Goal: Task Accomplishment & Management: Use online tool/utility

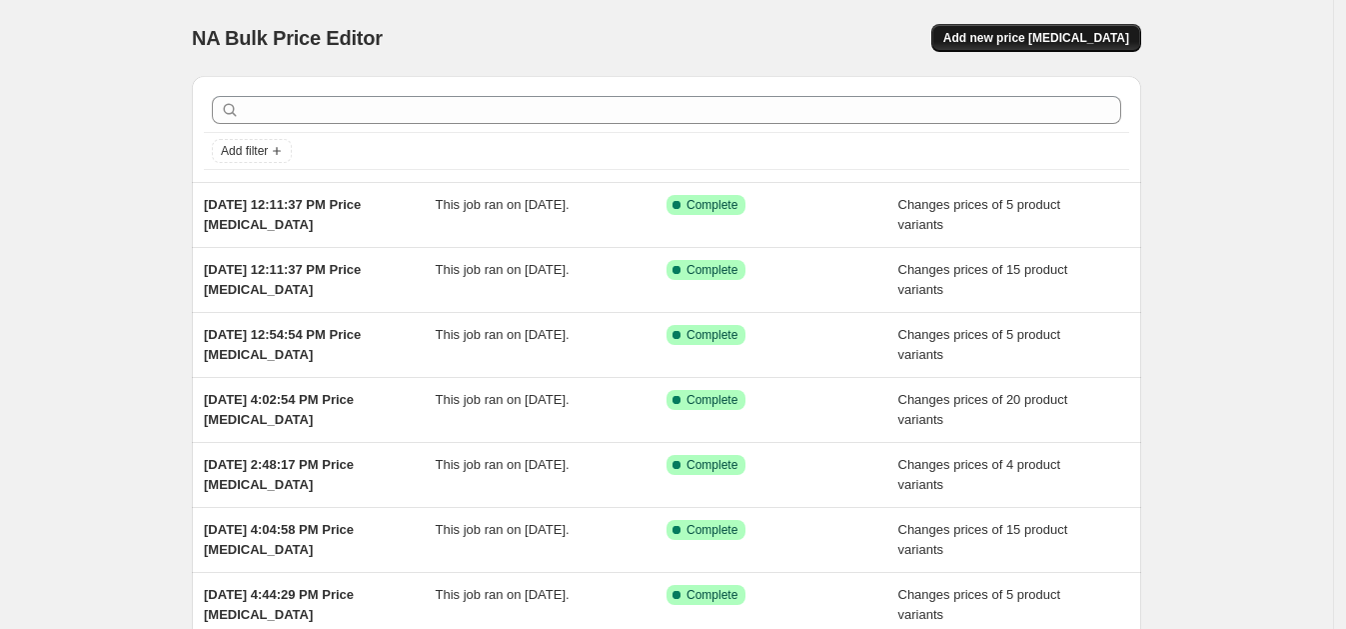
click at [1087, 40] on span "Add new price [MEDICAL_DATA]" at bounding box center [1036, 38] width 186 height 16
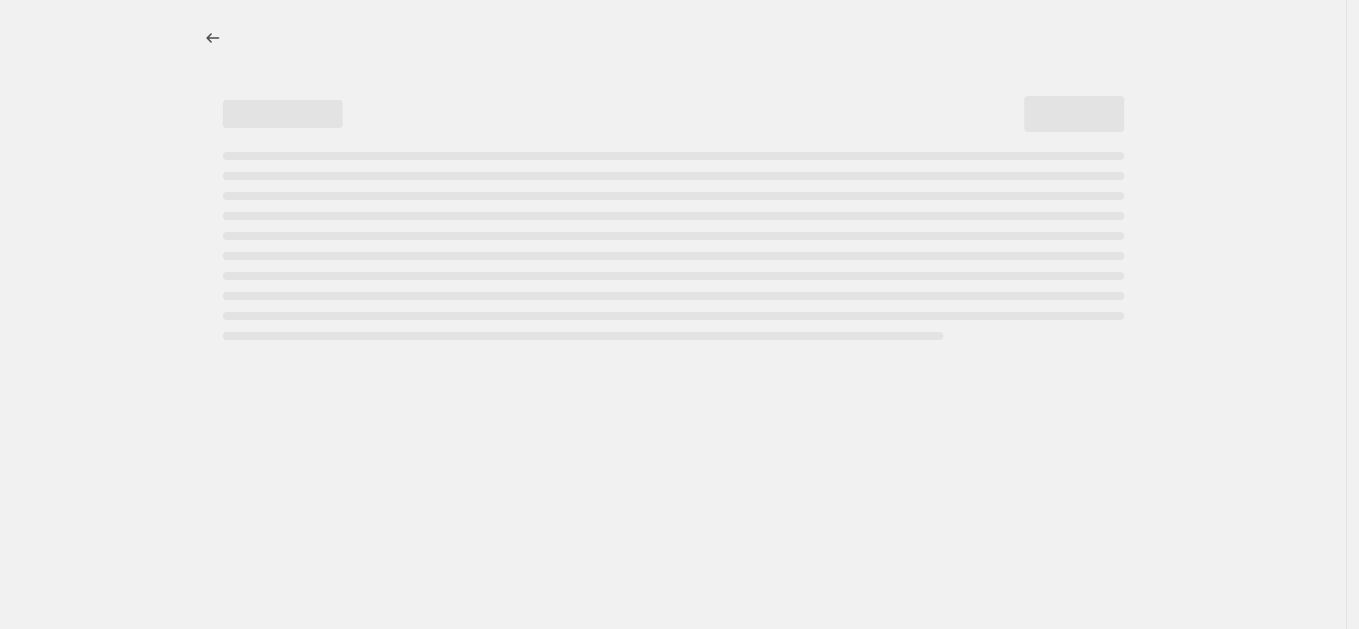
select select "percentage"
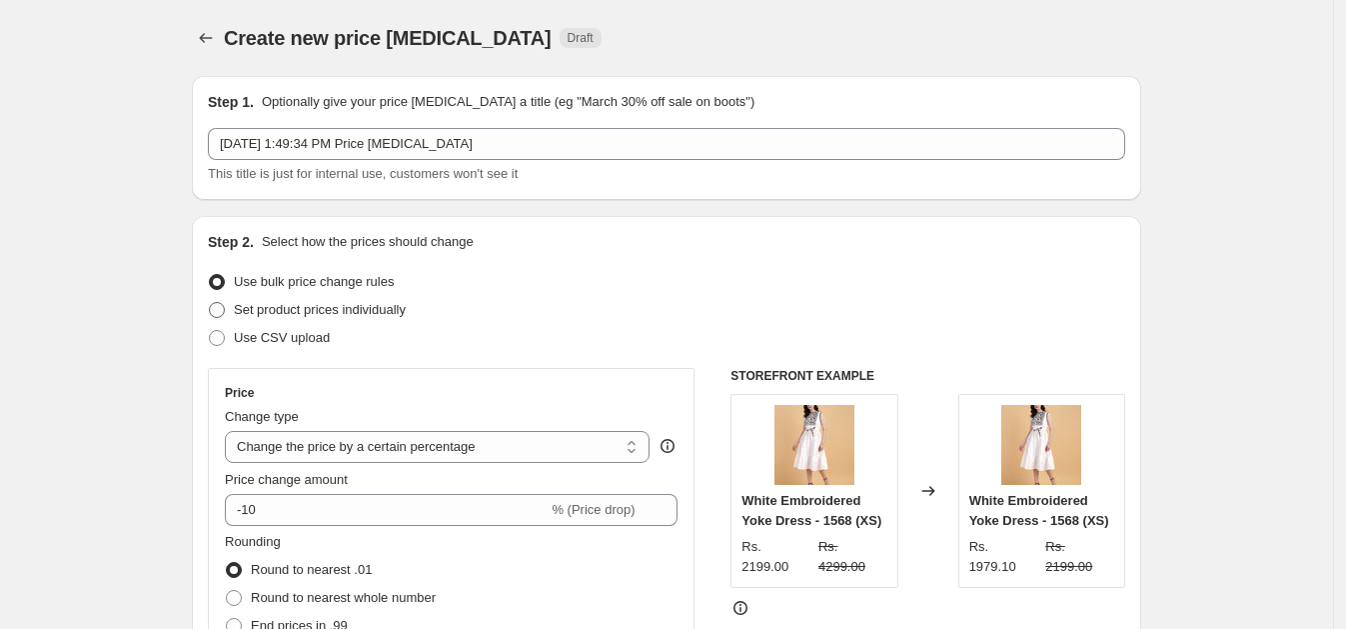
click at [287, 308] on span "Set product prices individually" at bounding box center [320, 309] width 172 height 15
click at [210, 303] on input "Set product prices individually" at bounding box center [209, 302] width 1 height 1
radio input "true"
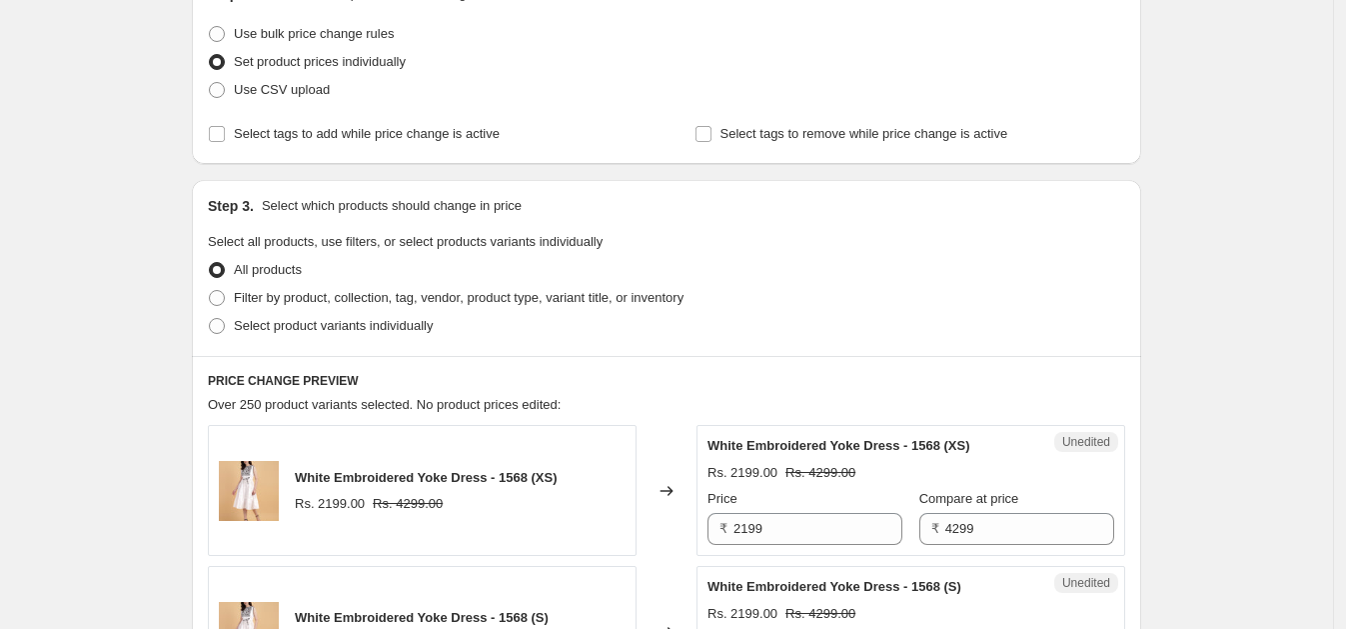
scroll to position [254, 0]
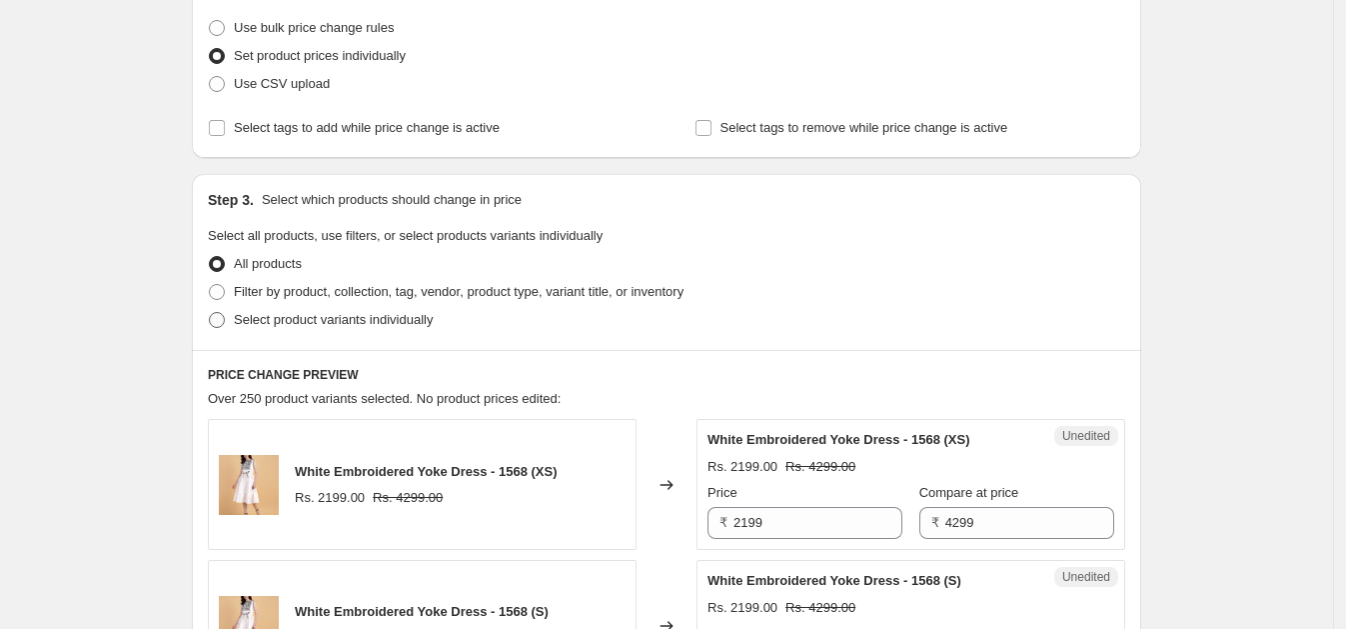
click at [405, 322] on span "Select product variants individually" at bounding box center [333, 319] width 199 height 15
click at [210, 313] on input "Select product variants individually" at bounding box center [209, 312] width 1 height 1
radio input "true"
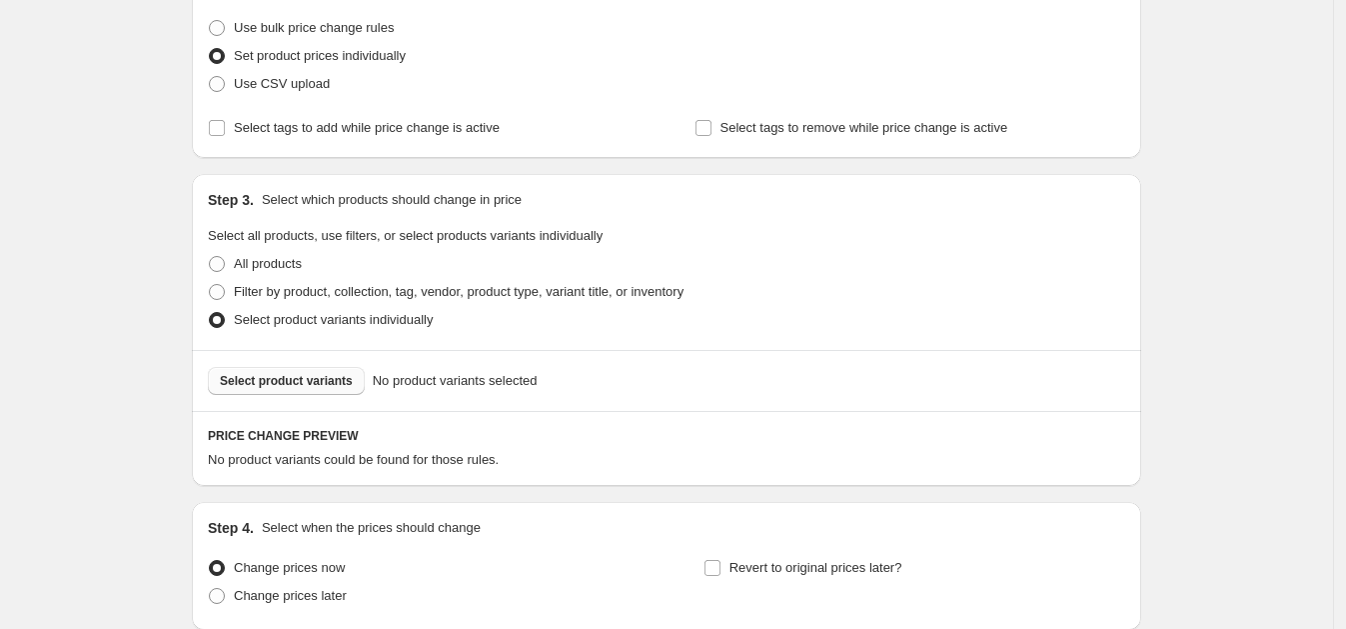
click at [286, 375] on span "Select product variants" at bounding box center [286, 381] width 133 height 16
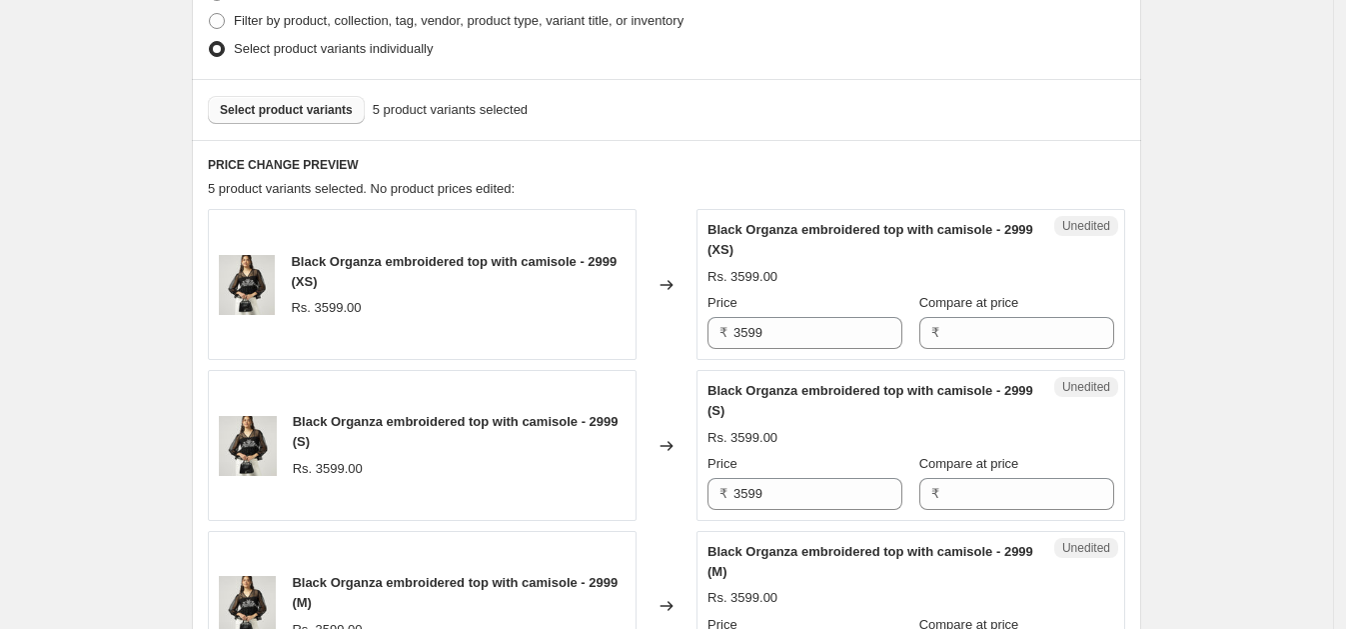
scroll to position [551, 0]
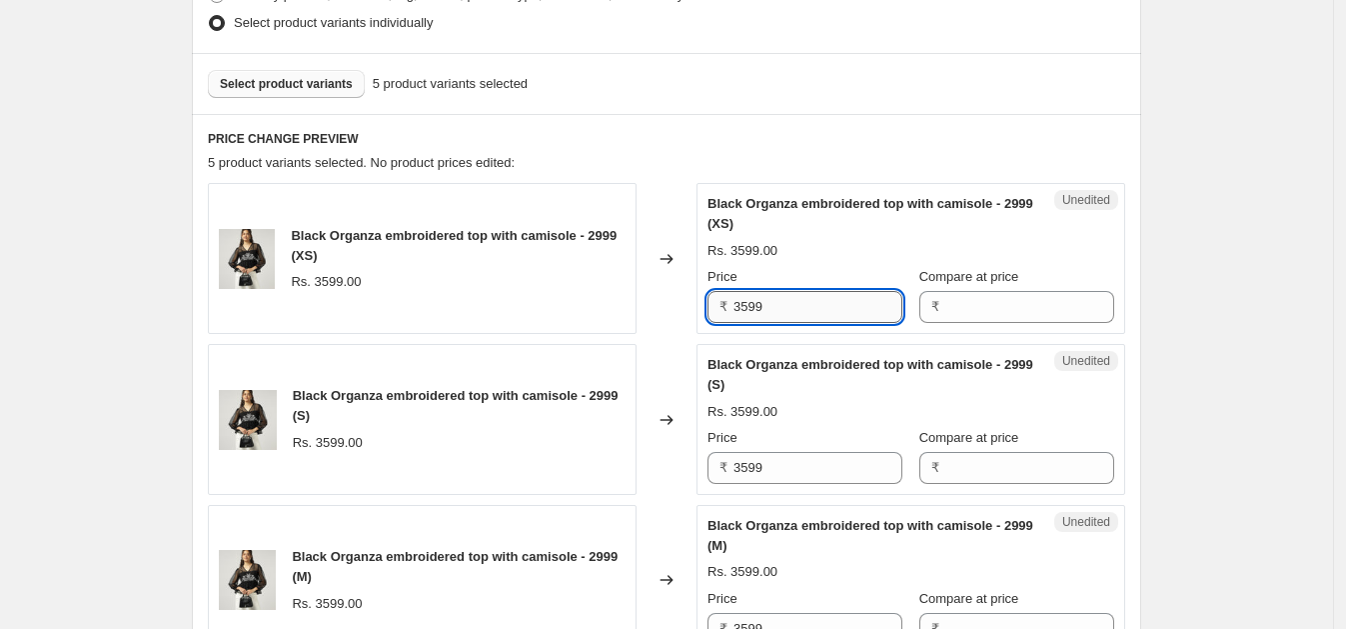
click at [853, 300] on input "3599" at bounding box center [817, 307] width 169 height 32
type input "3"
type input "1999"
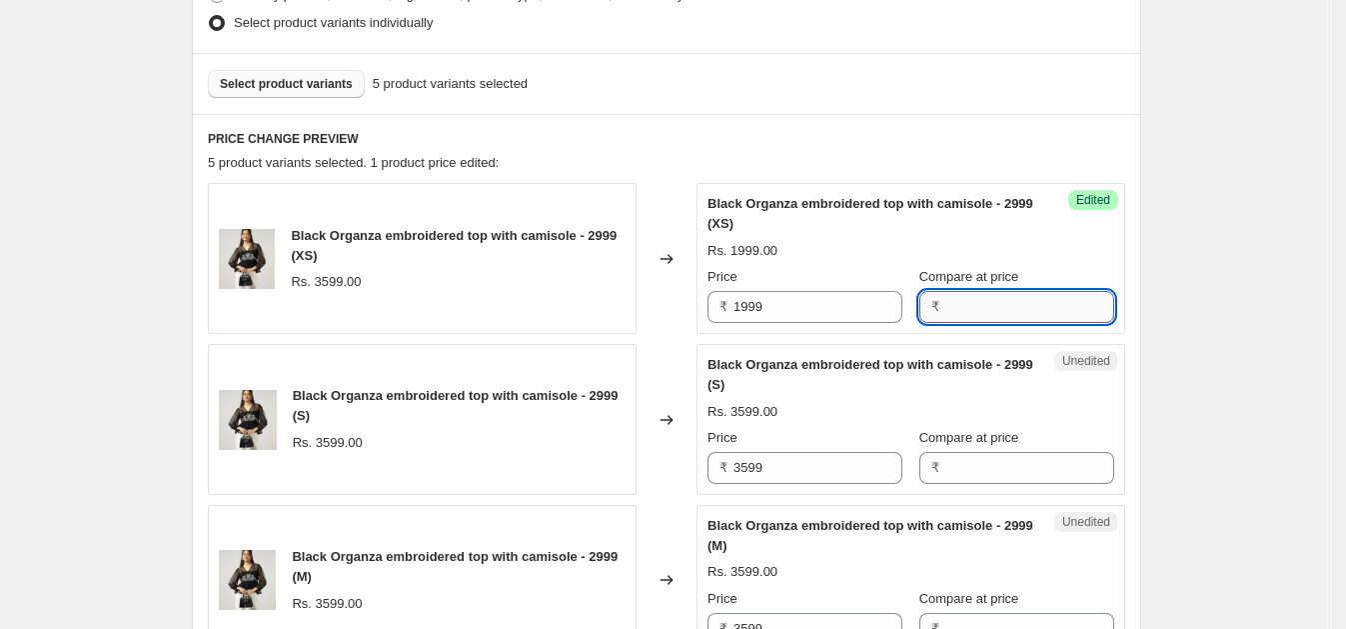
click at [945, 307] on input "Compare at price" at bounding box center [1029, 307] width 169 height 32
type input "3599"
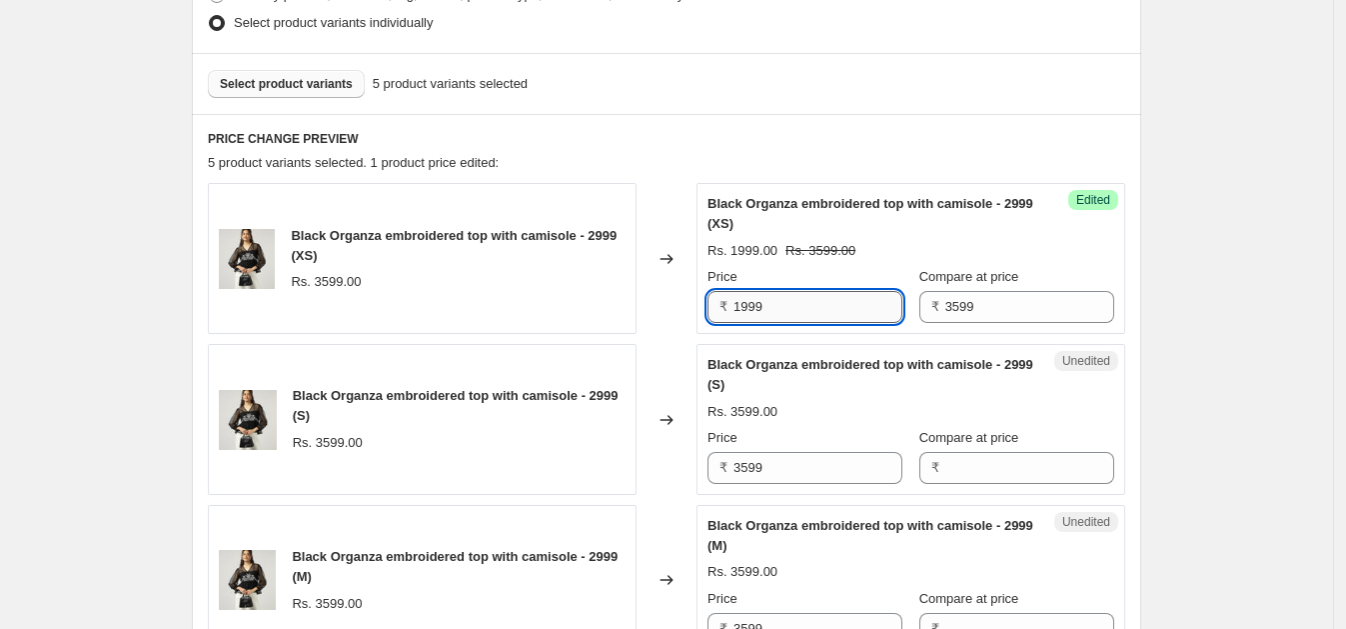
click at [849, 301] on input "1999" at bounding box center [817, 307] width 169 height 32
click at [989, 308] on input "3599" at bounding box center [1029, 307] width 169 height 32
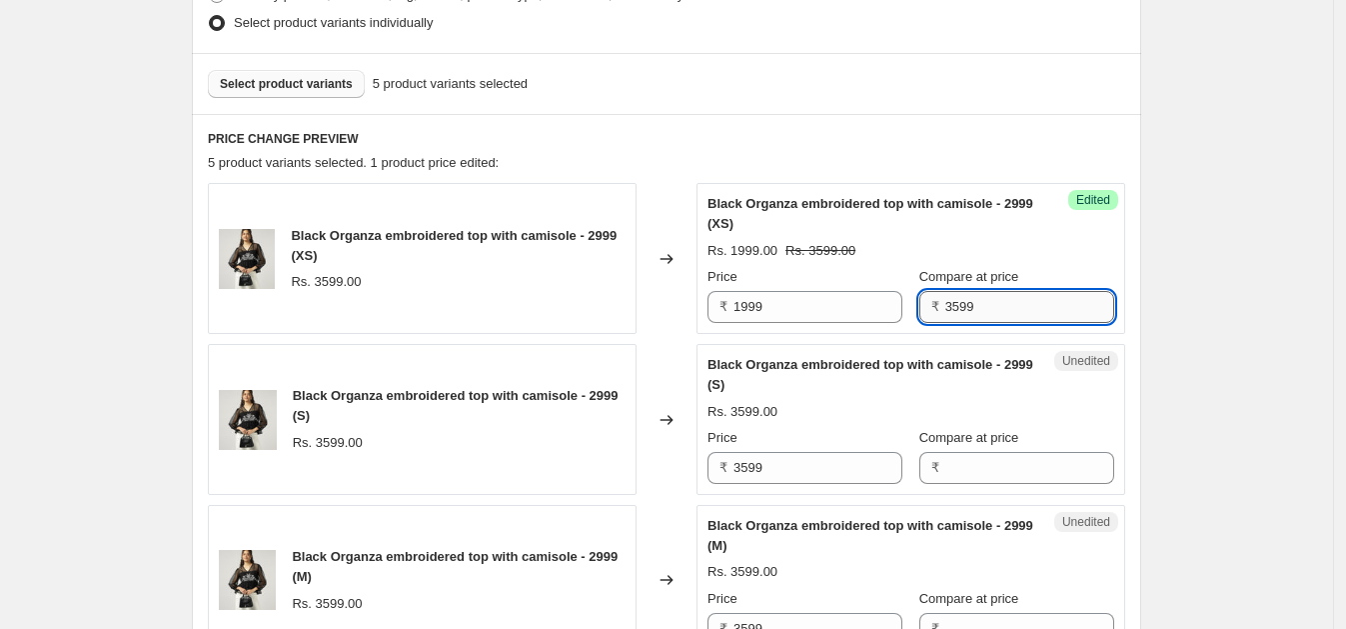
click at [989, 308] on input "3599" at bounding box center [1029, 307] width 169 height 32
click at [969, 464] on input "Compare at price" at bounding box center [1029, 468] width 169 height 32
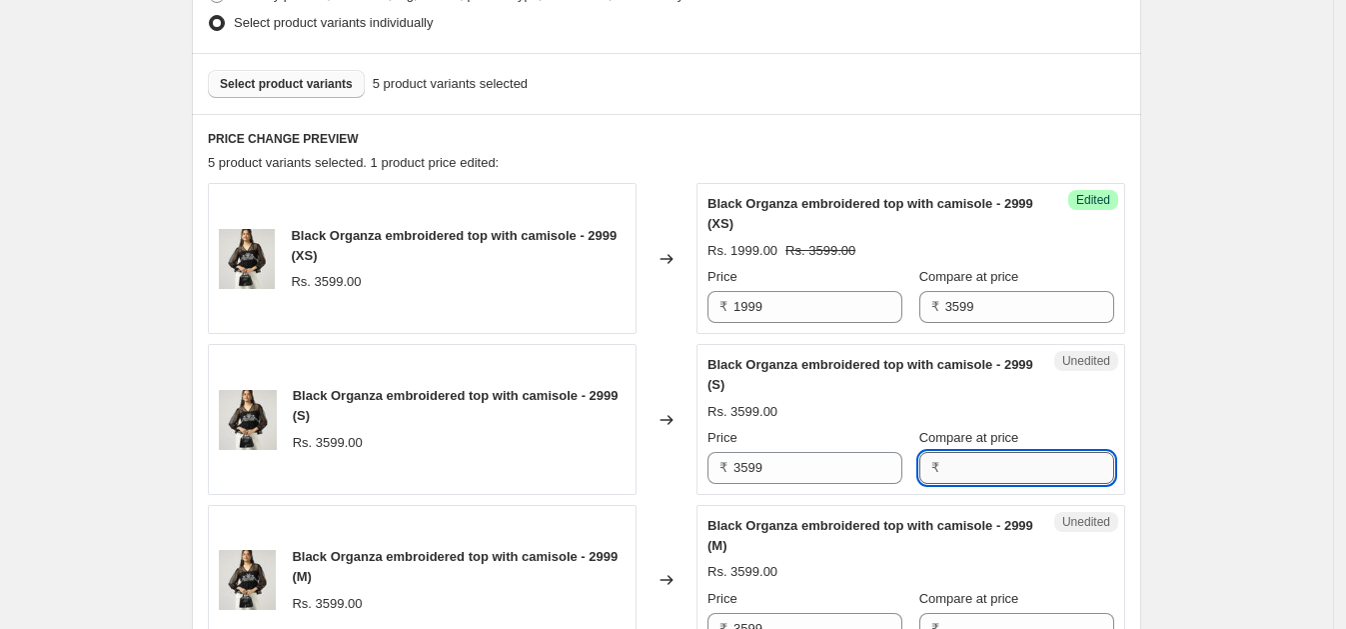
paste input "3599"
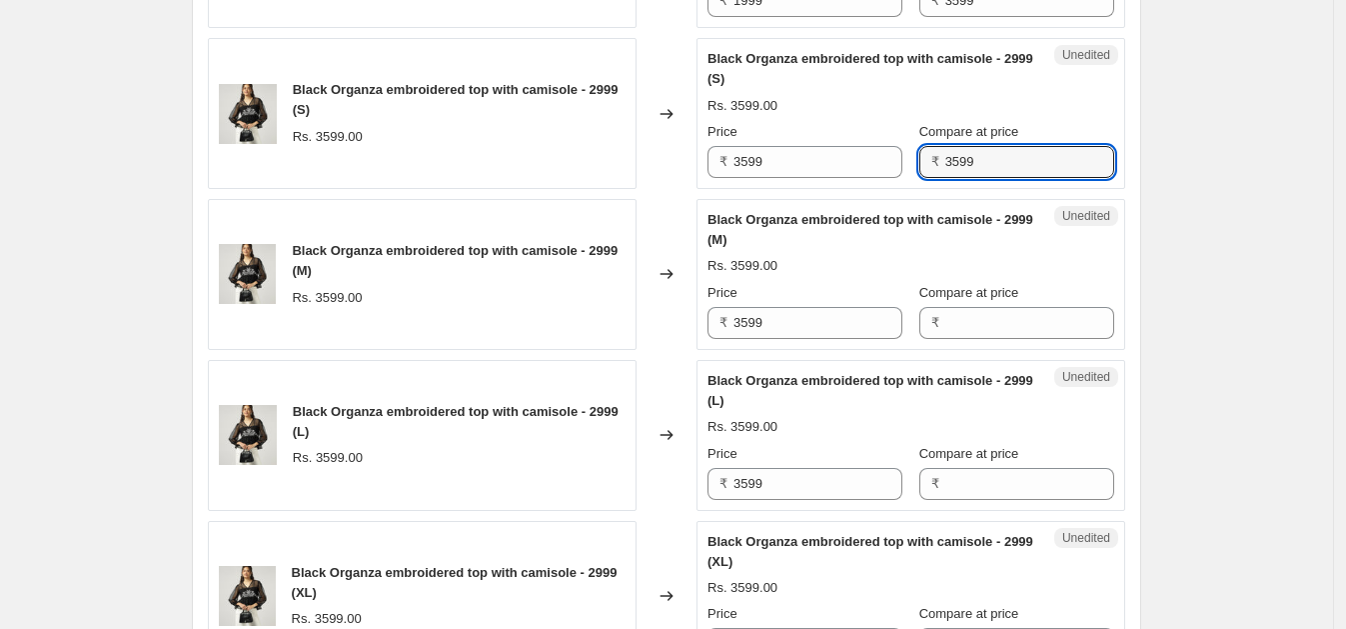
scroll to position [874, 0]
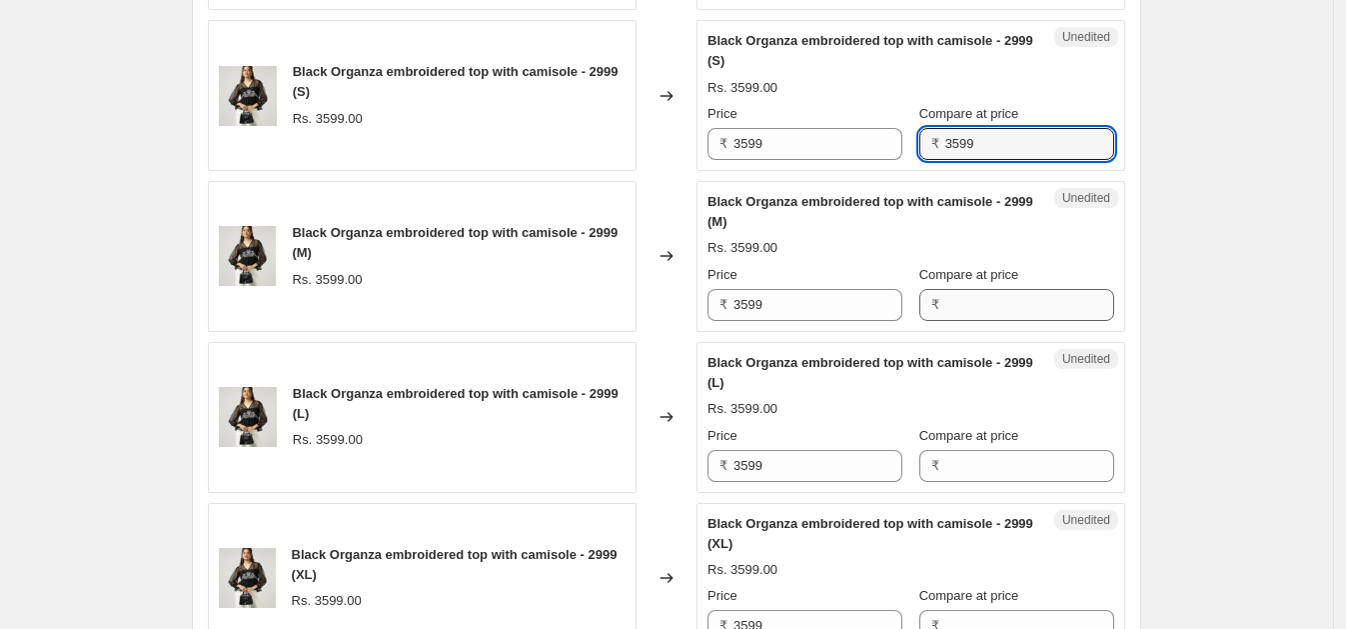
type input "3599"
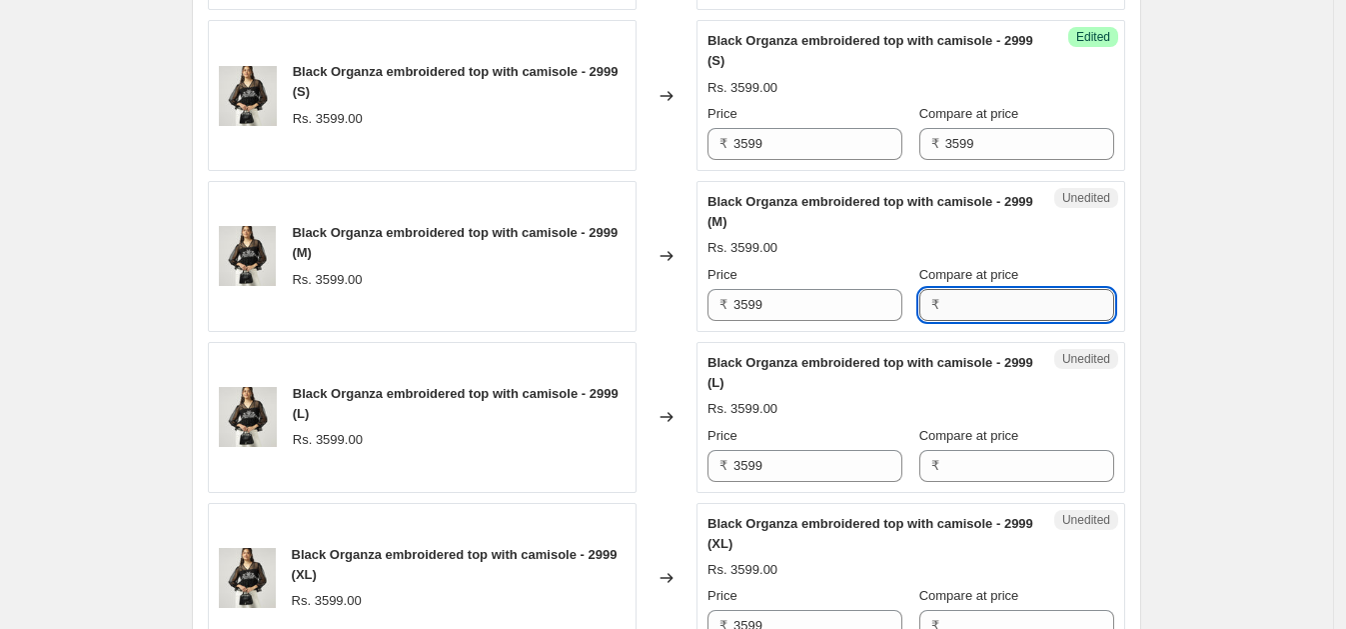
click at [945, 303] on input "Compare at price" at bounding box center [1029, 305] width 169 height 32
paste input "3599"
type input "3599"
click at [935, 438] on span "Compare at price" at bounding box center [969, 435] width 100 height 15
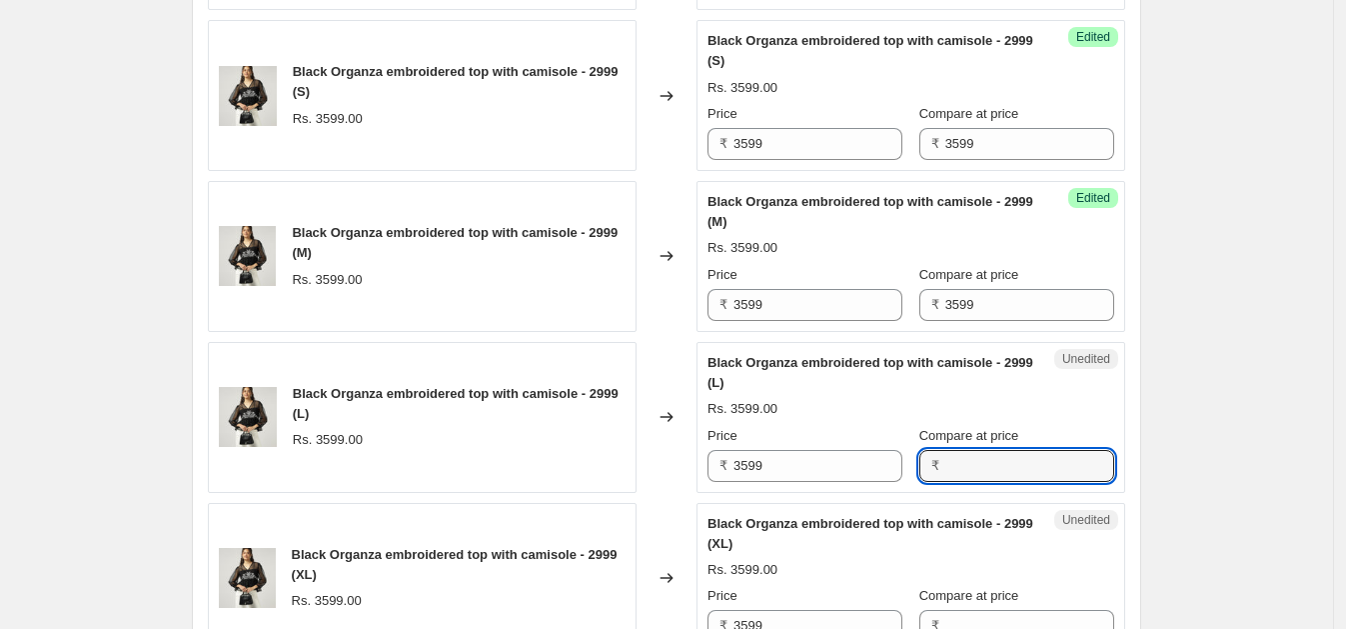
click at [945, 450] on input "Compare at price" at bounding box center [1029, 466] width 169 height 32
paste input "3599"
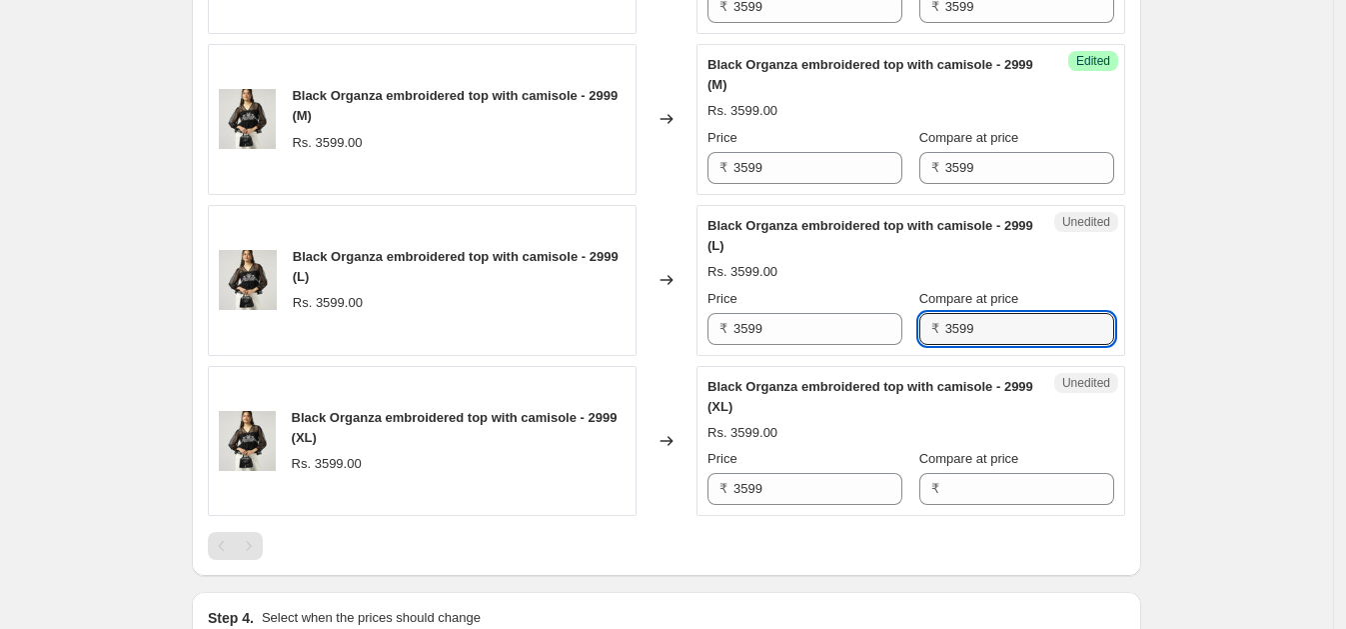
scroll to position [1090, 0]
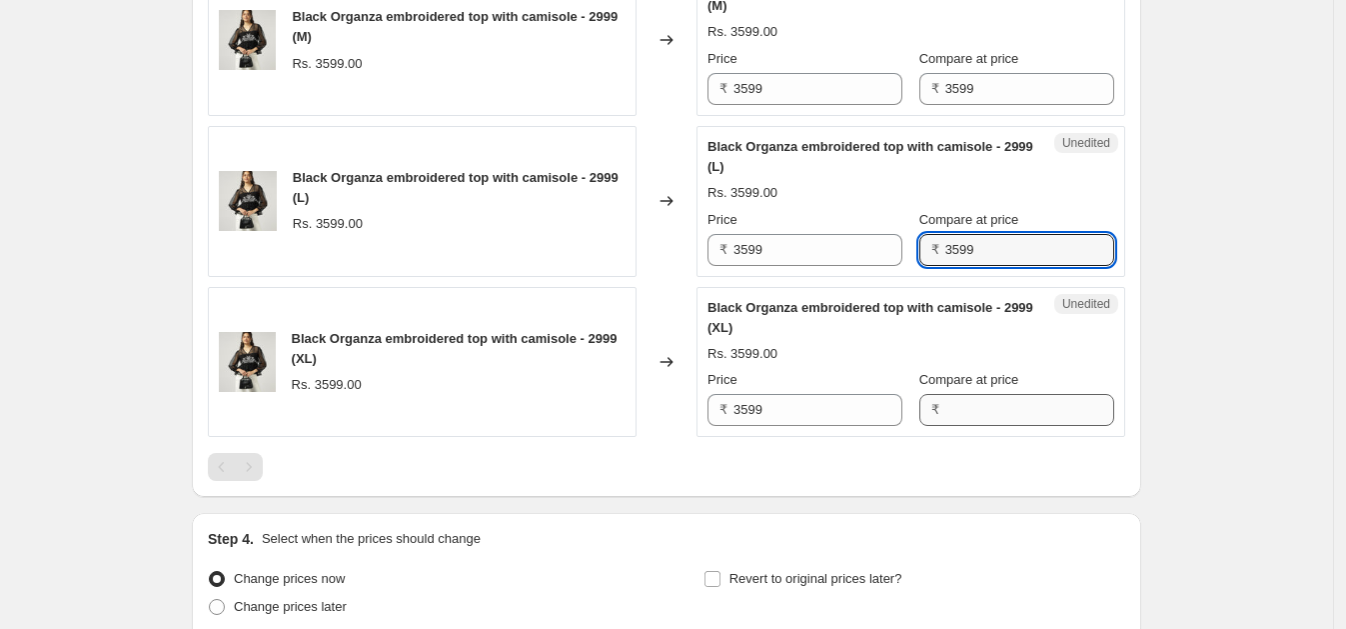
type input "3599"
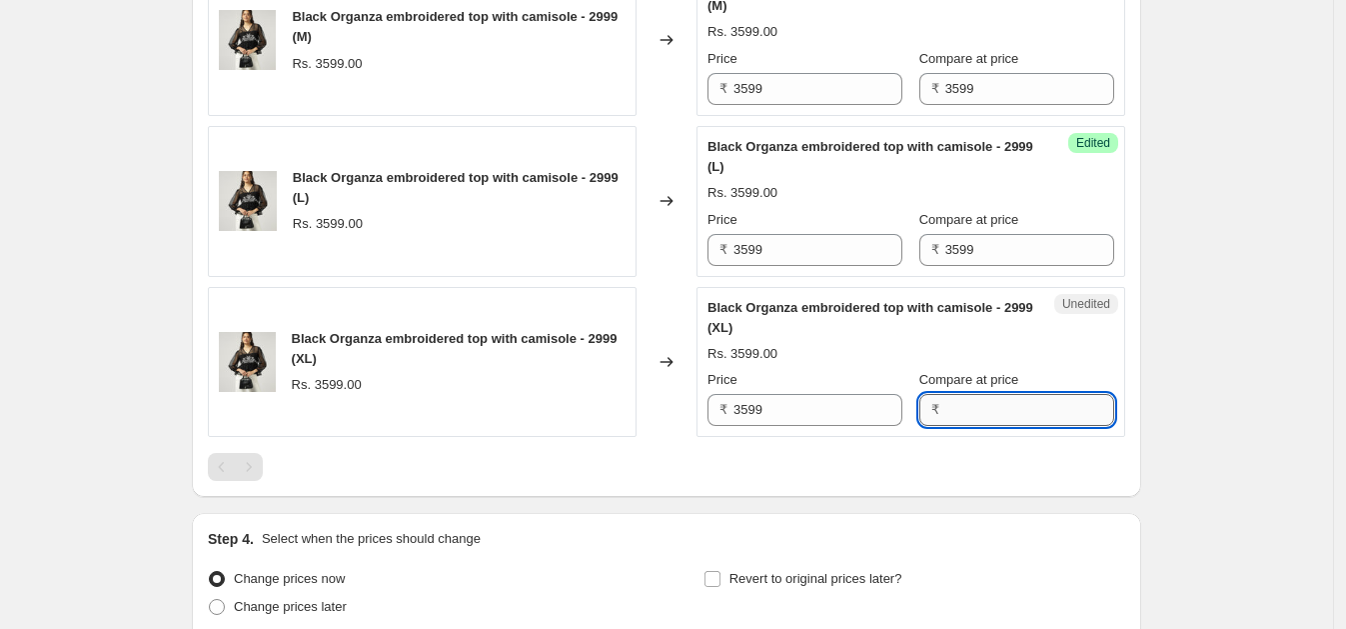
click at [976, 414] on input "Compare at price" at bounding box center [1029, 410] width 169 height 32
paste input "3599"
type input "3599"
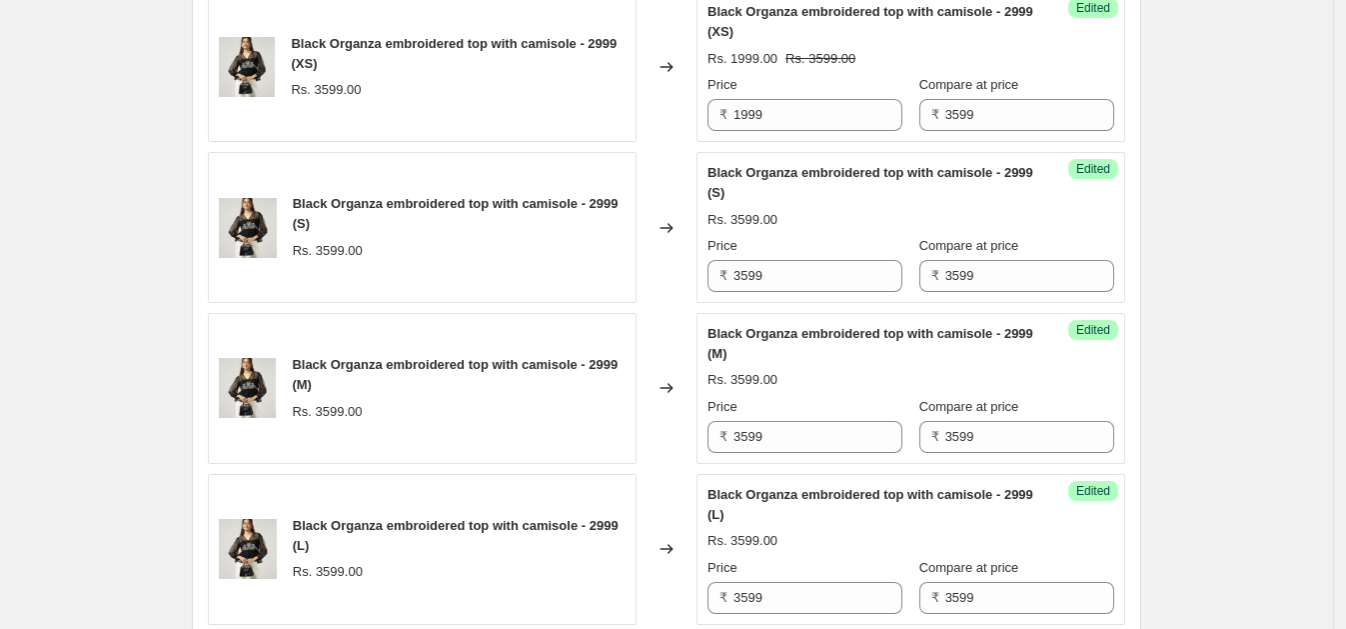
scroll to position [695, 0]
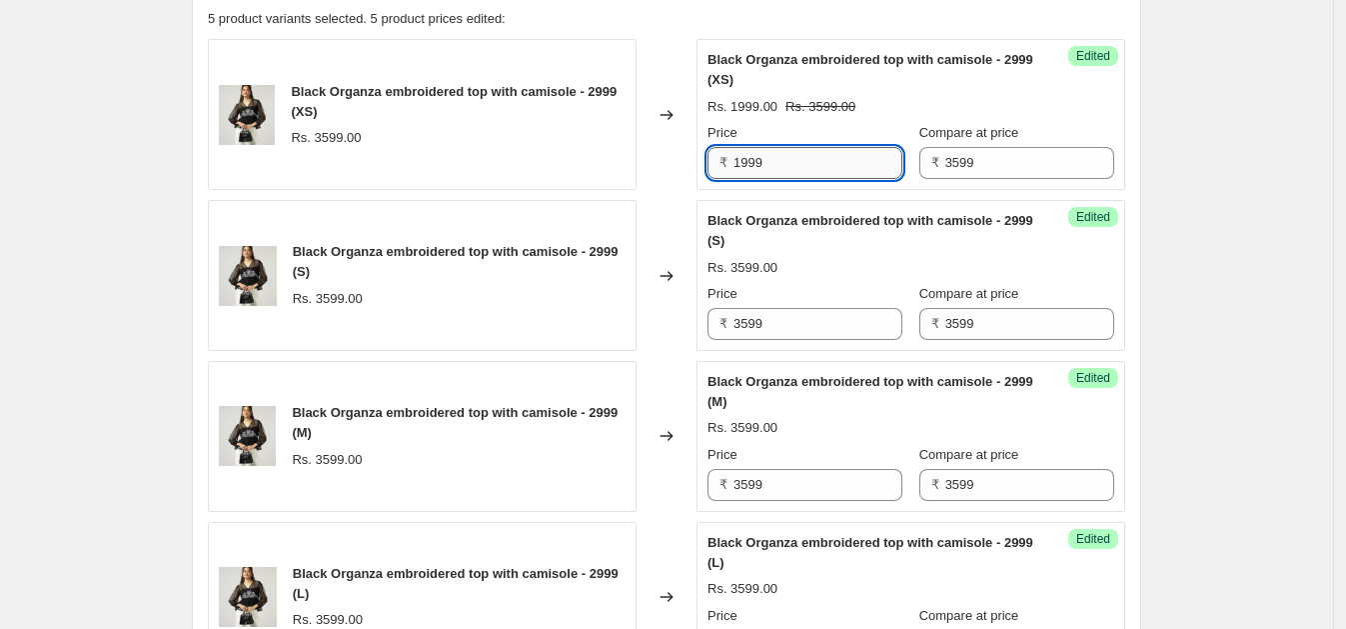
click at [774, 157] on input "1999" at bounding box center [817, 163] width 169 height 32
click at [785, 323] on input "3599" at bounding box center [817, 324] width 169 height 32
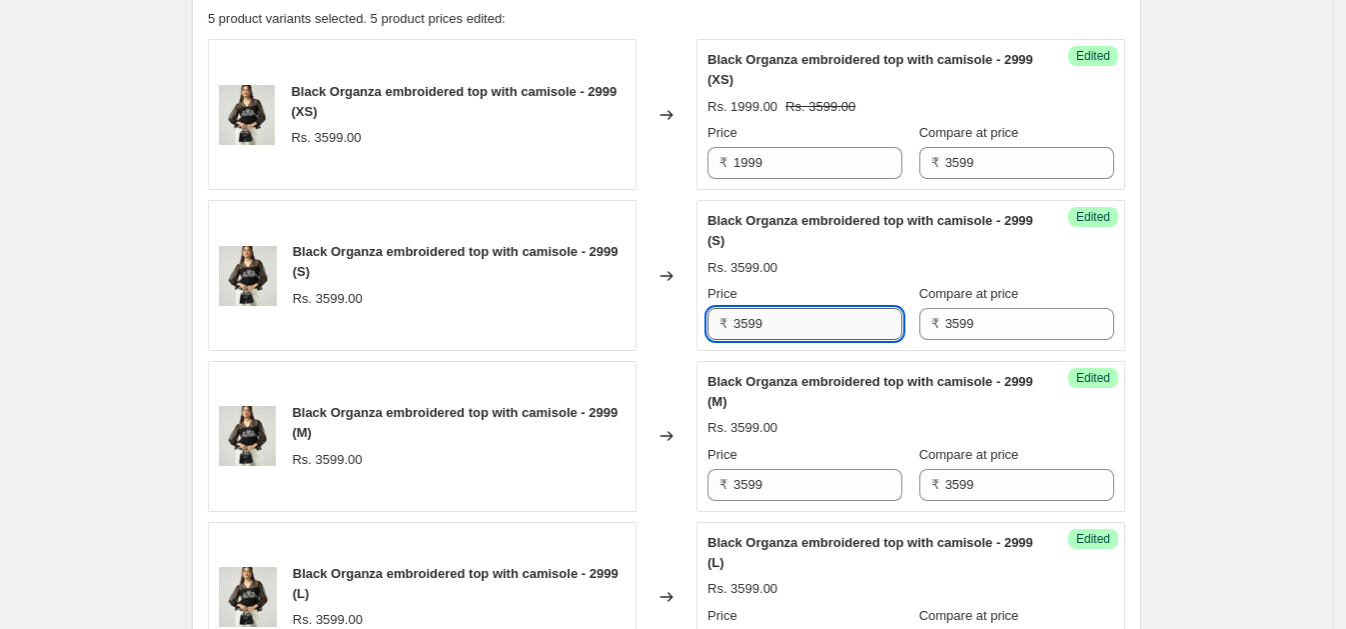
click at [785, 323] on input "3599" at bounding box center [817, 324] width 169 height 32
paste input "19"
type input "1999"
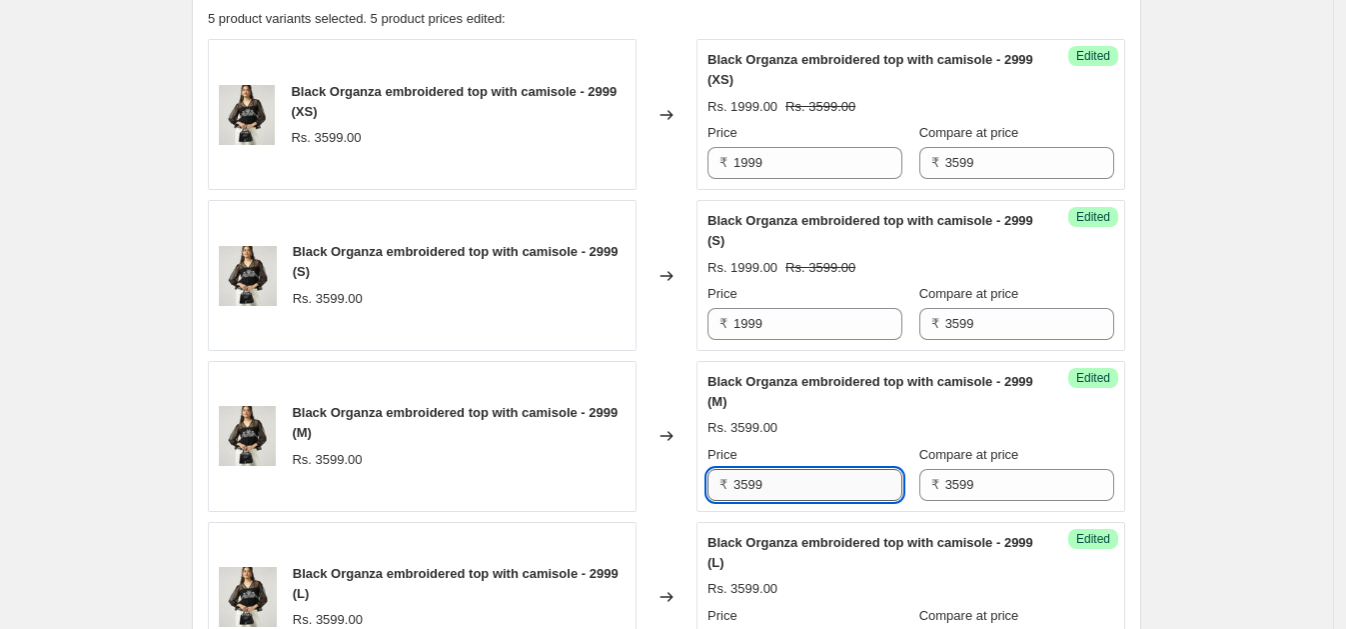
click at [793, 475] on input "3599" at bounding box center [817, 485] width 169 height 32
paste input "19"
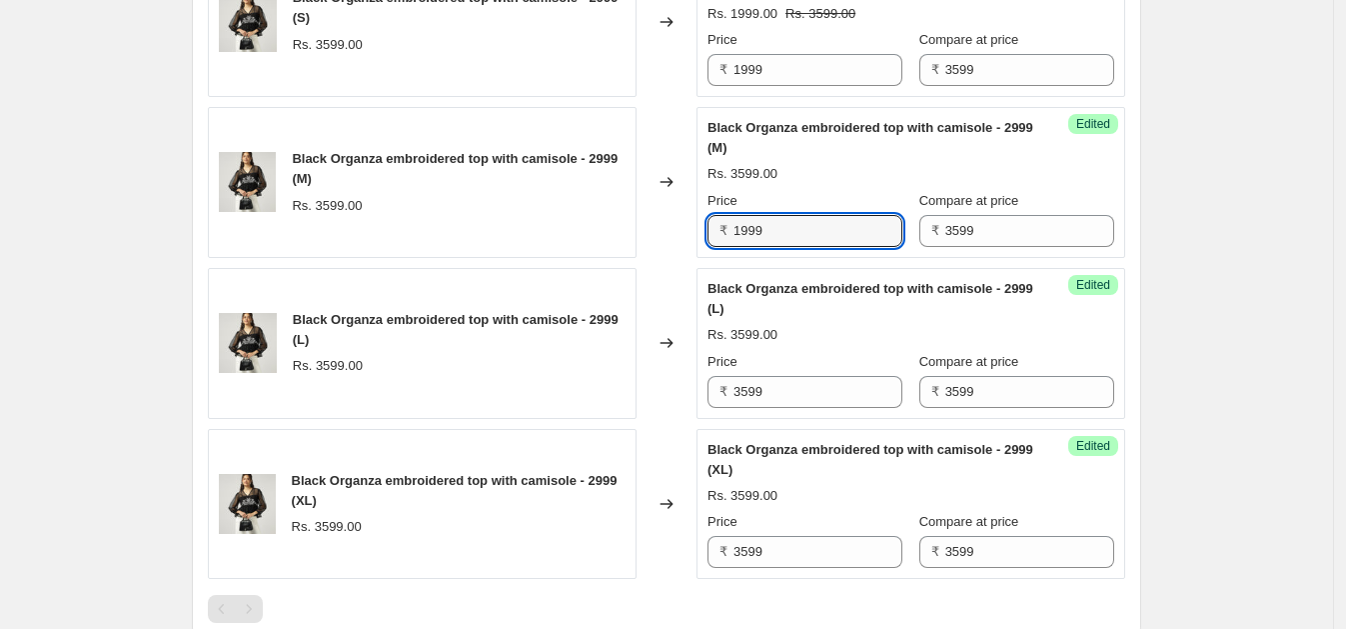
scroll to position [979, 0]
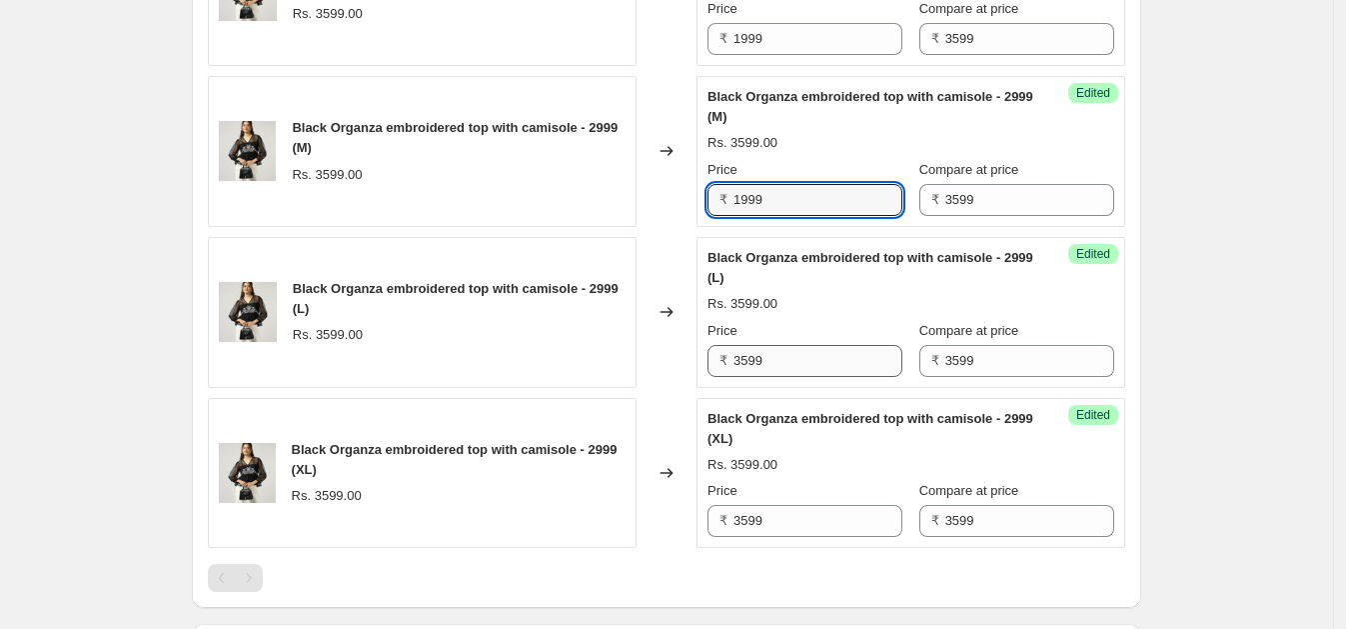
type input "1999"
click at [829, 350] on input "3599" at bounding box center [817, 361] width 169 height 32
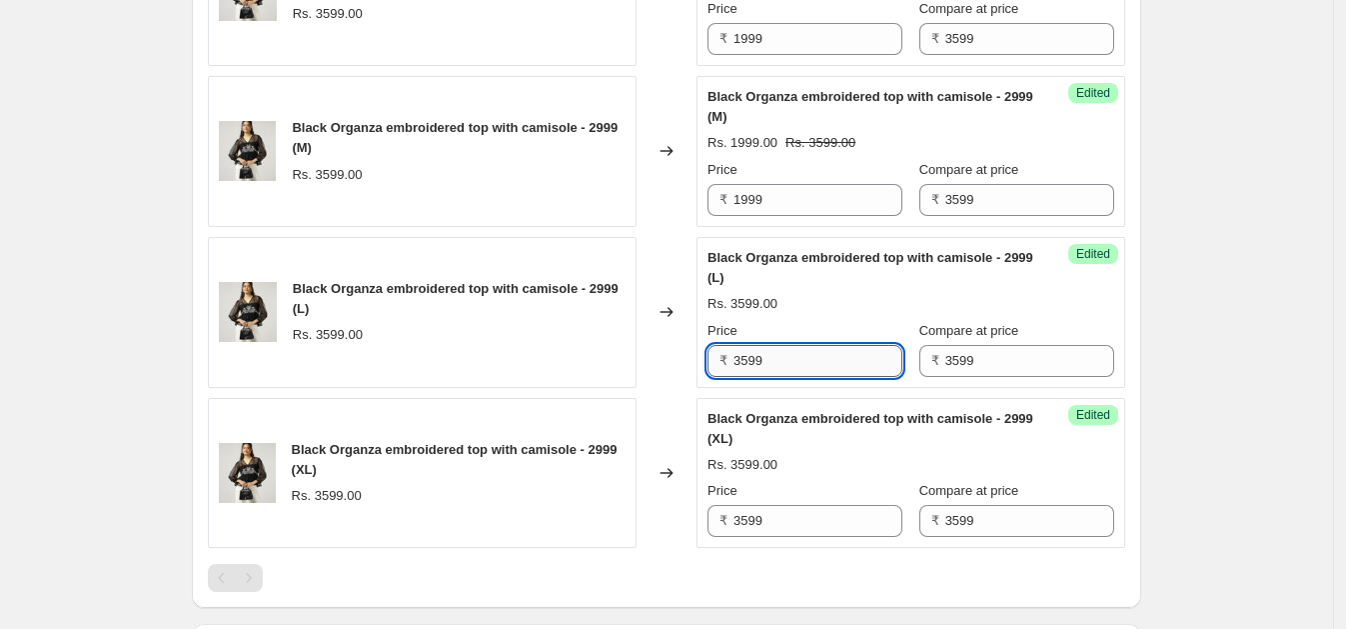
click at [829, 350] on input "3599" at bounding box center [817, 361] width 169 height 32
paste input "19"
type input "1999"
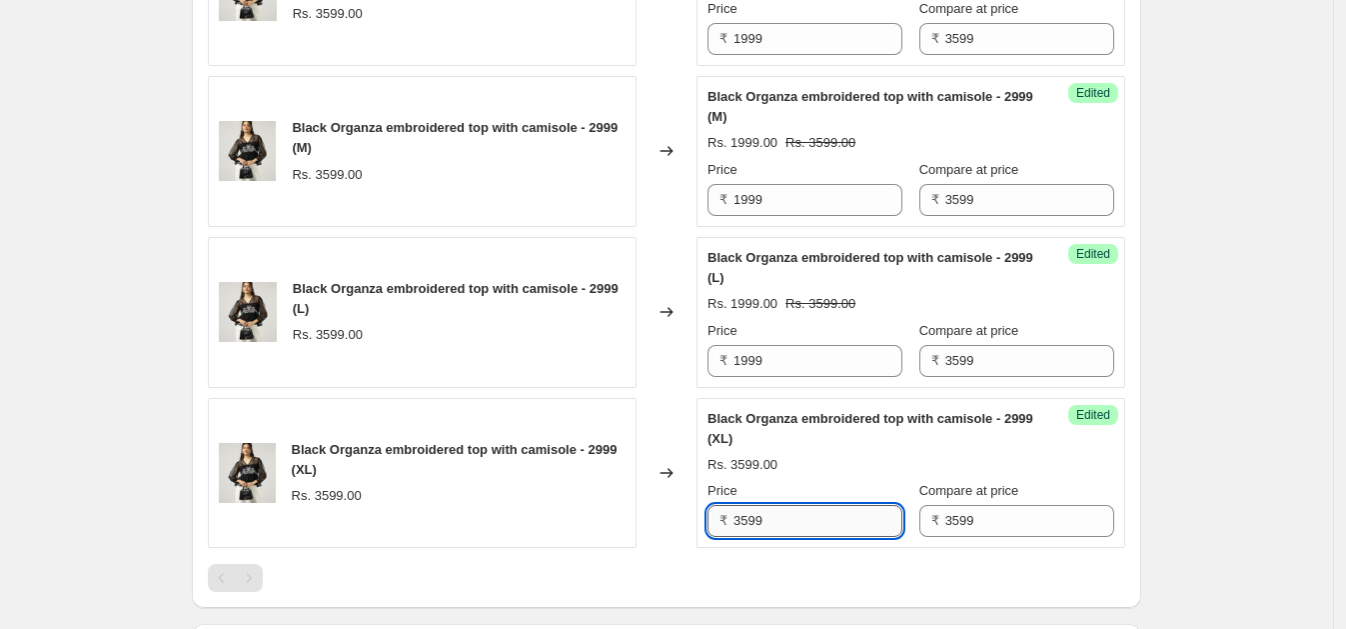
click at [773, 508] on input "3599" at bounding box center [817, 521] width 169 height 32
paste input "19"
type input "1999"
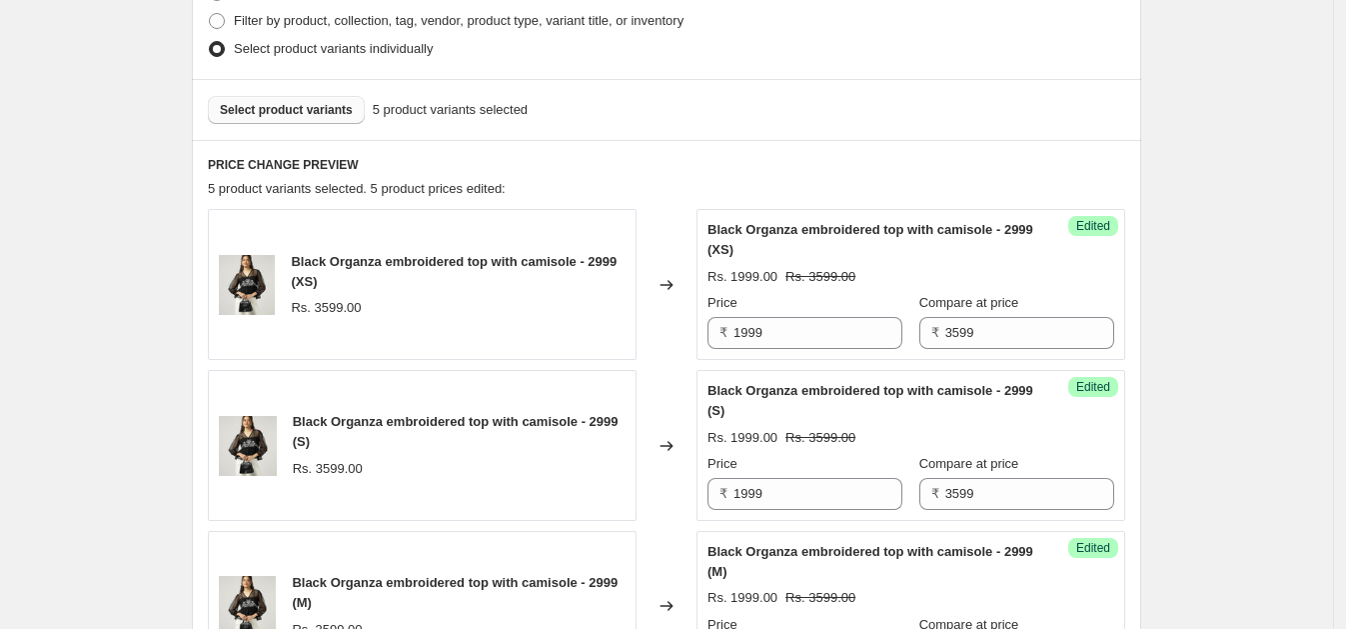
scroll to position [446, 0]
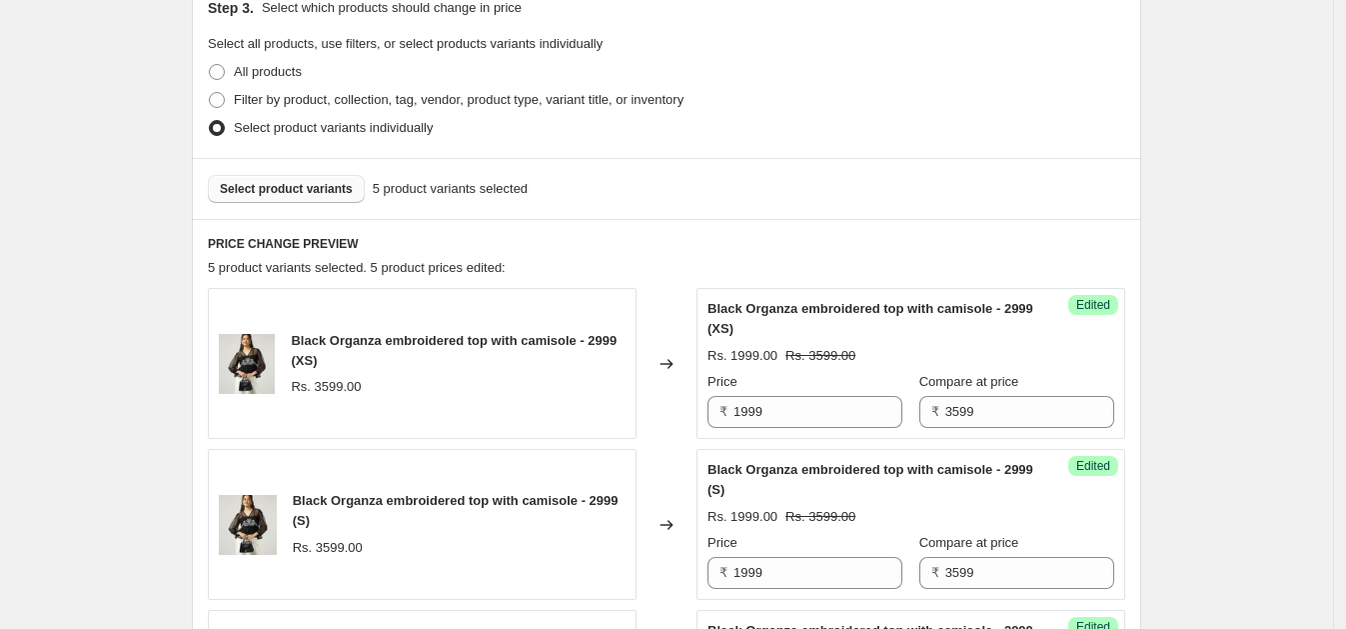
click at [300, 188] on span "Select product variants" at bounding box center [286, 189] width 133 height 16
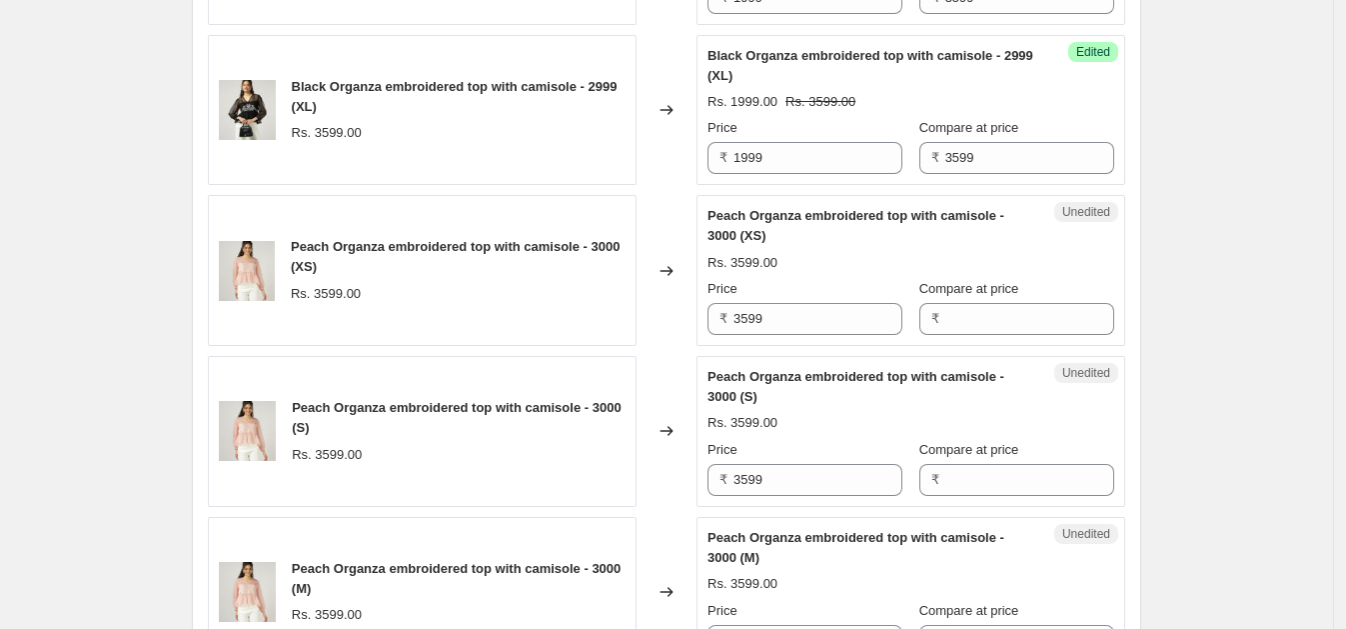
scroll to position [1372, 0]
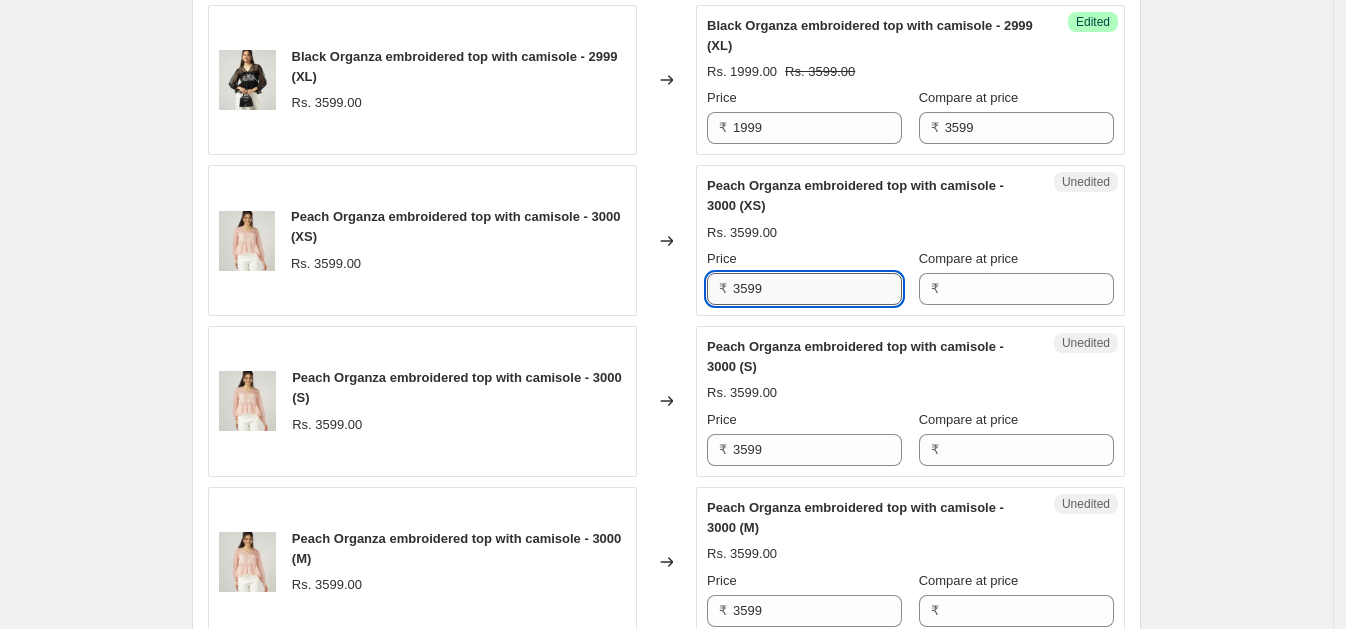
click at [775, 280] on input "3599" at bounding box center [817, 289] width 169 height 32
type input "1999"
click at [954, 286] on input "Compare at price" at bounding box center [1029, 289] width 169 height 32
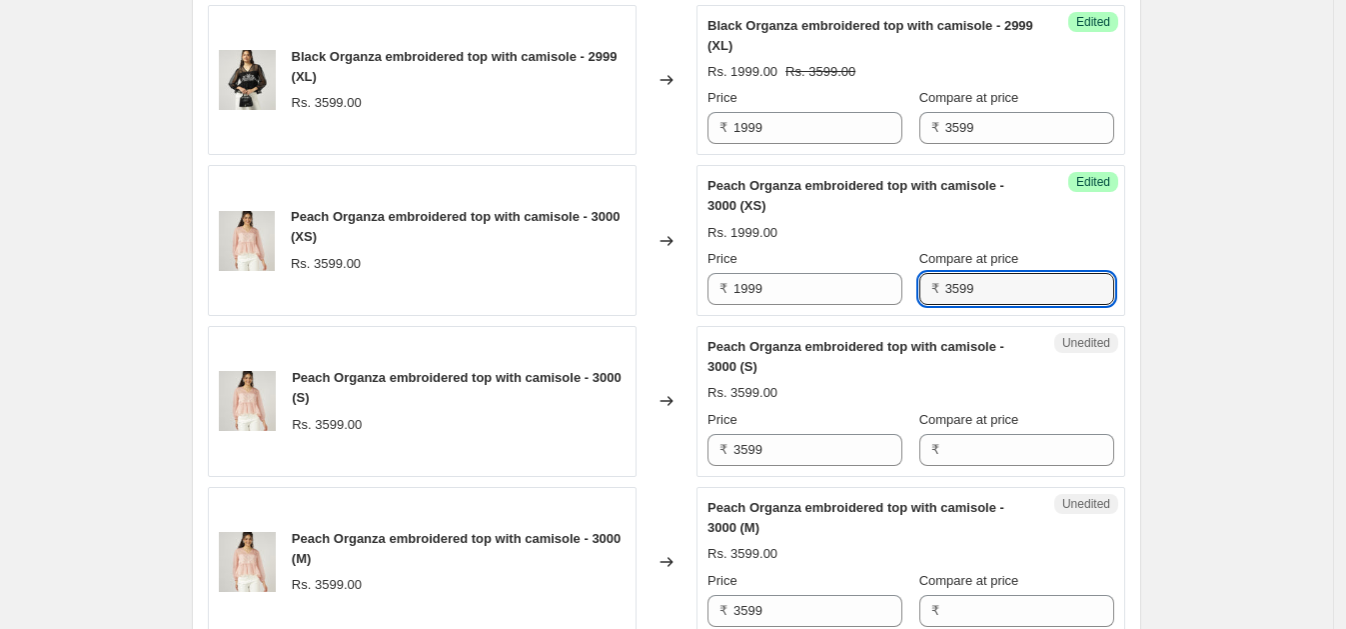
type input "3599"
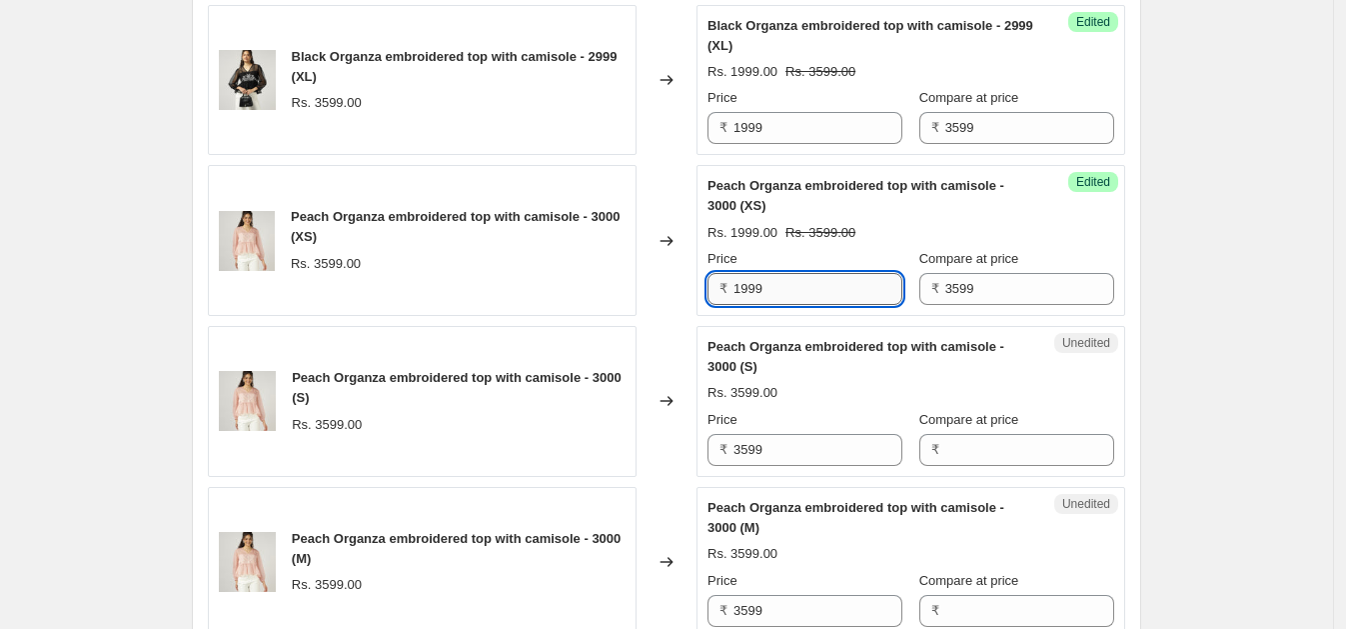
click at [777, 280] on input "1999" at bounding box center [817, 289] width 169 height 32
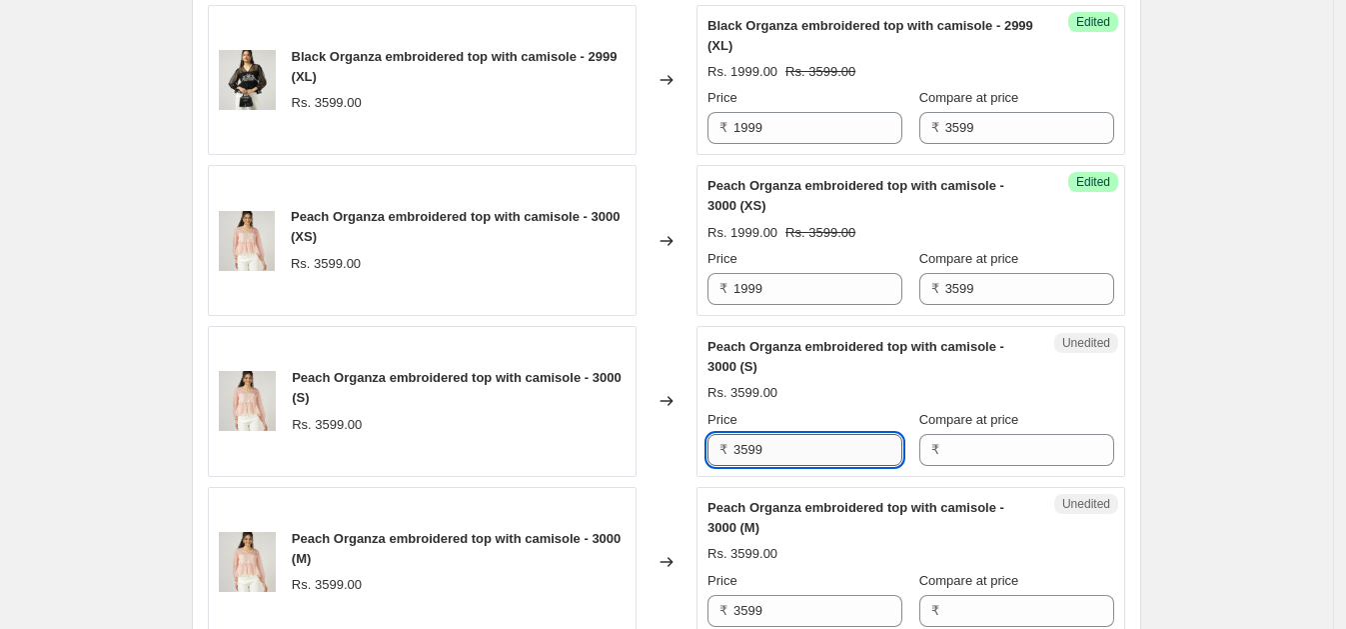
click at [784, 444] on input "3599" at bounding box center [817, 450] width 169 height 32
paste input "19"
type input "1999"
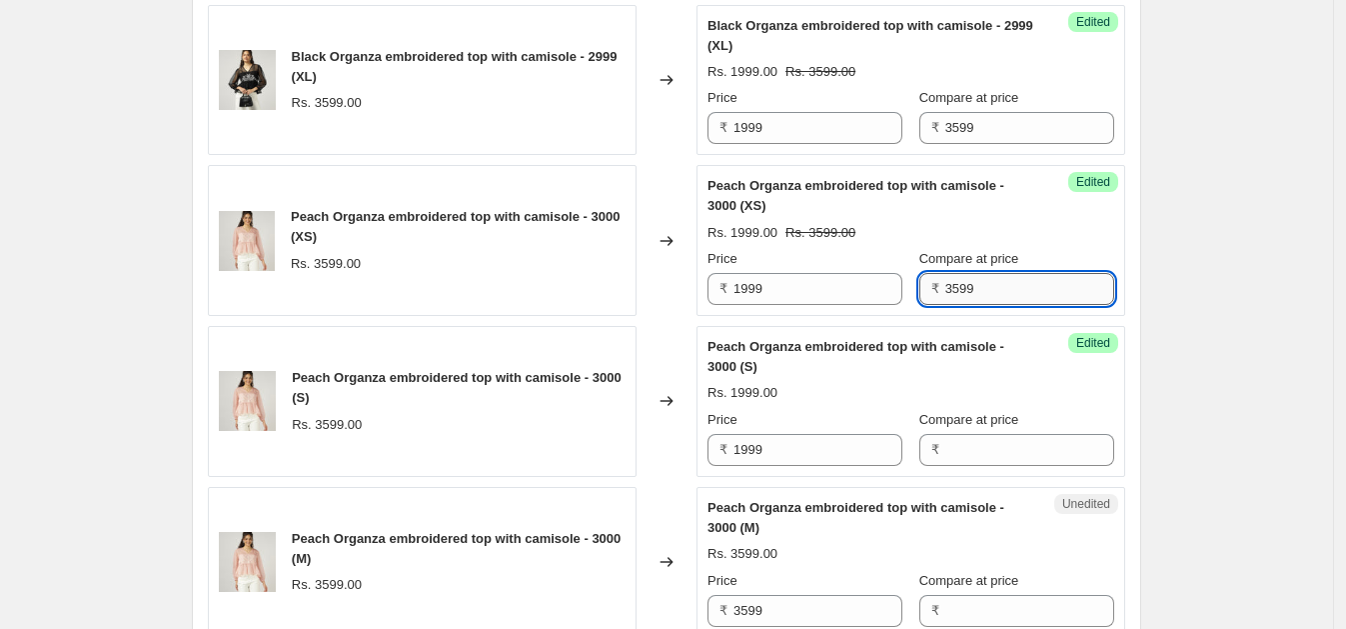
click at [979, 284] on input "3599" at bounding box center [1029, 289] width 169 height 32
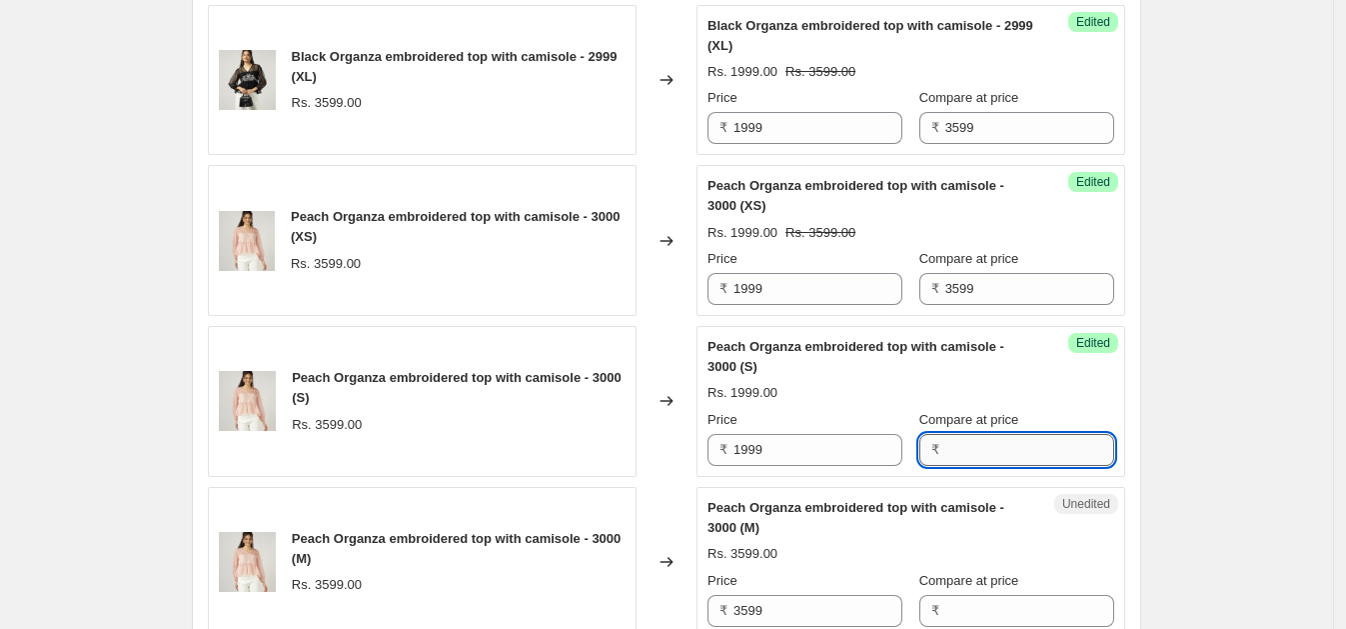
click at [973, 446] on input "Compare at price" at bounding box center [1029, 450] width 169 height 32
paste input "3599"
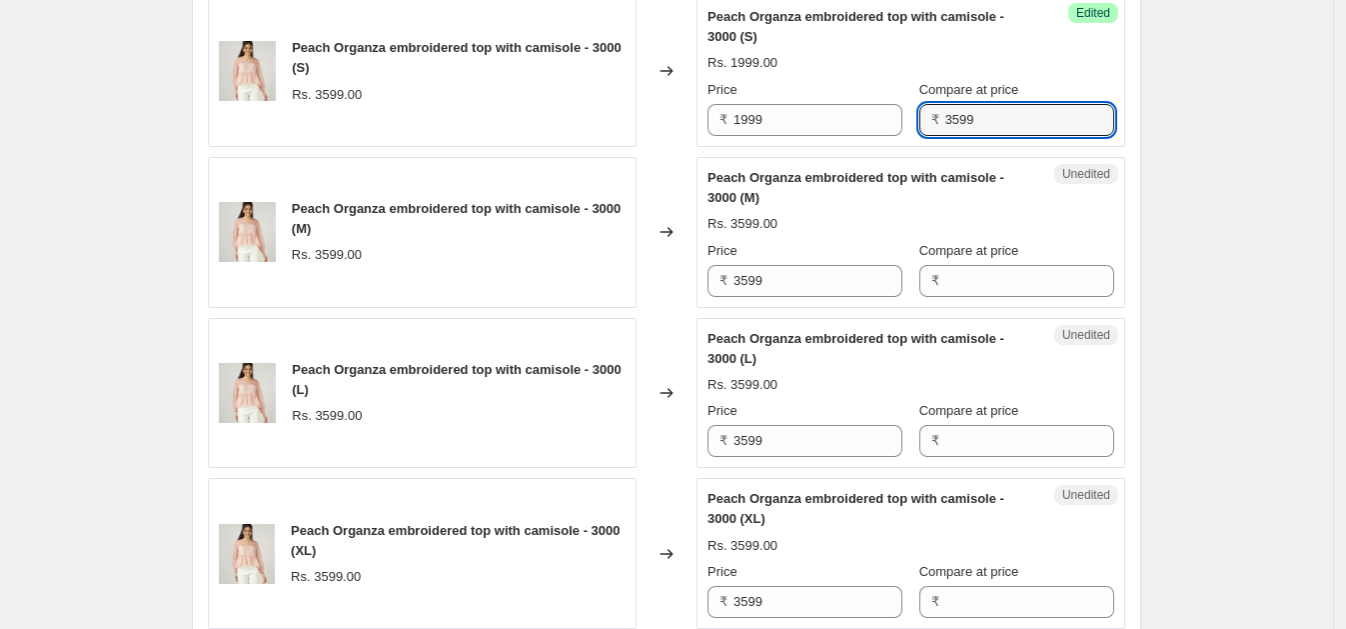
scroll to position [1732, 0]
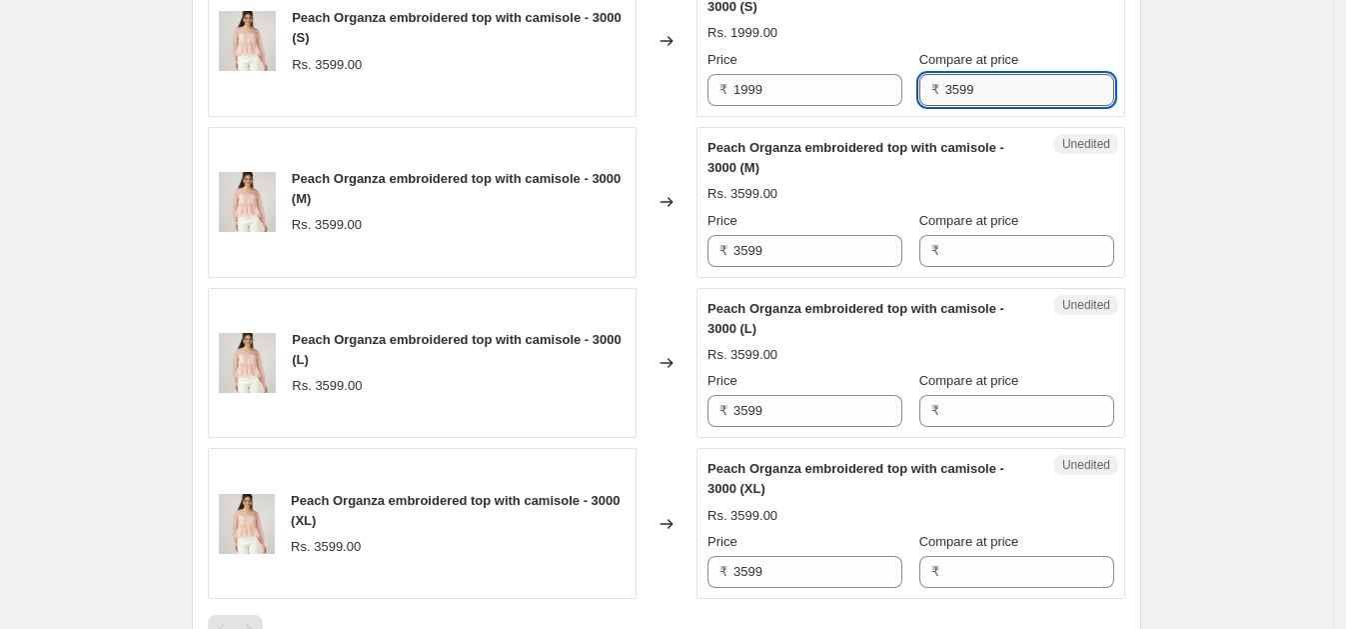
click at [974, 95] on input "3599" at bounding box center [1029, 90] width 169 height 32
type input "3599"
click at [960, 235] on input "Compare at price" at bounding box center [1029, 251] width 169 height 32
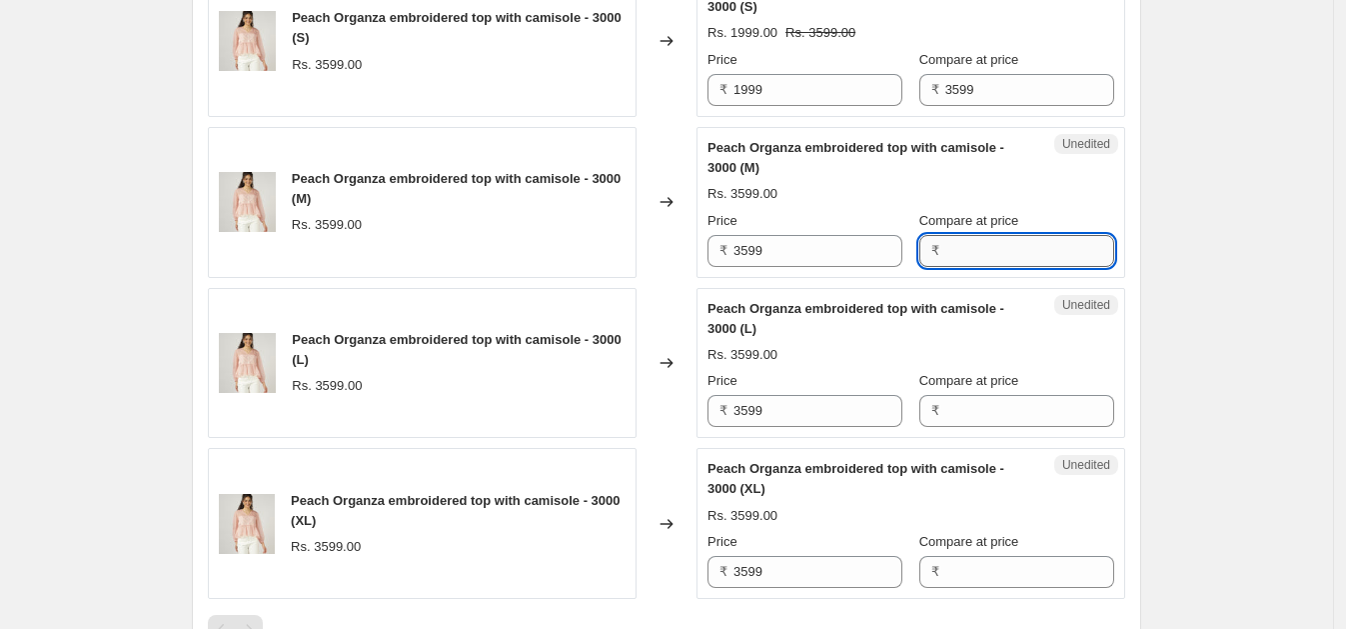
paste input "3599"
type input "3599"
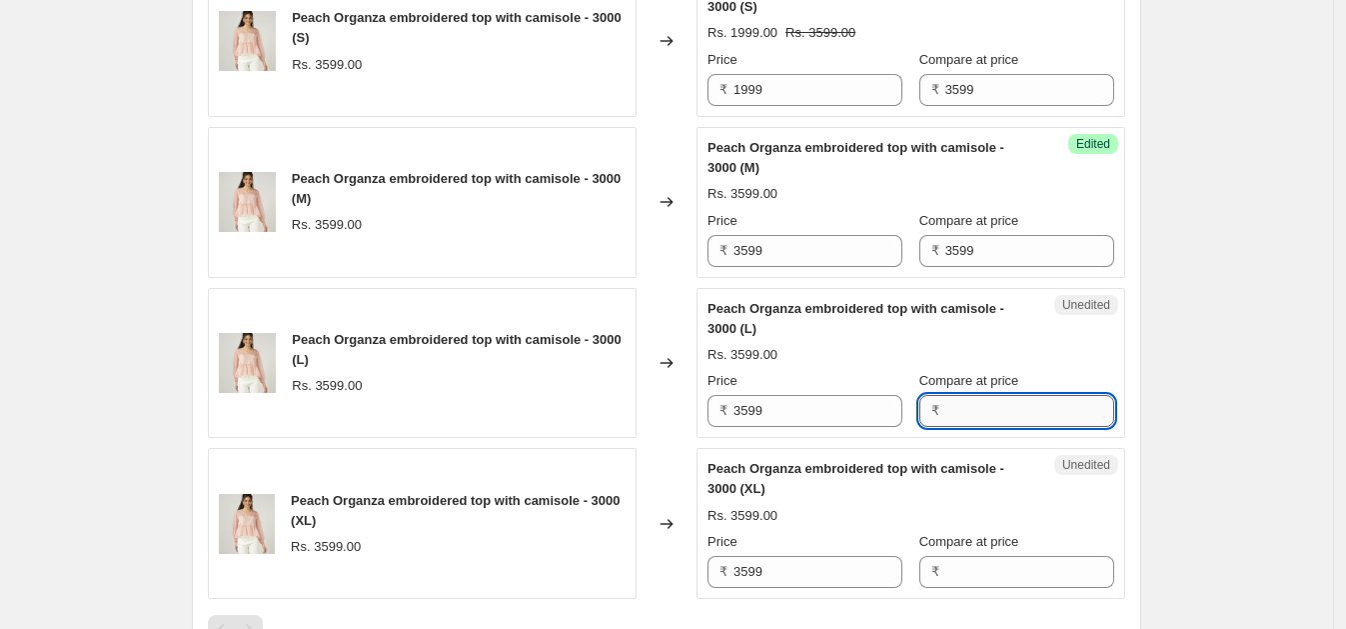
click at [958, 406] on input "Compare at price" at bounding box center [1029, 411] width 169 height 32
paste input "3599"
type input "3599"
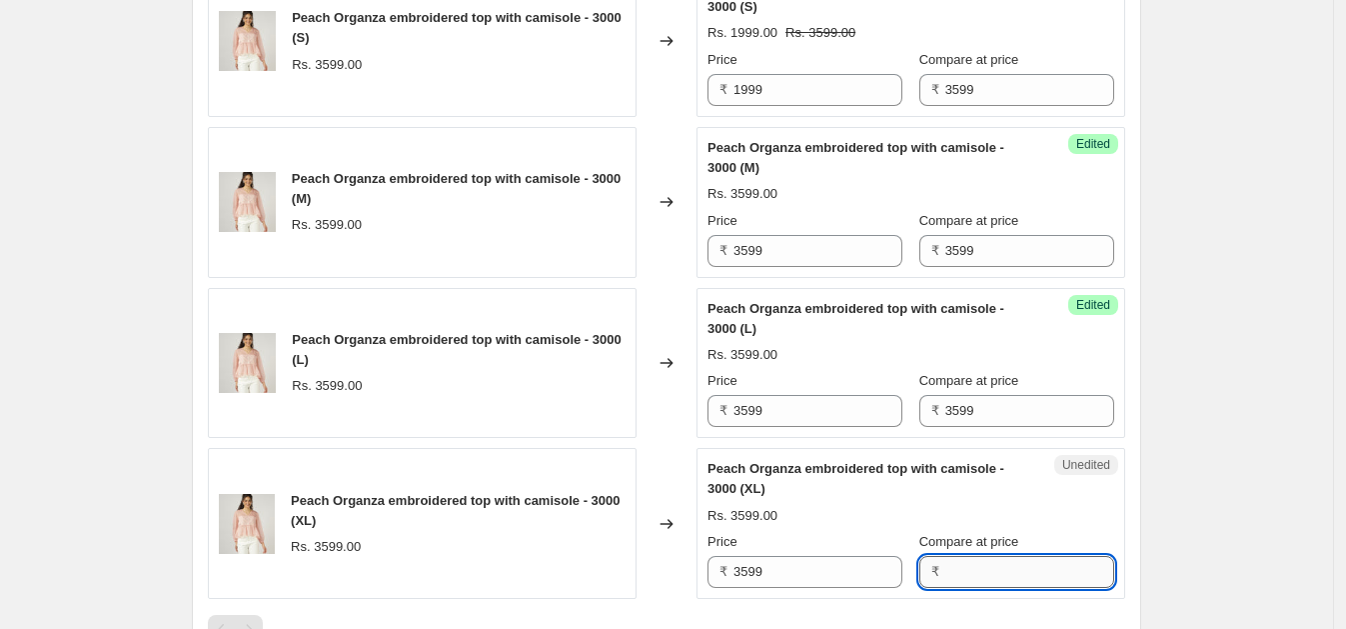
click at [945, 561] on input "Compare at price" at bounding box center [1029, 572] width 169 height 32
paste input "3599"
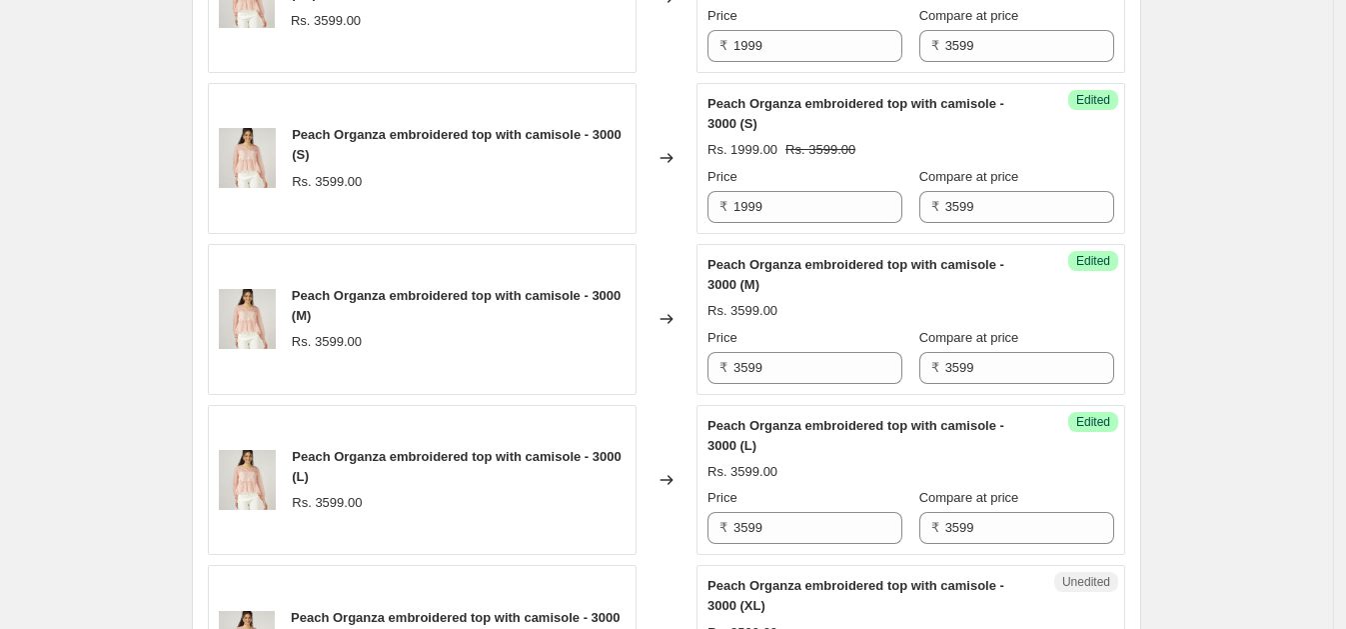
scroll to position [1618, 0]
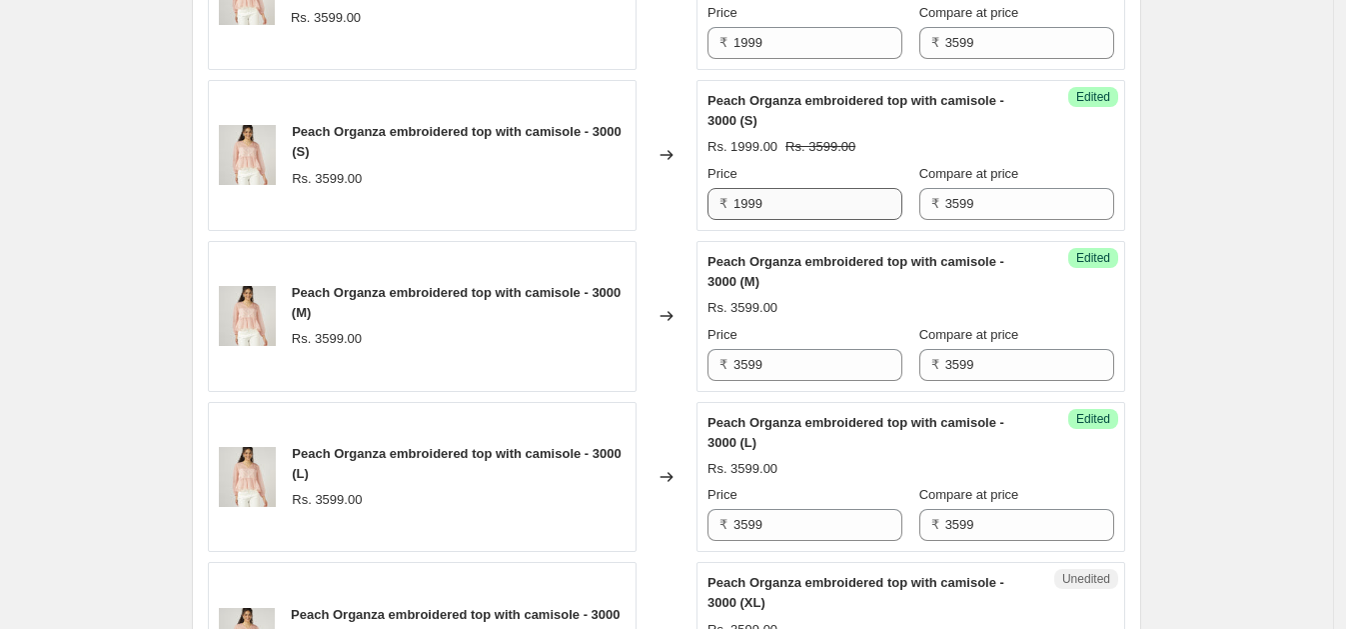
type input "3599"
click at [819, 201] on input "1999" at bounding box center [817, 204] width 169 height 32
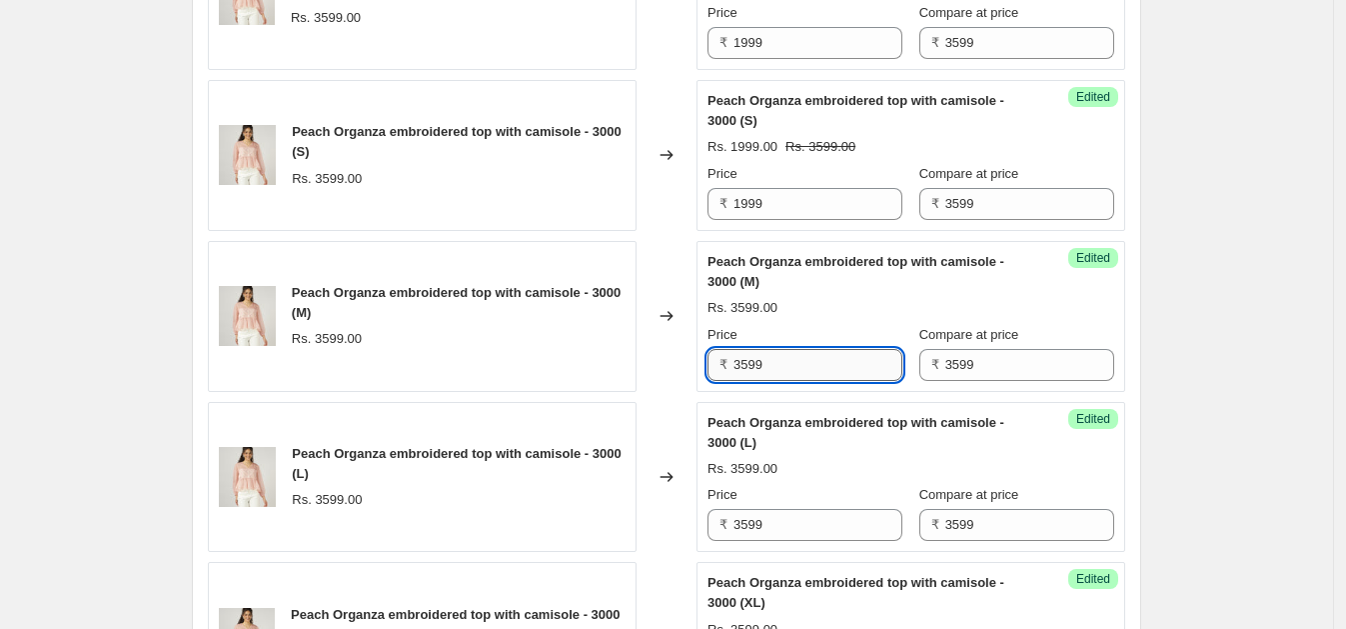
click at [798, 349] on input "3599" at bounding box center [817, 365] width 169 height 32
paste input "19"
type input "1999"
click at [781, 518] on input "3599" at bounding box center [817, 525] width 169 height 32
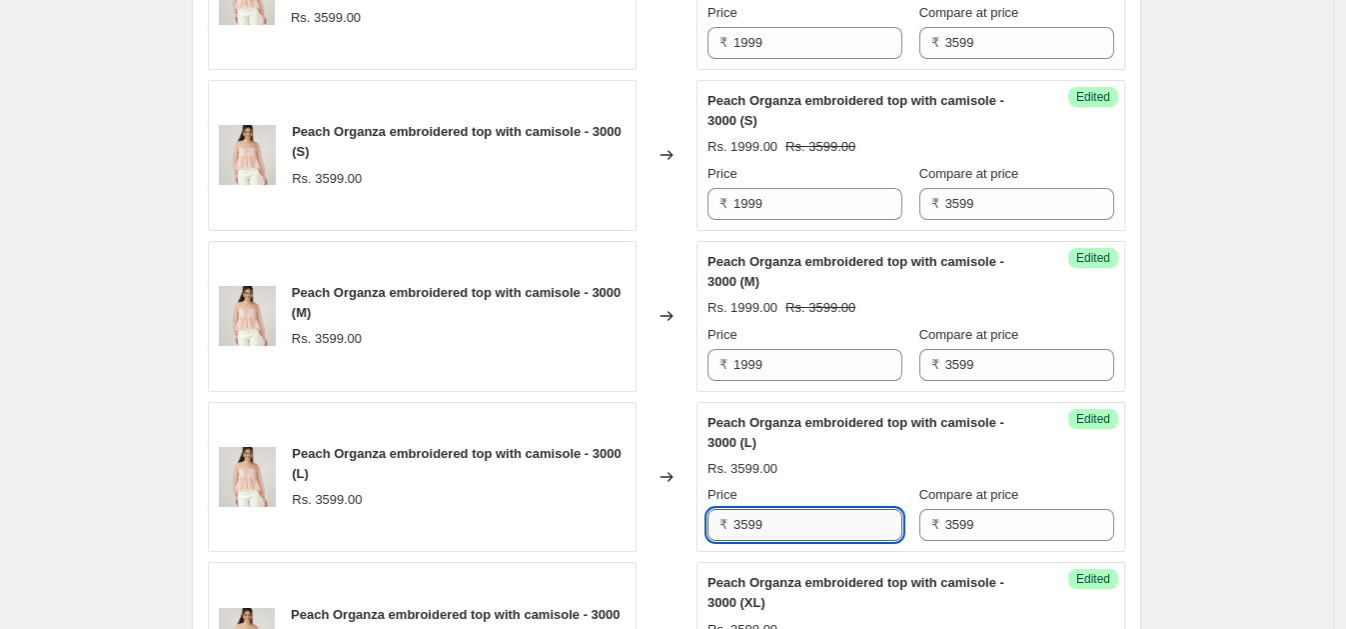
click at [781, 518] on input "3599" at bounding box center [817, 525] width 169 height 32
paste input "19"
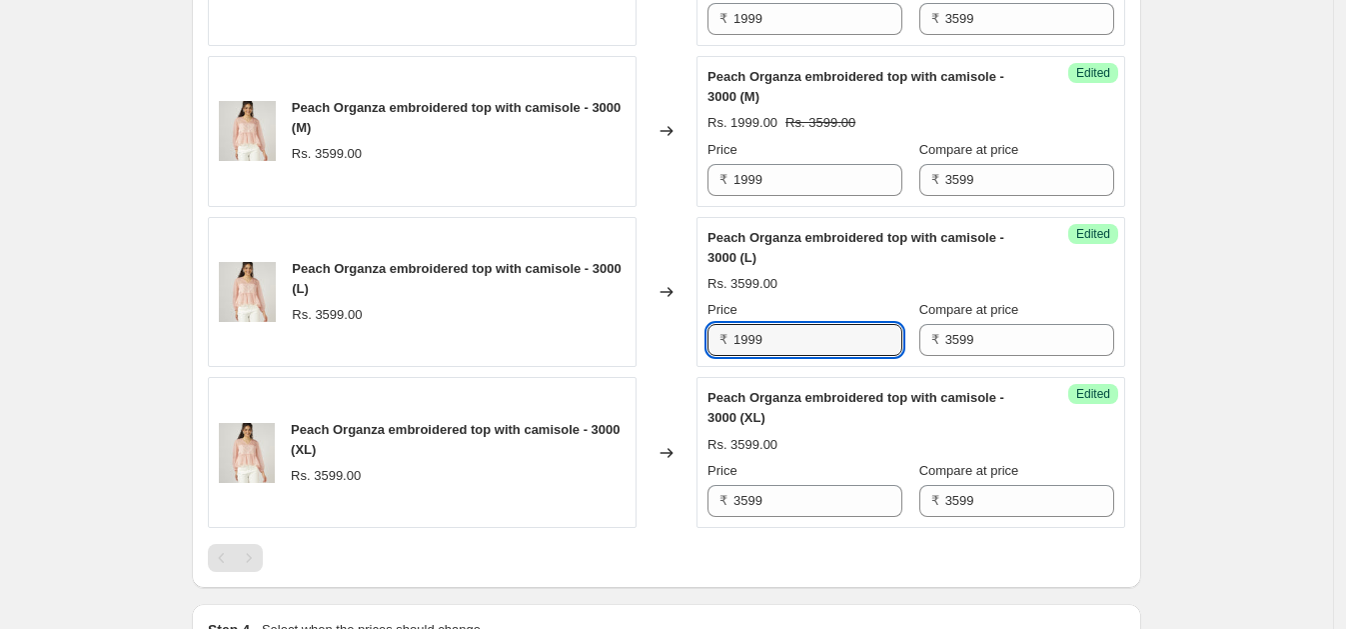
scroll to position [1810, 0]
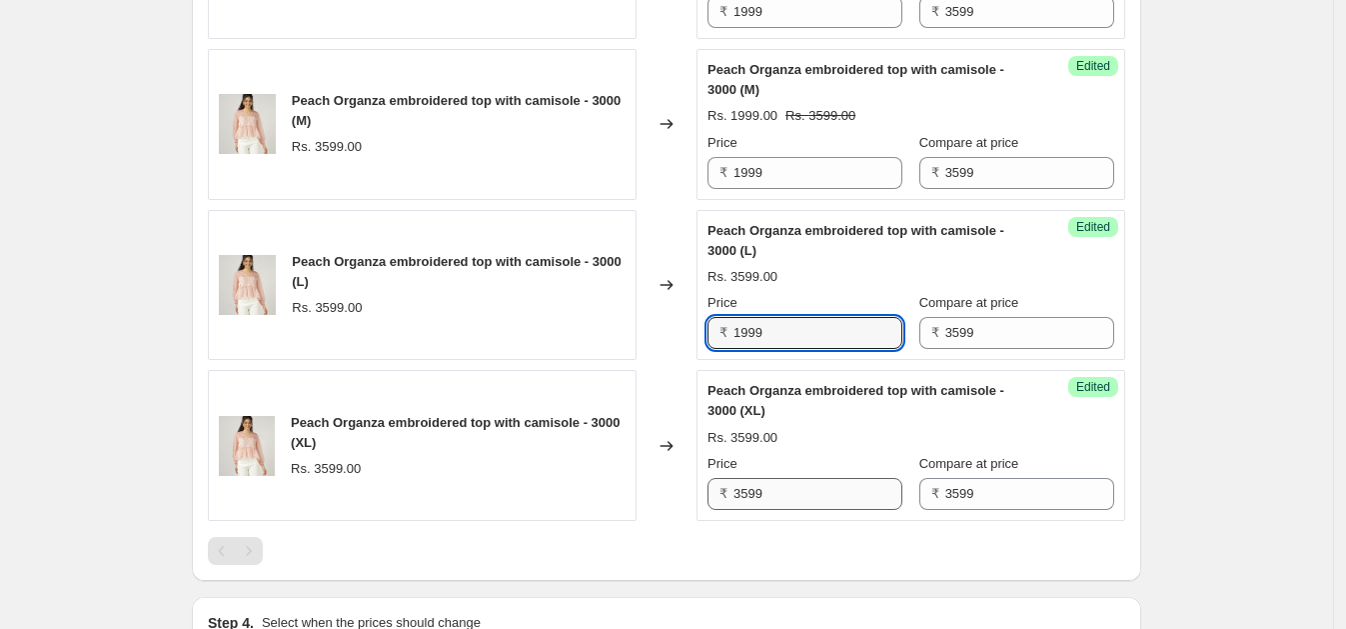
type input "1999"
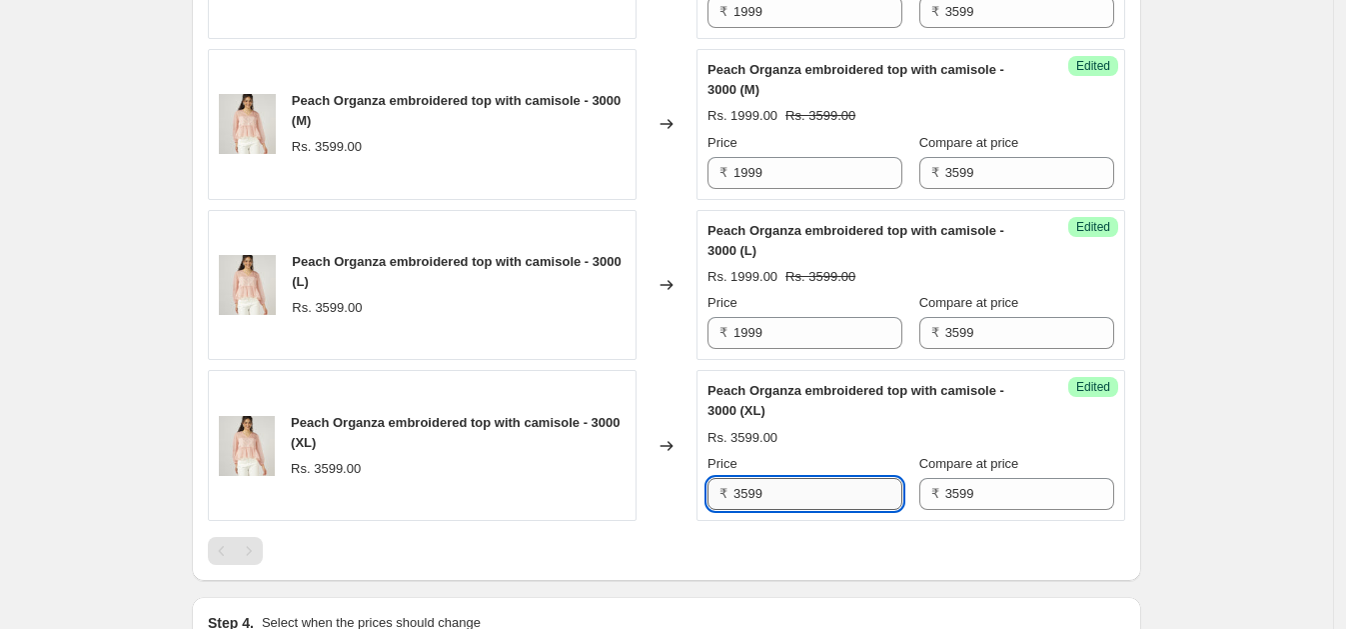
click at [828, 485] on input "3599" at bounding box center [817, 494] width 169 height 32
click at [829, 485] on input "3599" at bounding box center [817, 494] width 169 height 32
paste input "19"
type input "1999"
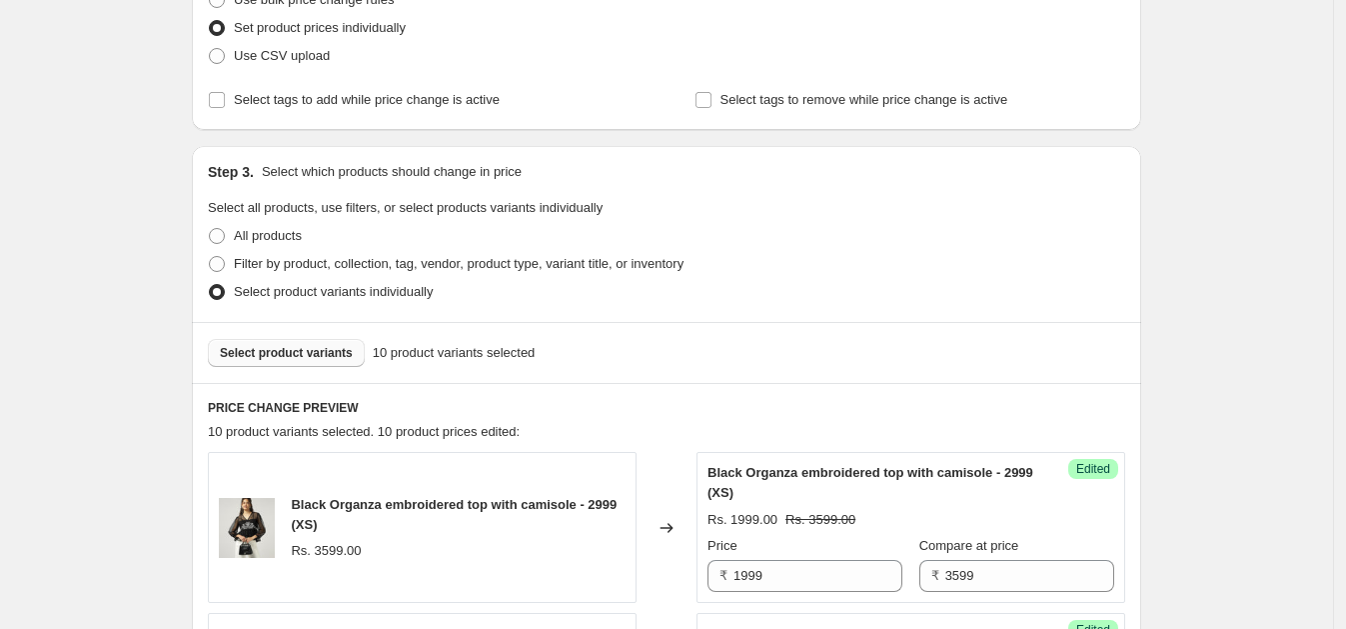
scroll to position [275, 0]
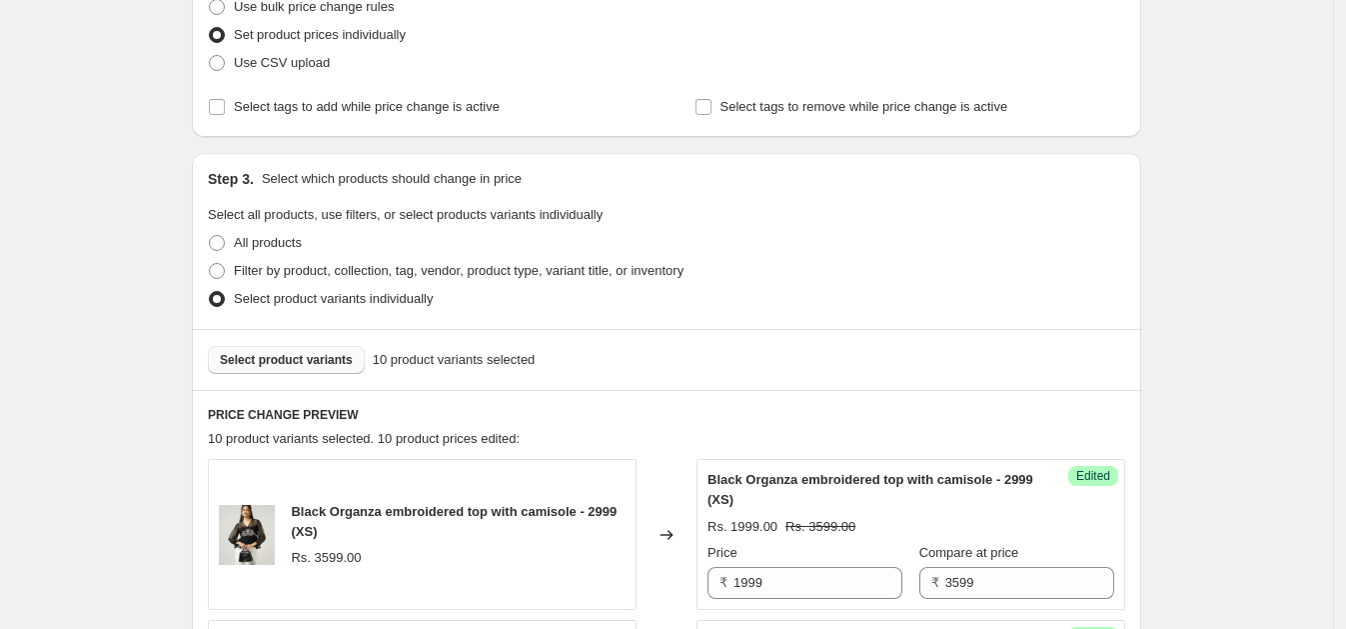
click at [314, 359] on span "Select product variants" at bounding box center [286, 360] width 133 height 16
click at [300, 297] on span "Select product variants individually" at bounding box center [333, 298] width 199 height 15
click at [210, 292] on input "Select product variants individually" at bounding box center [209, 291] width 1 height 1
click at [298, 355] on span "Select product variants" at bounding box center [286, 360] width 133 height 16
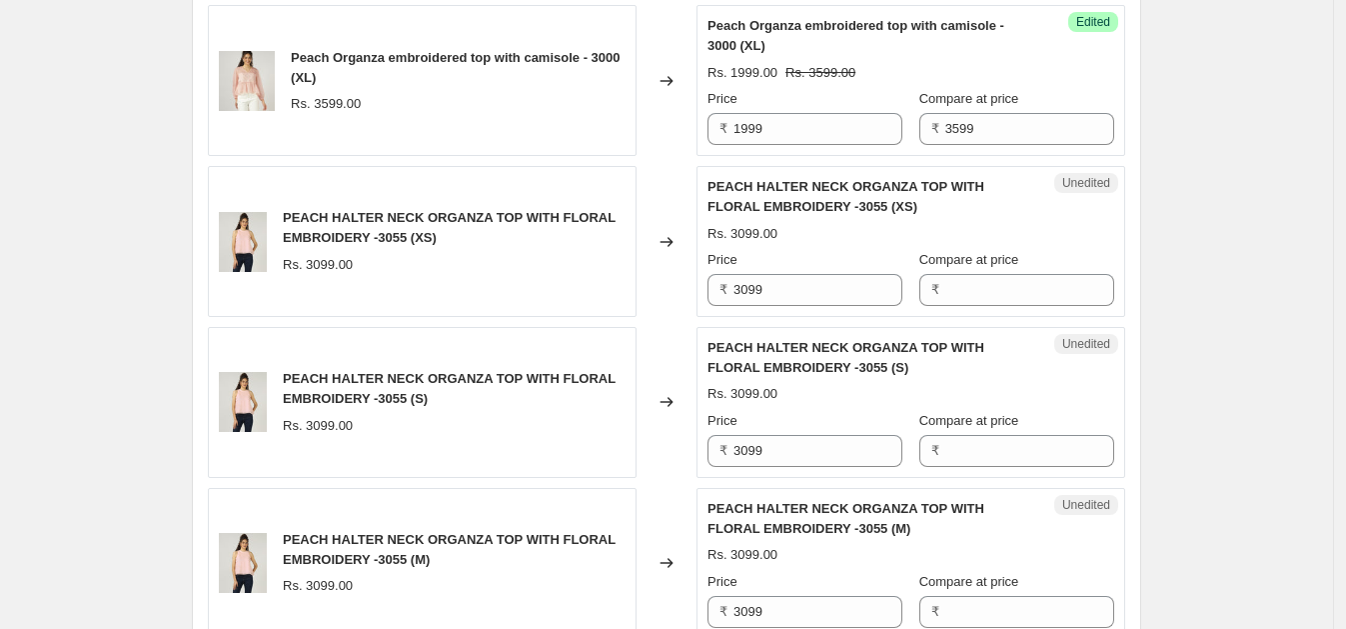
scroll to position [2156, 0]
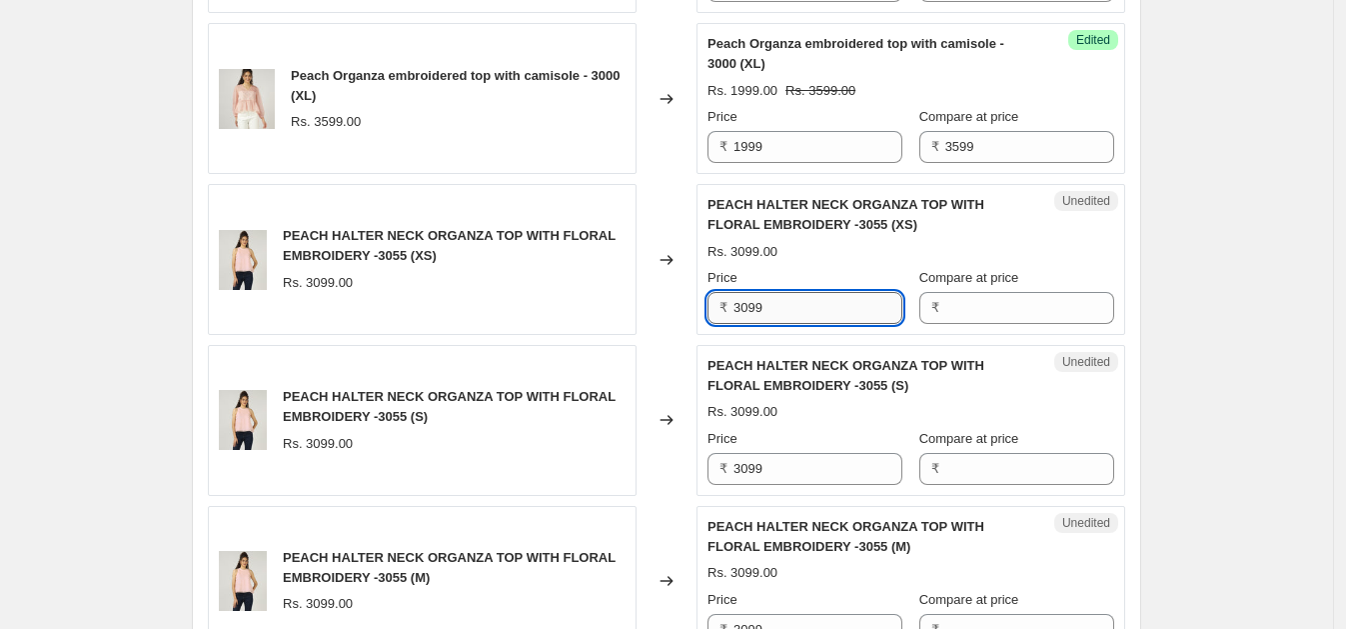
click at [818, 304] on input "3099" at bounding box center [817, 308] width 169 height 32
click at [816, 305] on input "3099" at bounding box center [817, 308] width 169 height 32
click at [947, 302] on div "₹" at bounding box center [1016, 308] width 195 height 32
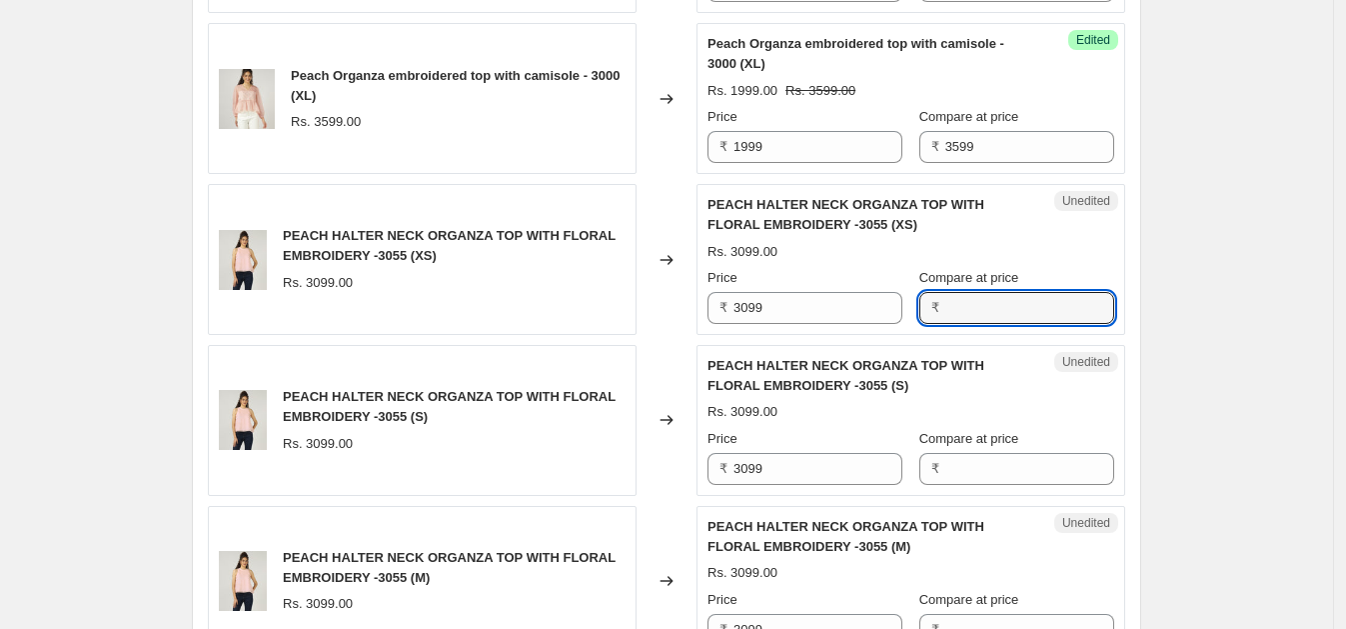
paste input "3099"
type input "3099"
click at [974, 463] on input "Compare at price" at bounding box center [1029, 469] width 169 height 32
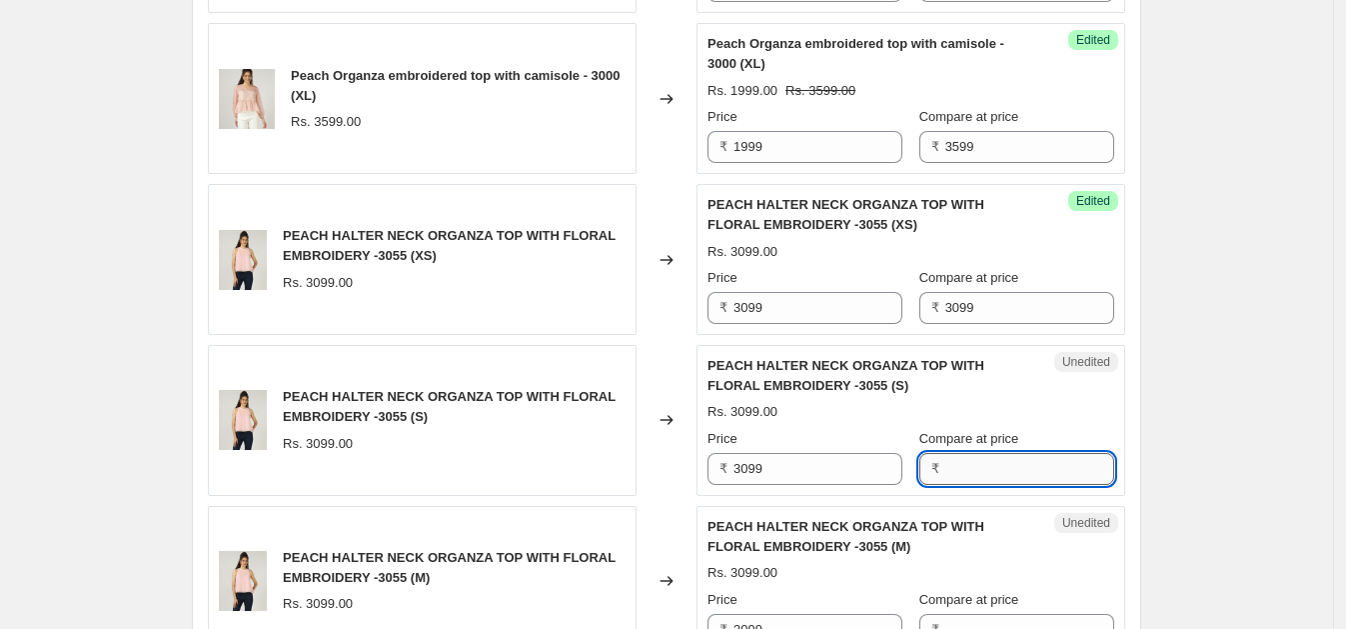
paste input "3099"
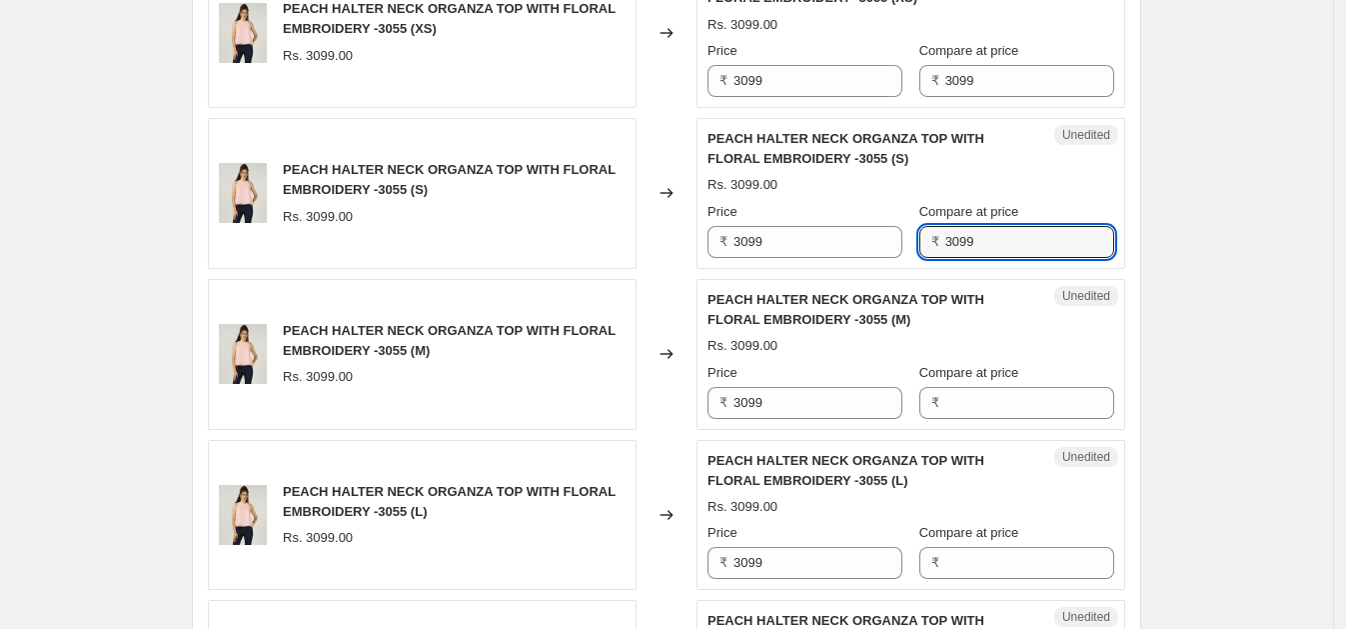
scroll to position [2395, 0]
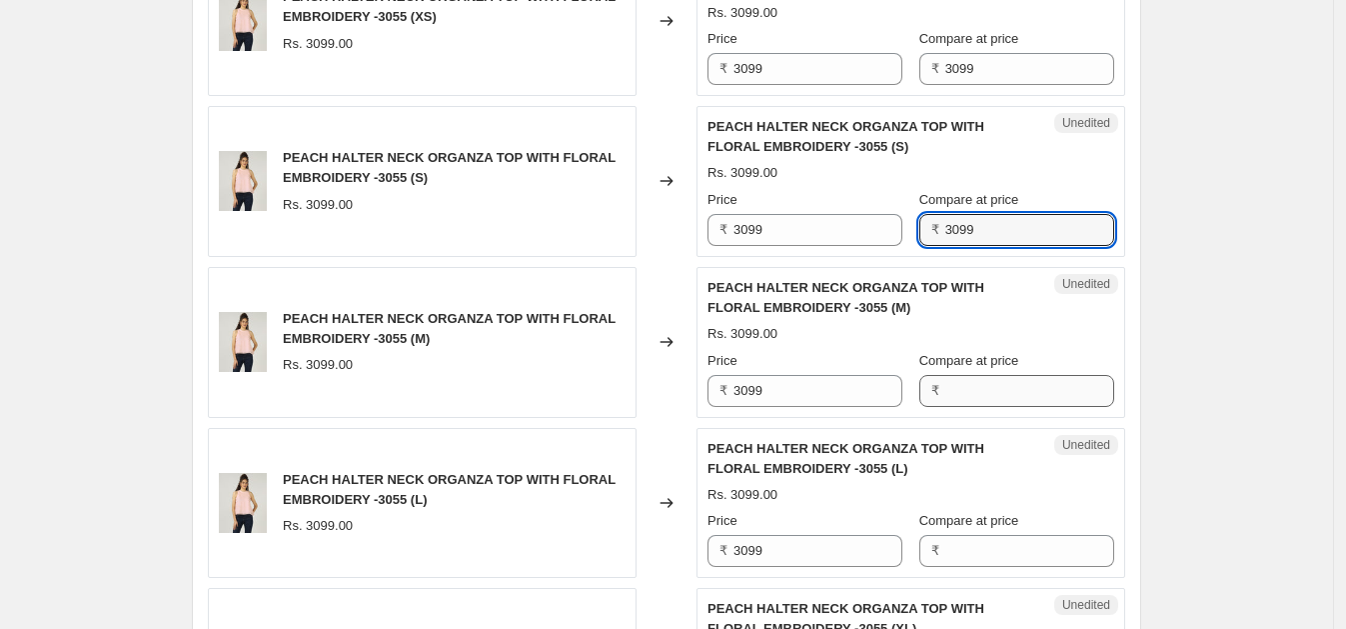
type input "3099"
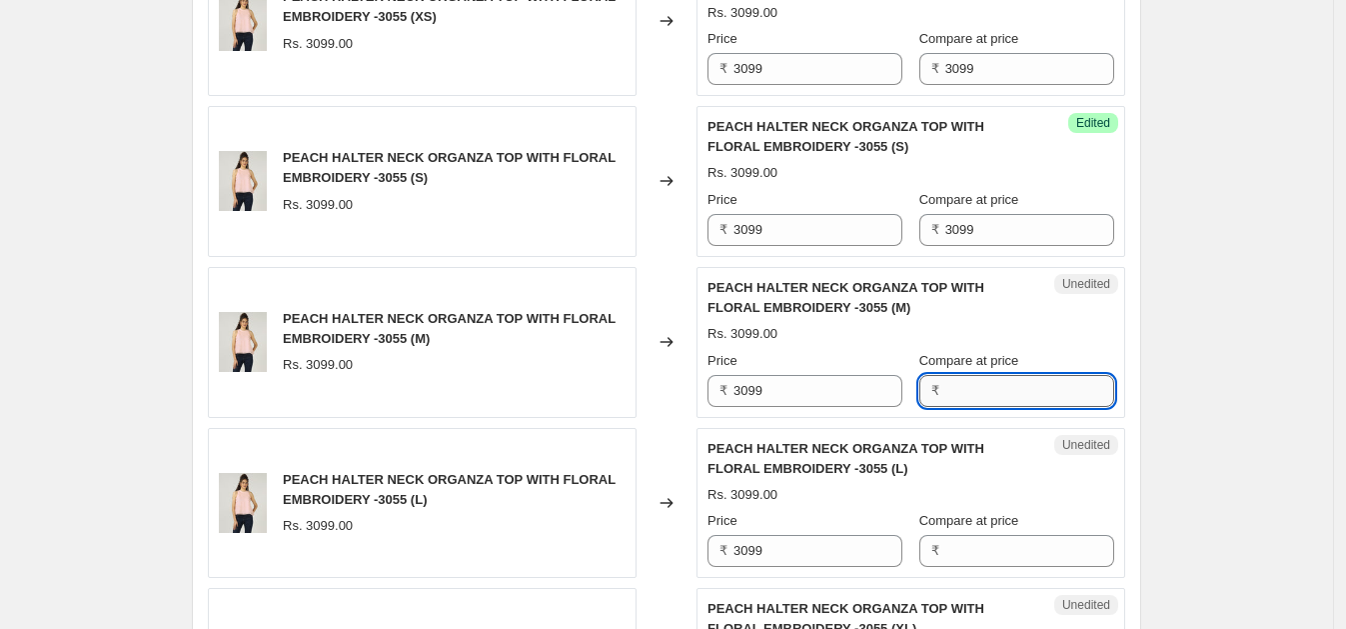
click at [1025, 387] on input "Compare at price" at bounding box center [1029, 391] width 169 height 32
paste input "3099"
type input "3099"
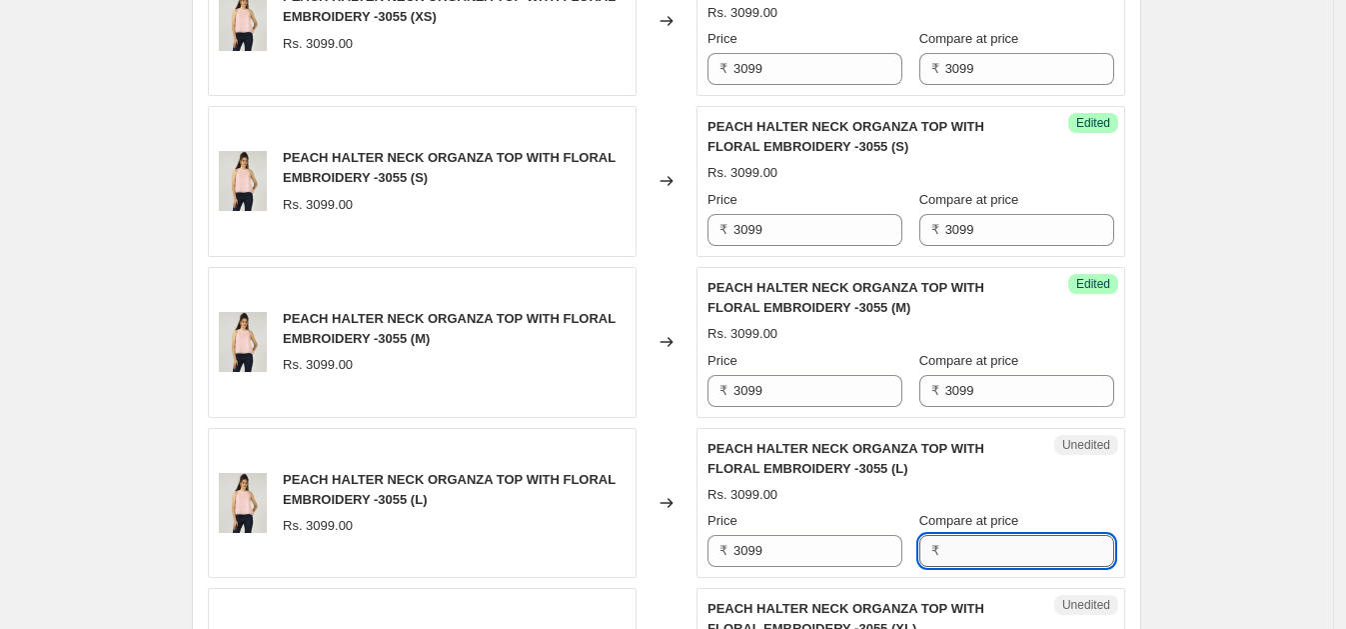
click at [980, 535] on input "Compare at price" at bounding box center [1029, 551] width 169 height 32
paste input "3099"
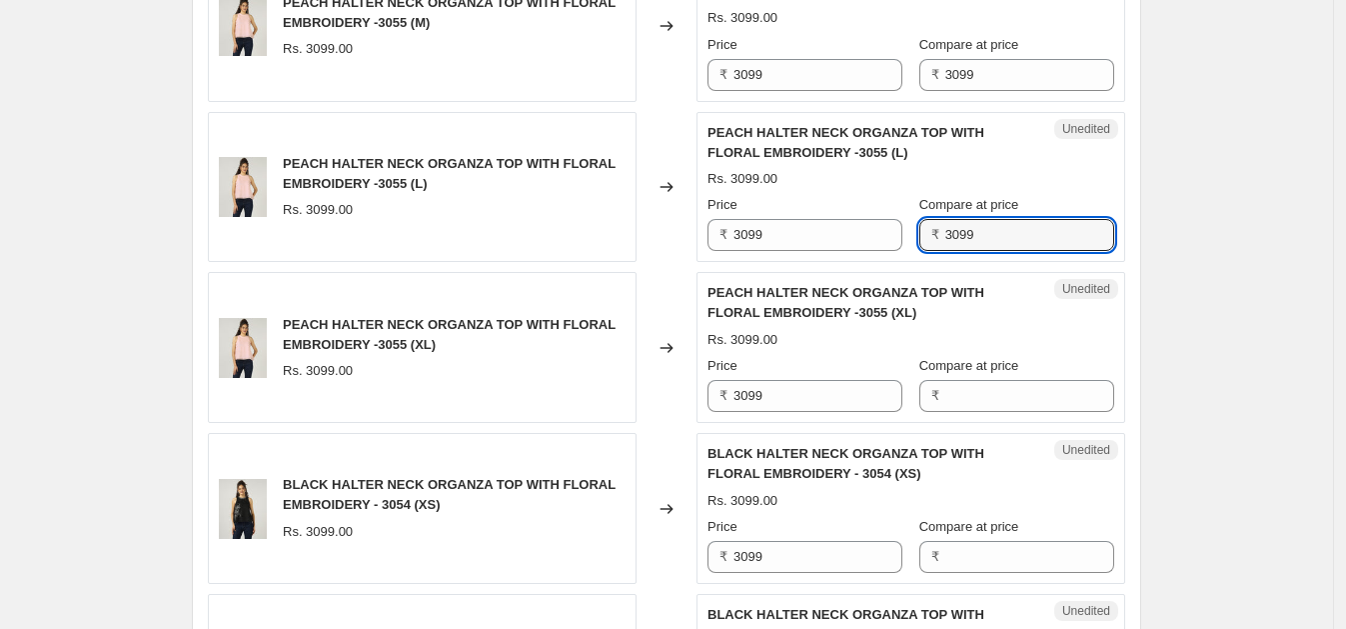
scroll to position [2717, 0]
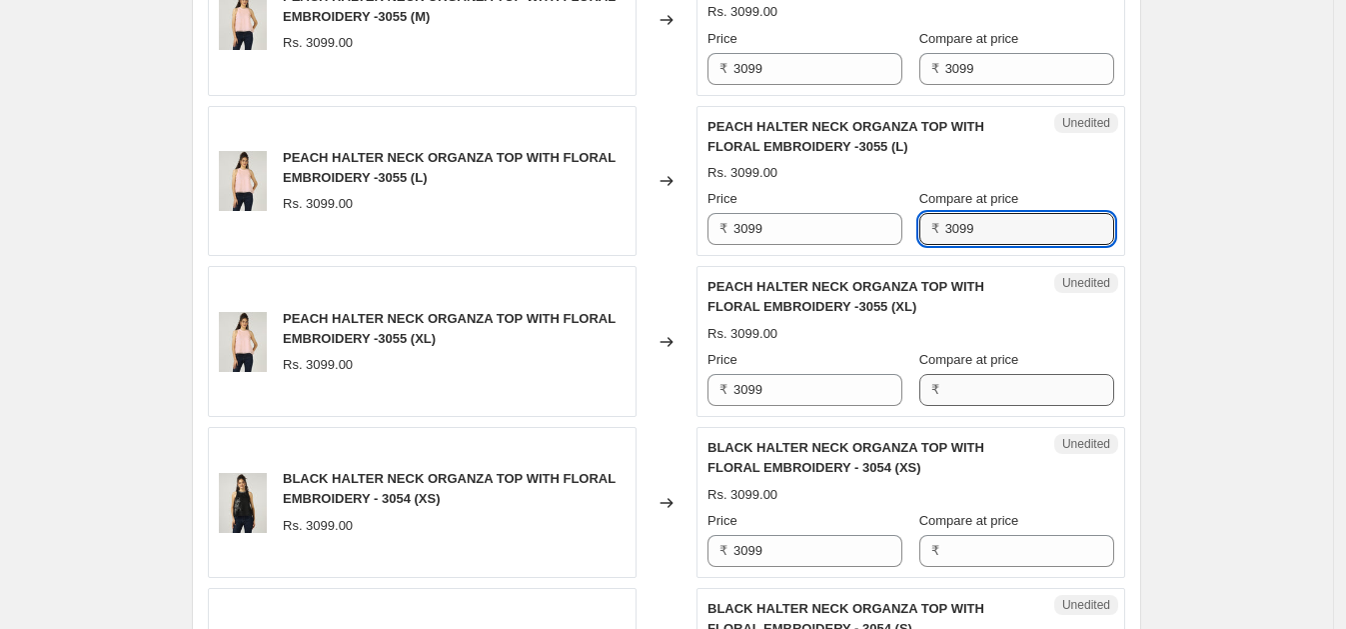
type input "3099"
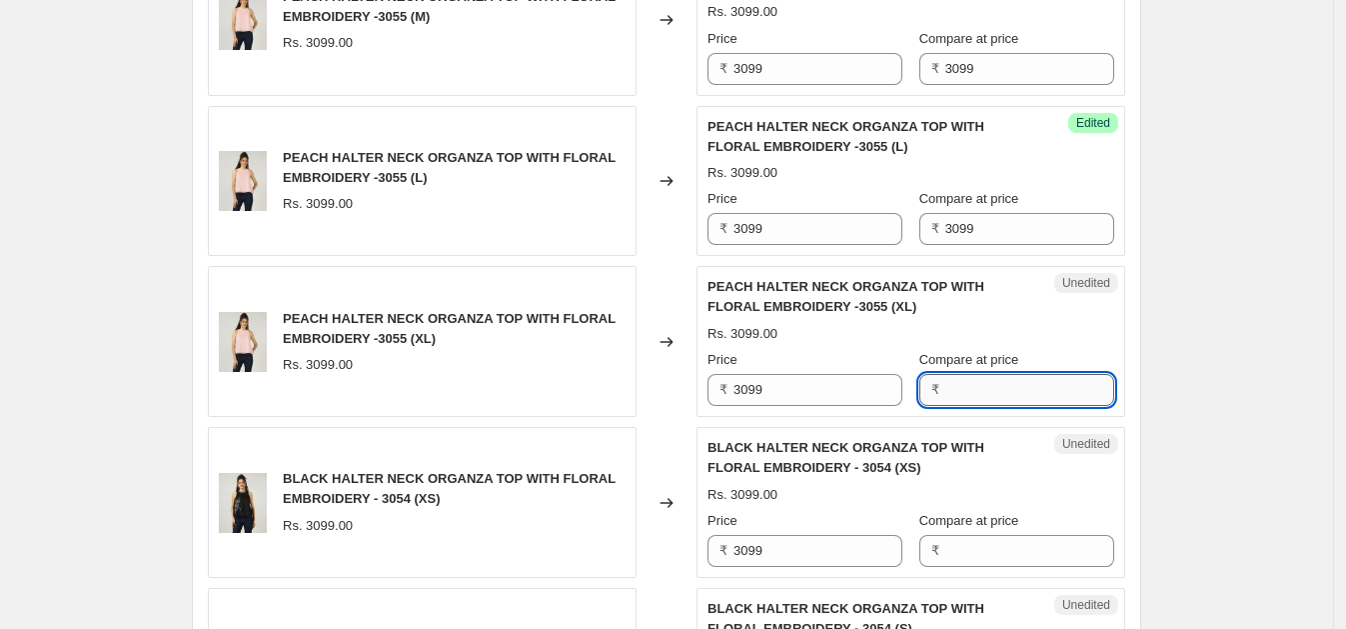
click at [1007, 390] on input "Compare at price" at bounding box center [1029, 390] width 169 height 32
paste input "3099"
type input "3099"
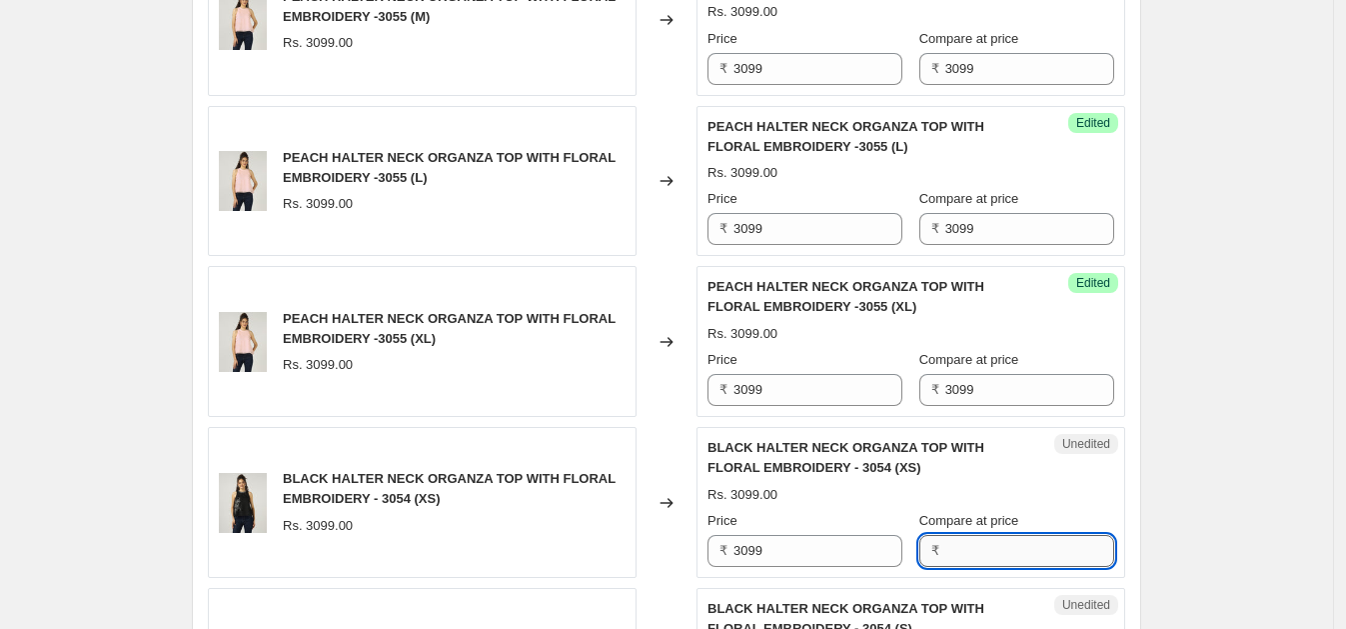
click at [1001, 550] on input "Compare at price" at bounding box center [1029, 551] width 169 height 32
paste input "3099"
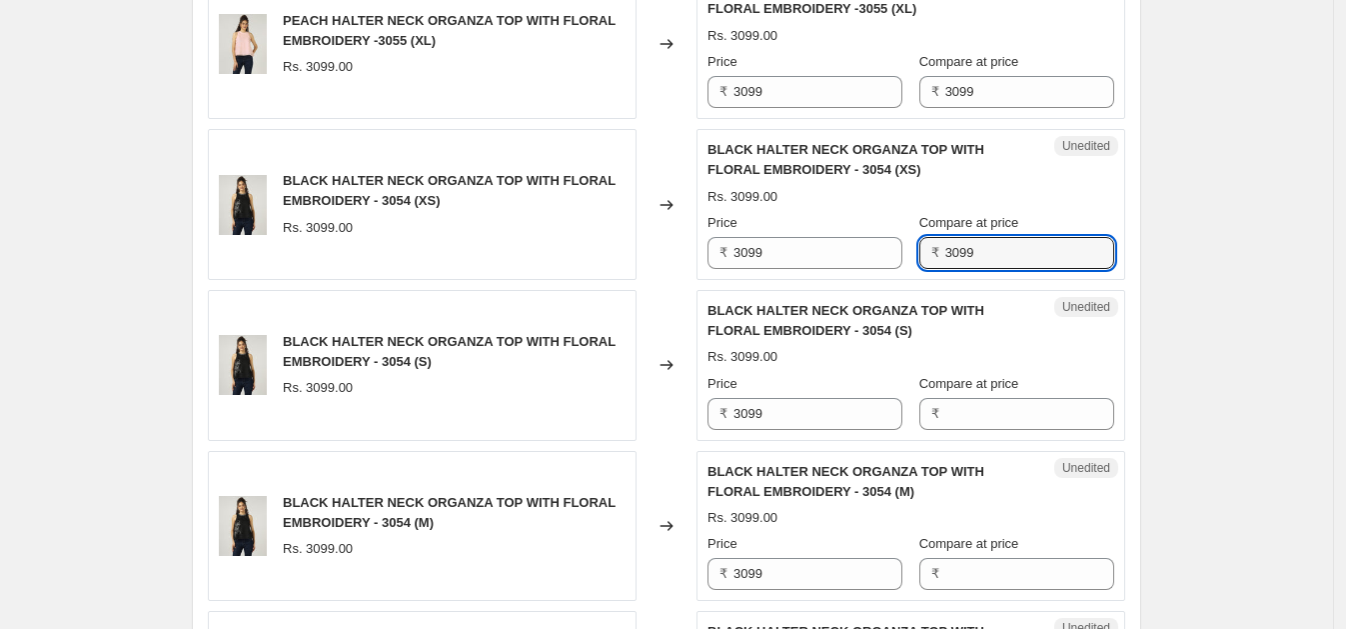
scroll to position [3063, 0]
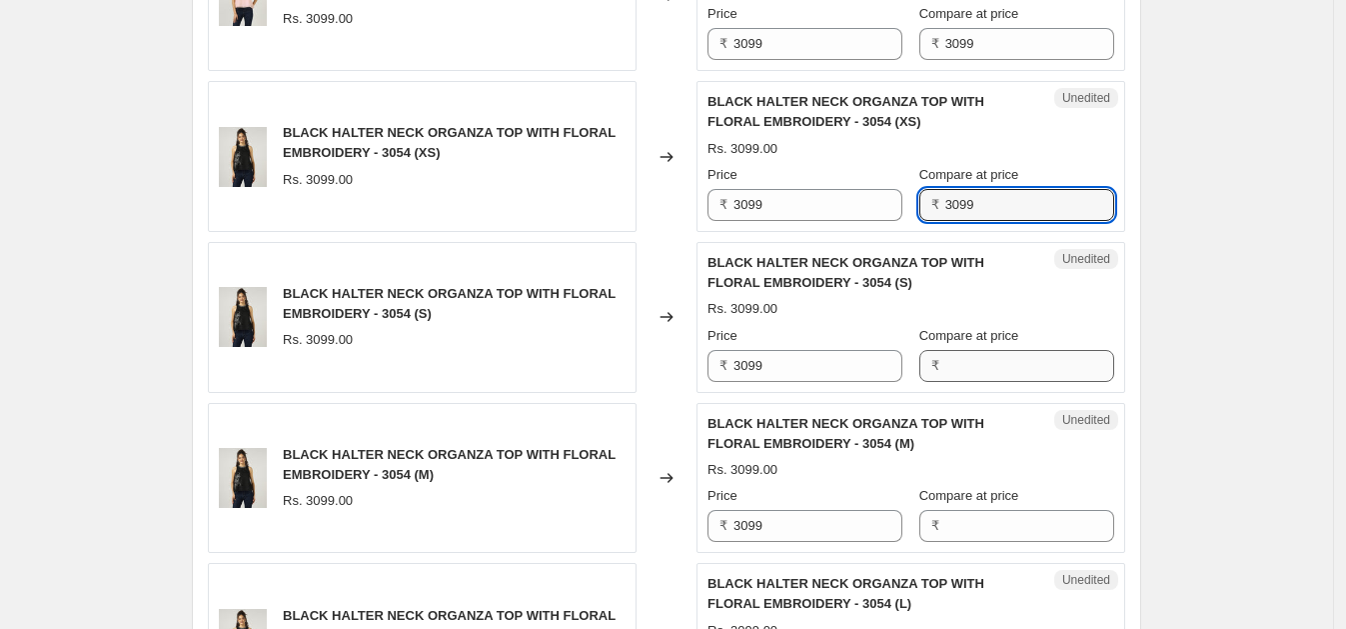
type input "3099"
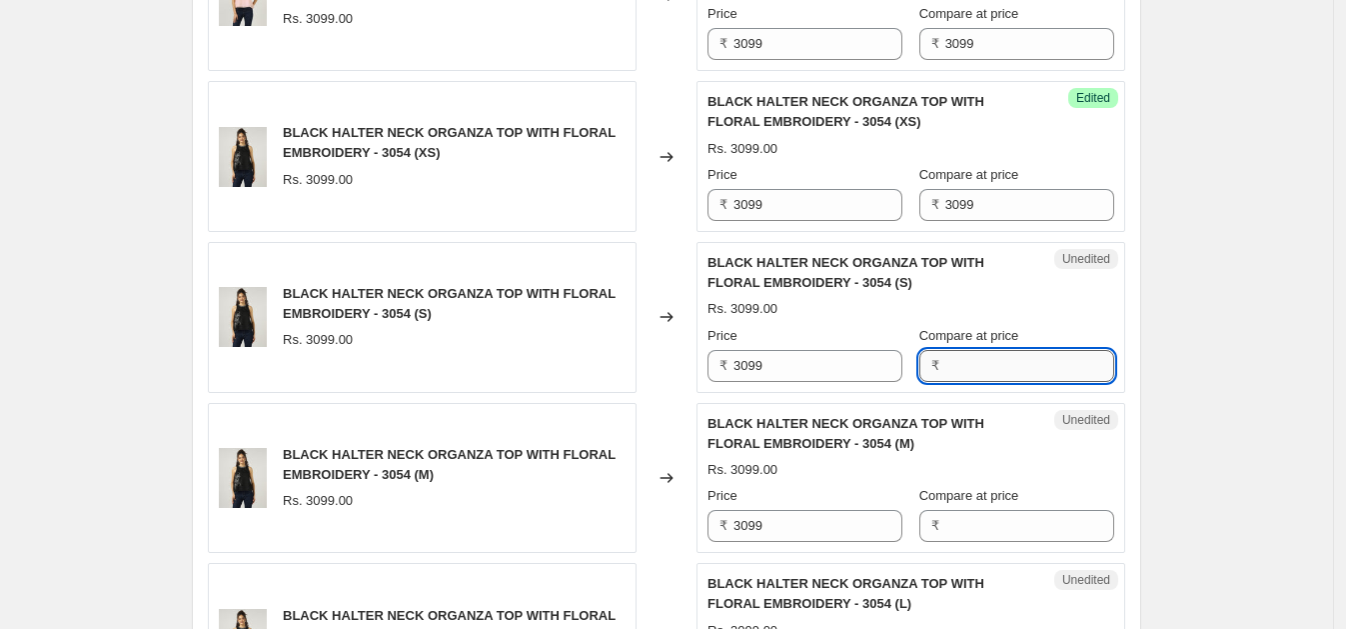
click at [953, 359] on input "Compare at price" at bounding box center [1029, 366] width 169 height 32
paste input "3099"
type input "3099"
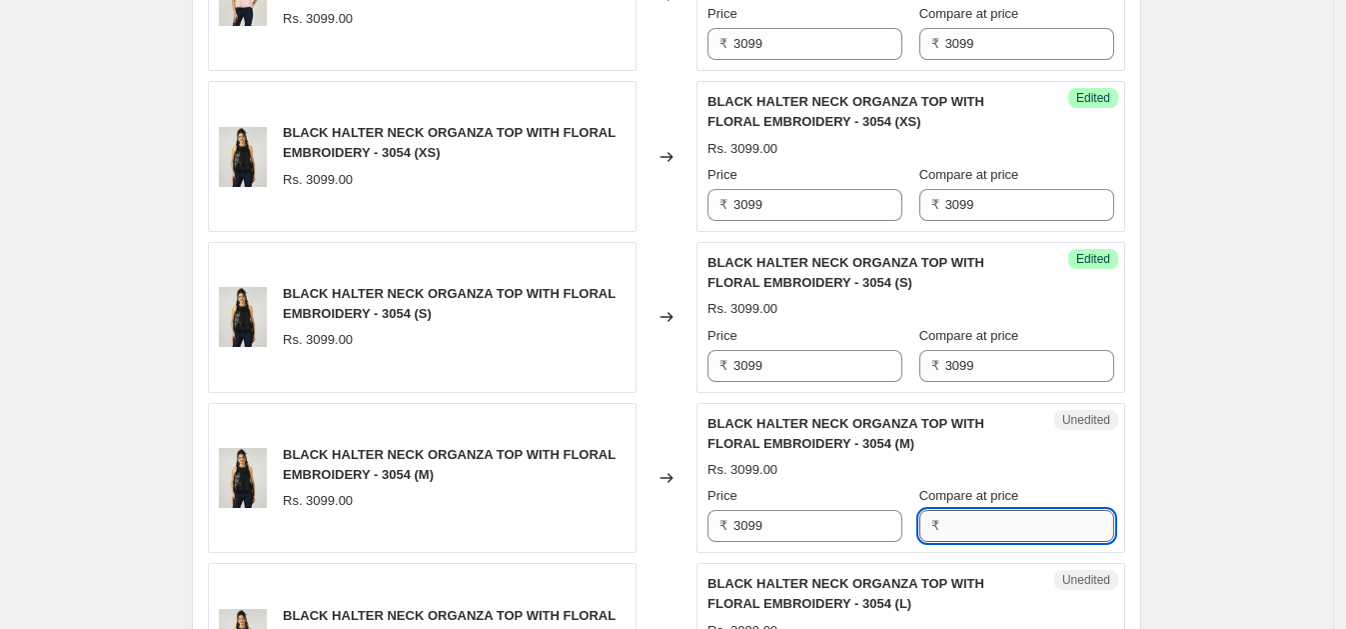
click at [961, 510] on input "Compare at price" at bounding box center [1029, 526] width 169 height 32
paste input "3099"
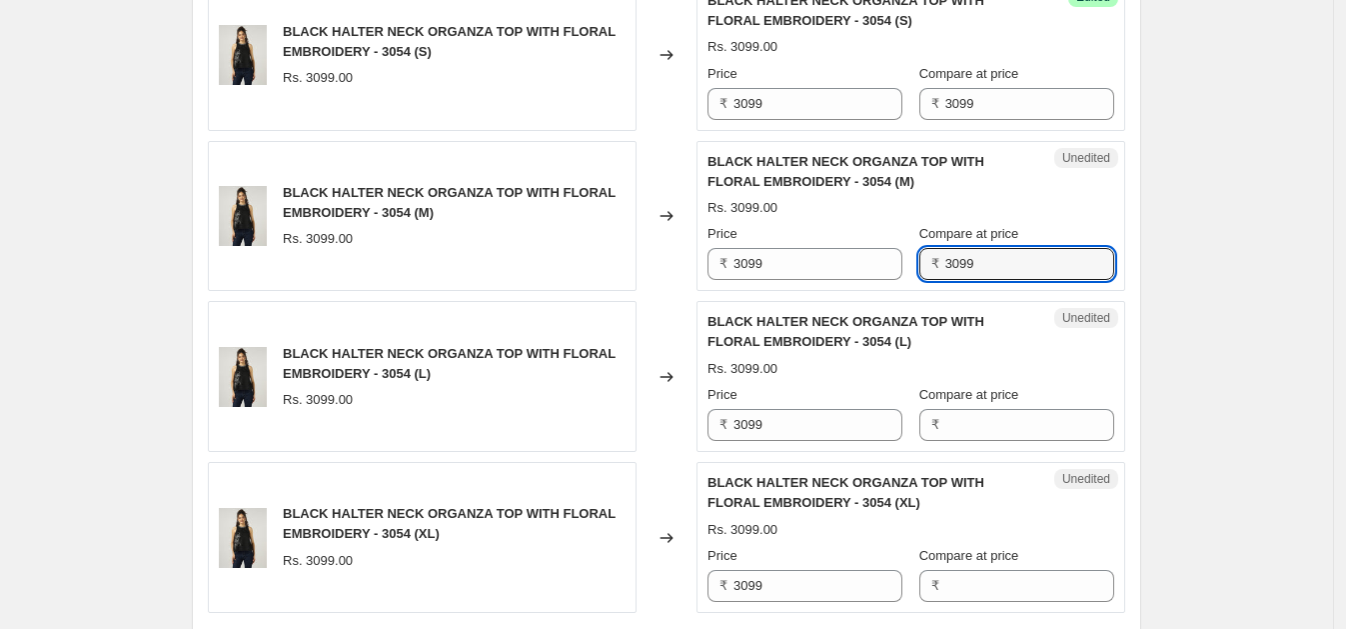
scroll to position [3332, 0]
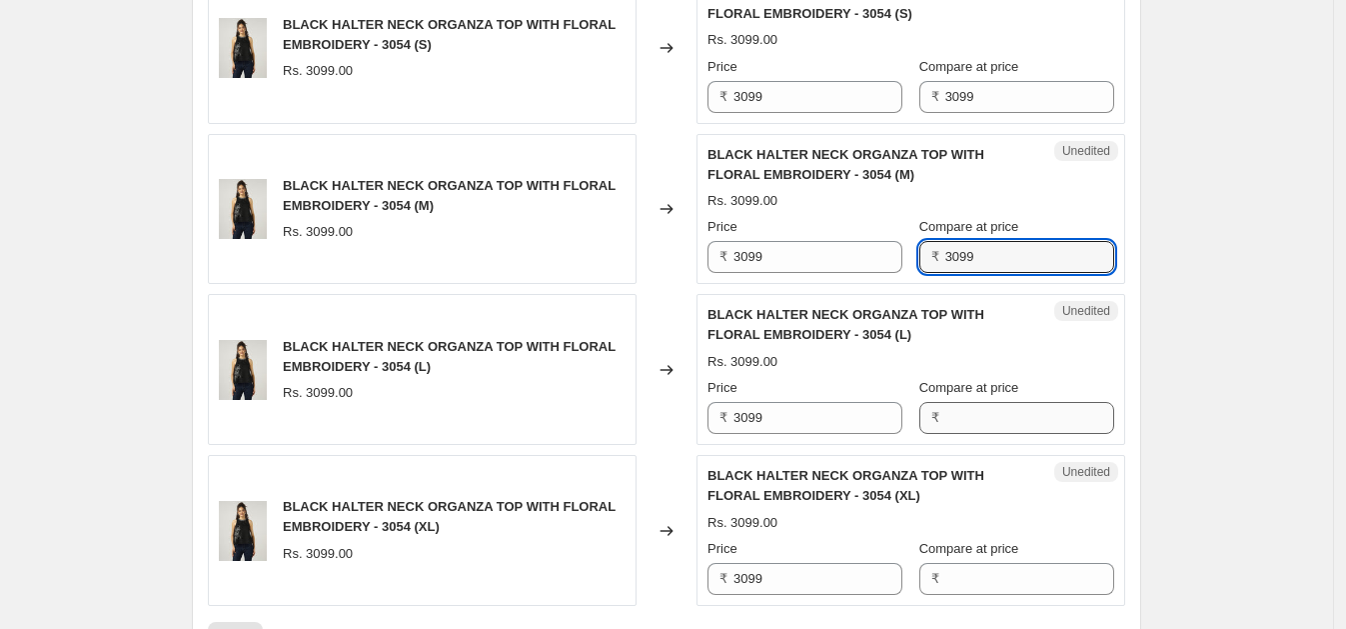
type input "3099"
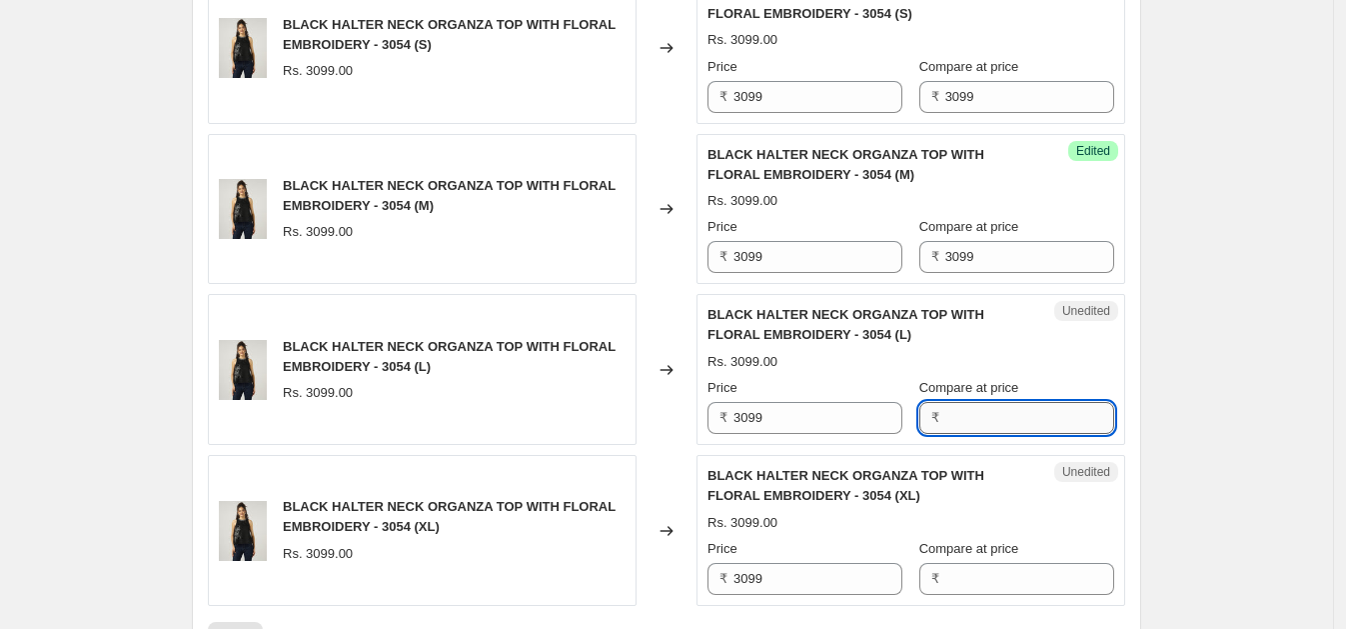
click at [991, 405] on input "Compare at price" at bounding box center [1029, 418] width 169 height 32
paste input "3099"
type input "3099"
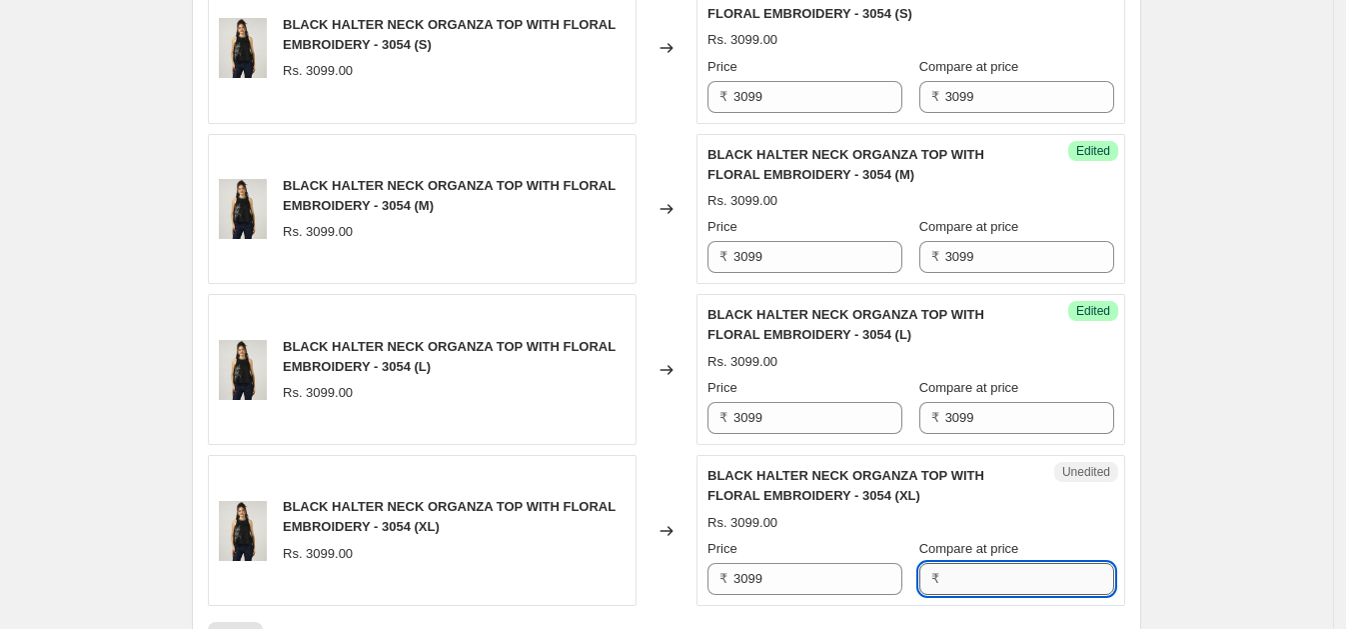
click at [981, 563] on input "Compare at price" at bounding box center [1029, 579] width 169 height 32
paste input "3099"
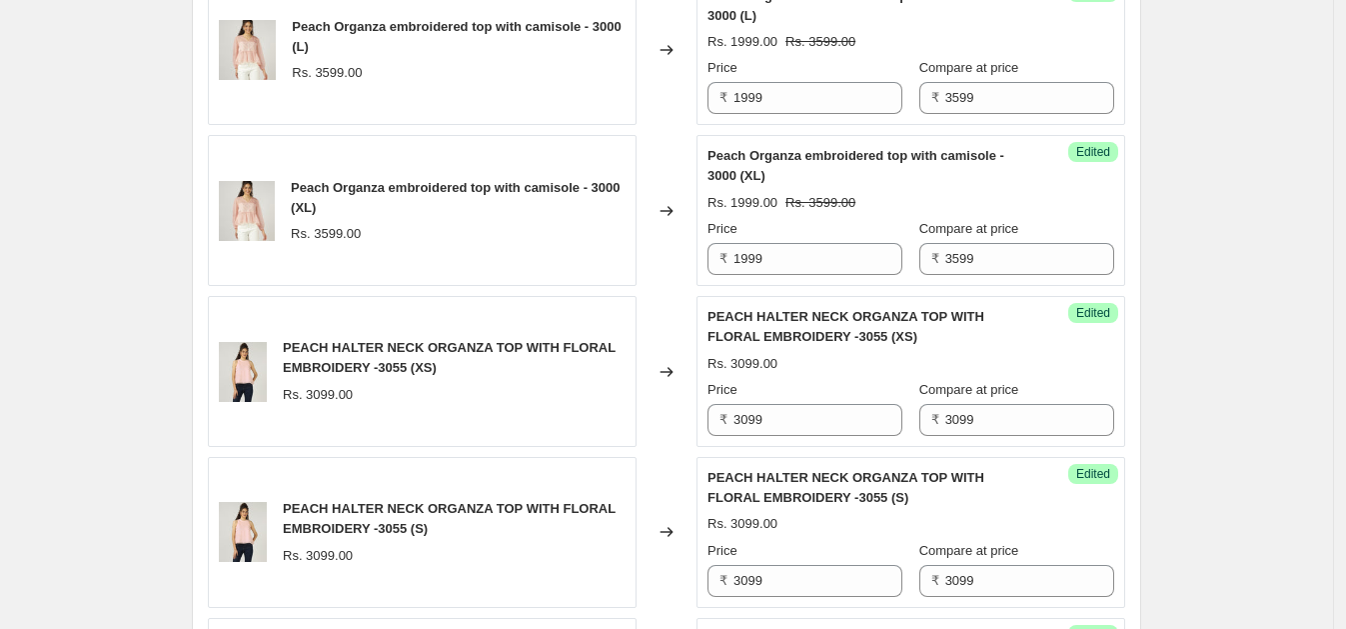
scroll to position [2028, 0]
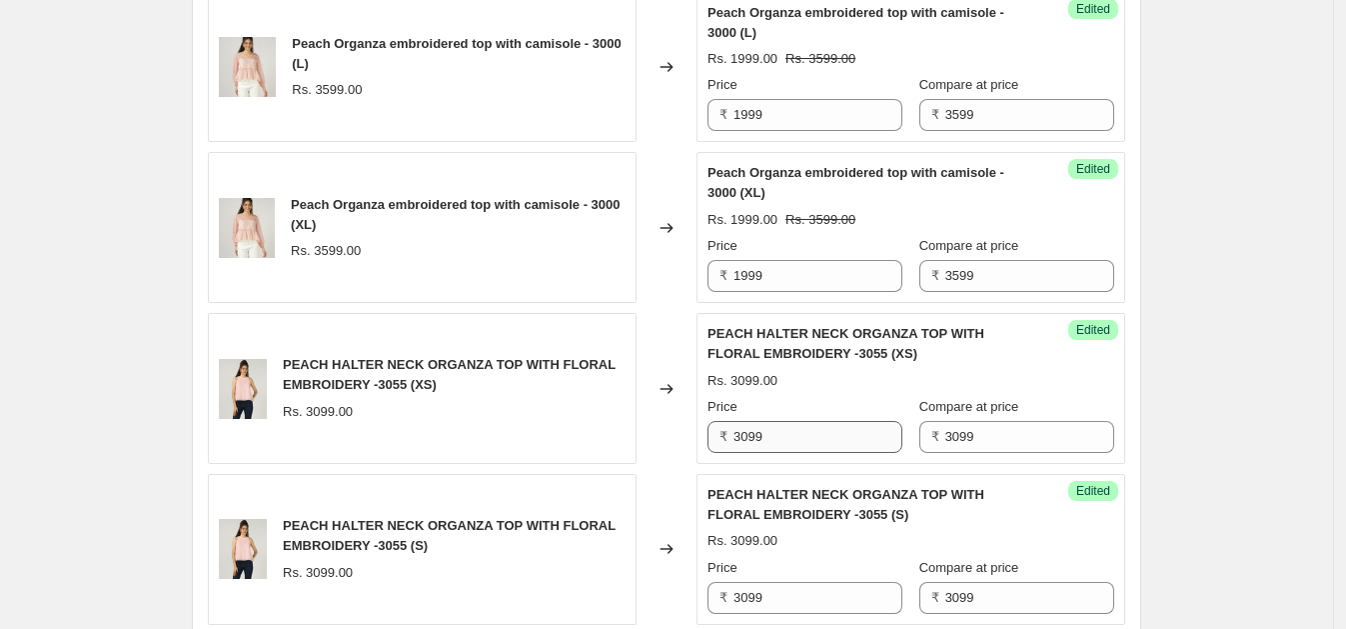
type input "3099"
click at [833, 442] on input "3099" at bounding box center [817, 437] width 169 height 32
click at [831, 442] on input "3099" at bounding box center [817, 437] width 169 height 32
type input "1899"
click at [1247, 420] on div "Create new price change job. This page is ready Create new price change job Dra…" at bounding box center [666, 125] width 1333 height 4307
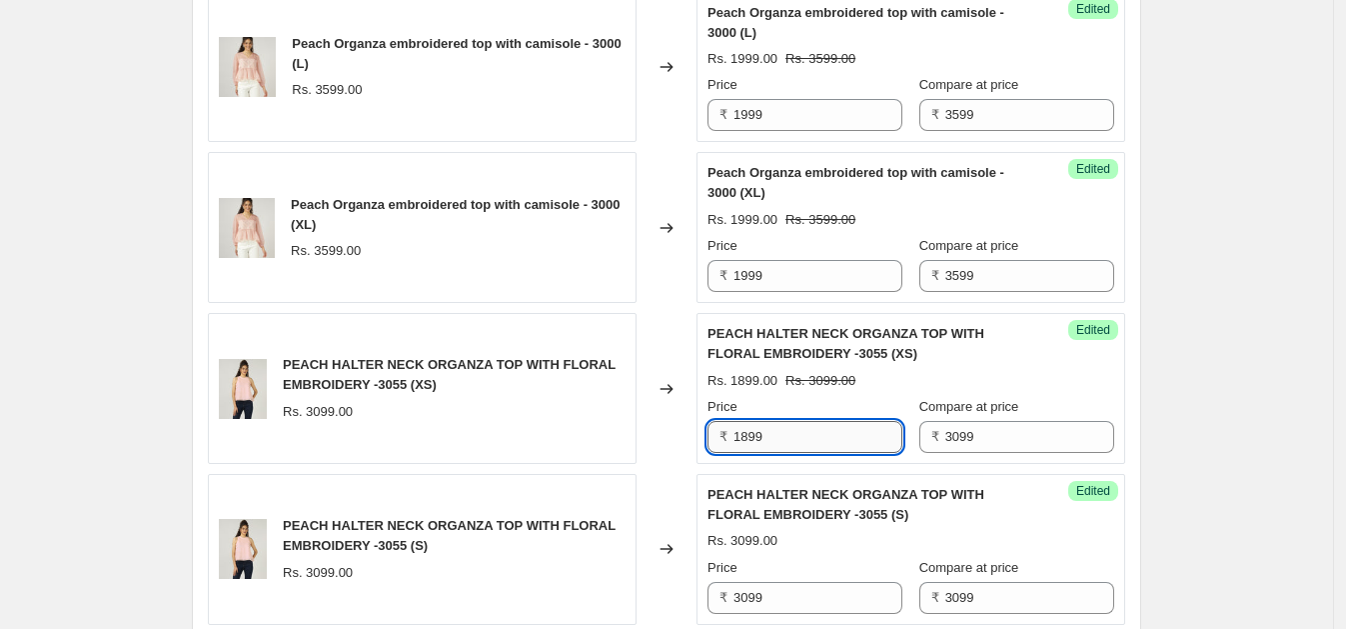
click at [844, 421] on input "1899" at bounding box center [817, 437] width 169 height 32
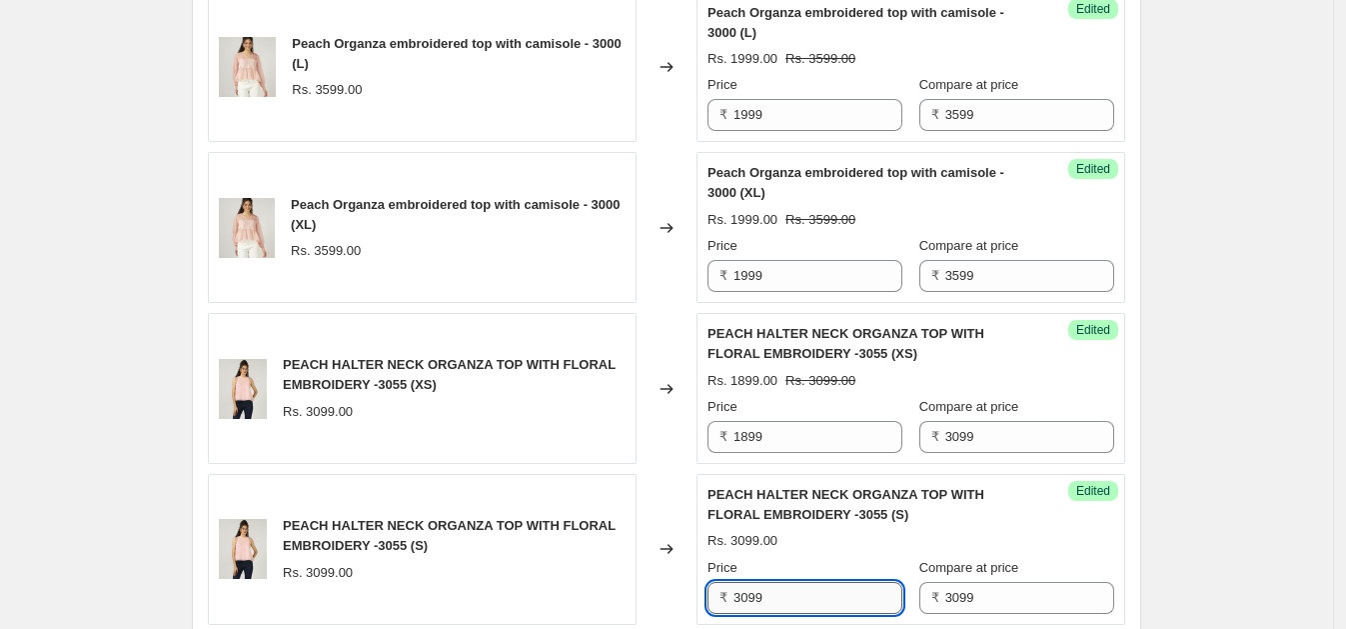
click at [794, 582] on input "3099" at bounding box center [817, 598] width 169 height 32
paste input "18"
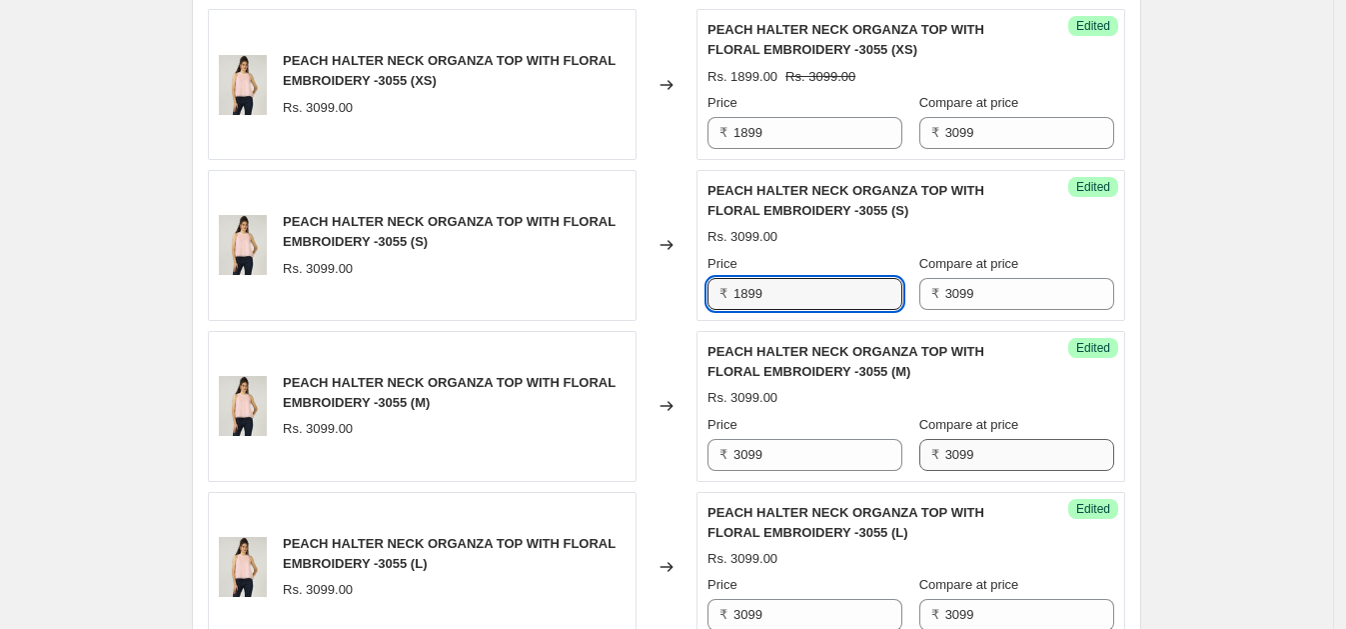
scroll to position [2373, 0]
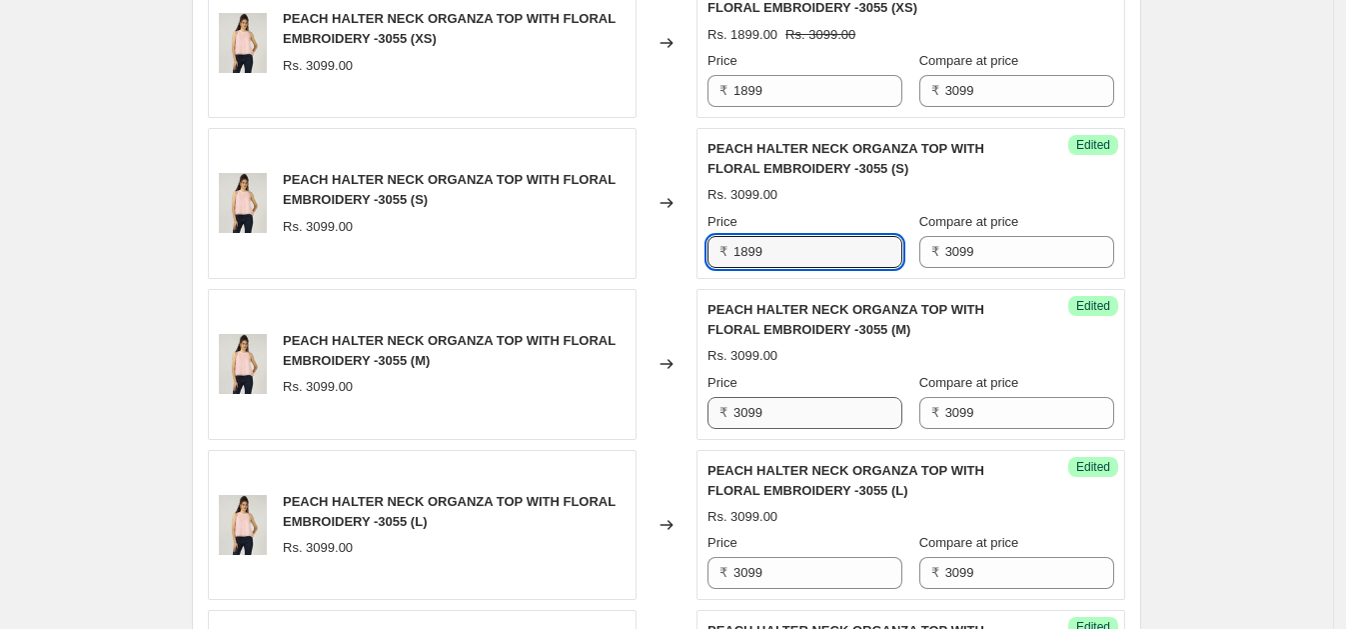
type input "1899"
click at [809, 410] on input "3099" at bounding box center [817, 413] width 169 height 32
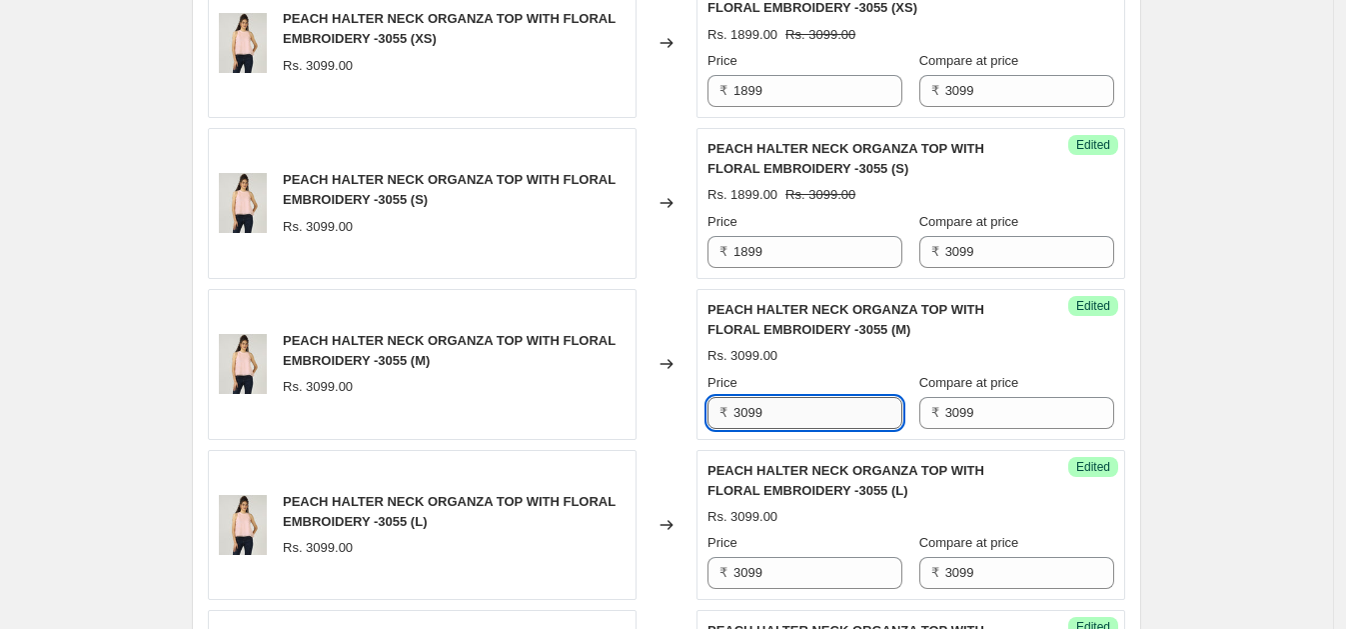
click at [809, 410] on input "3099" at bounding box center [817, 413] width 169 height 32
paste input "18"
type input "1899"
click at [794, 563] on input "3099" at bounding box center [817, 573] width 169 height 32
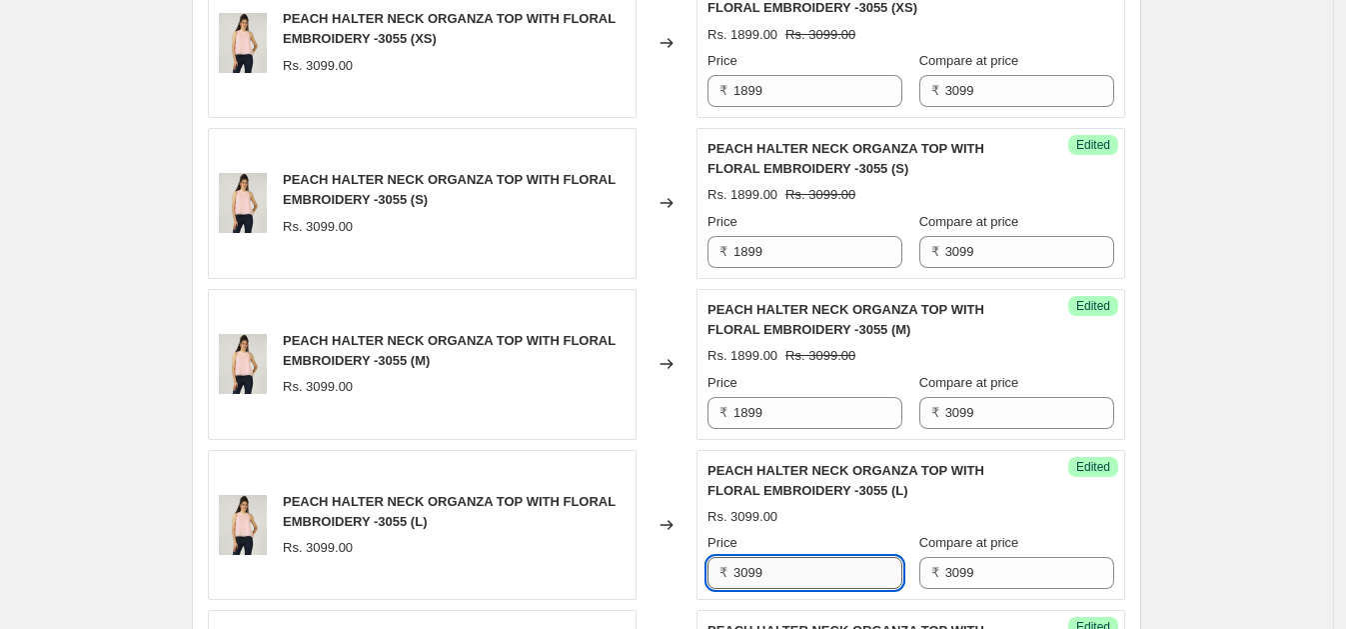
click at [794, 563] on input "3099" at bounding box center [817, 573] width 169 height 32
paste input "18"
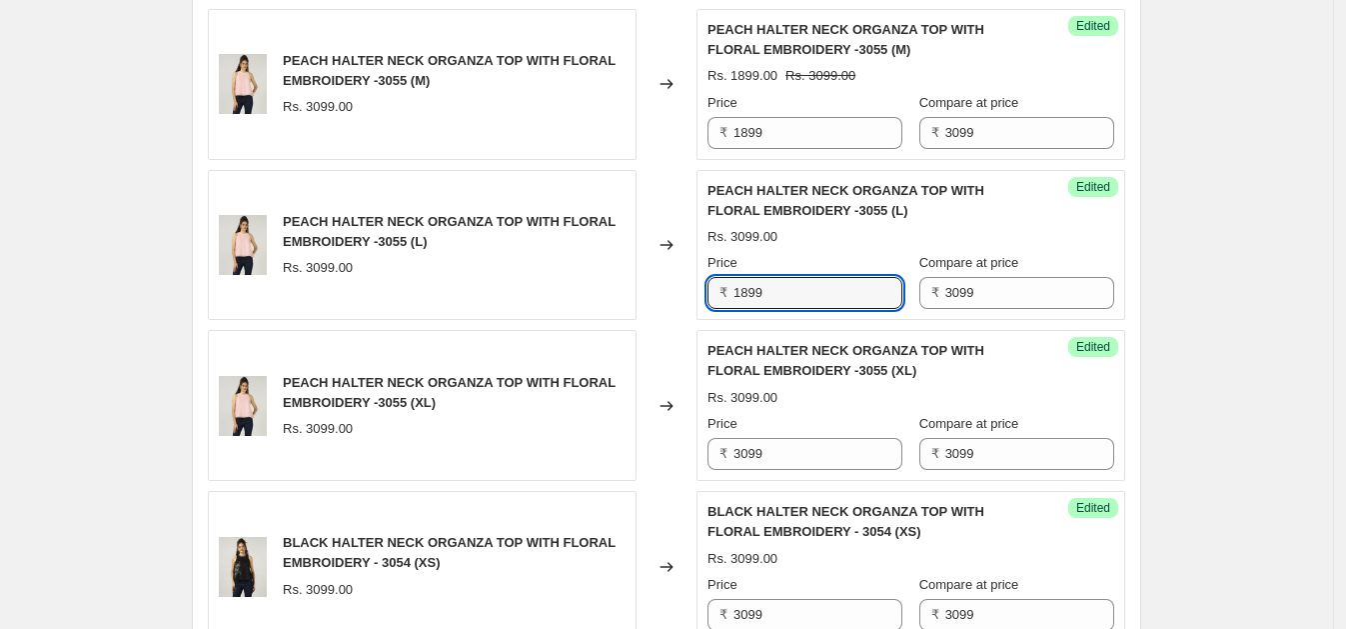
scroll to position [2701, 0]
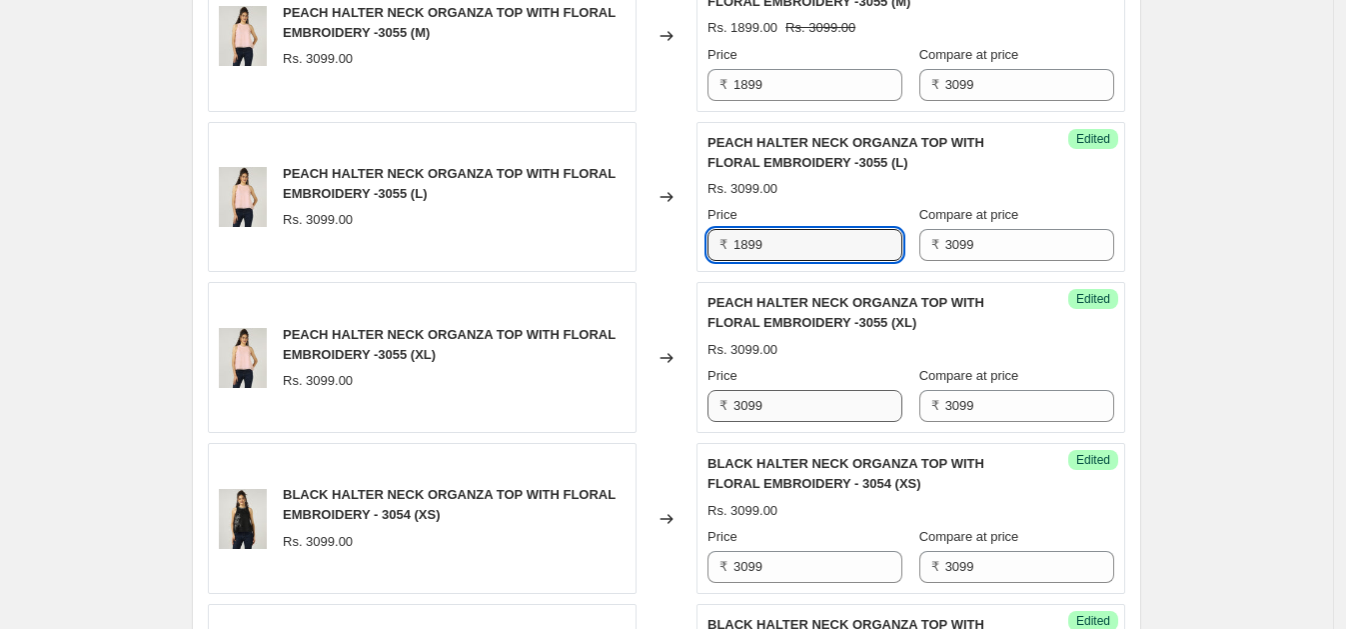
type input "1899"
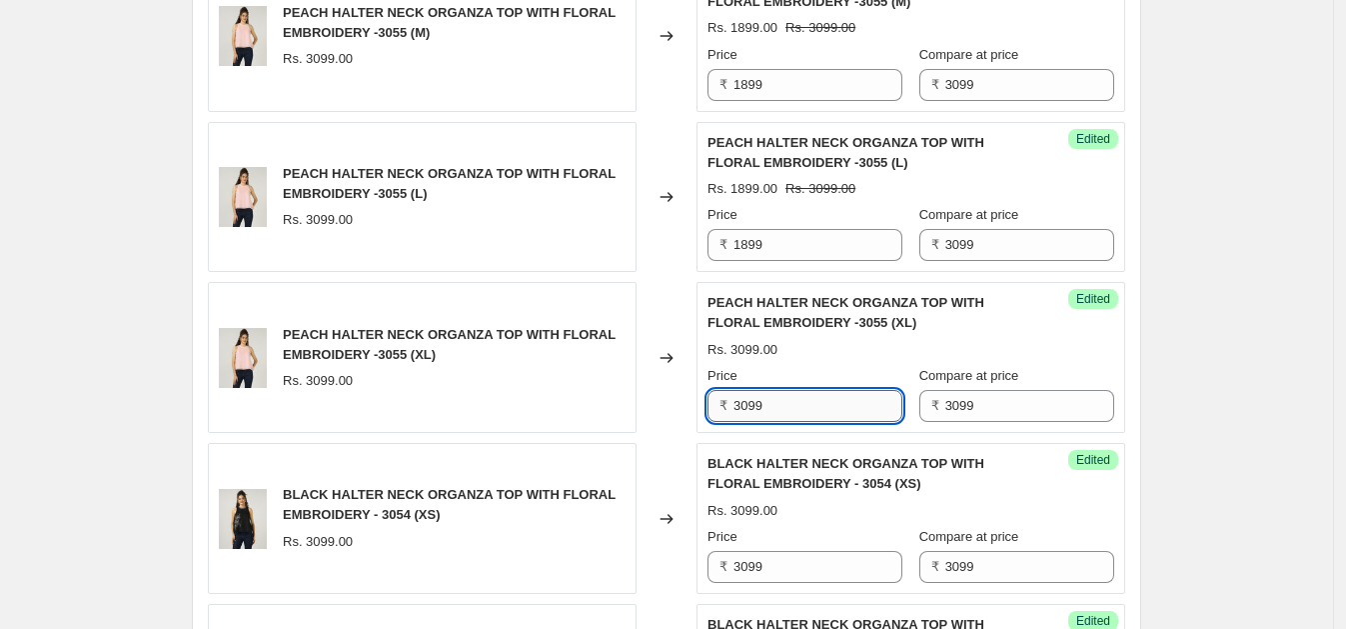
click at [799, 397] on input "3099" at bounding box center [817, 406] width 169 height 32
paste input "18"
type input "1899"
click at [798, 551] on input "3099" at bounding box center [817, 567] width 169 height 32
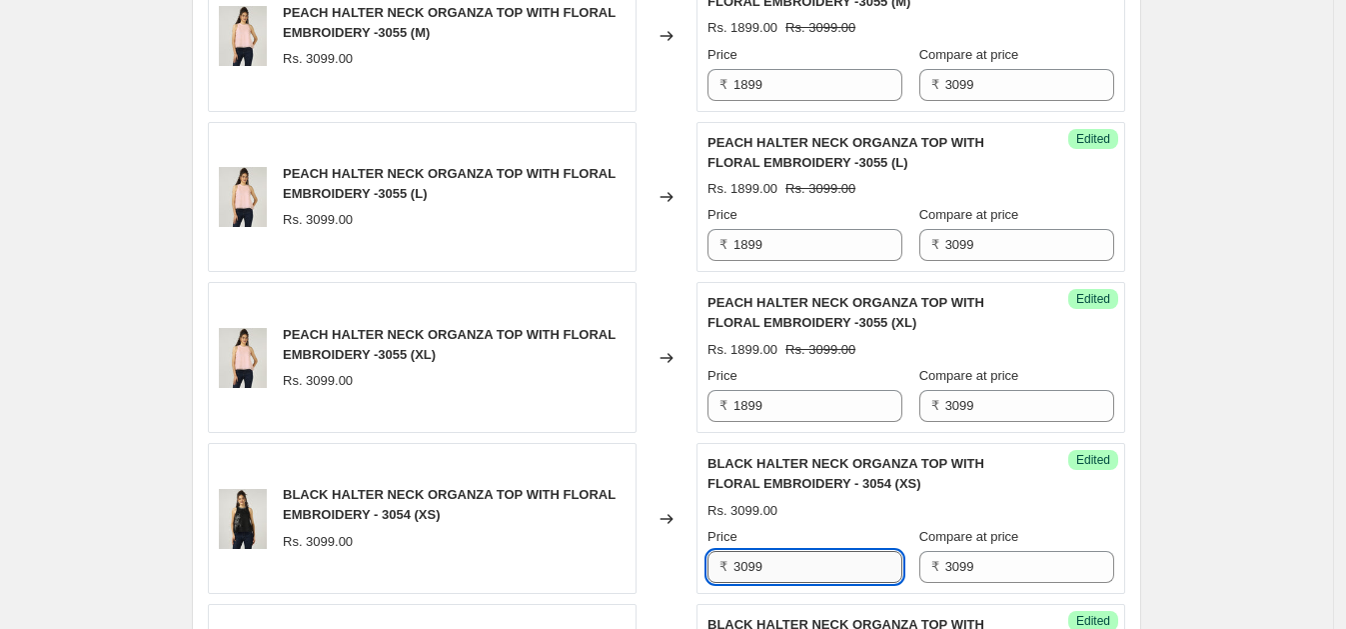
click at [795, 551] on input "3099" at bounding box center [817, 567] width 169 height 32
paste input "18"
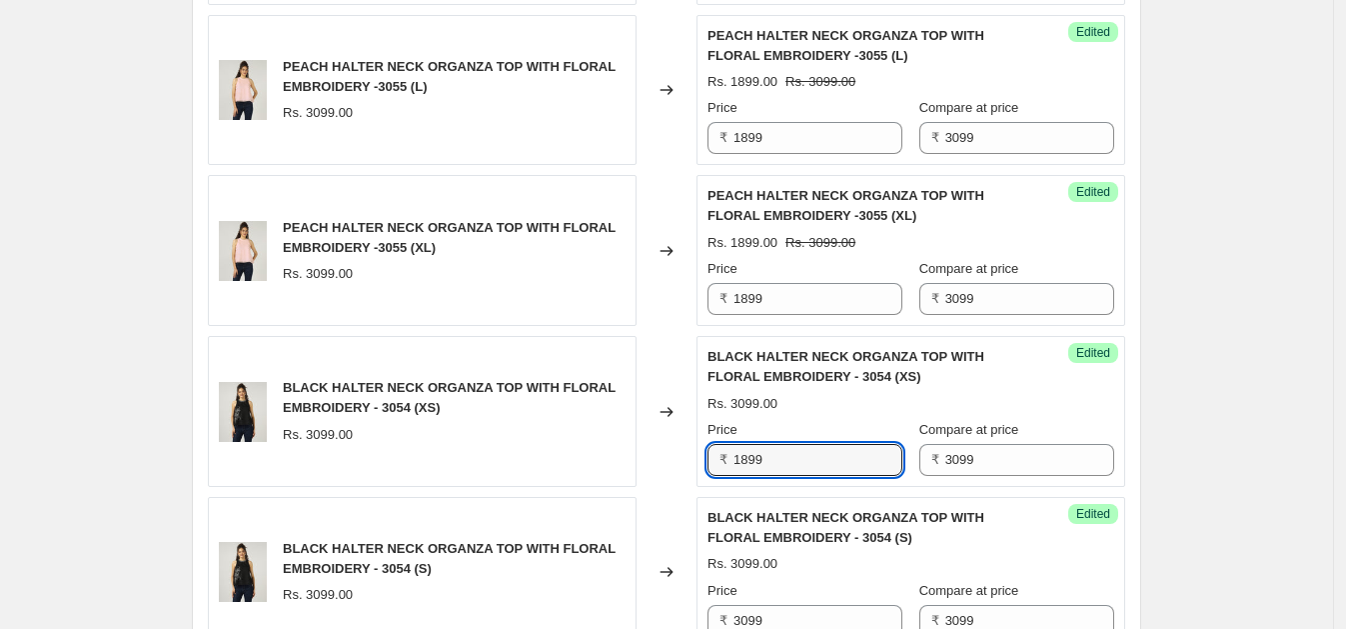
scroll to position [3041, 0]
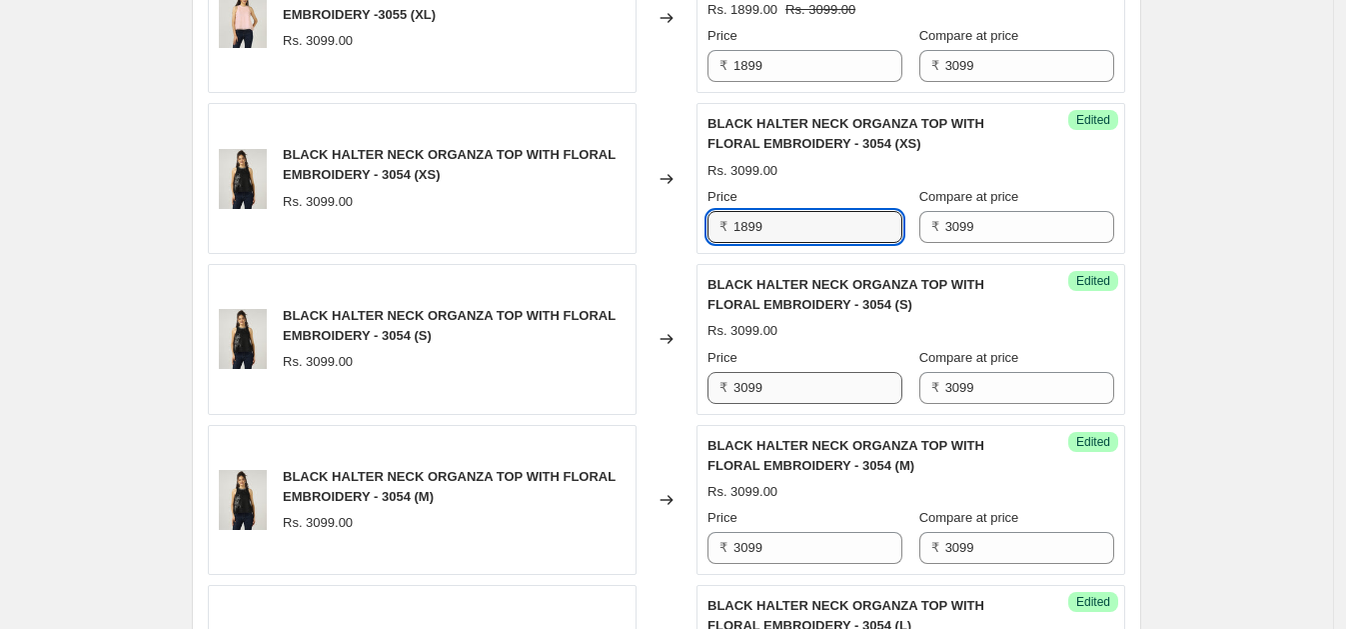
type input "1899"
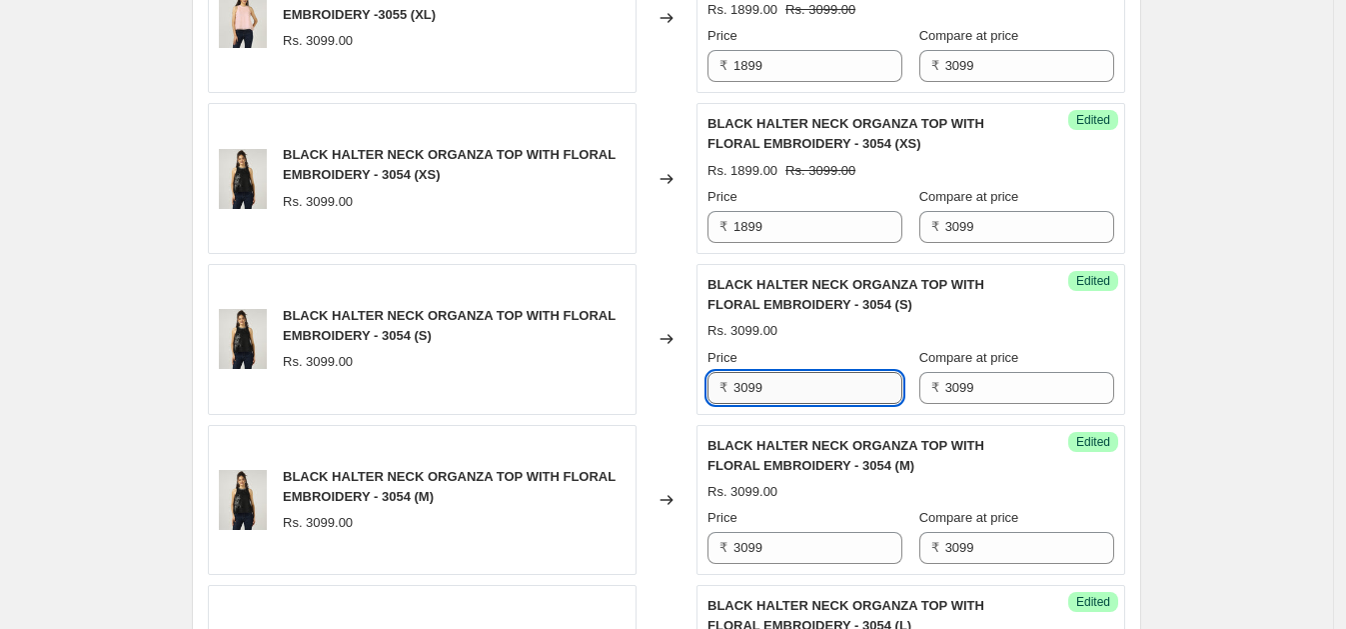
click at [819, 375] on input "3099" at bounding box center [817, 388] width 169 height 32
paste input "18"
type input "1899"
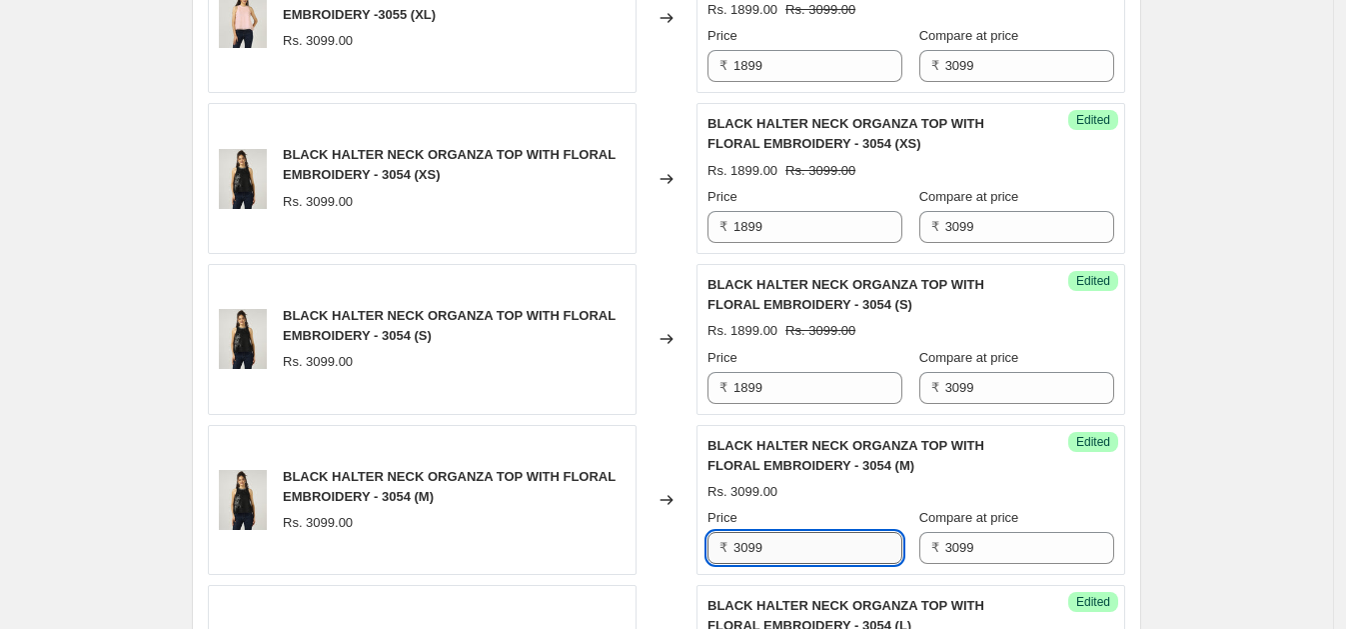
click at [791, 544] on input "3099" at bounding box center [817, 548] width 169 height 32
paste input "18"
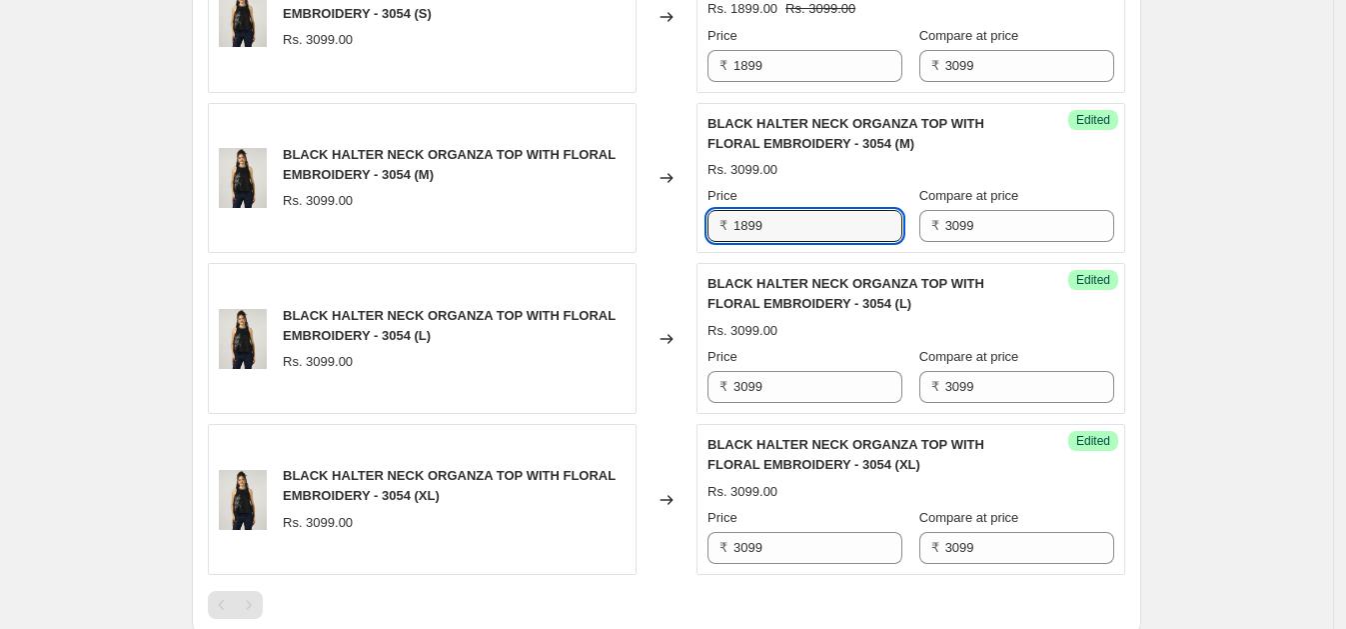
scroll to position [3381, 0]
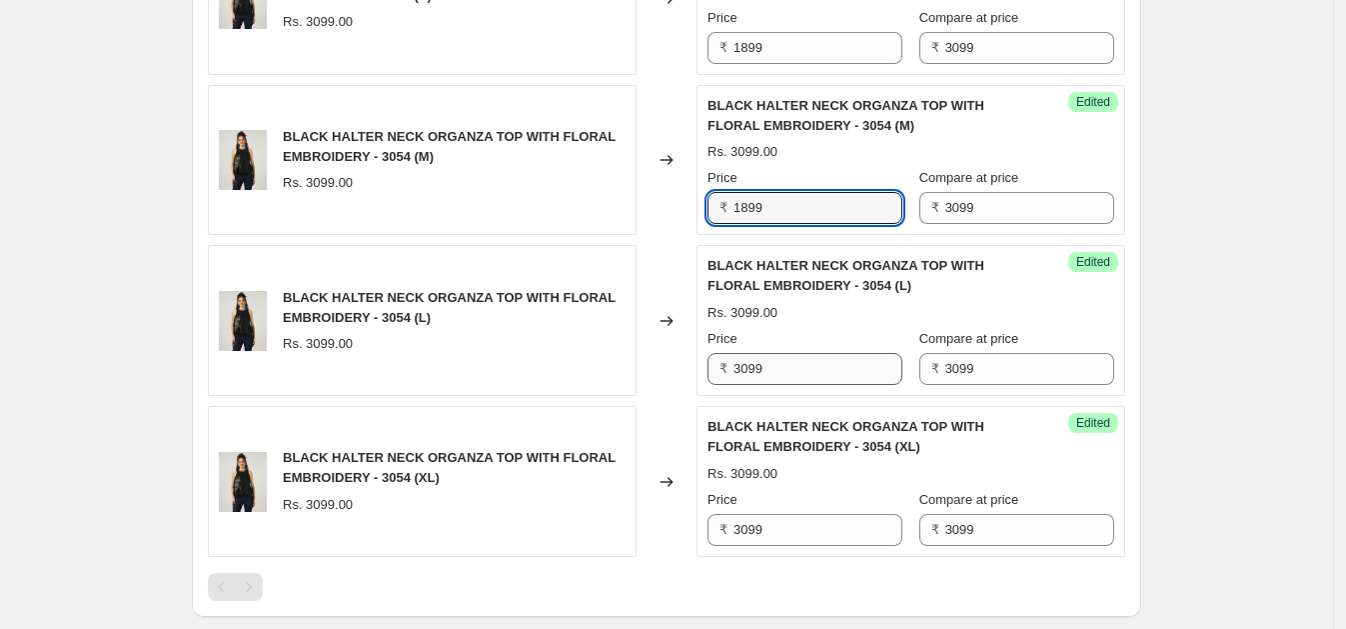
type input "1899"
click at [795, 353] on input "3099" at bounding box center [817, 369] width 169 height 32
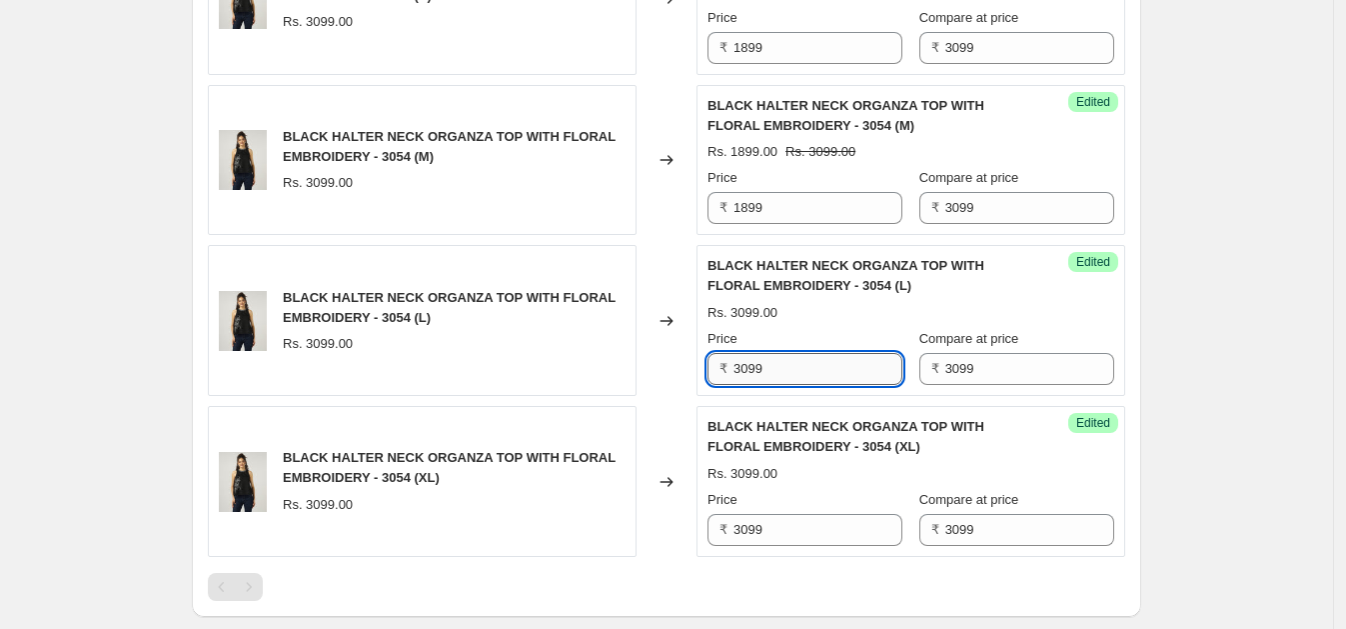
click at [795, 353] on input "3099" at bounding box center [817, 369] width 169 height 32
paste input "18"
type input "1899"
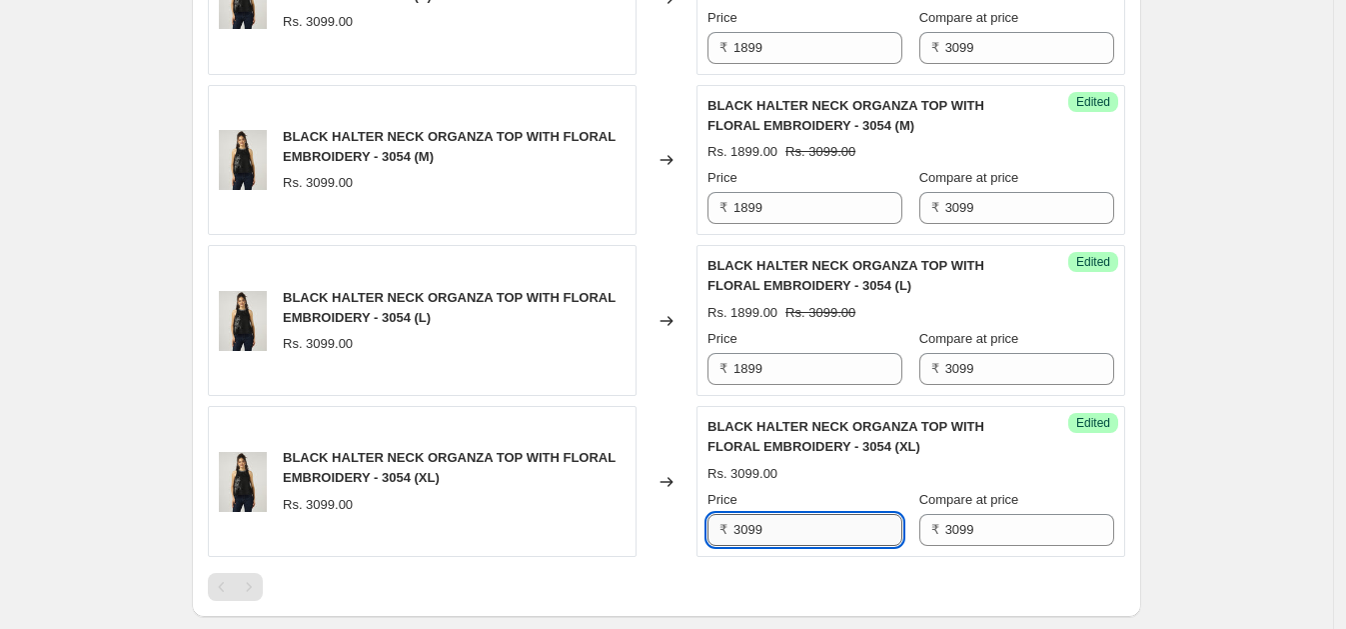
click at [784, 518] on input "3099" at bounding box center [817, 530] width 169 height 32
paste input "18"
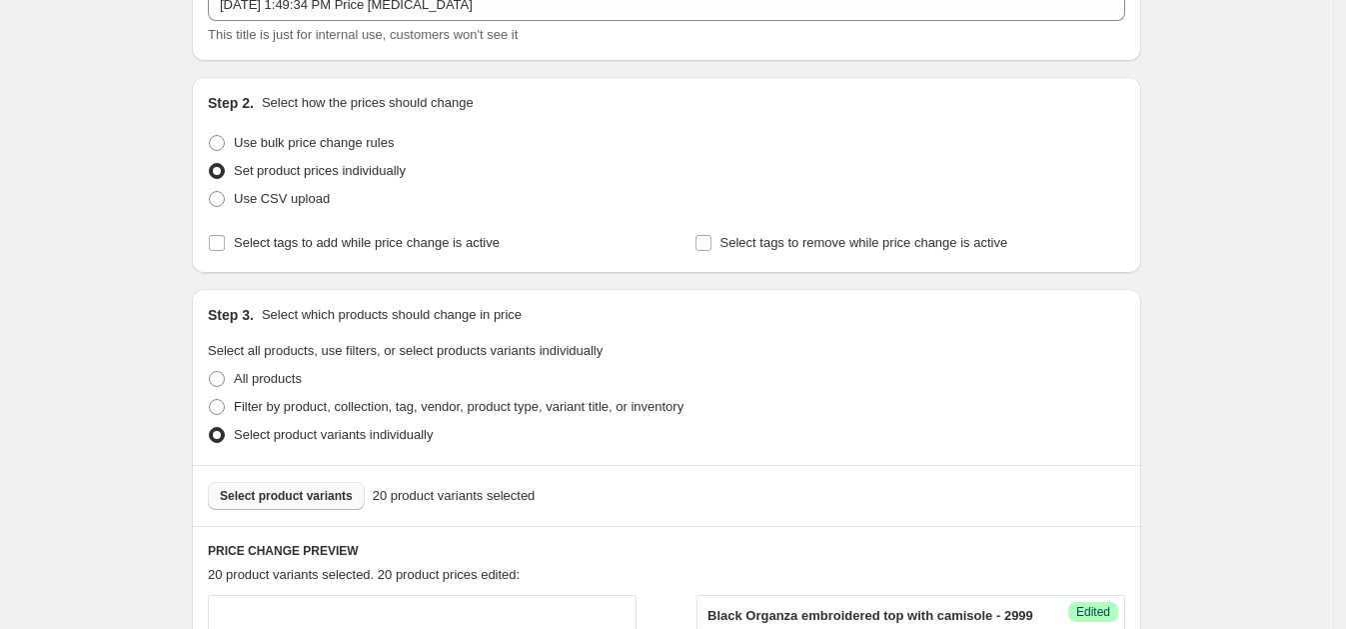
scroll to position [0, 0]
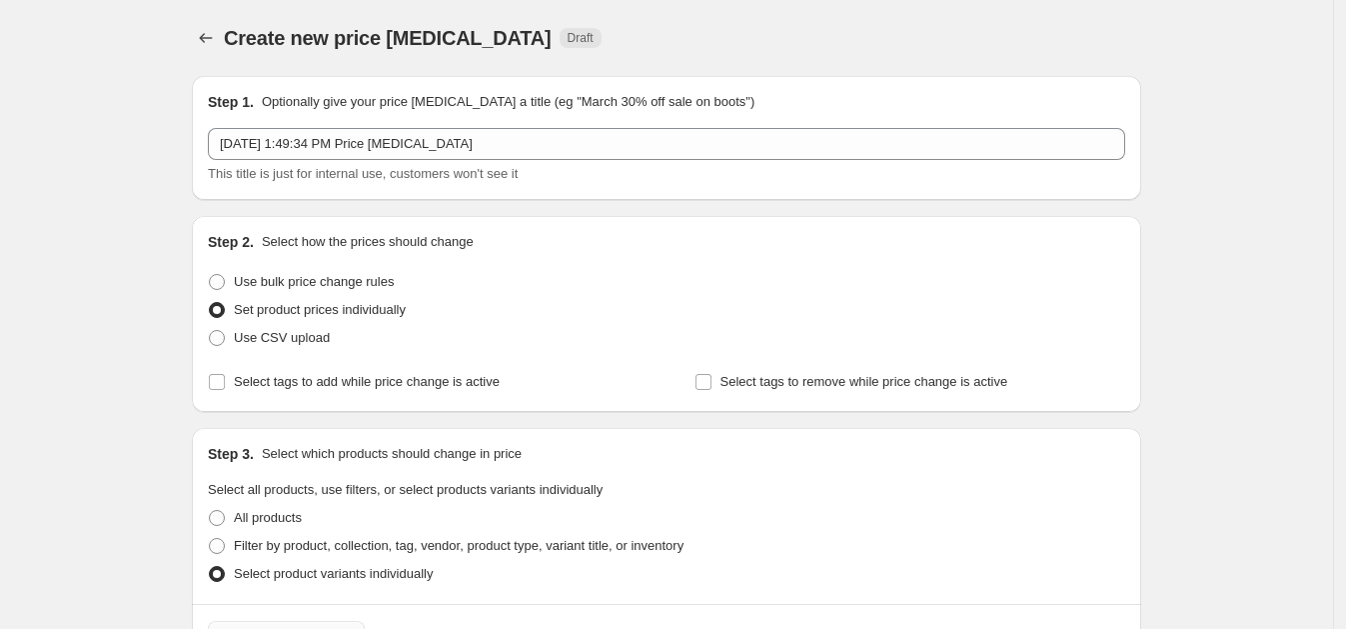
type input "1899"
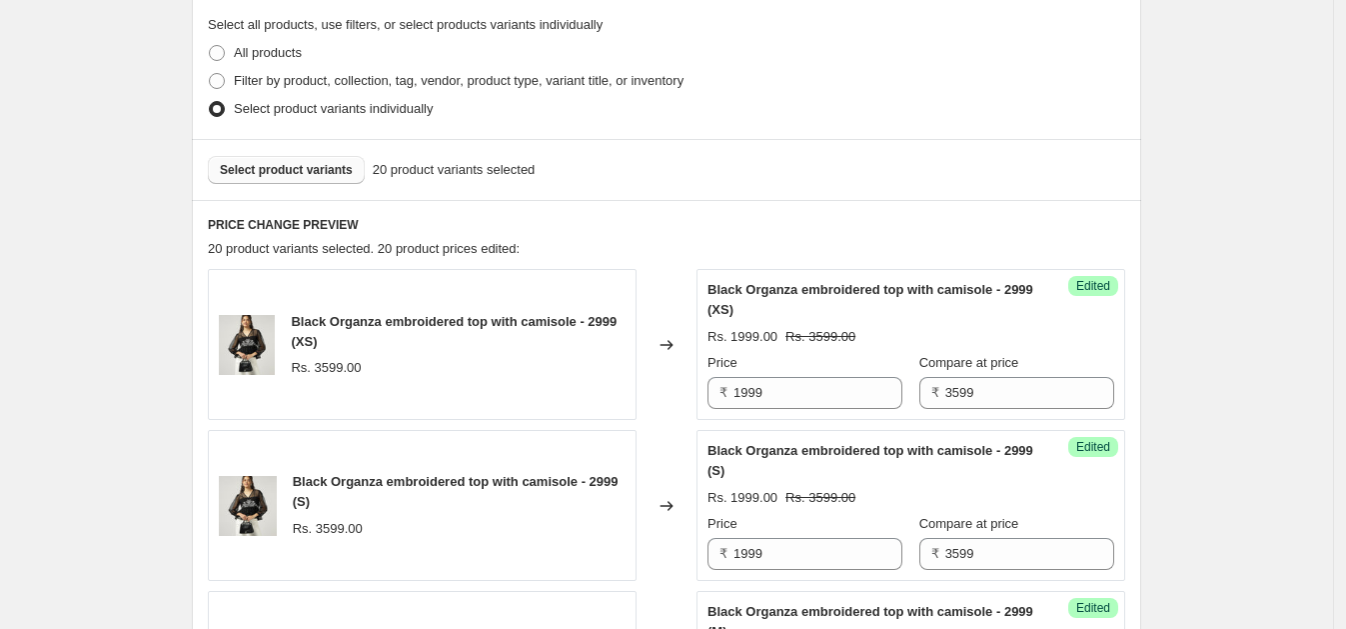
scroll to position [441, 0]
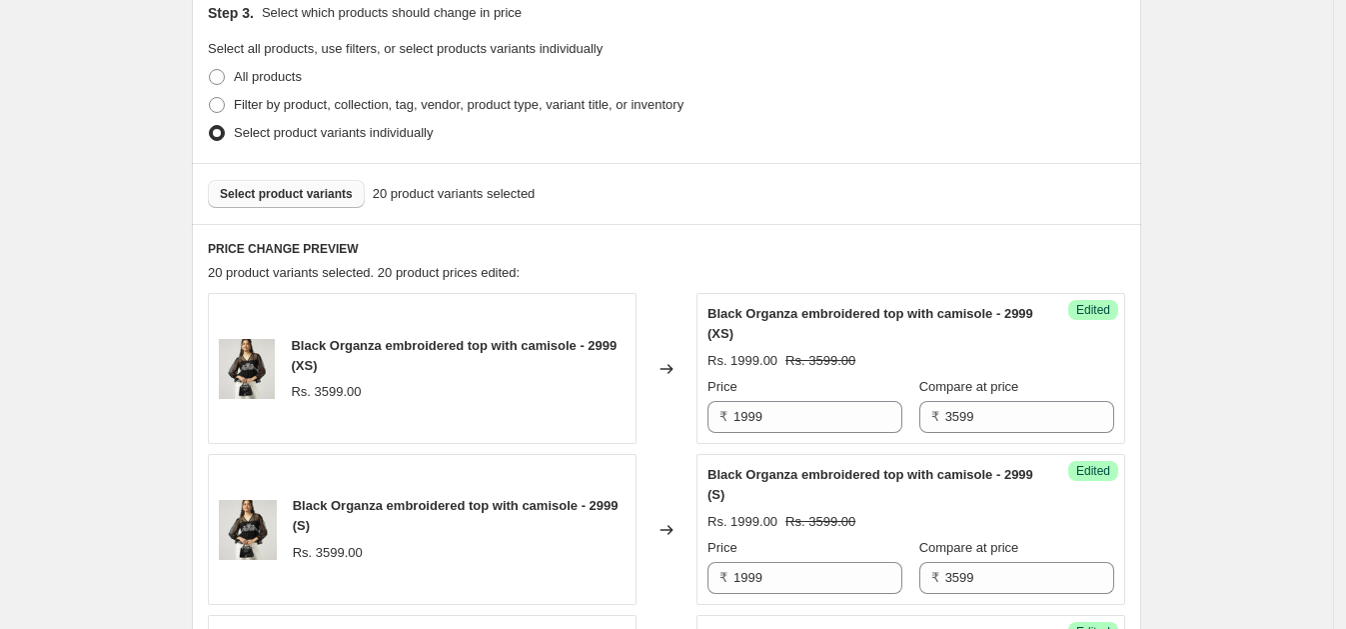
click at [302, 204] on button "Select product variants" at bounding box center [286, 194] width 157 height 28
click at [326, 198] on span "Select product variants" at bounding box center [286, 194] width 133 height 16
click at [320, 200] on span "Select product variants" at bounding box center [286, 194] width 133 height 16
click at [313, 186] on span "Select product variants" at bounding box center [286, 194] width 133 height 16
click at [320, 206] on button "Select product variants" at bounding box center [286, 194] width 157 height 28
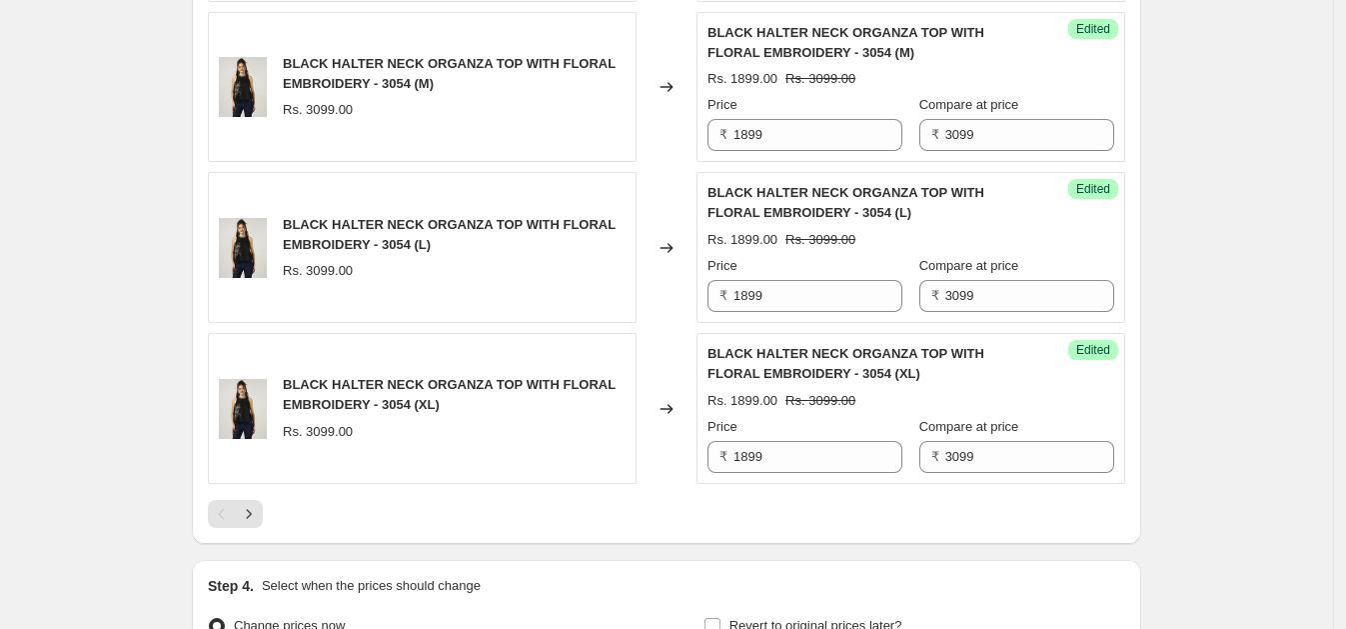
scroll to position [3520, 0]
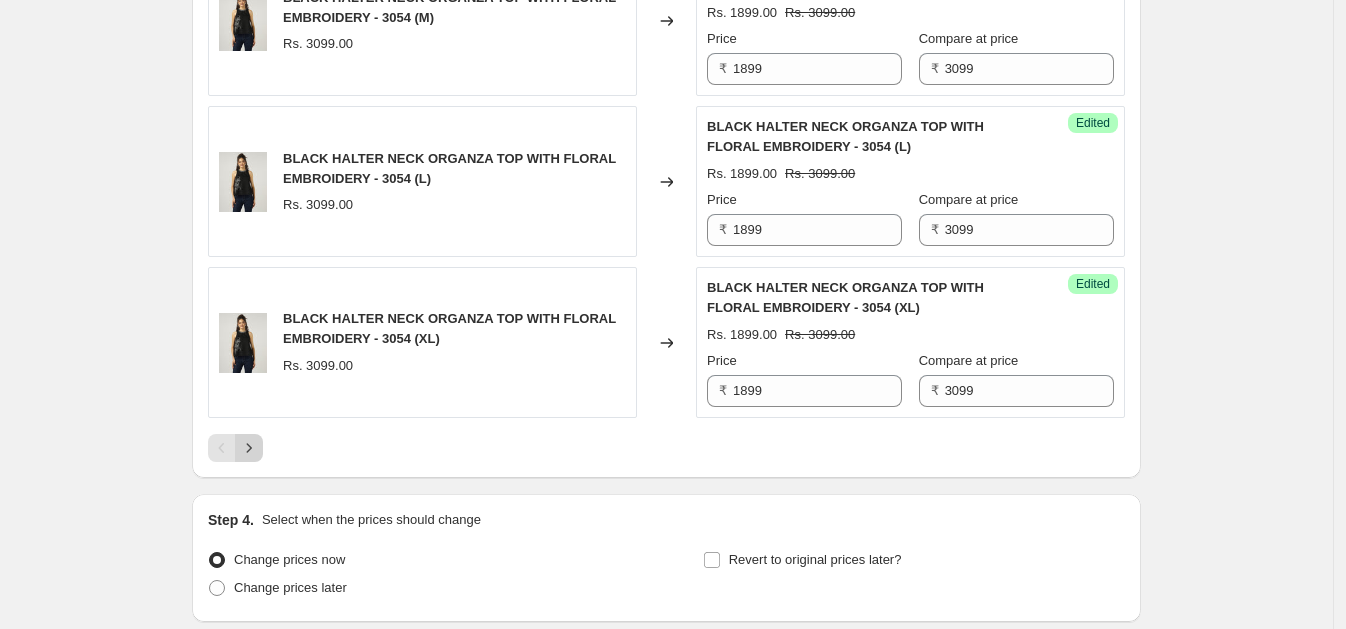
click at [252, 447] on icon "Next" at bounding box center [249, 448] width 20 height 20
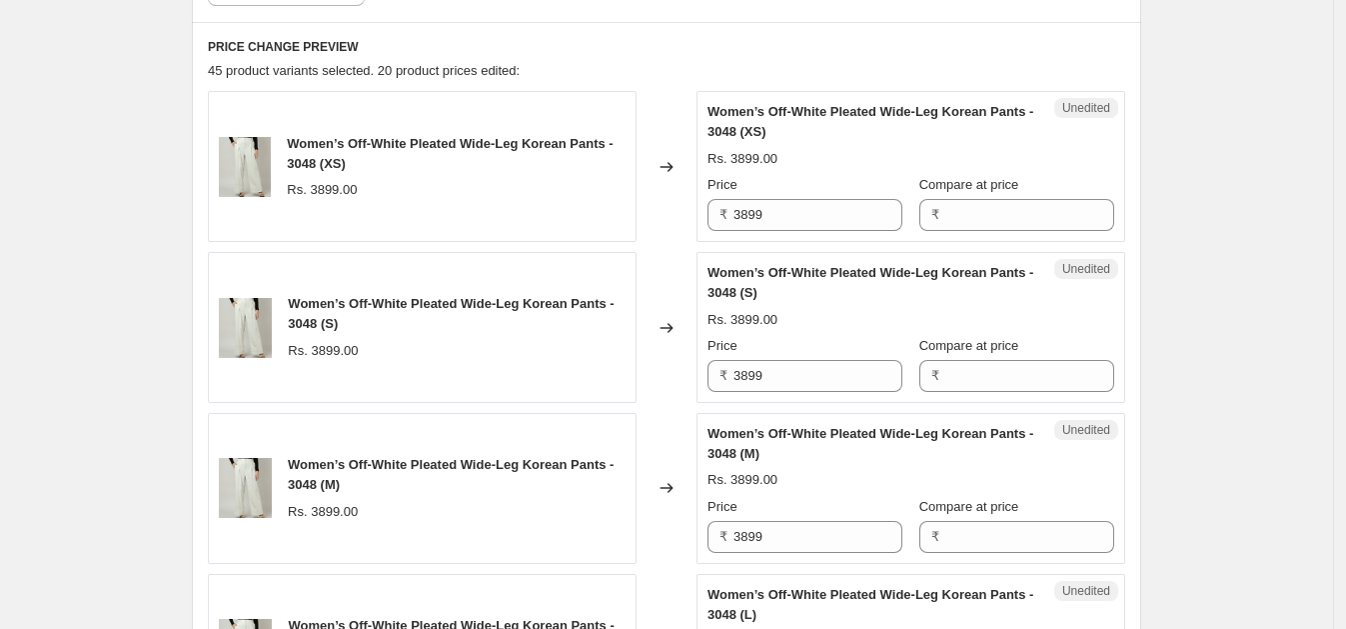
scroll to position [715, 0]
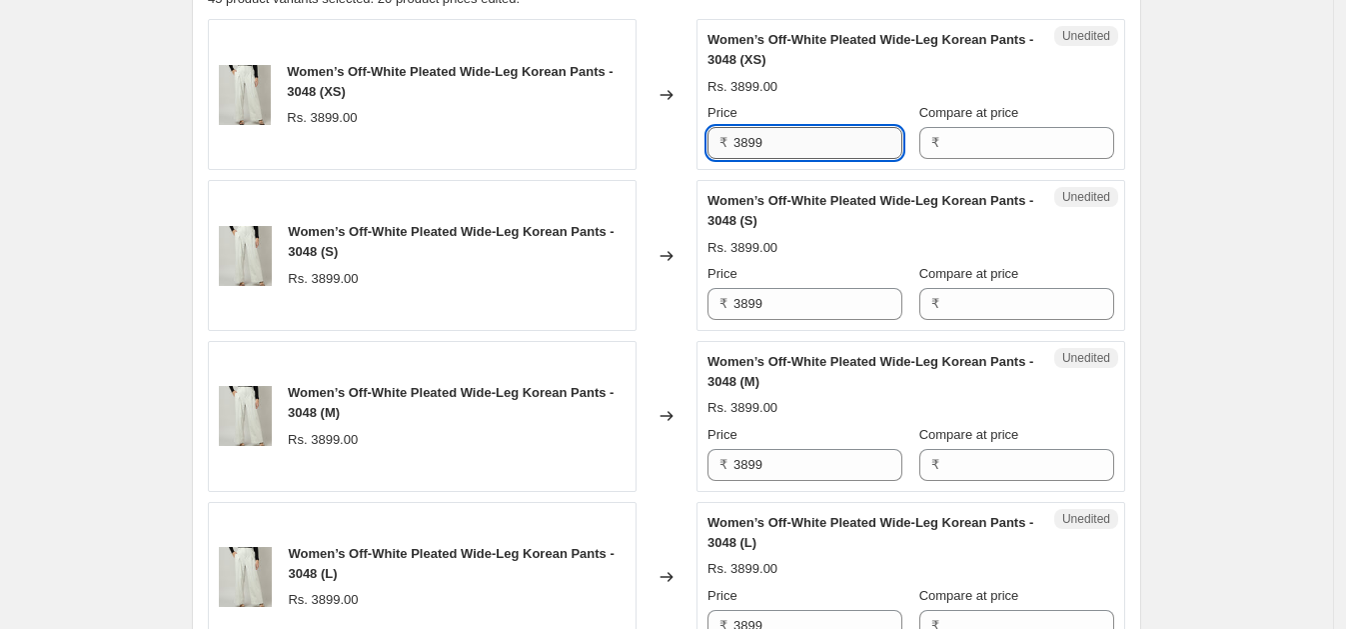
click at [809, 135] on input "3899" at bounding box center [817, 143] width 169 height 32
click at [811, 135] on input "3899" at bounding box center [817, 143] width 169 height 32
click at [810, 135] on input "3899" at bounding box center [817, 143] width 169 height 32
click at [811, 135] on input "3899" at bounding box center [817, 143] width 169 height 32
click at [975, 142] on input "Compare at price" at bounding box center [1029, 143] width 169 height 32
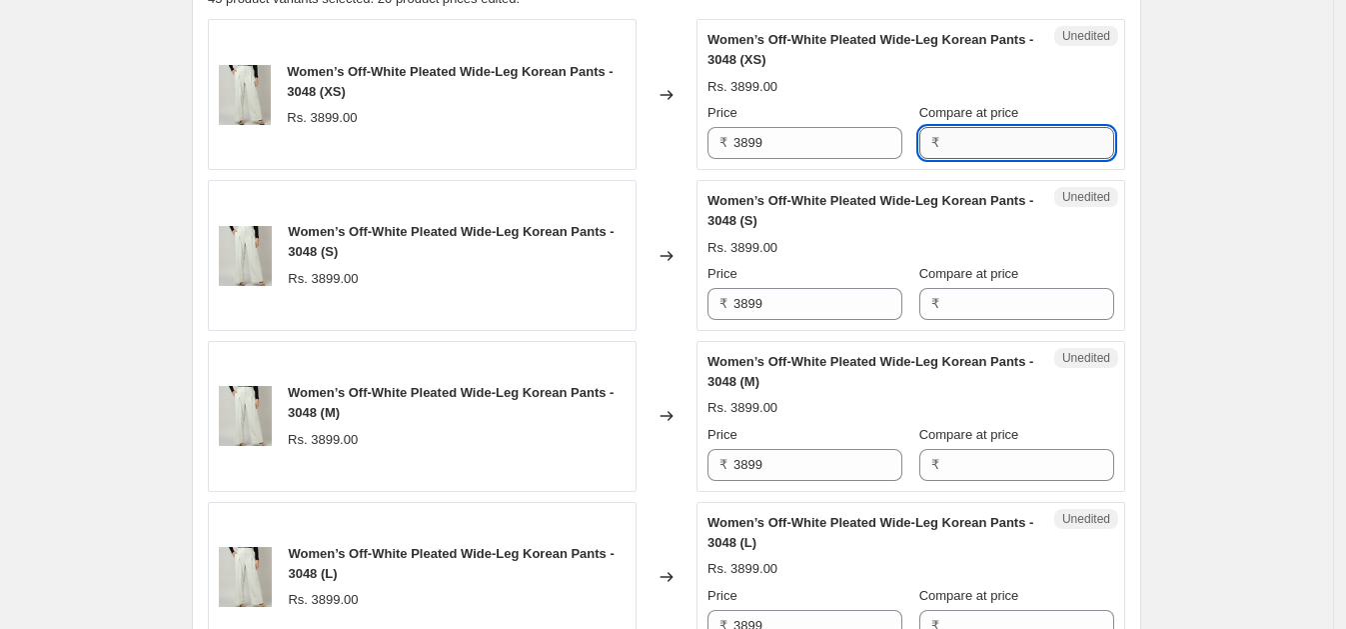
paste input "3899"
type input "3899"
click at [957, 302] on input "Compare at price" at bounding box center [1029, 304] width 169 height 32
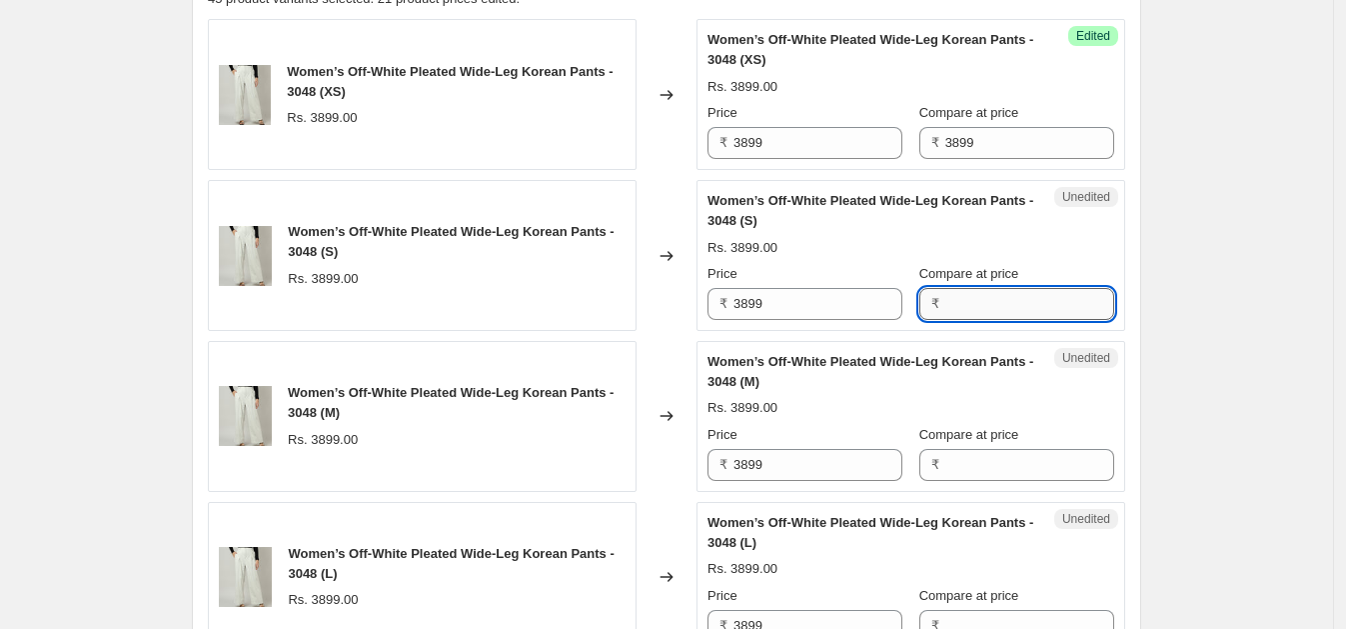
paste input "3899"
type input "3899"
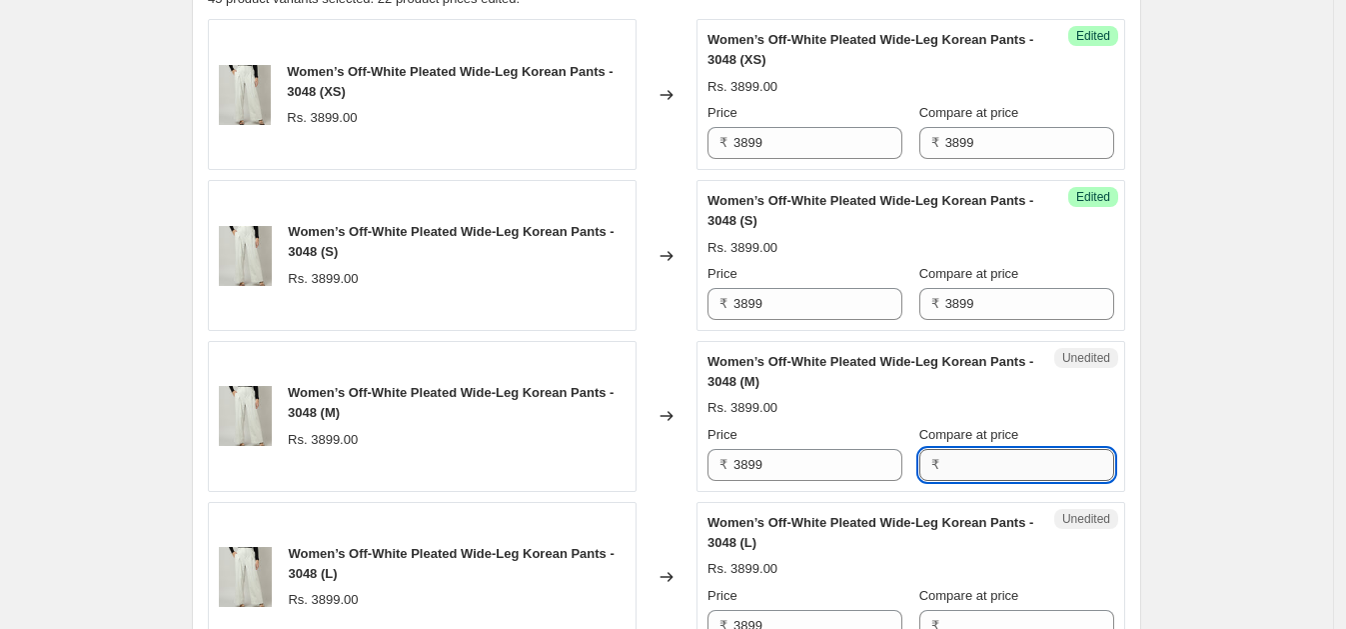
click at [966, 464] on input "Compare at price" at bounding box center [1029, 465] width 169 height 32
paste input "3899"
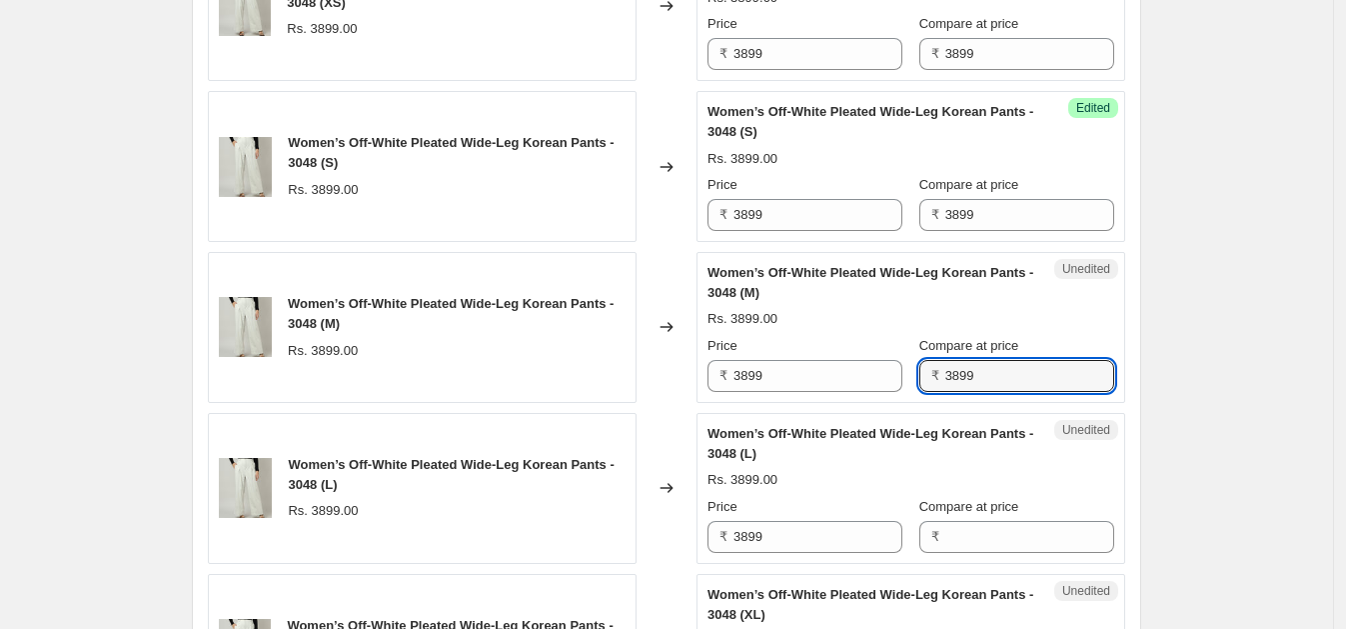
scroll to position [976, 0]
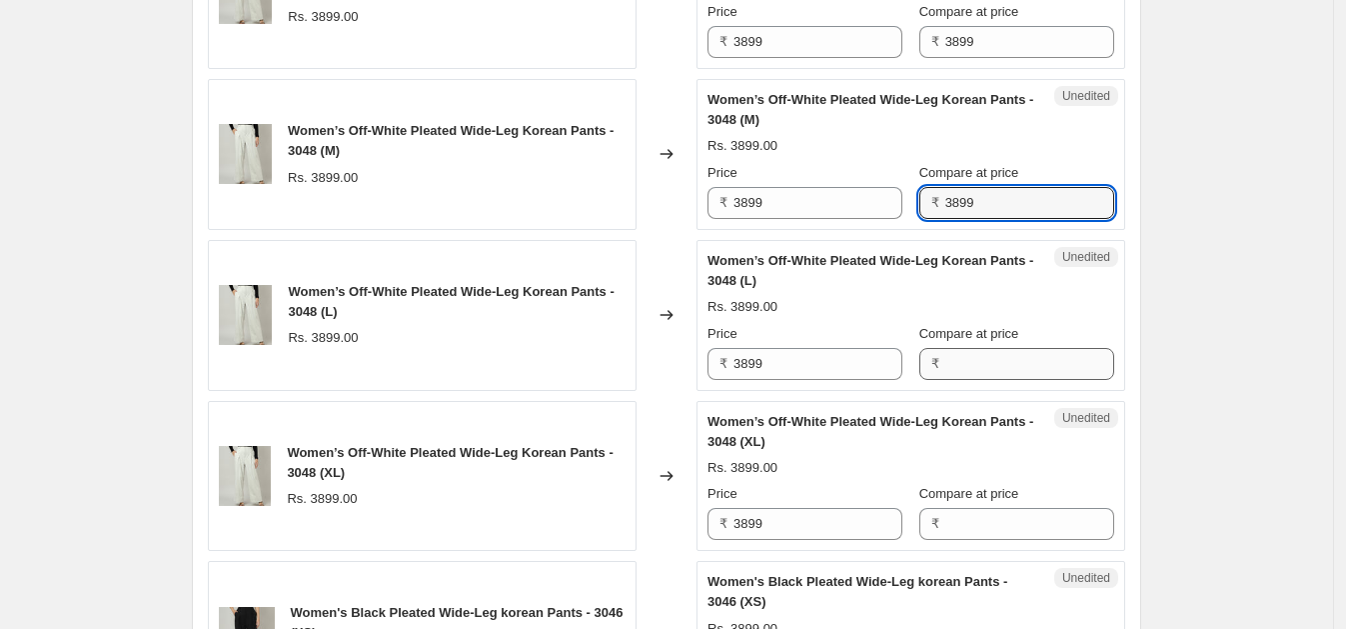
type input "3899"
click at [951, 360] on input "Compare at price" at bounding box center [1029, 364] width 169 height 32
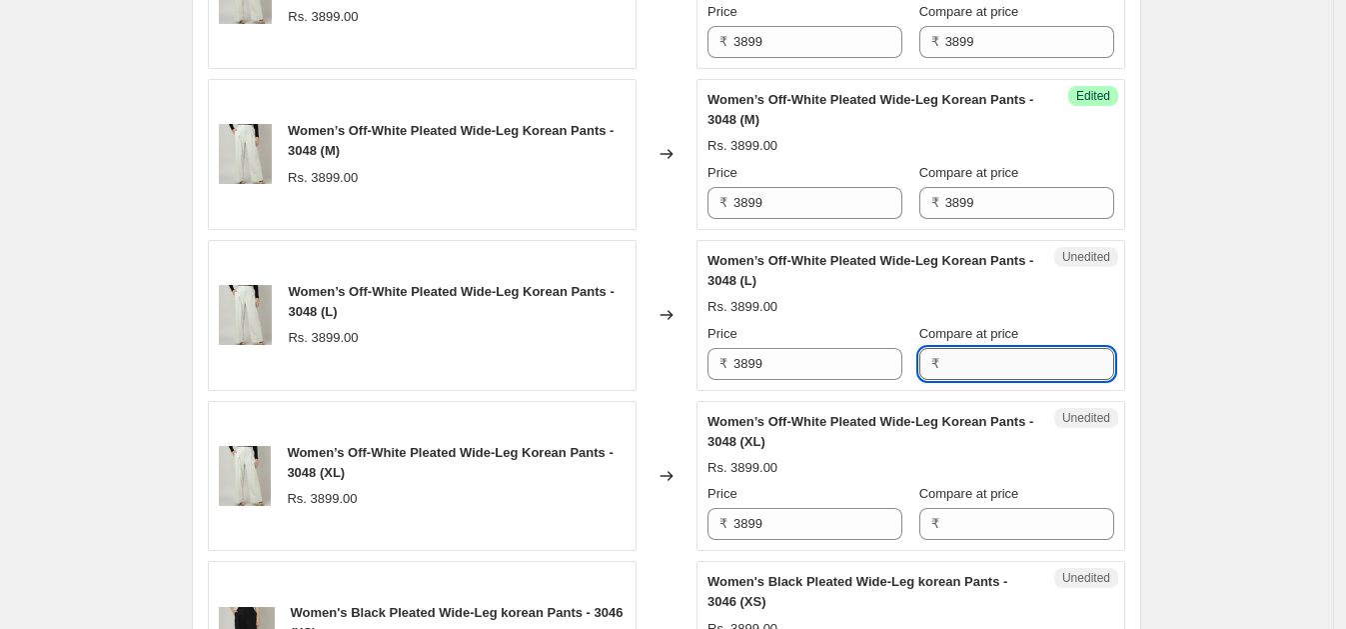
paste input "3899"
type input "3899"
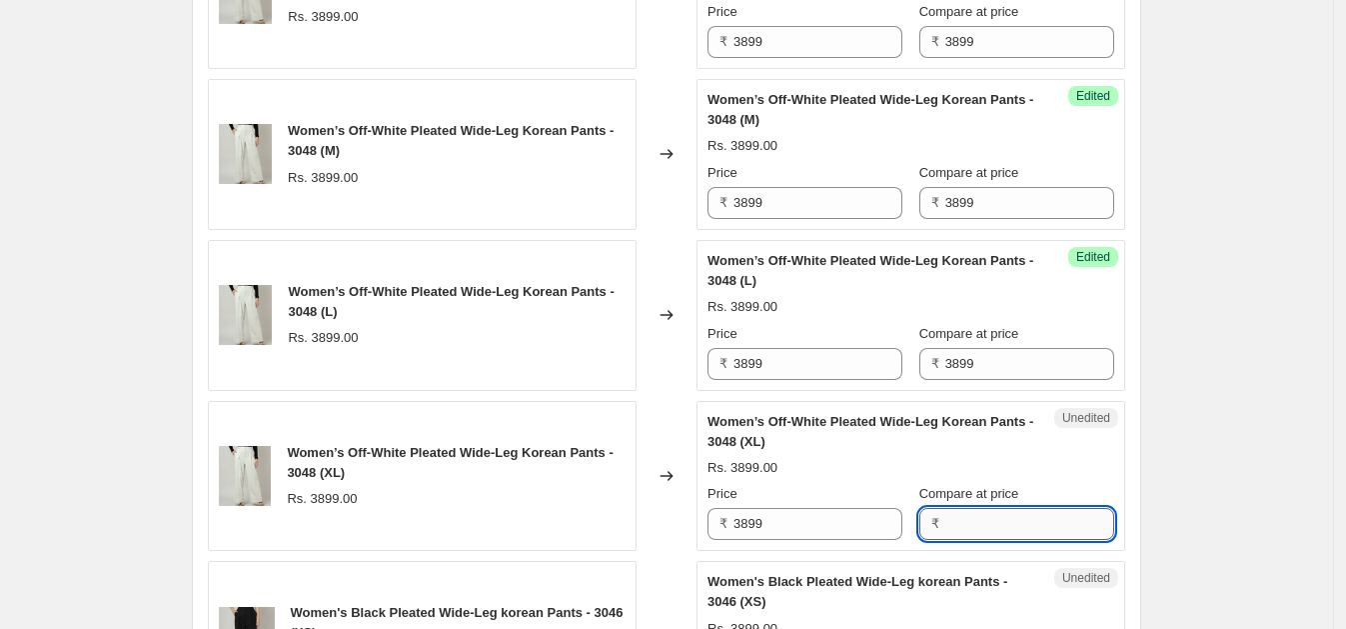
click at [963, 513] on input "Compare at price" at bounding box center [1029, 524] width 169 height 32
paste input "3899"
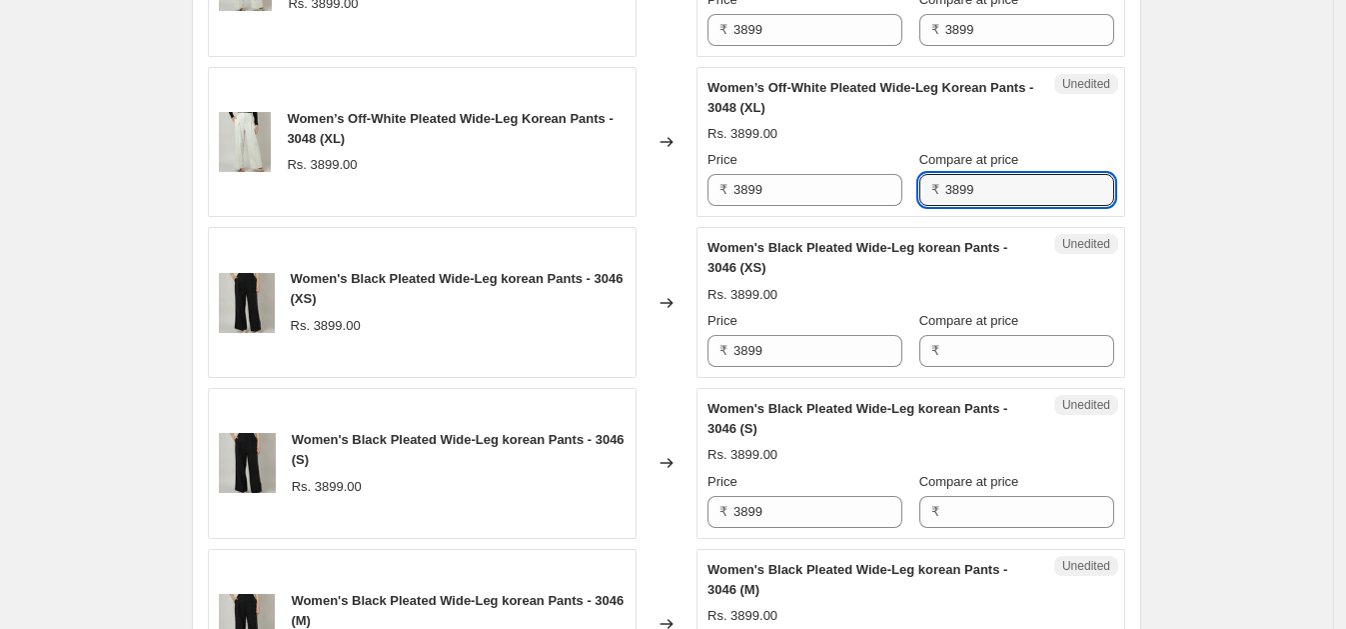
scroll to position [1317, 0]
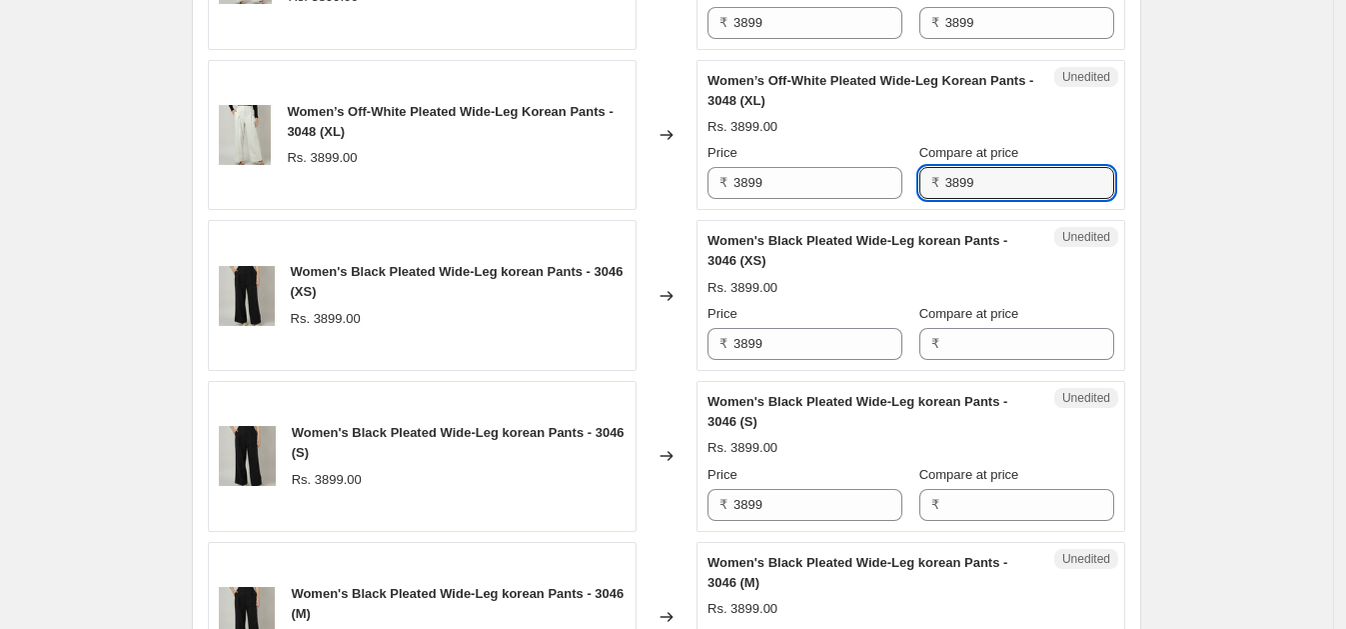
type input "3899"
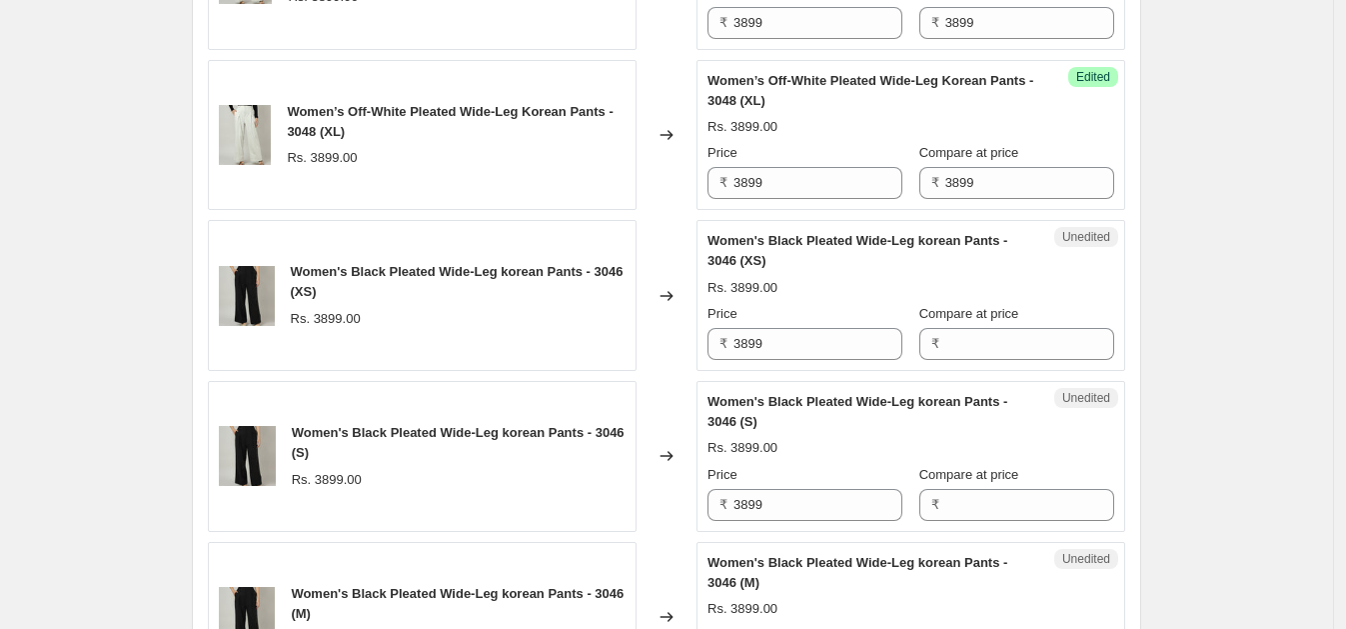
click at [928, 335] on div "₹" at bounding box center [1016, 344] width 195 height 32
paste input "3899"
type input "3899"
click at [971, 495] on input "Compare at price" at bounding box center [1029, 505] width 169 height 32
paste input "3899"
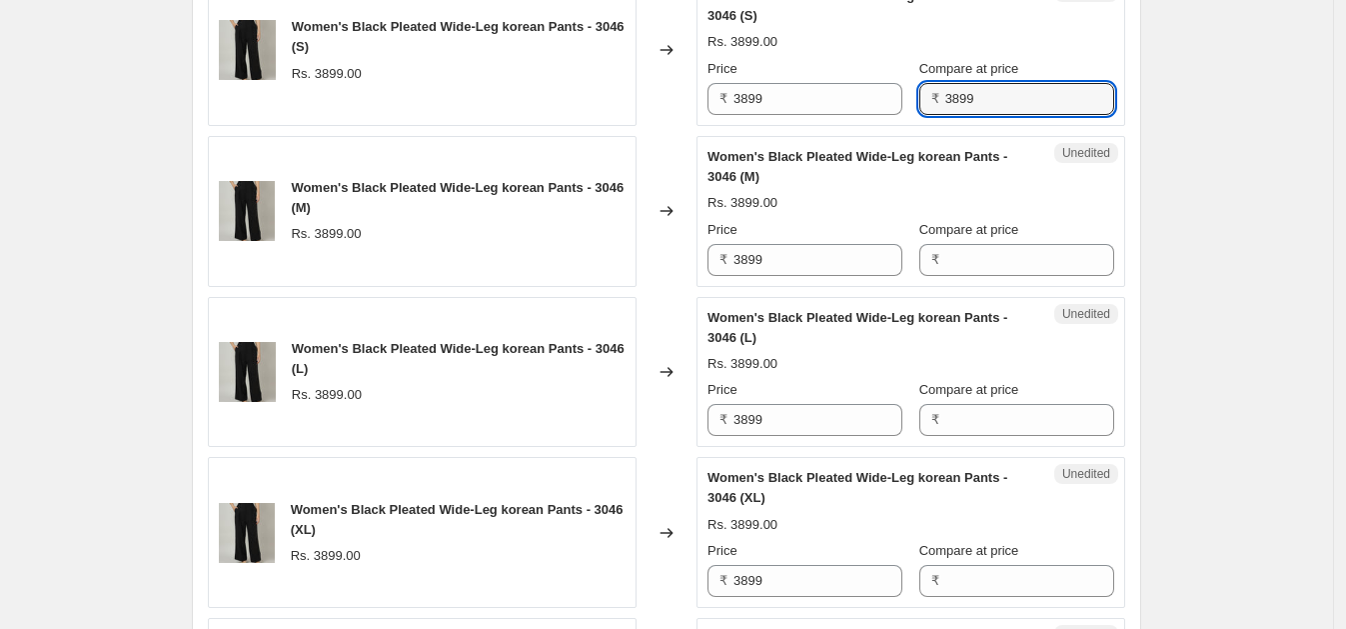
scroll to position [1740, 0]
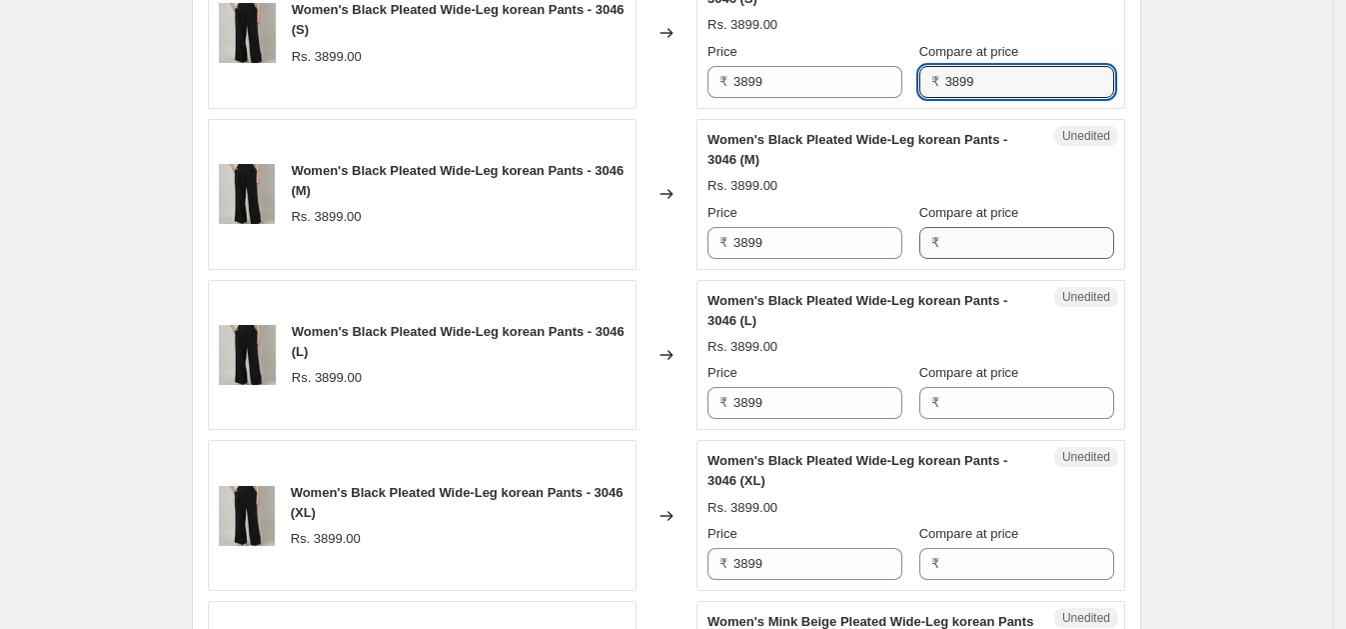
type input "3899"
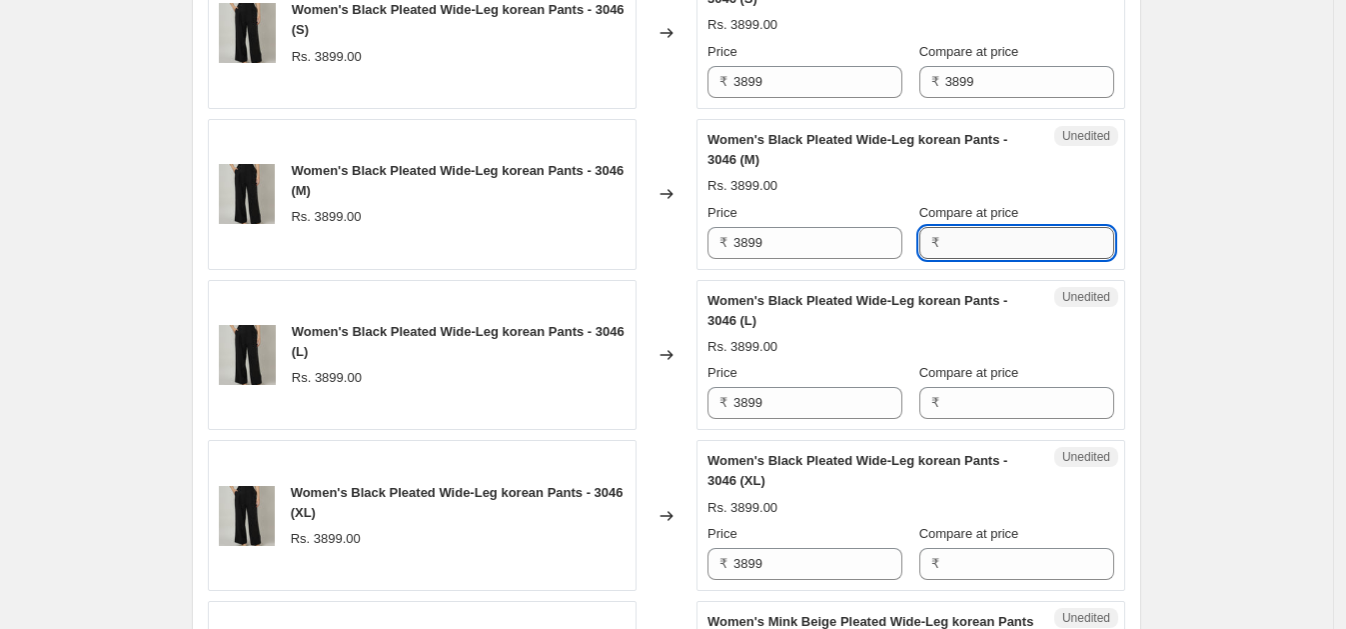
click at [984, 235] on input "Compare at price" at bounding box center [1029, 243] width 169 height 32
paste input "3899"
type input "3899"
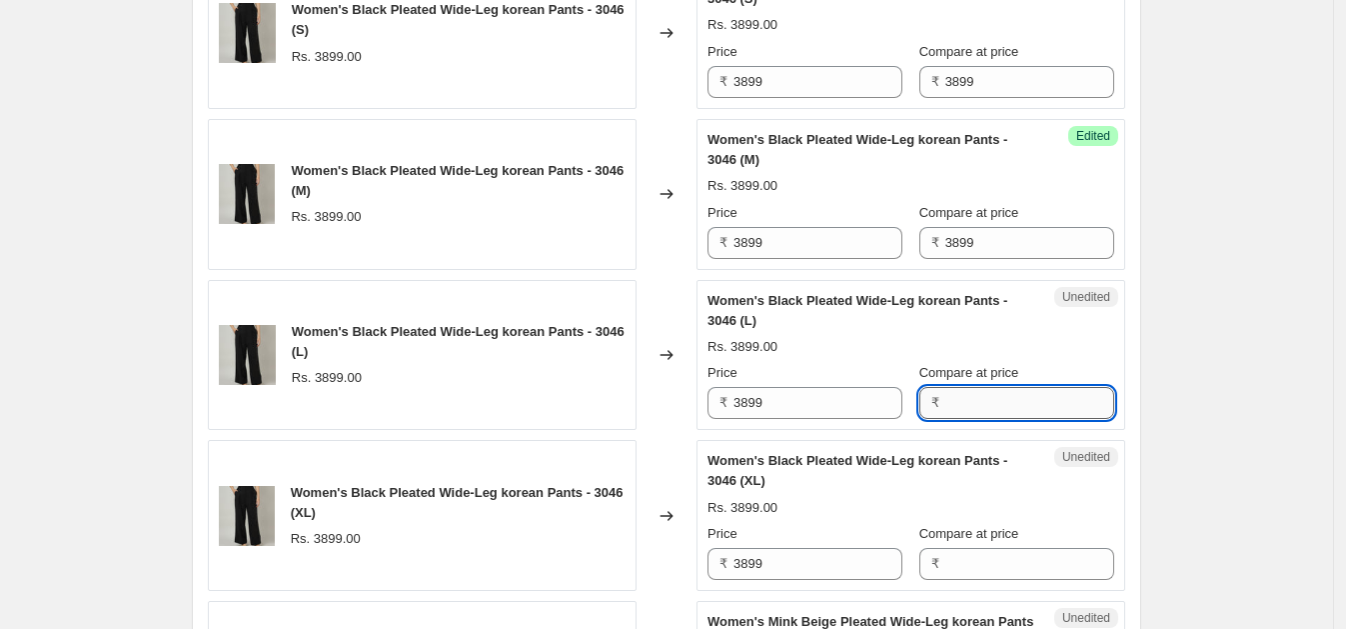
click at [945, 400] on input "Compare at price" at bounding box center [1029, 403] width 169 height 32
paste input "3899"
type input "3899"
click at [946, 555] on input "Compare at price" at bounding box center [1029, 564] width 169 height 32
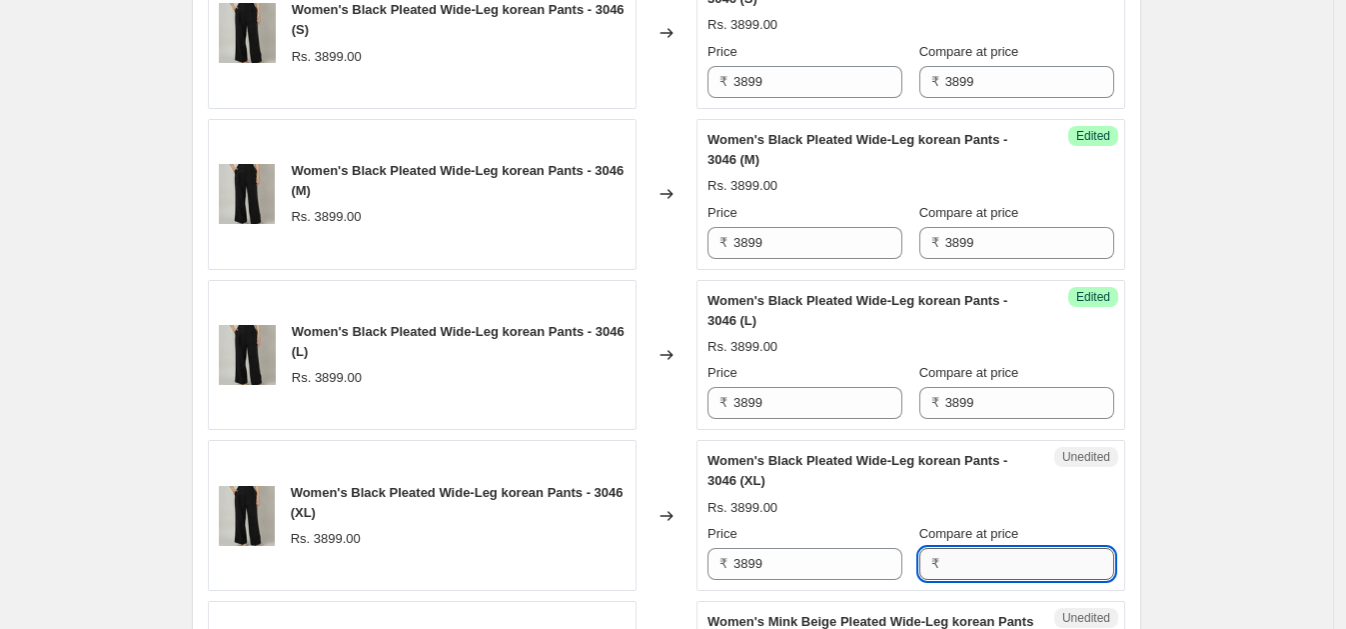
paste input "3899"
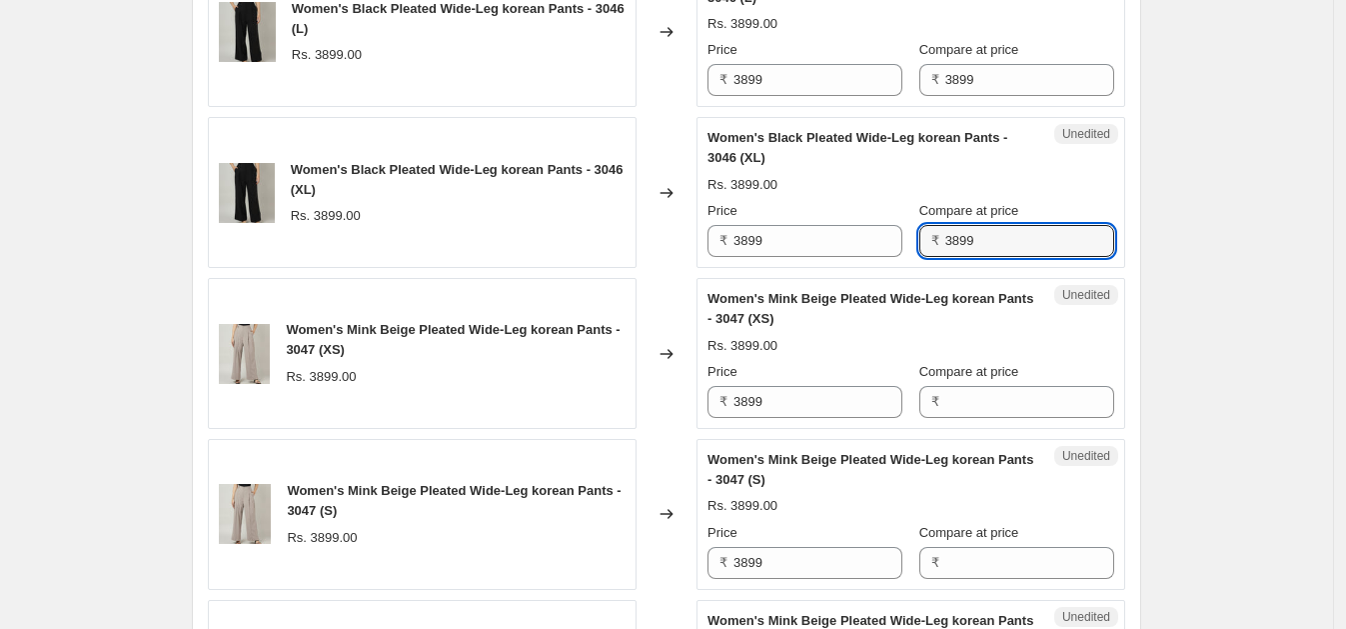
scroll to position [2087, 0]
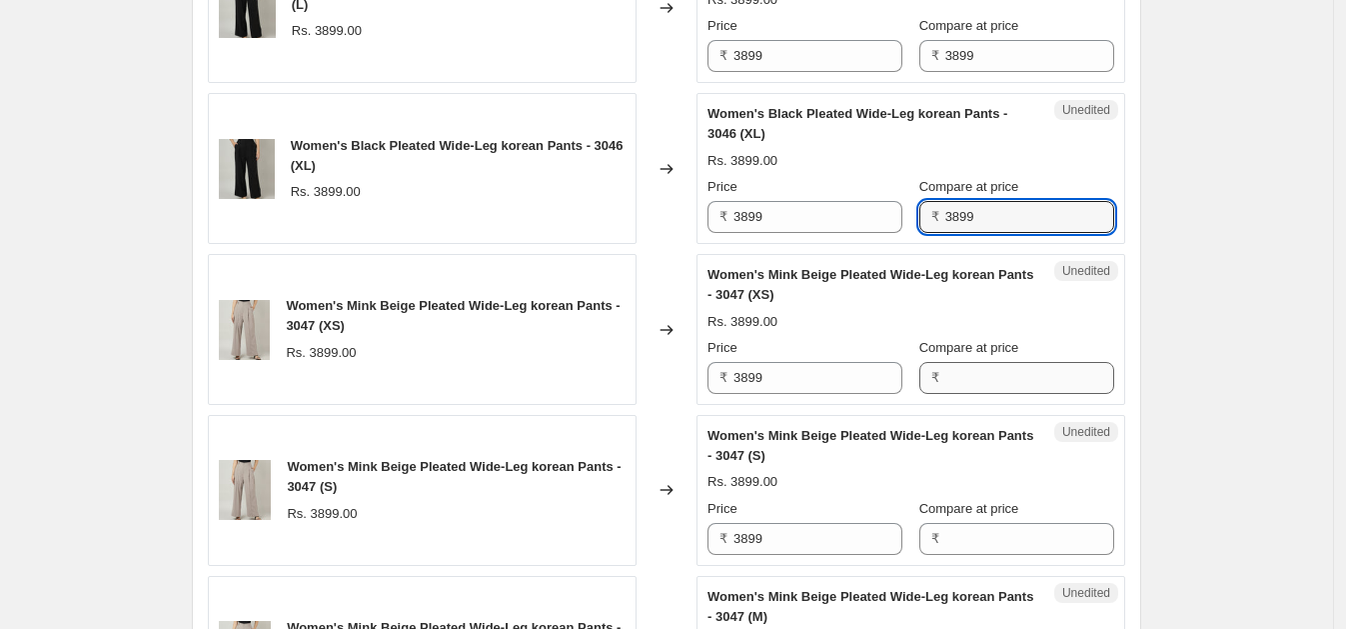
type input "3899"
click at [951, 375] on input "Compare at price" at bounding box center [1029, 378] width 169 height 32
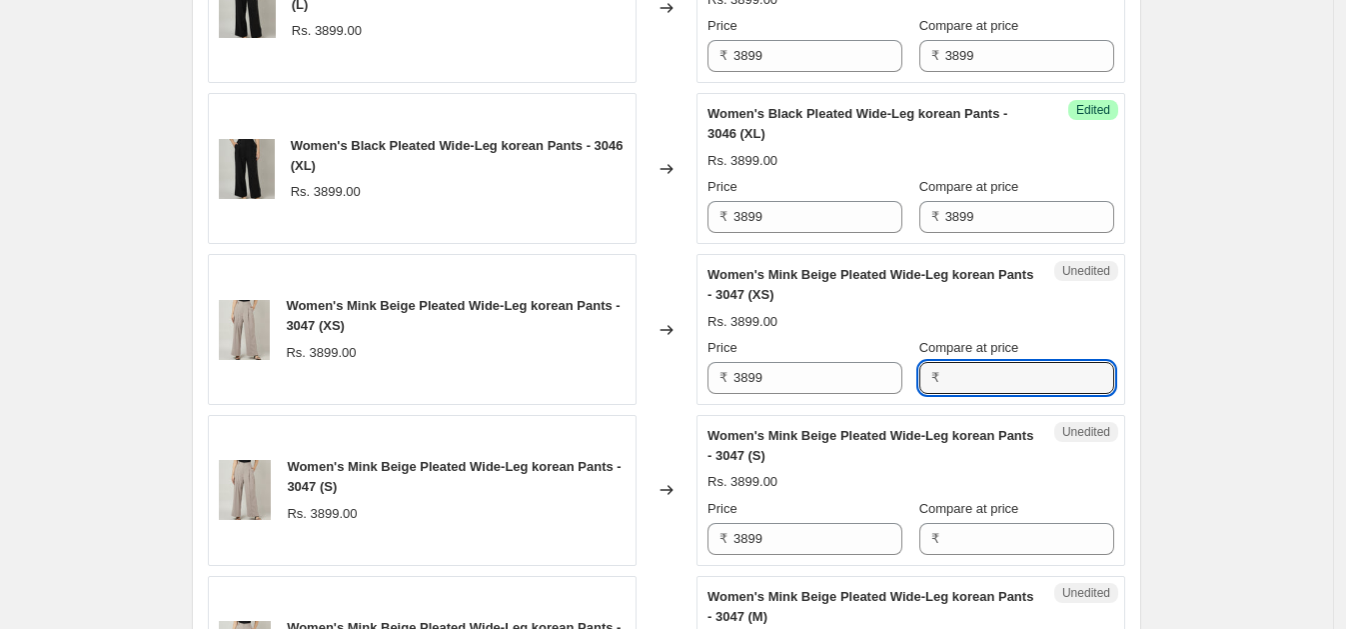
paste input "3899"
type input "3899"
click at [975, 535] on input "Compare at price" at bounding box center [1029, 539] width 169 height 32
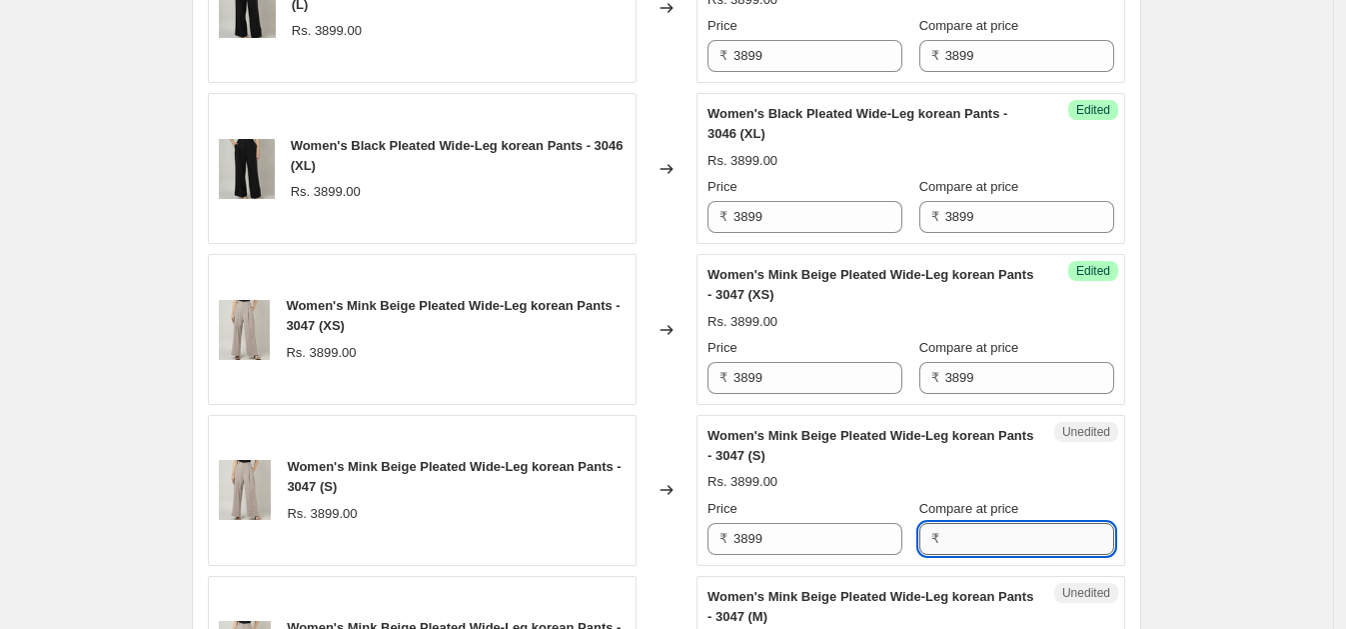
paste input "3899"
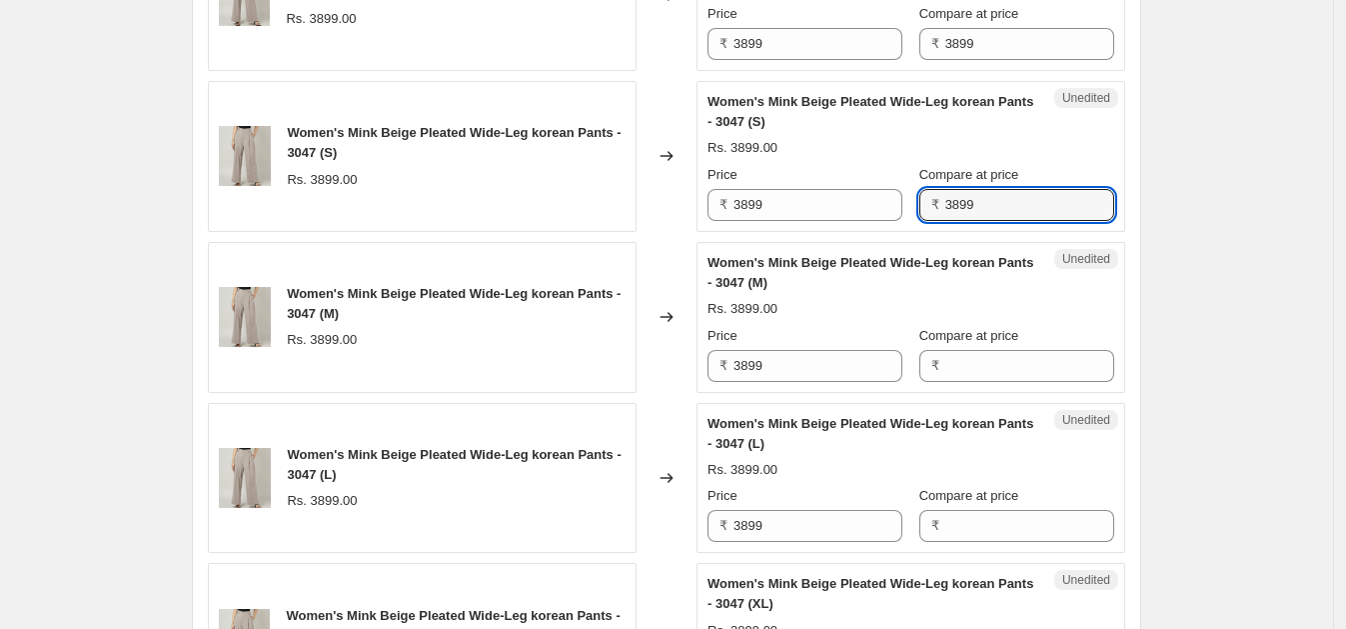
scroll to position [2462, 0]
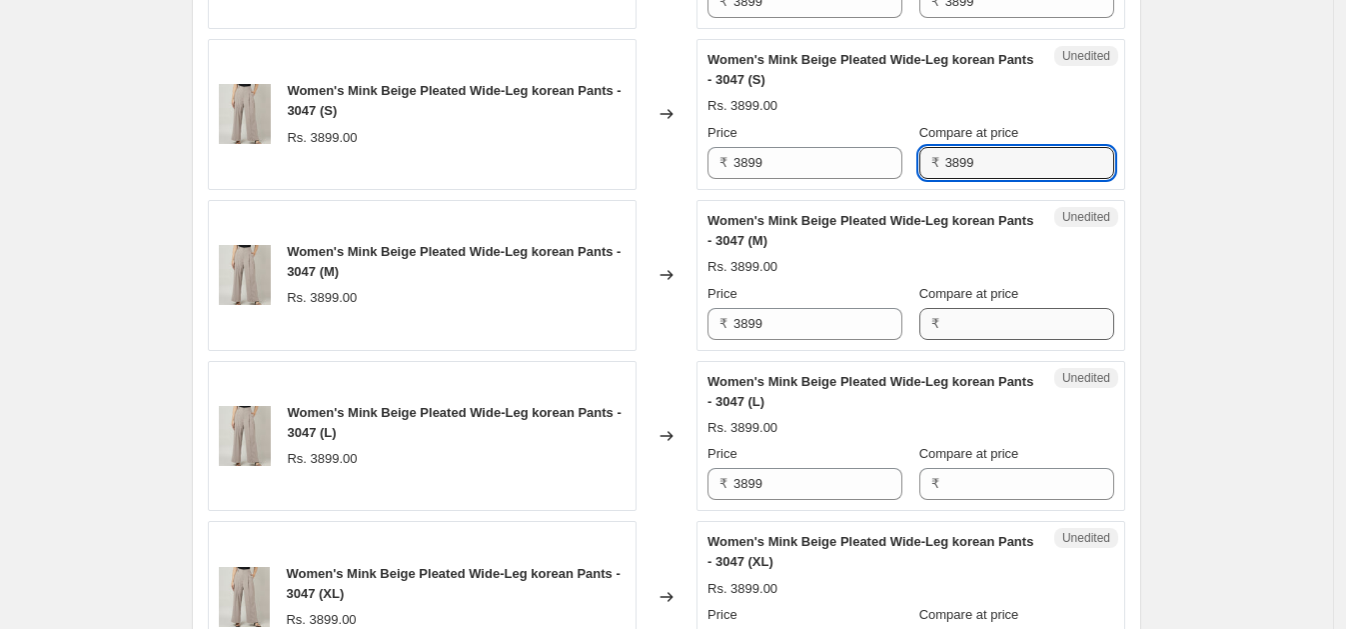
type input "3899"
click at [973, 315] on input "Compare at price" at bounding box center [1029, 324] width 169 height 32
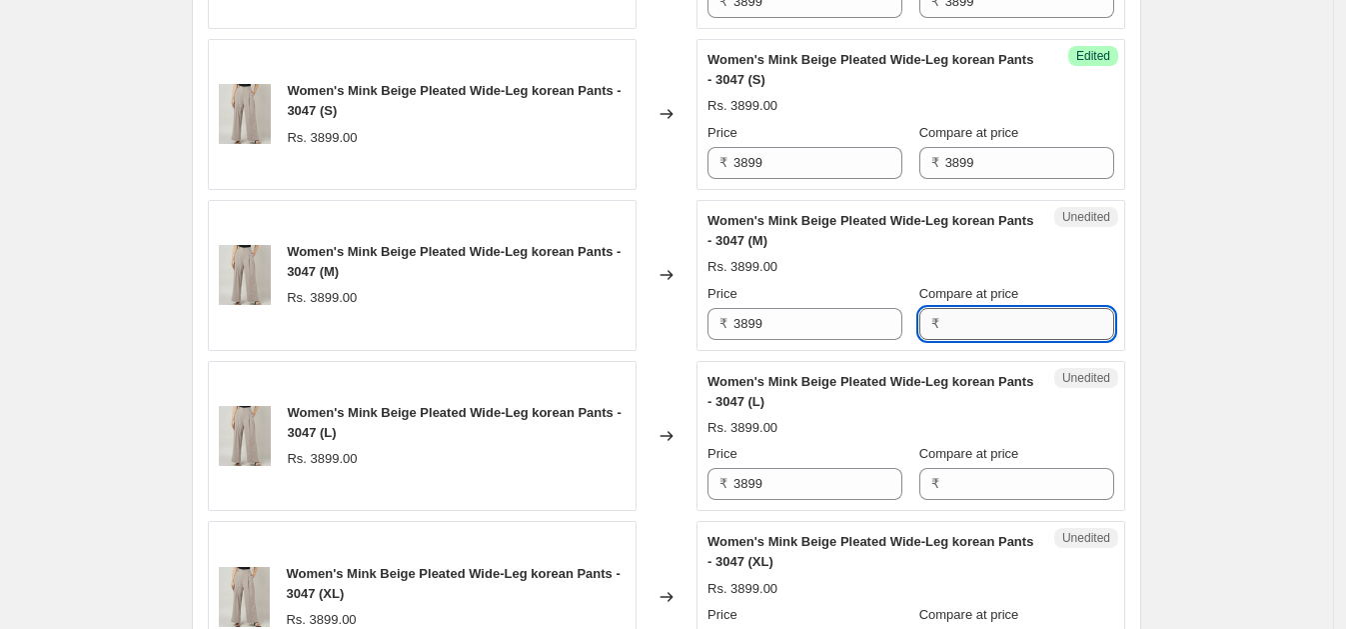
paste input "3899"
type input "3899"
click at [979, 482] on input "Compare at price" at bounding box center [1029, 484] width 169 height 32
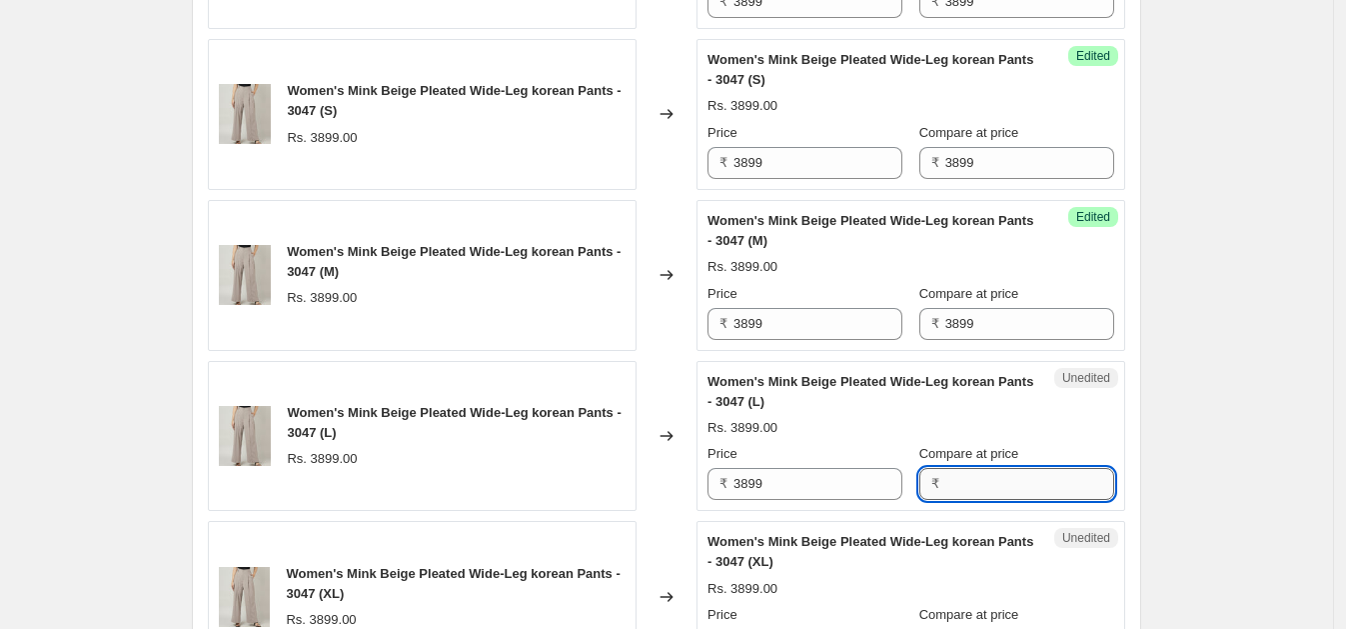
paste input "3899"
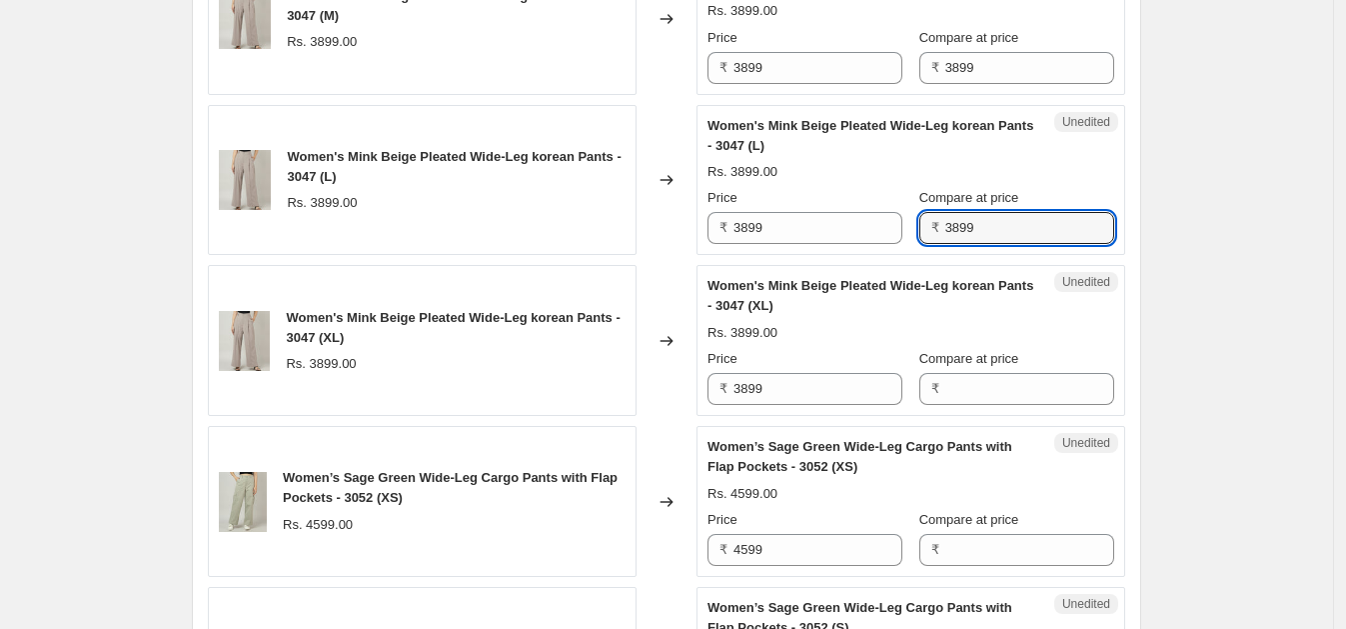
scroll to position [2766, 0]
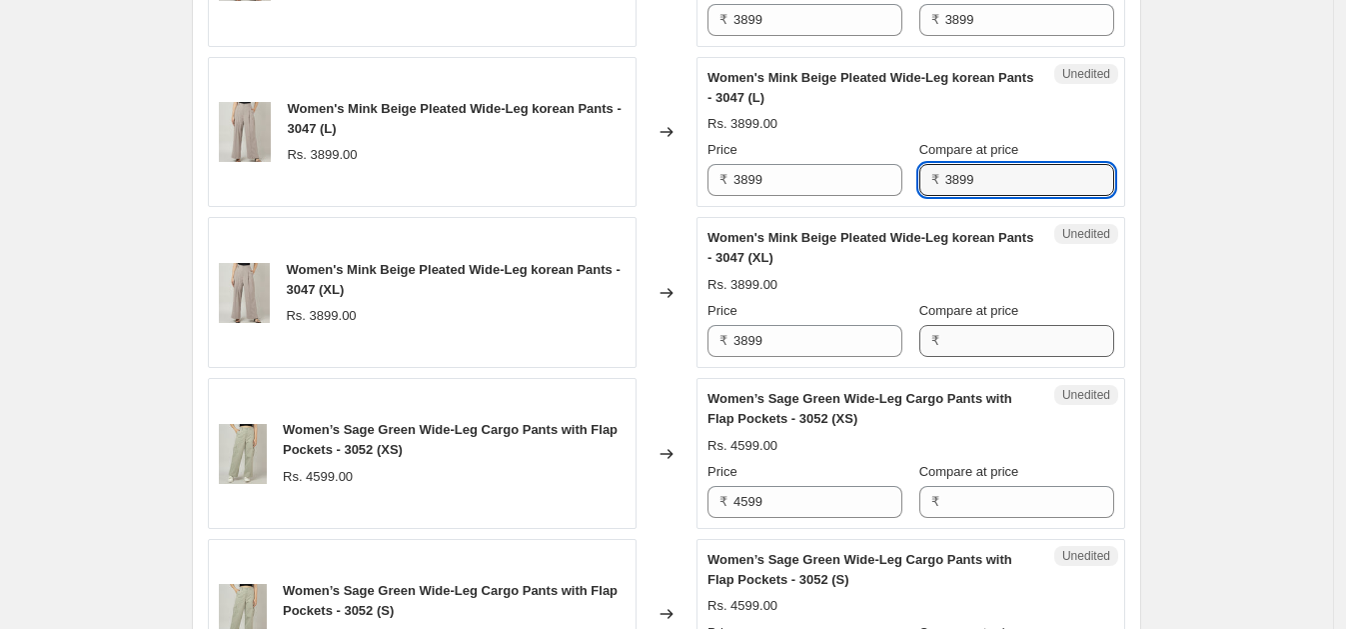
type input "3899"
click at [979, 341] on input "Compare at price" at bounding box center [1029, 341] width 169 height 32
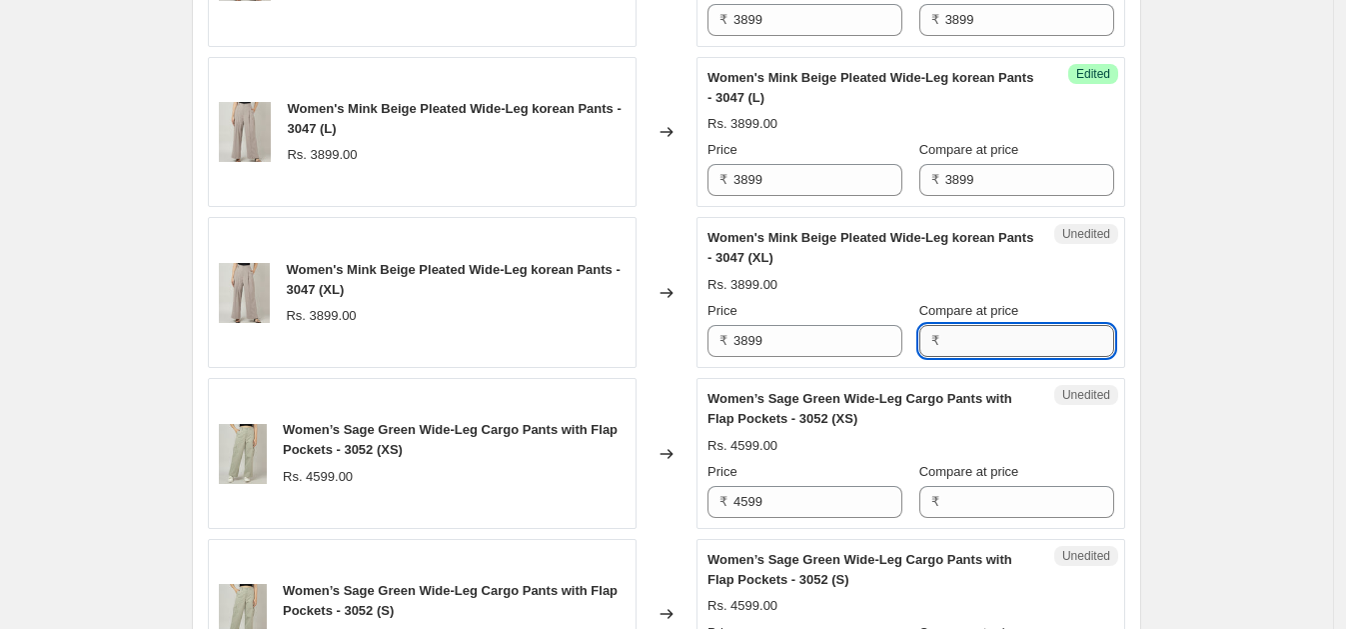
paste input "3899"
type input "3899"
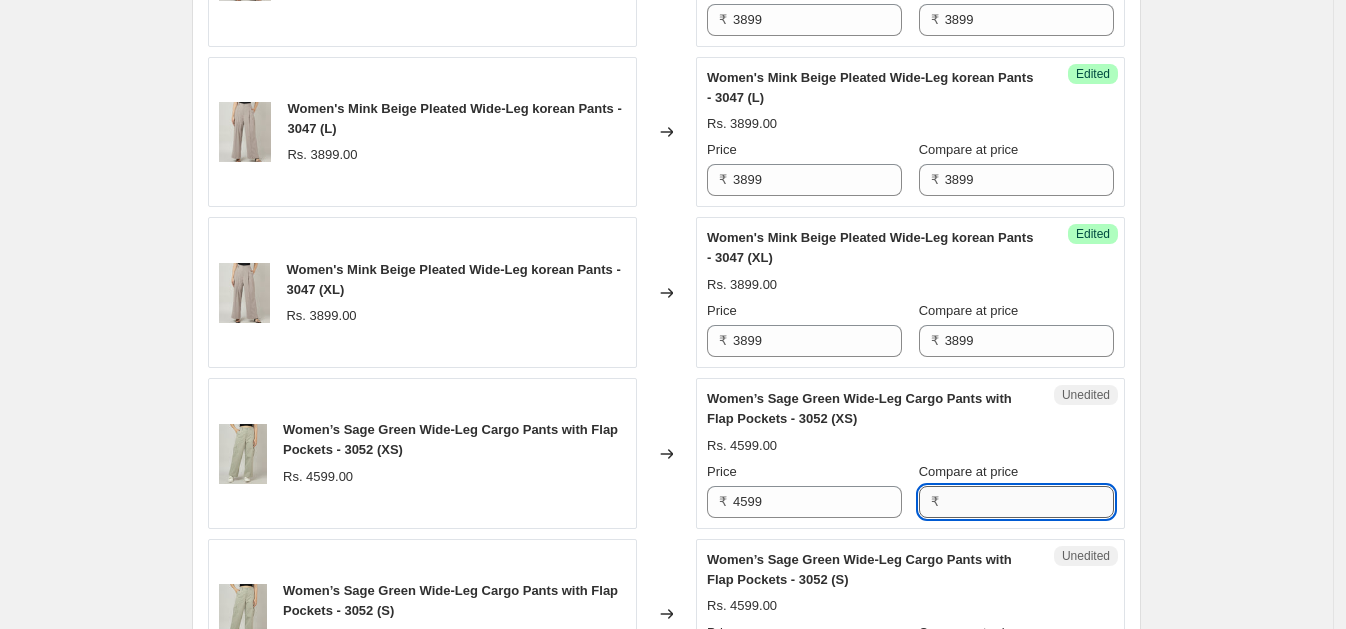
click at [973, 502] on input "Compare at price" at bounding box center [1029, 502] width 169 height 32
paste input "3899"
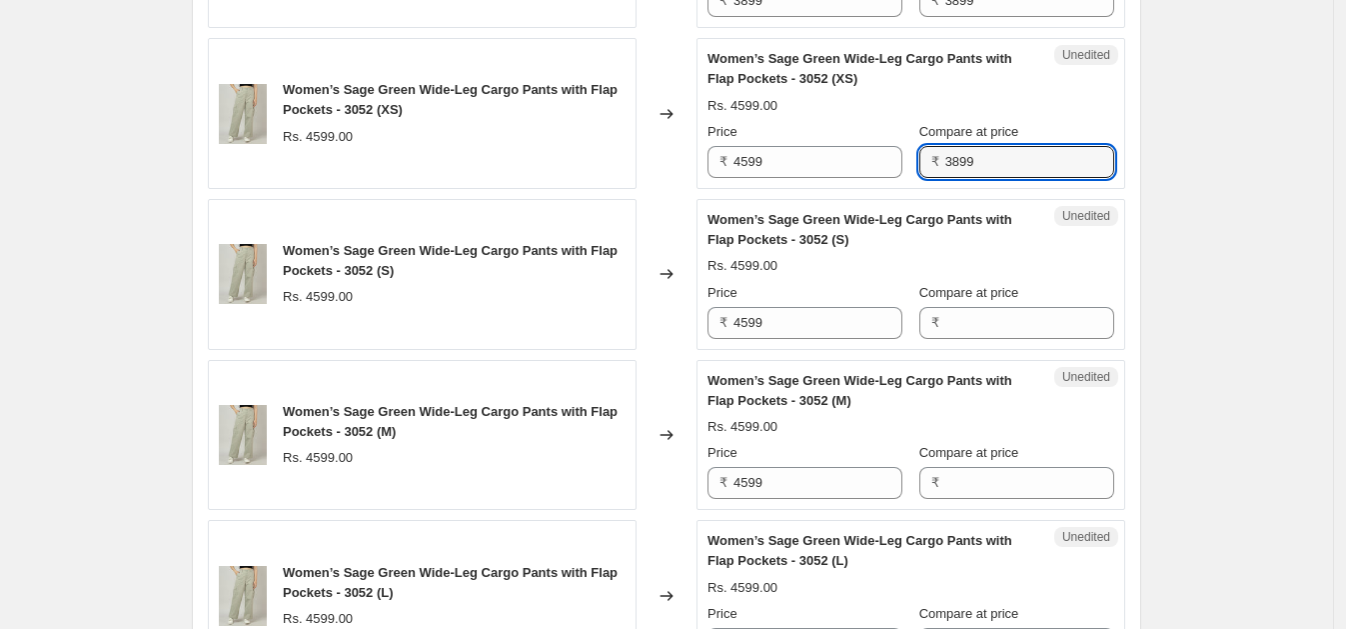
scroll to position [3118, 0]
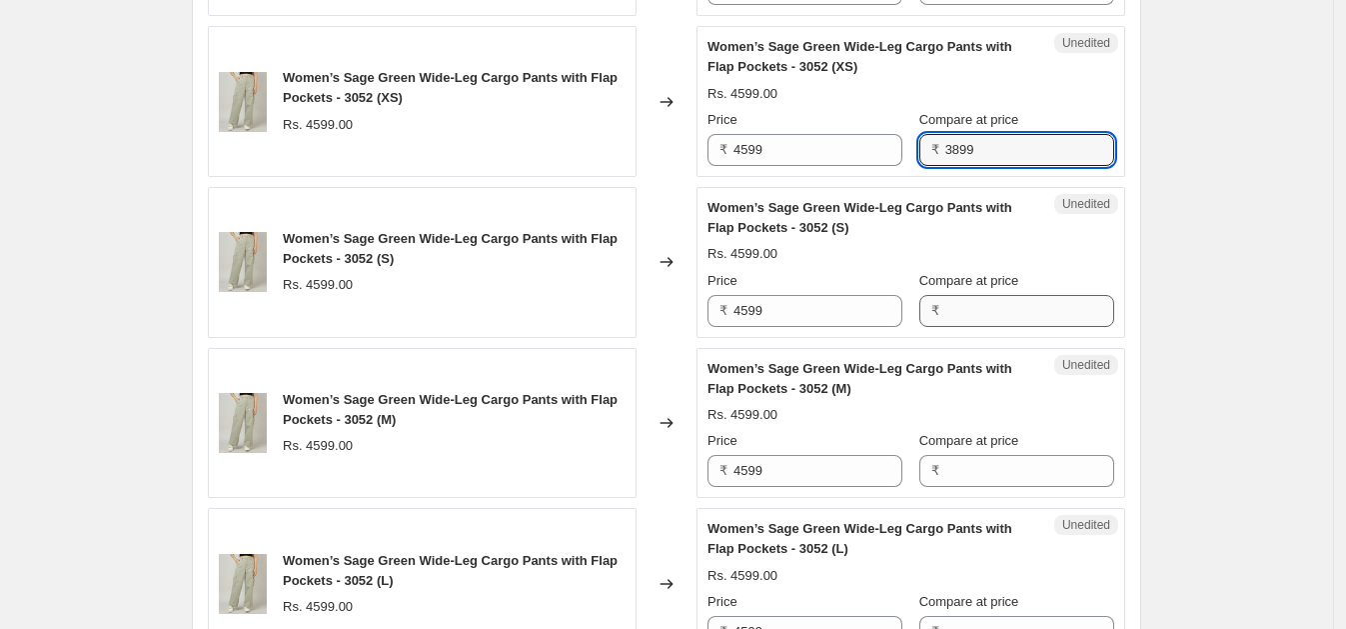
type input "3899"
click at [986, 310] on div "Women’s Sage Green Wide-Leg Cargo Pants with Flap Pockets - 3052 (S) Rs. 4599.0…" at bounding box center [911, 262] width 407 height 129
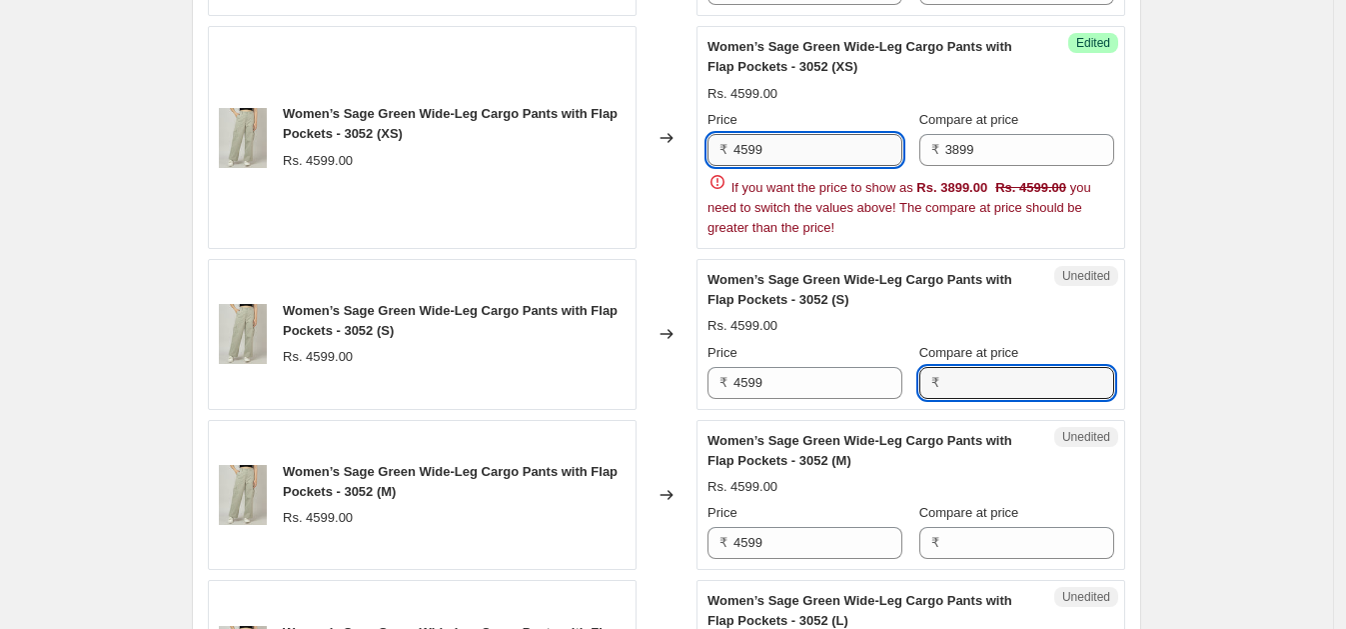
click at [803, 134] on input "4599" at bounding box center [817, 150] width 169 height 32
click at [821, 134] on input "4599" at bounding box center [817, 150] width 169 height 32
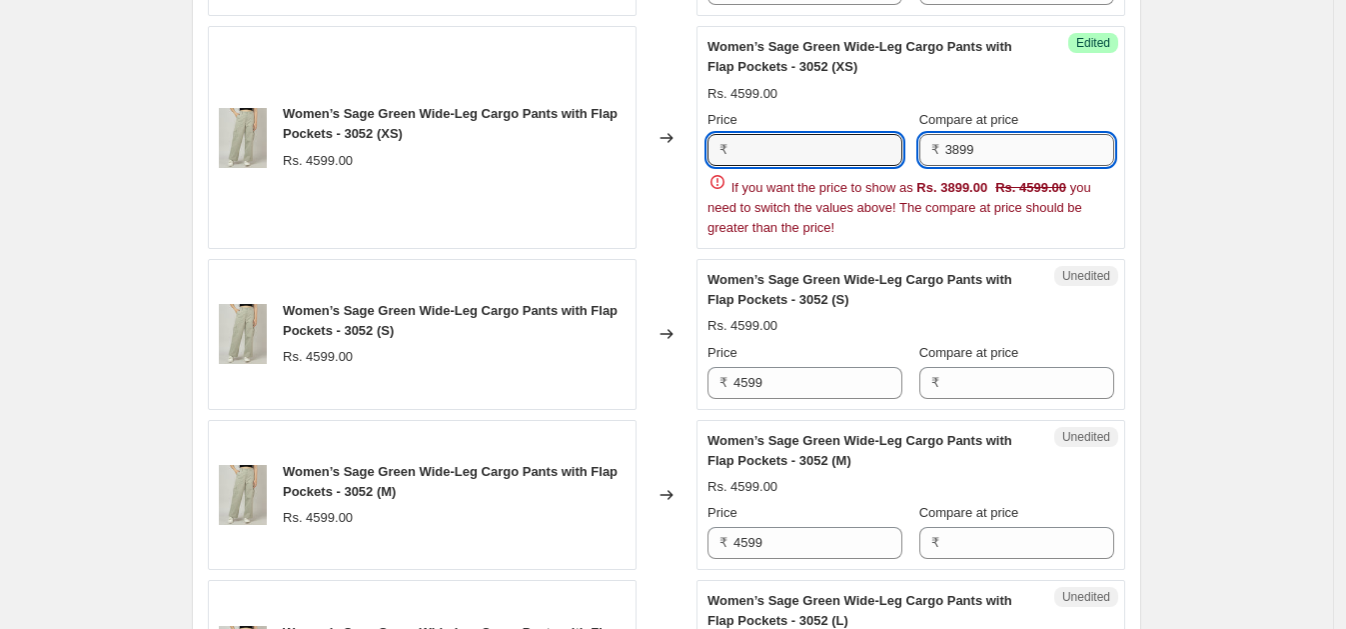
type input "4599"
click at [1002, 134] on input "3899" at bounding box center [1029, 150] width 169 height 32
paste input "45"
type input "4599"
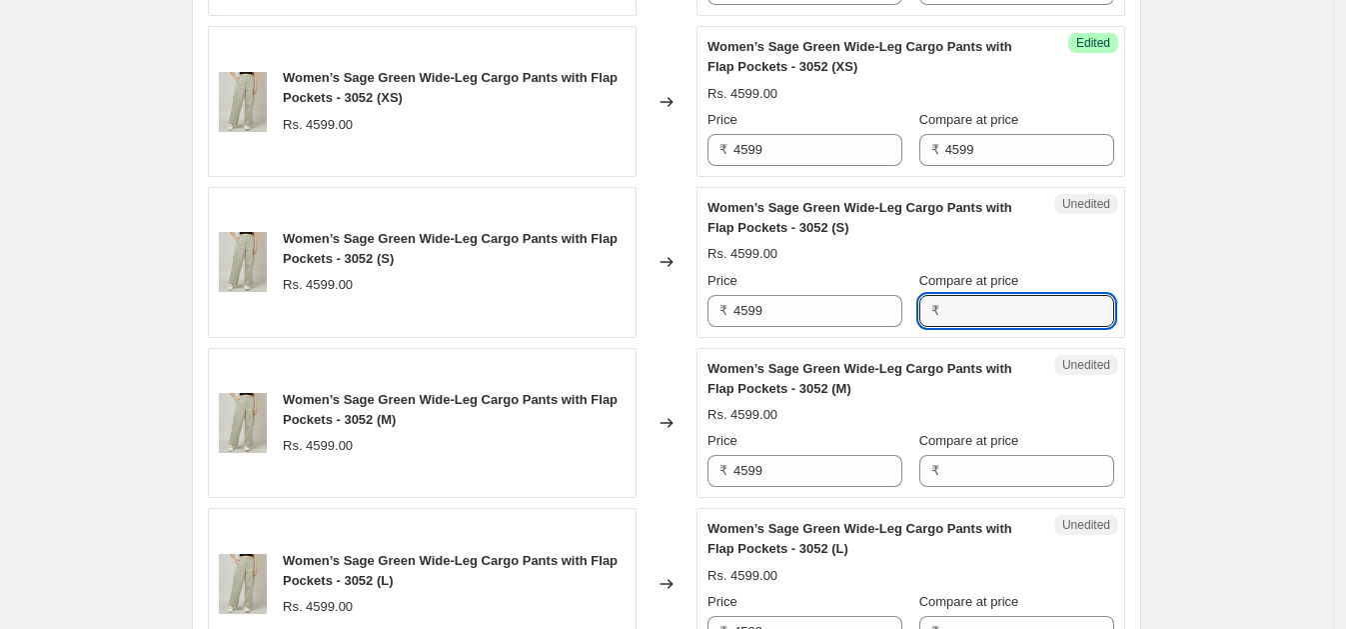
paste input "4599"
type input "4599"
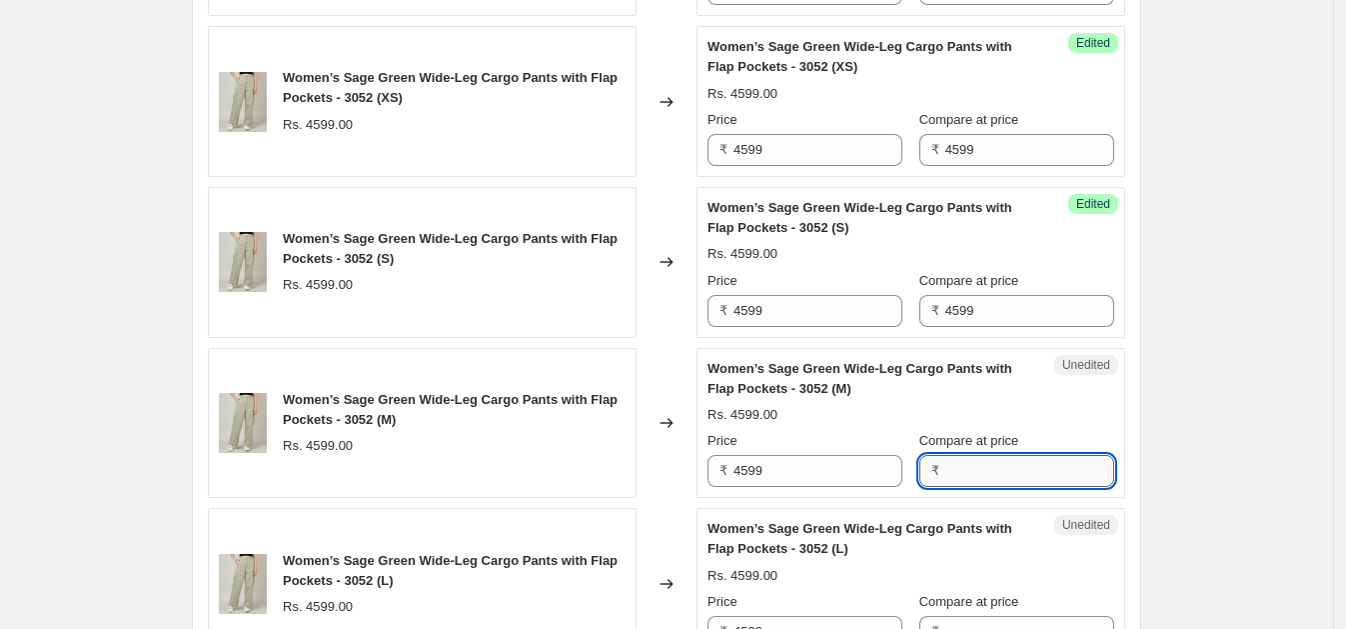
click at [962, 455] on input "Compare at price" at bounding box center [1029, 471] width 169 height 32
paste input "4599"
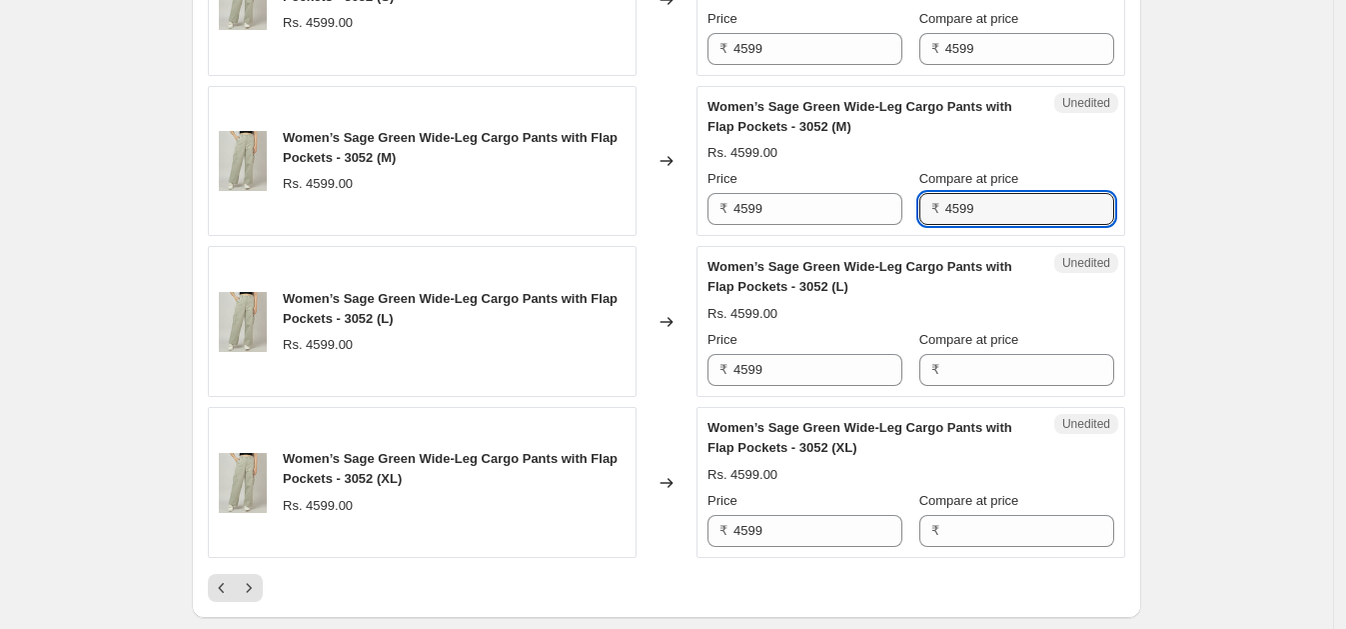
scroll to position [3387, 0]
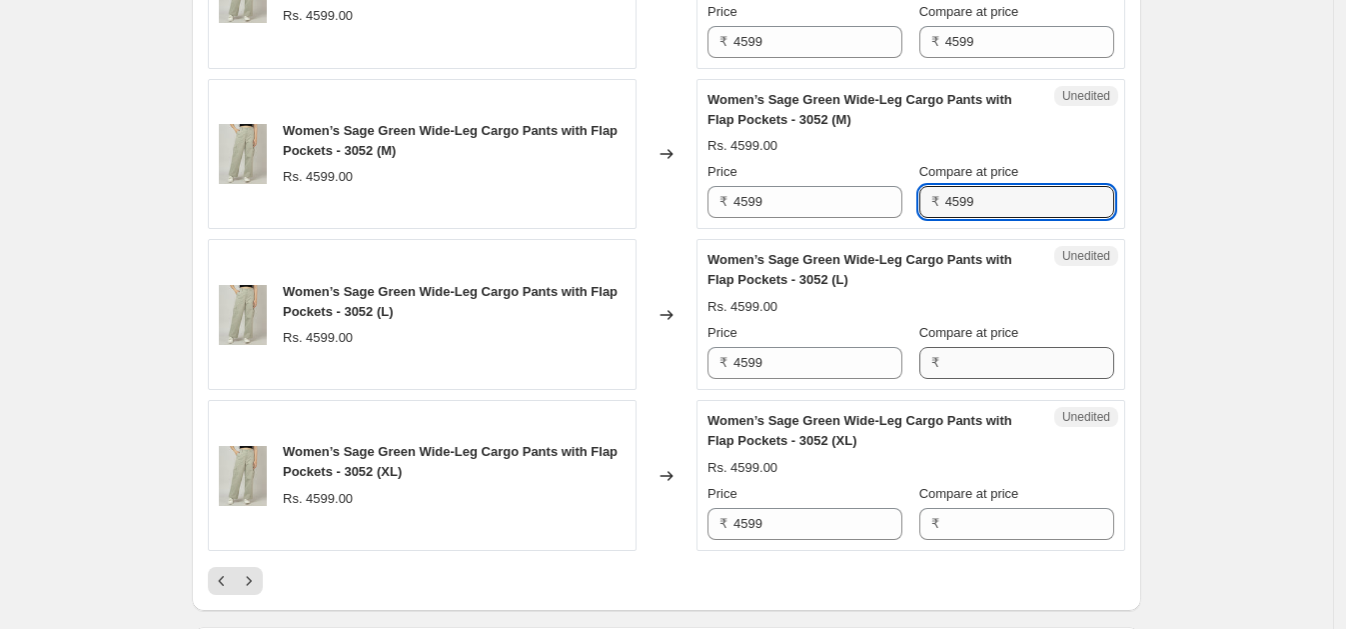
type input "4599"
click at [996, 356] on input "Compare at price" at bounding box center [1029, 363] width 169 height 32
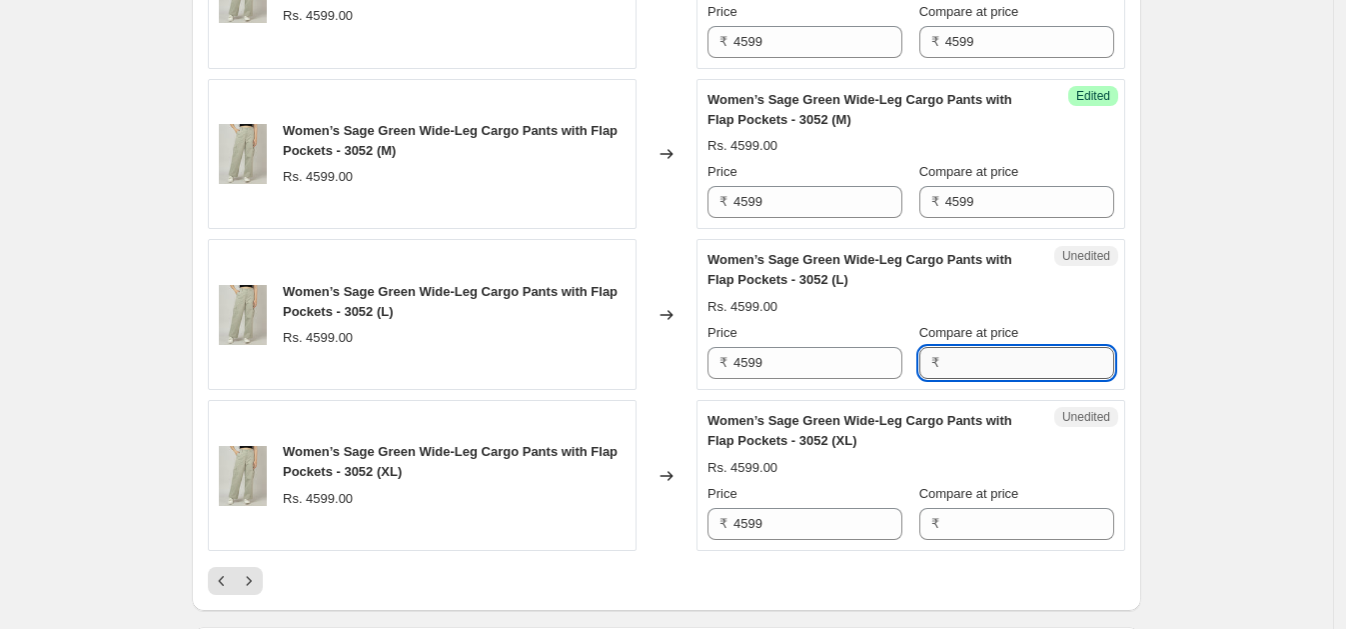
paste input "4599"
type input "4599"
click at [974, 508] on input "Compare at price" at bounding box center [1029, 524] width 169 height 32
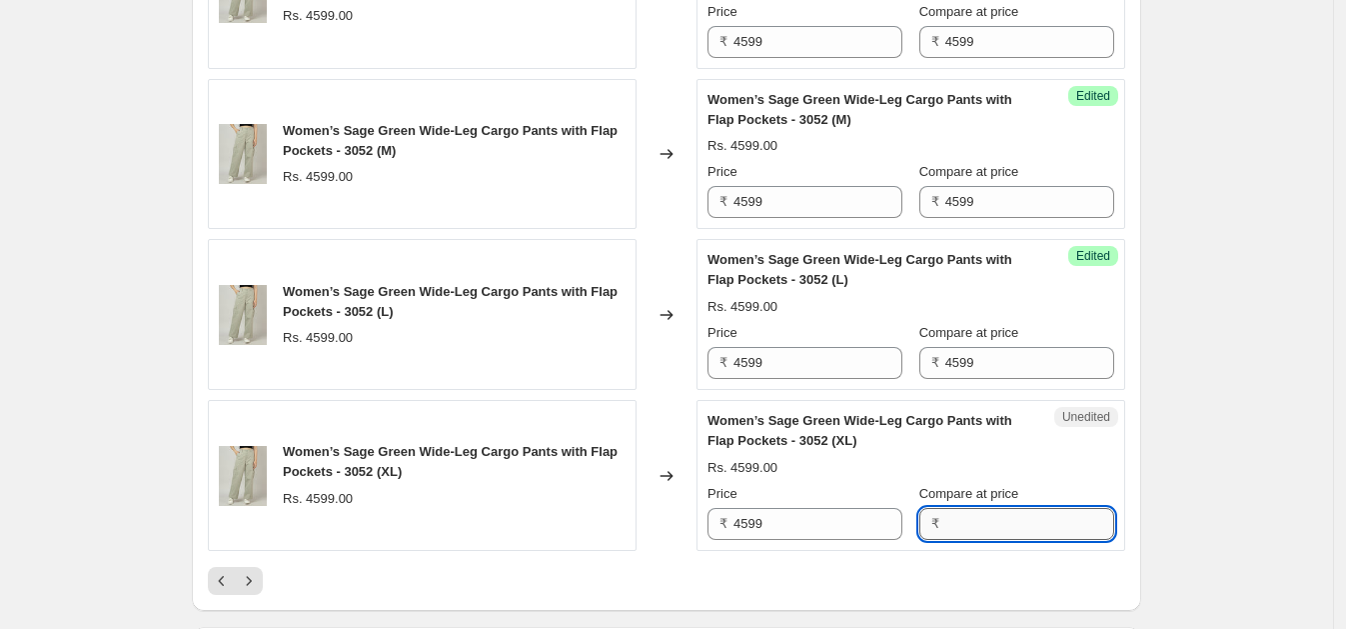
paste input "4599"
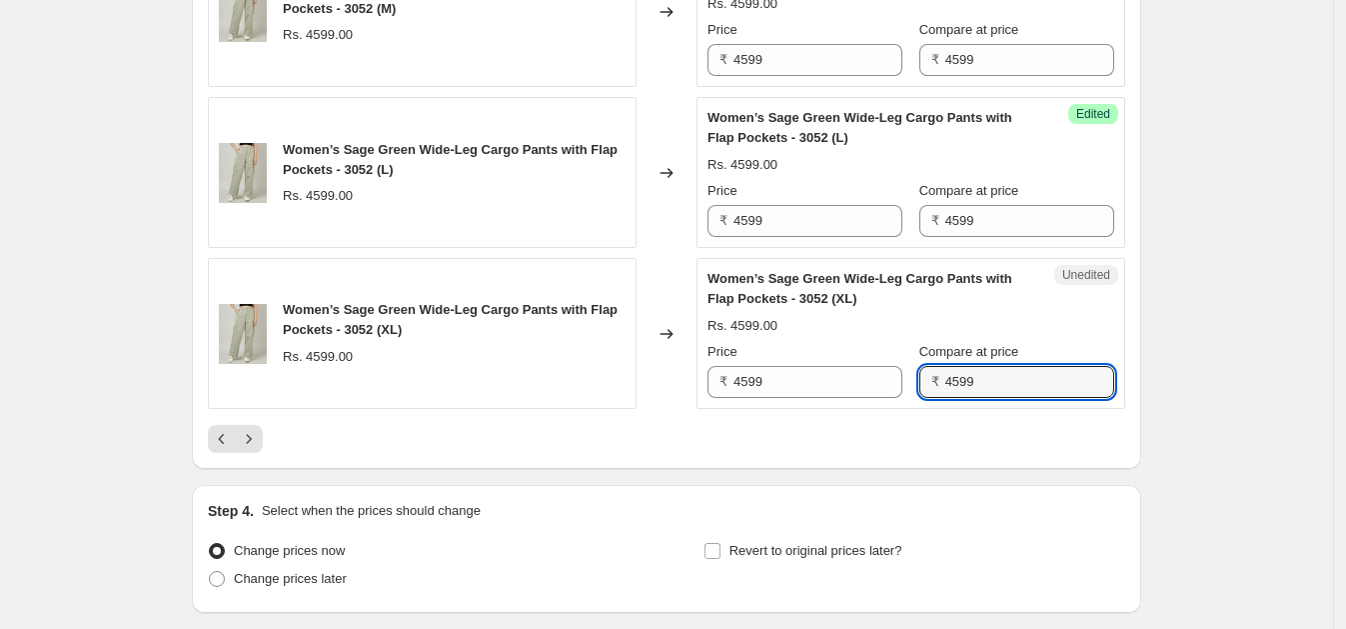
scroll to position [3670, 0]
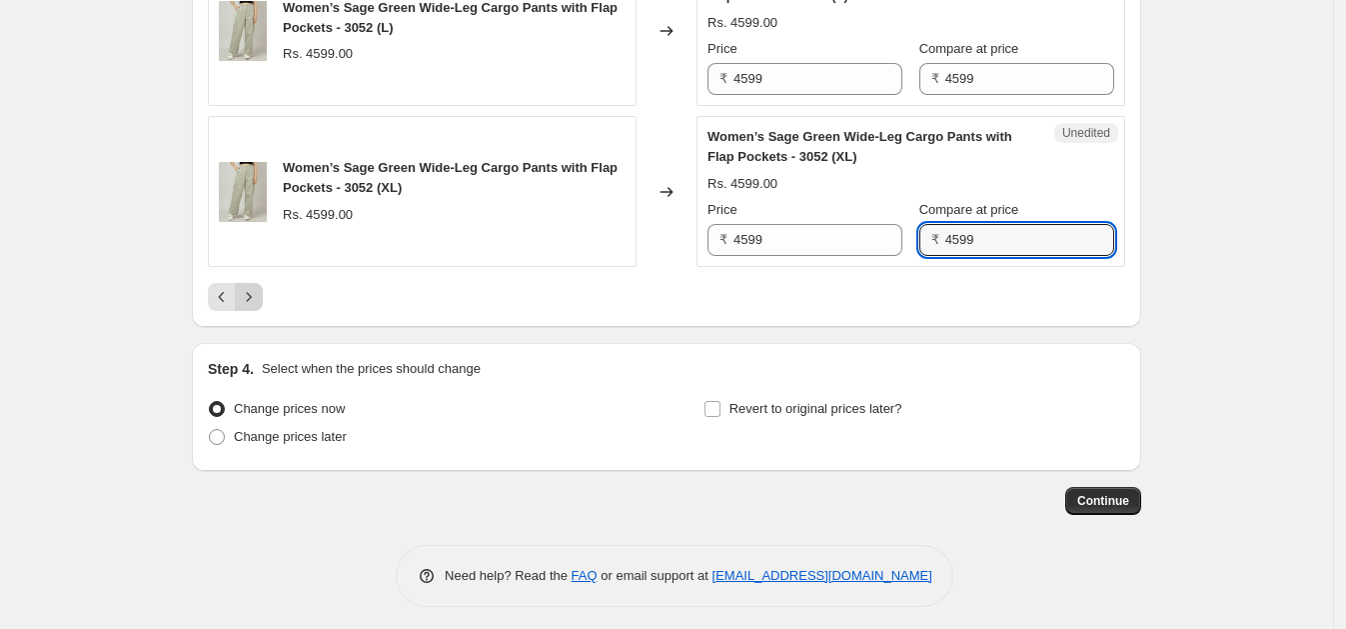
type input "4599"
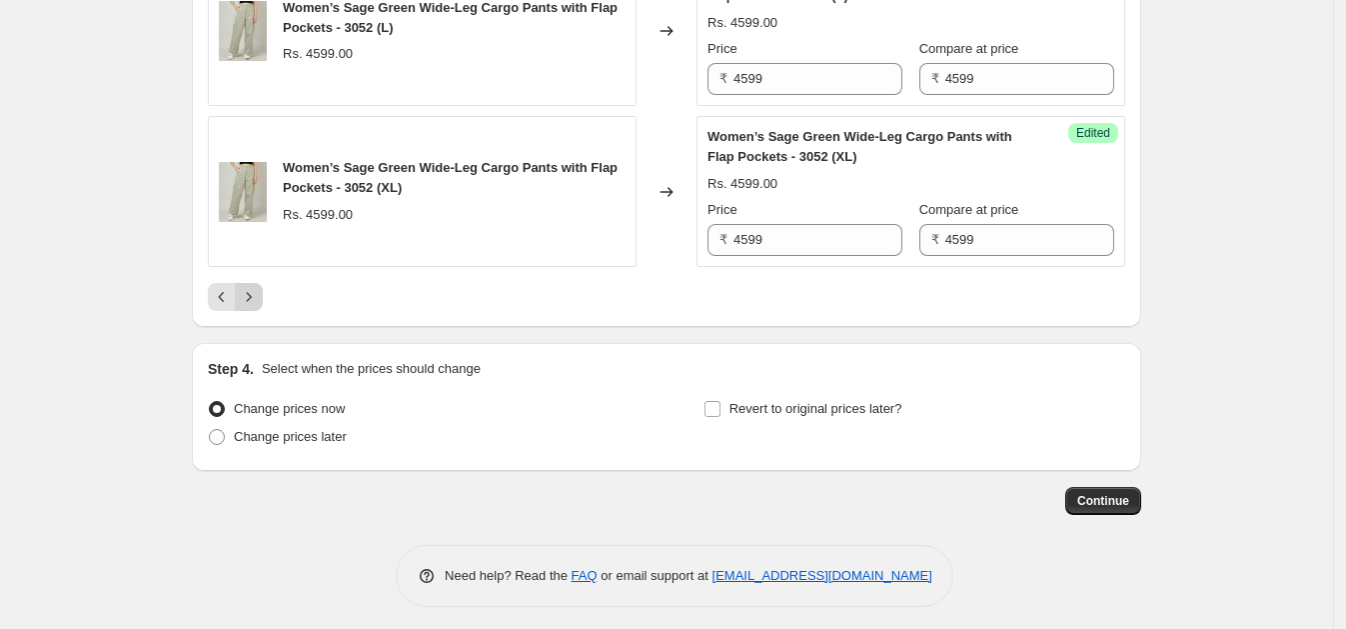
click at [257, 288] on icon "Next" at bounding box center [249, 297] width 20 height 20
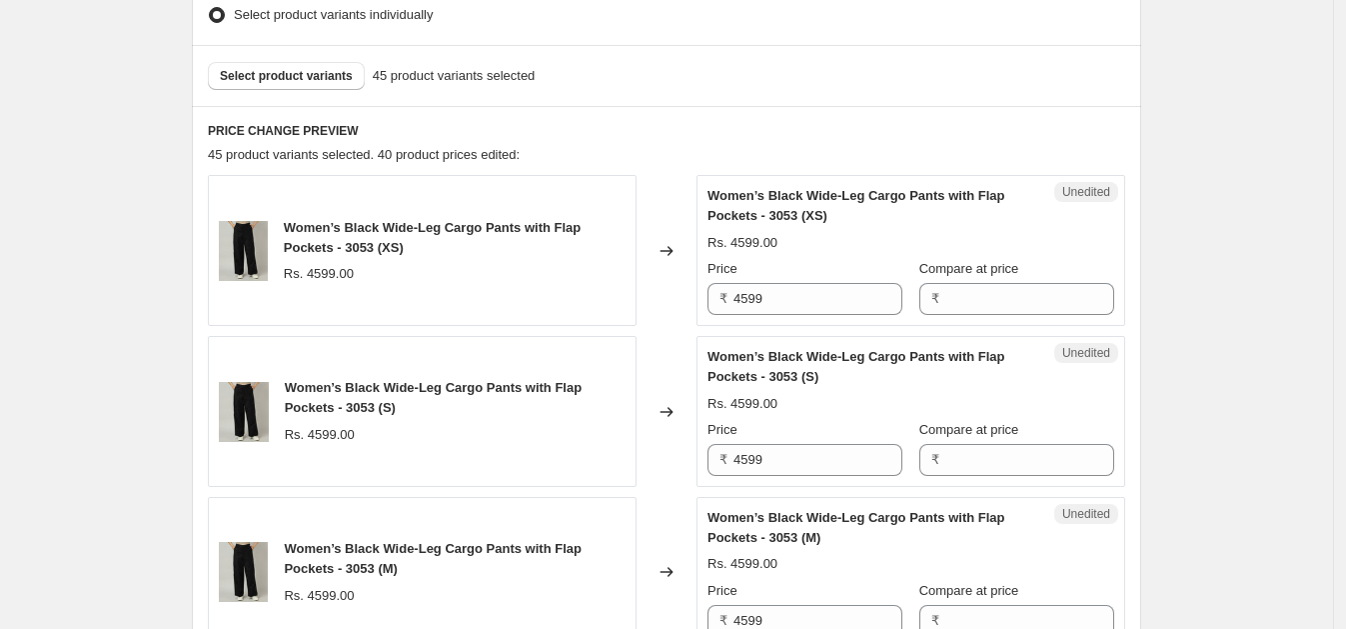
scroll to position [545, 0]
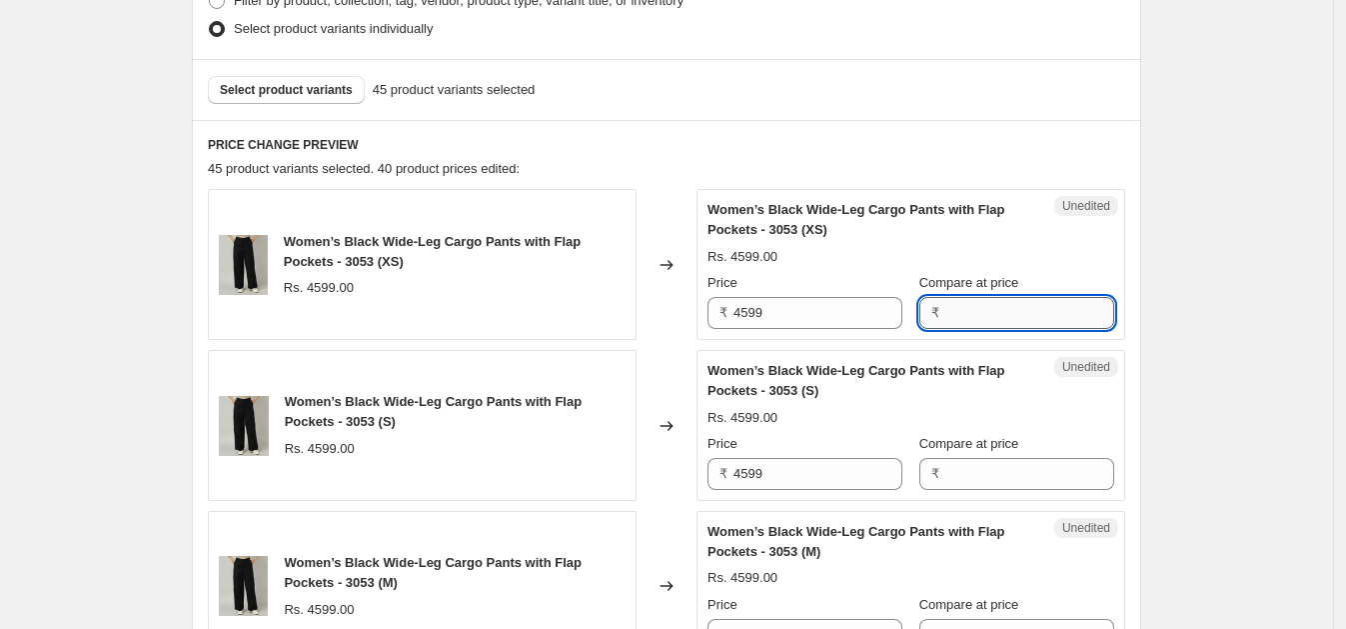
click at [1004, 305] on input "Compare at price" at bounding box center [1029, 313] width 169 height 32
paste input "4599"
type input "4599"
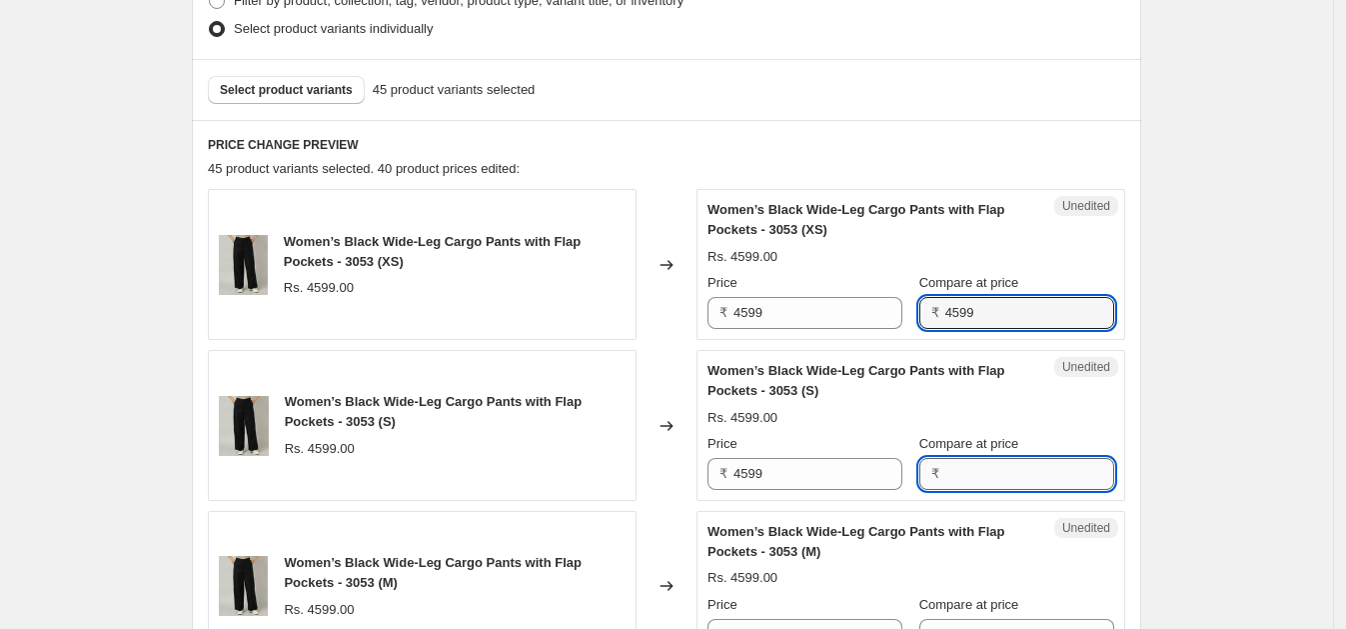
click at [962, 463] on input "Compare at price" at bounding box center [1029, 474] width 169 height 32
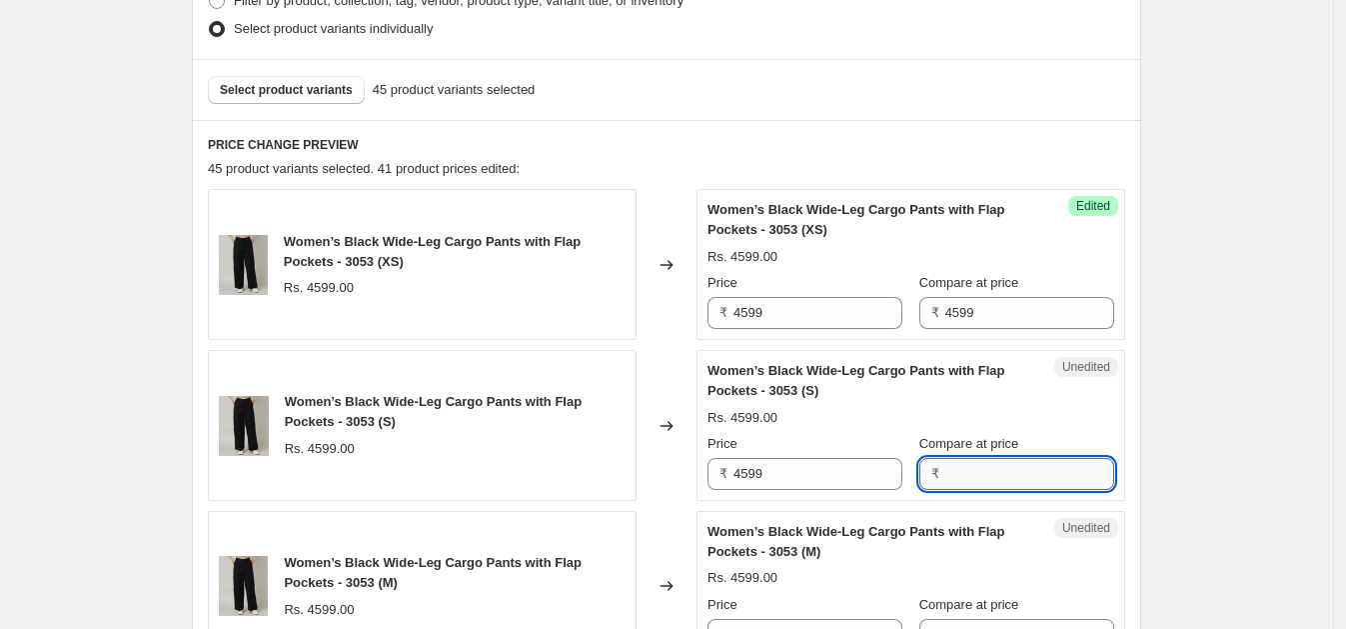
paste input "4599"
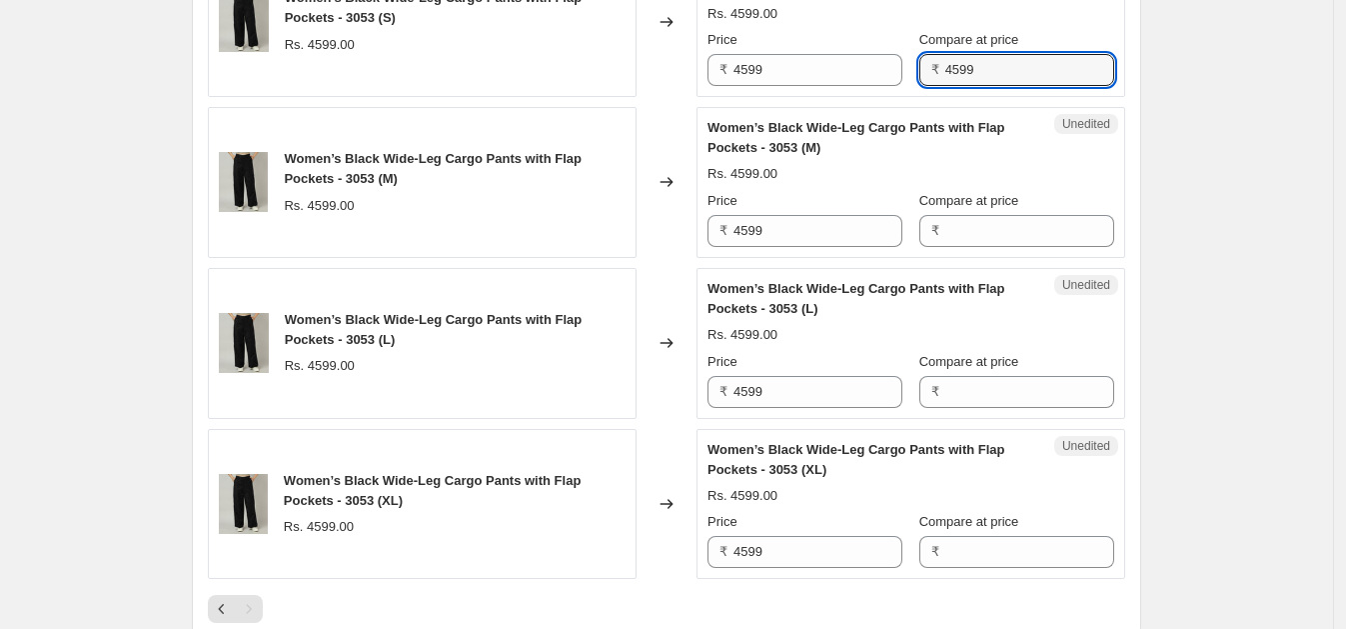
scroll to position [1027, 0]
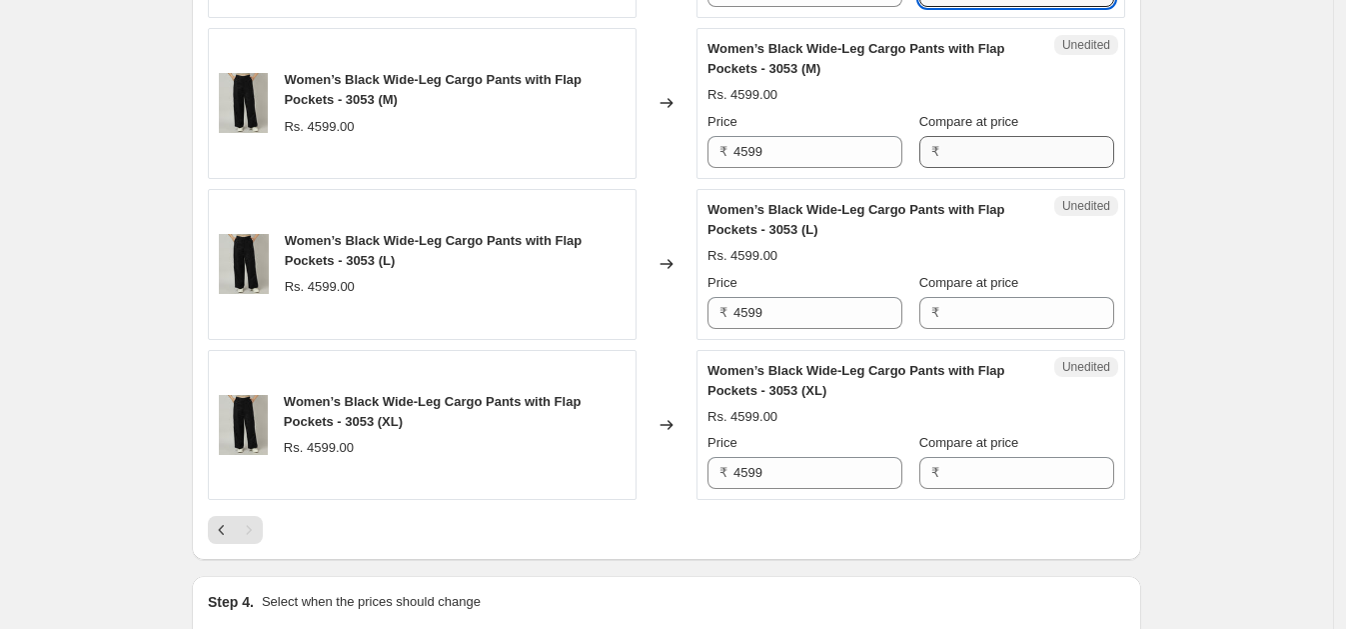
type input "4599"
click at [964, 147] on input "Compare at price" at bounding box center [1029, 152] width 169 height 32
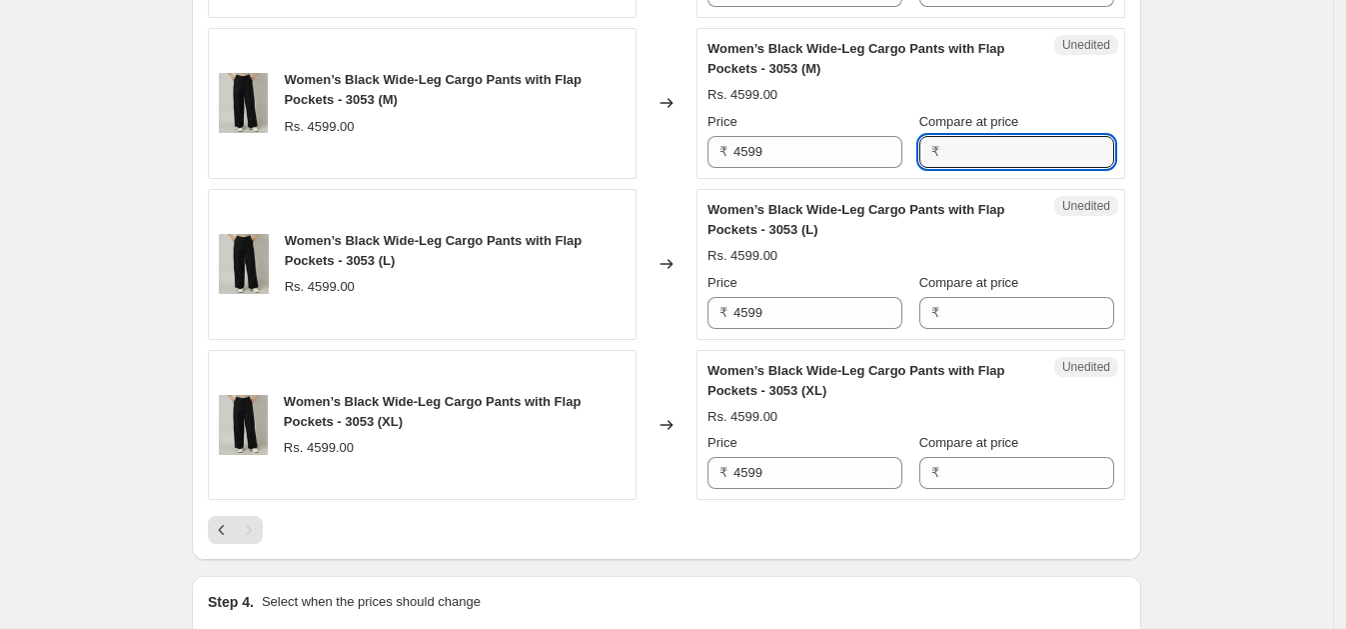
paste input "4599"
type input "4599"
click at [956, 307] on input "Compare at price" at bounding box center [1029, 313] width 169 height 32
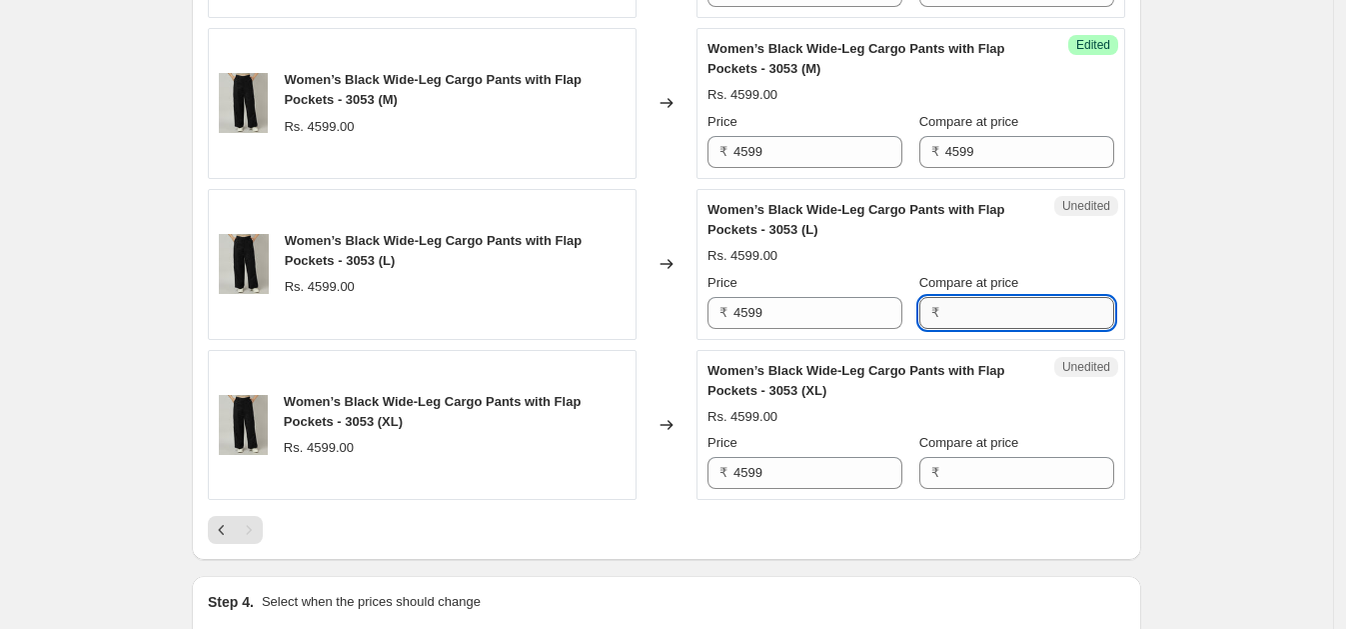
paste input "4599"
type input "4599"
click at [952, 460] on input "Compare at price" at bounding box center [1029, 473] width 169 height 32
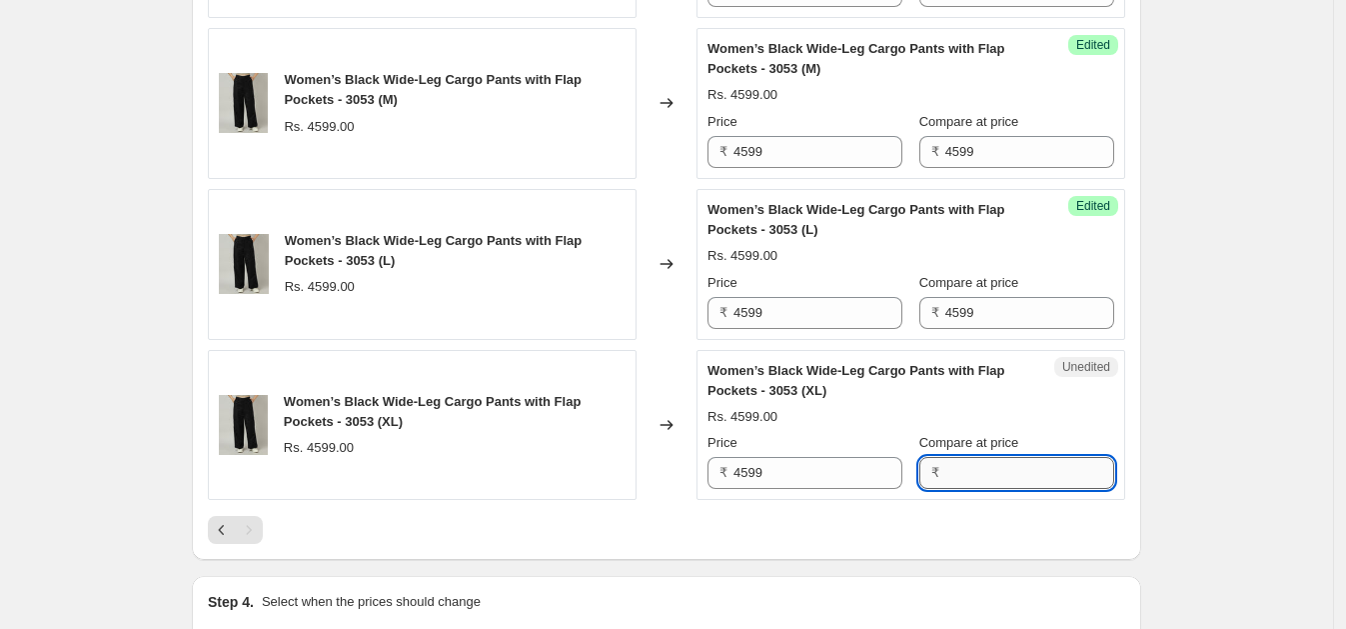
paste input "4599"
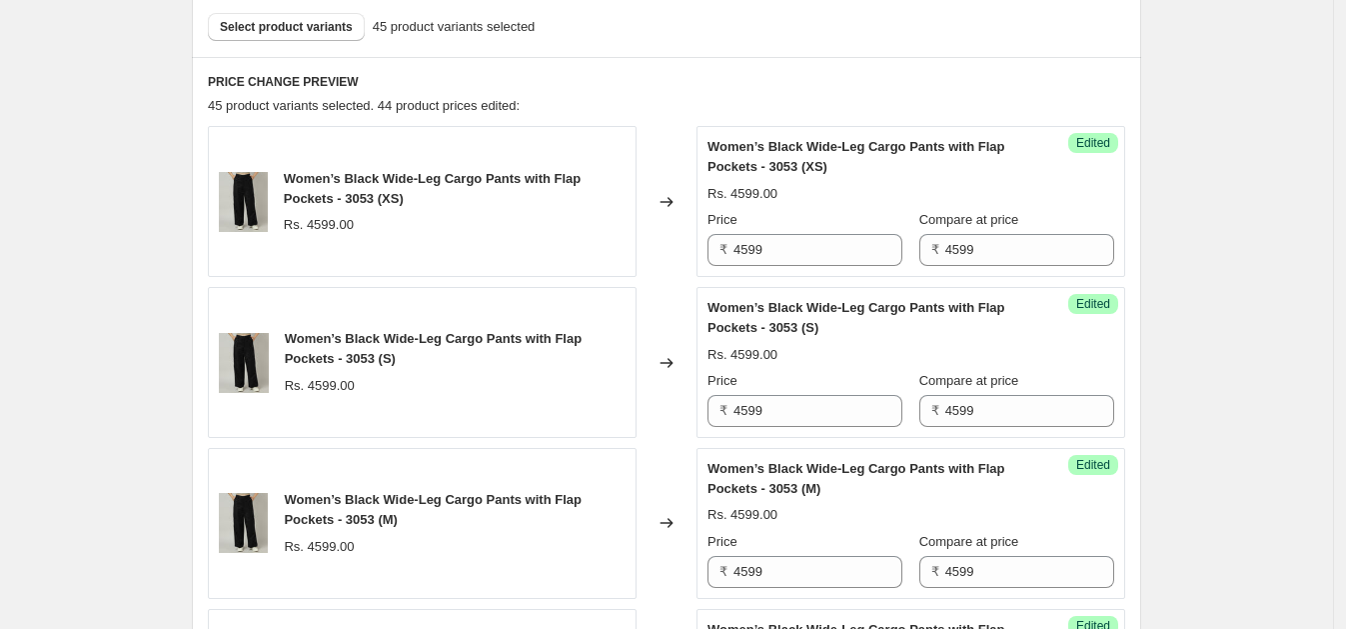
scroll to position [590, 0]
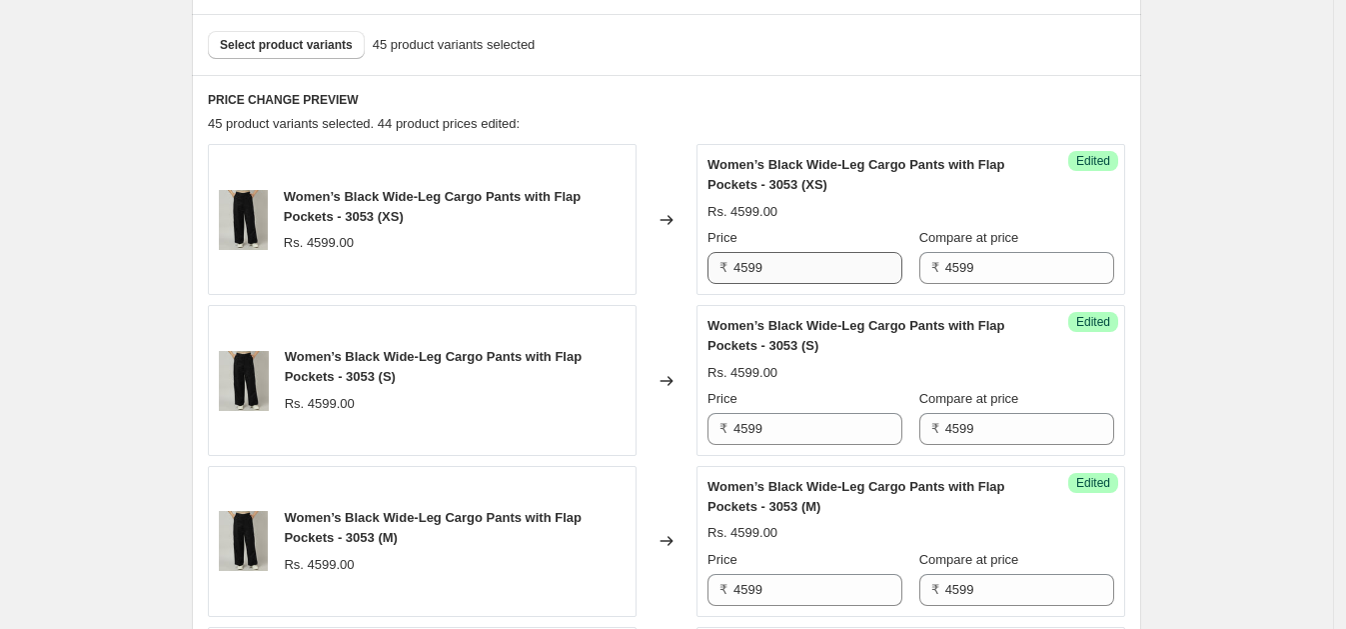
type input "4599"
click at [798, 260] on input "4599" at bounding box center [817, 268] width 169 height 32
click at [780, 272] on input "1999" at bounding box center [817, 268] width 169 height 32
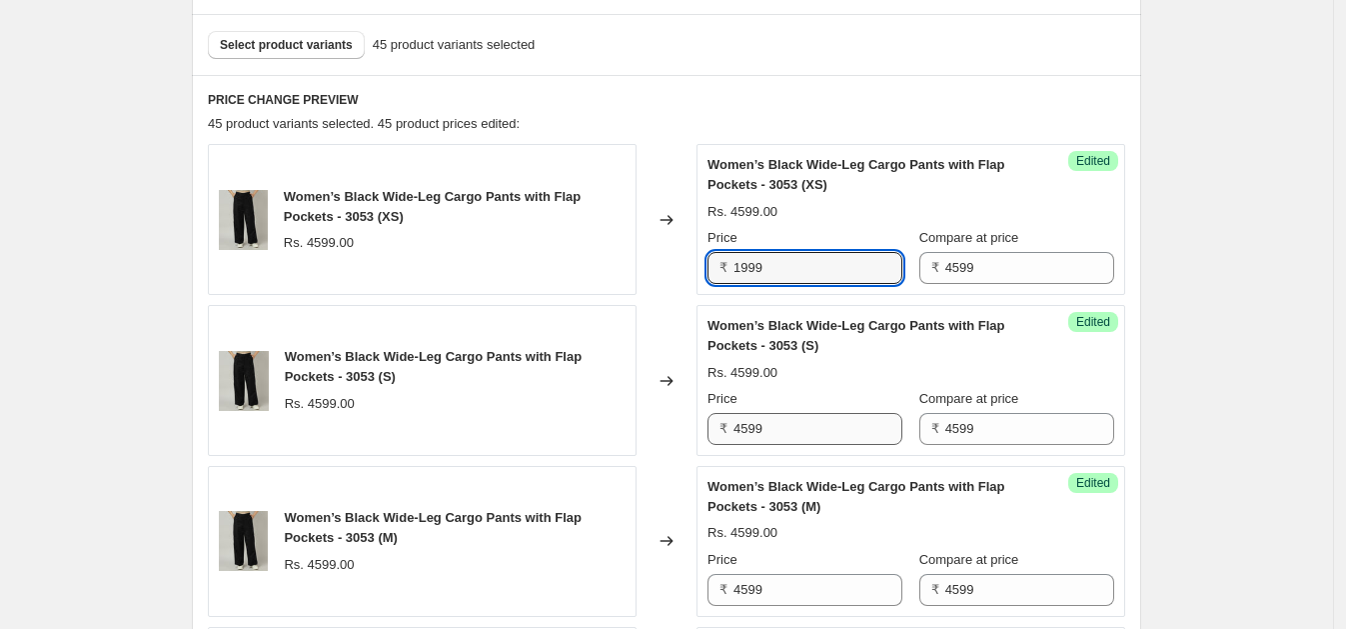
type input "1999"
click at [815, 437] on input "4599" at bounding box center [817, 429] width 169 height 32
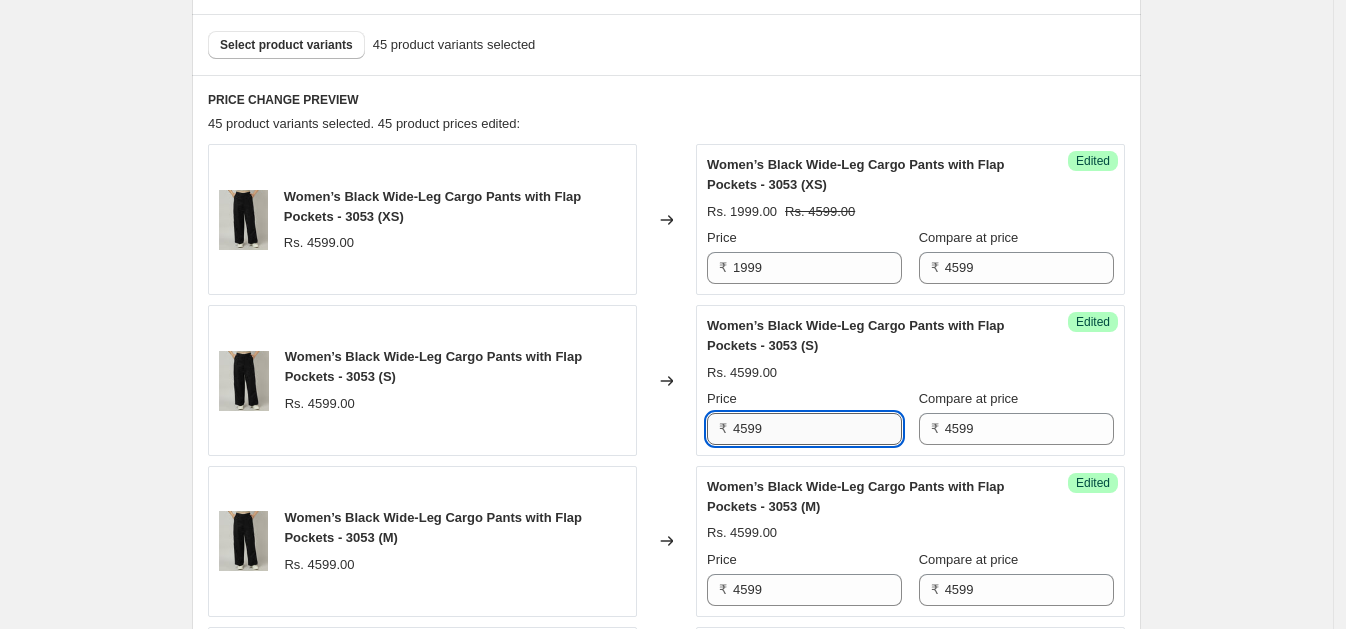
click at [814, 438] on input "4599" at bounding box center [817, 429] width 169 height 32
paste input "19"
type input "1999"
click at [803, 589] on input "4599" at bounding box center [817, 590] width 169 height 32
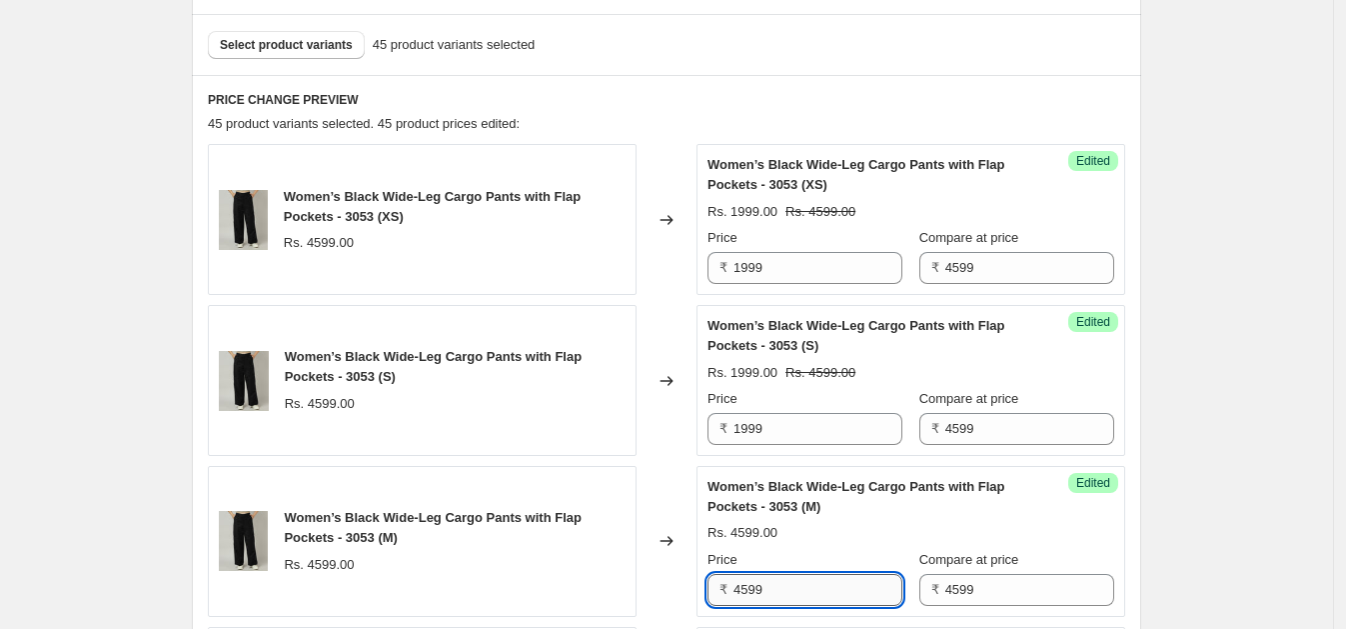
click at [803, 589] on input "4599" at bounding box center [817, 590] width 169 height 32
paste input "19"
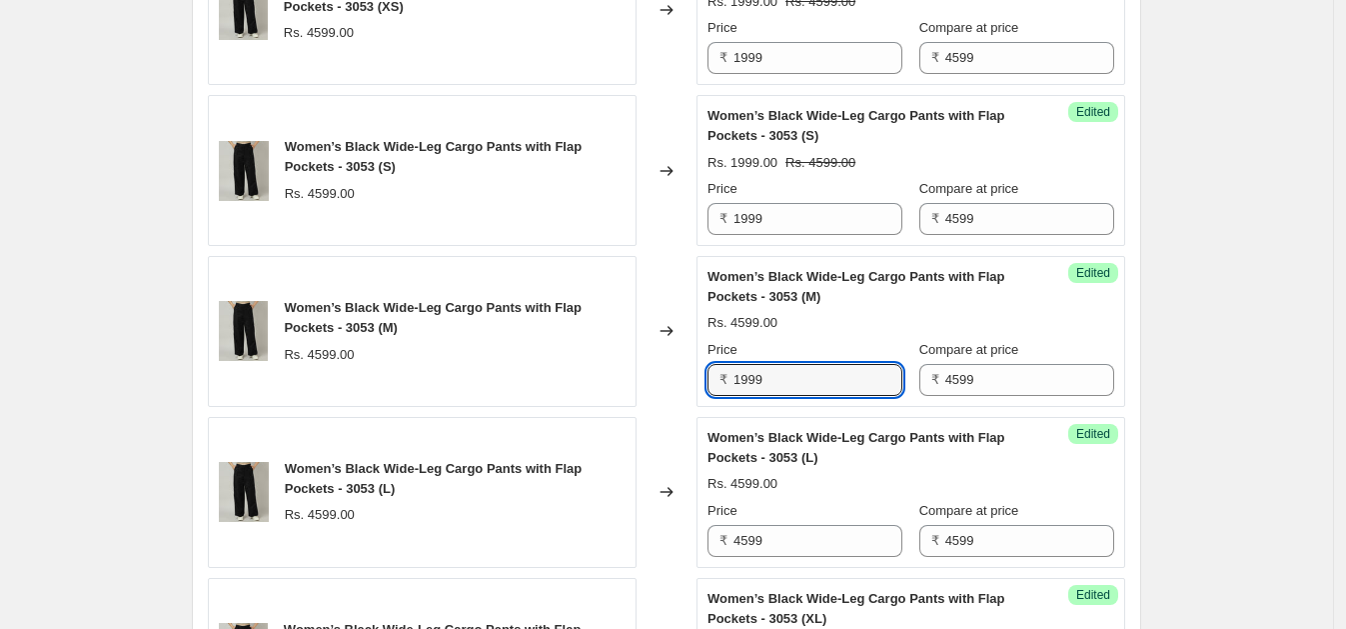
scroll to position [807, 0]
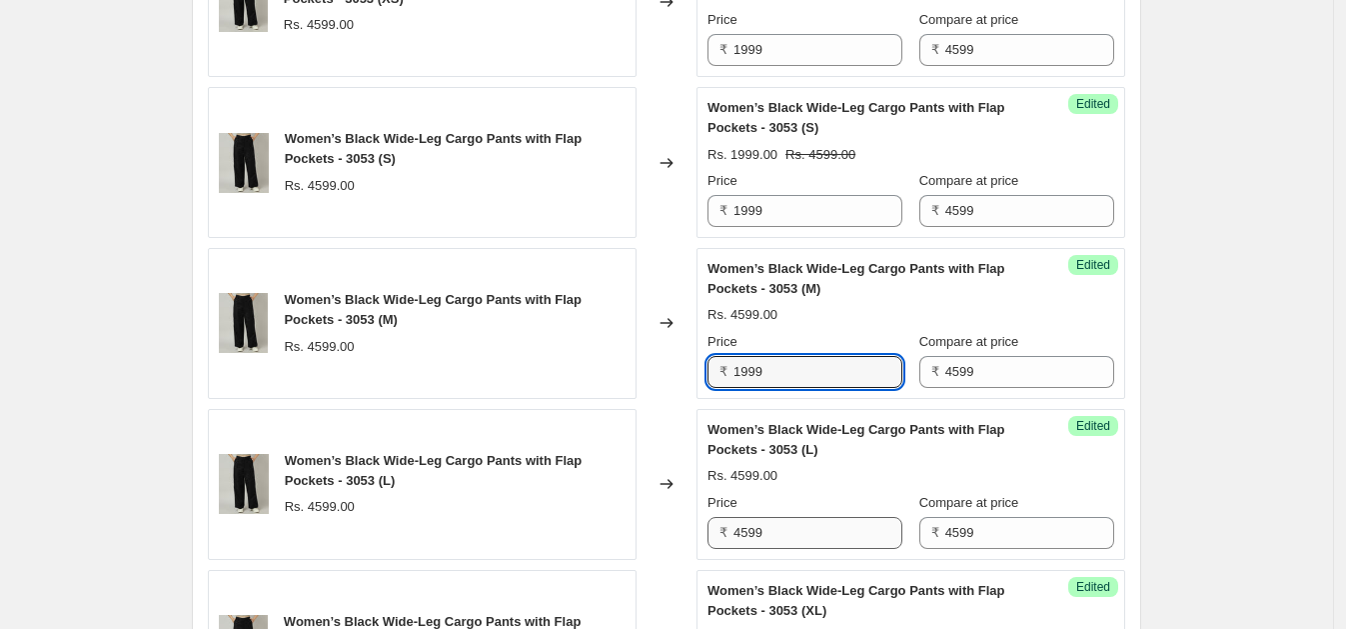
type input "1999"
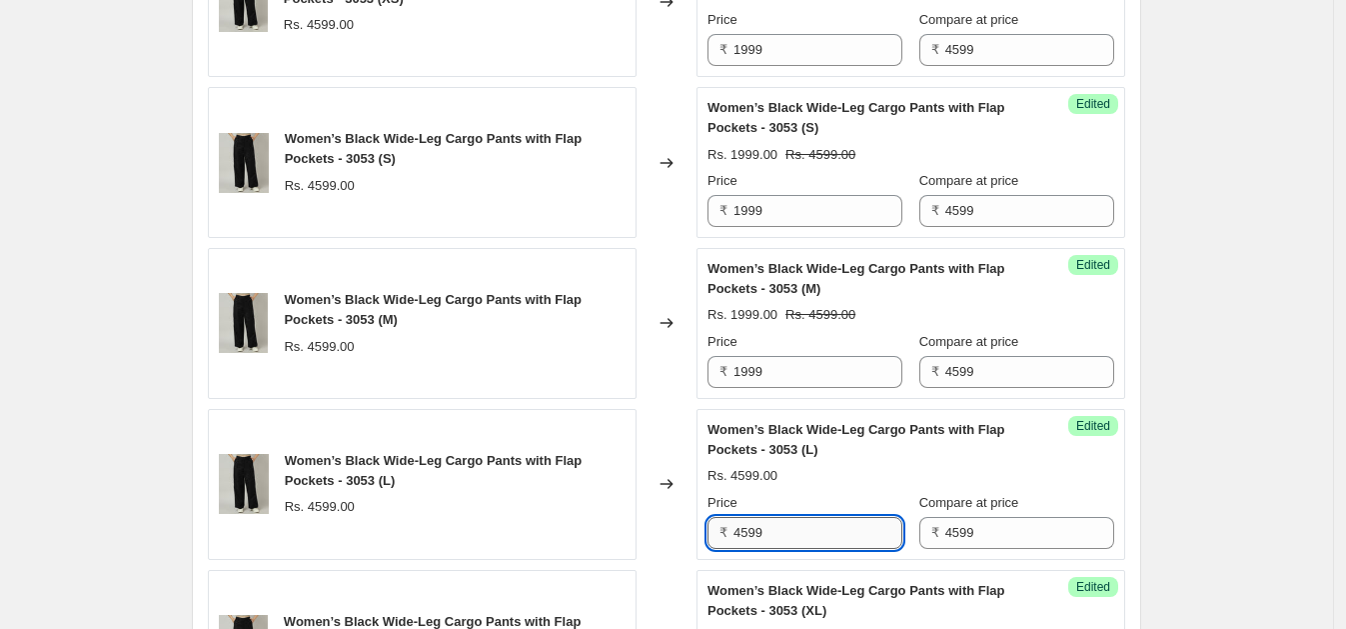
click at [794, 522] on input "4599" at bounding box center [817, 533] width 169 height 32
paste input "19"
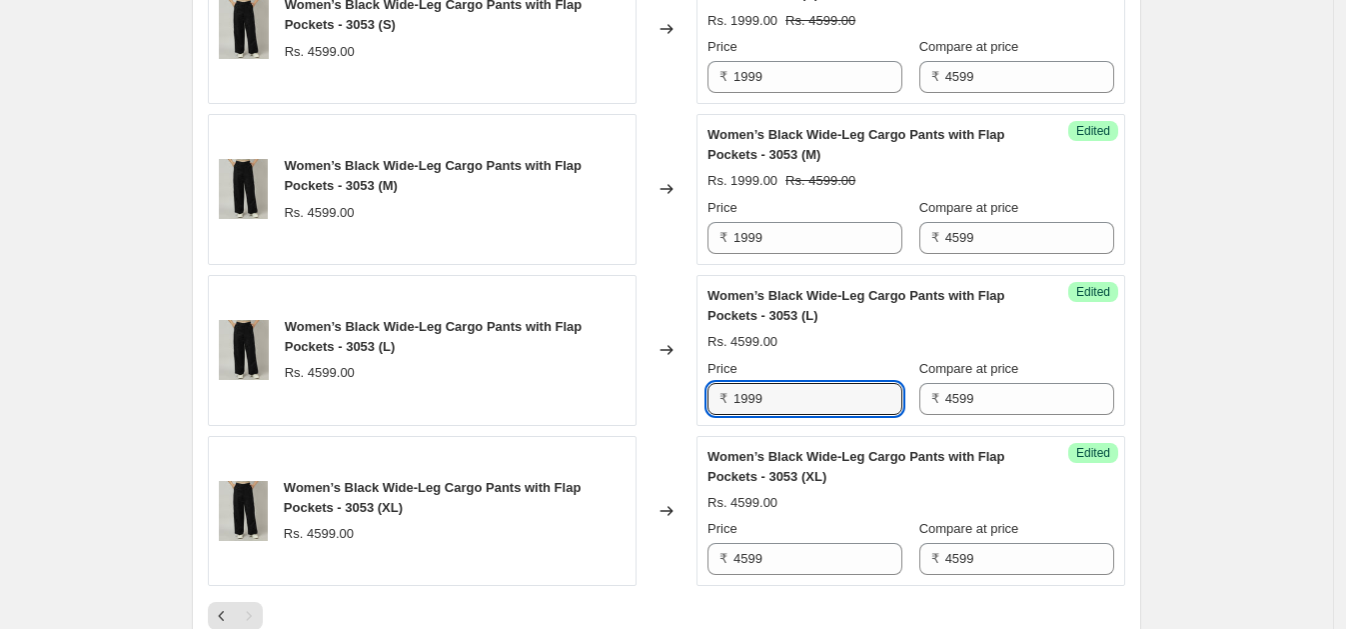
scroll to position [960, 0]
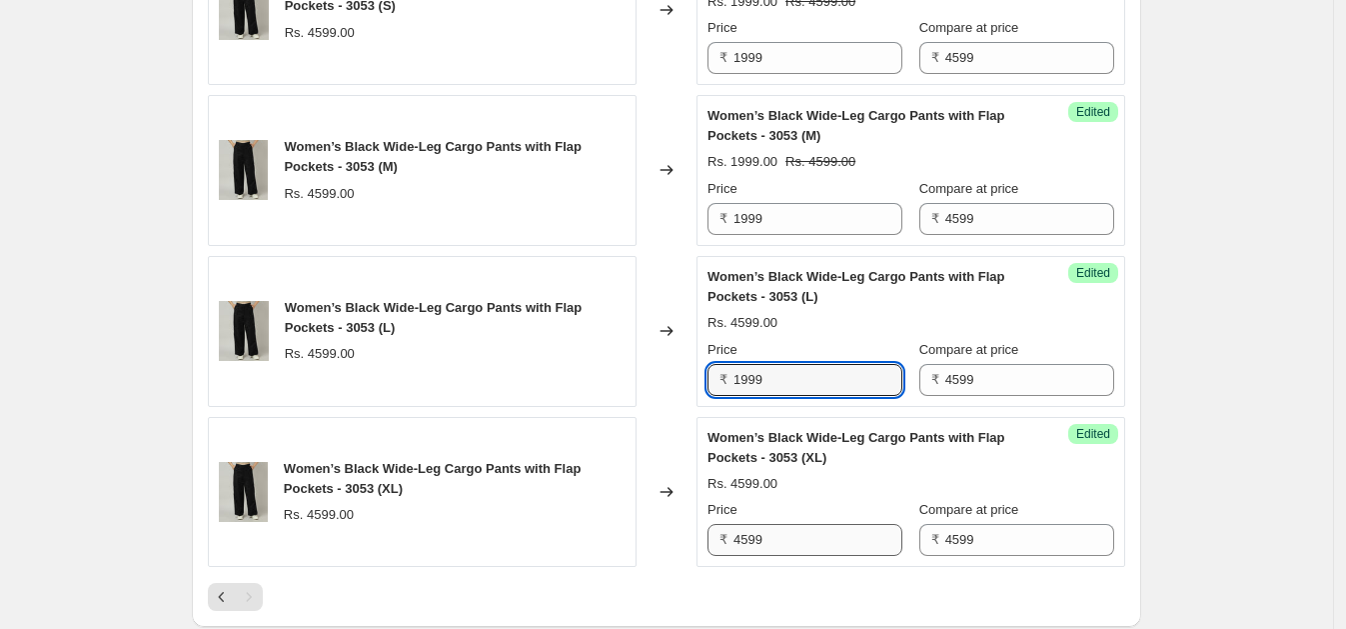
type input "1999"
click at [844, 545] on input "4599" at bounding box center [817, 540] width 169 height 32
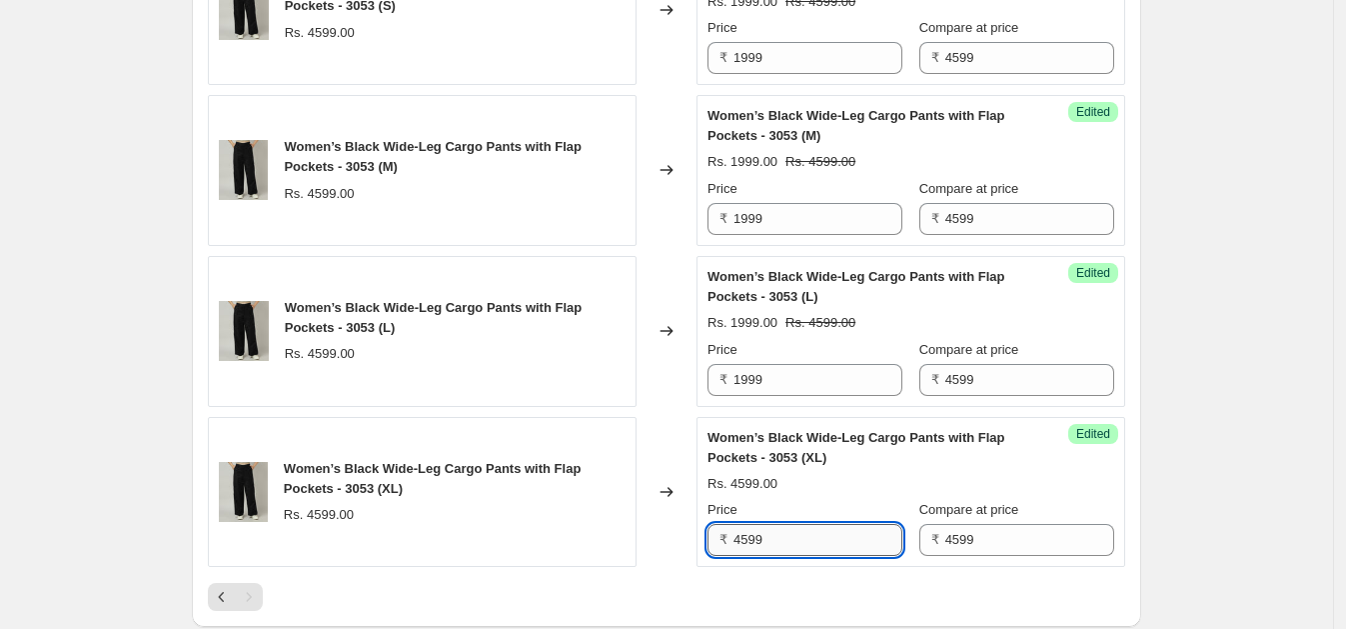
click at [845, 545] on input "4599" at bounding box center [817, 540] width 169 height 32
paste input "19"
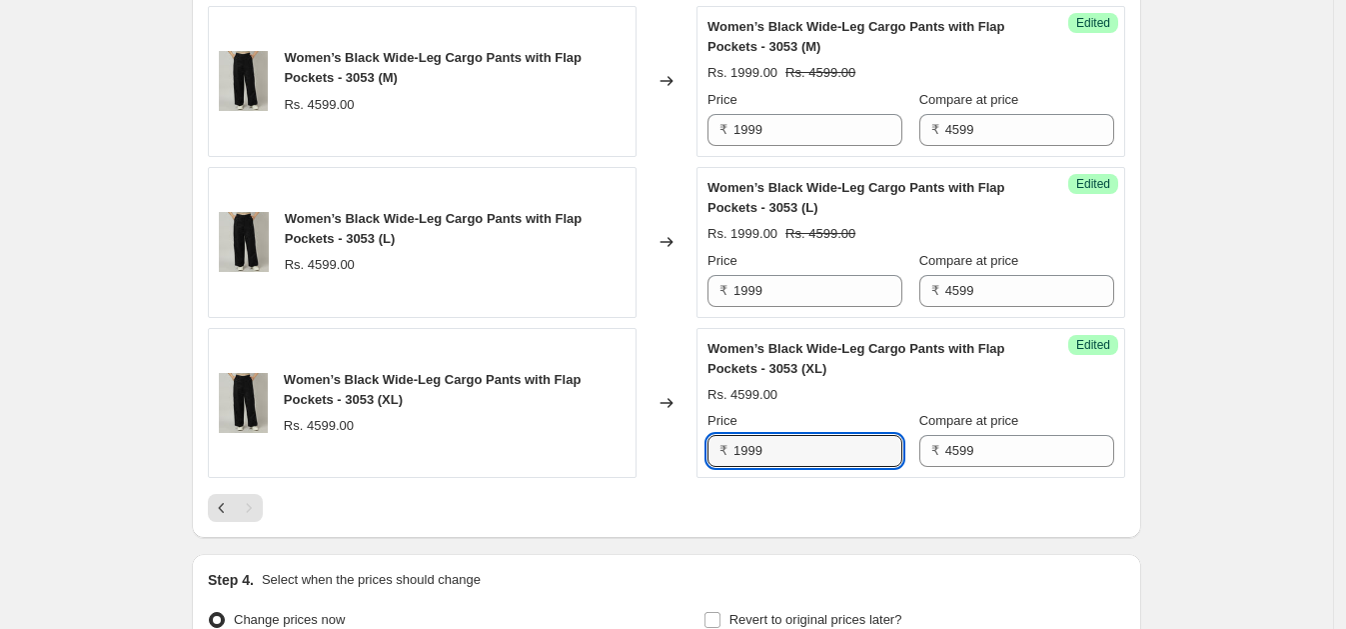
scroll to position [1099, 0]
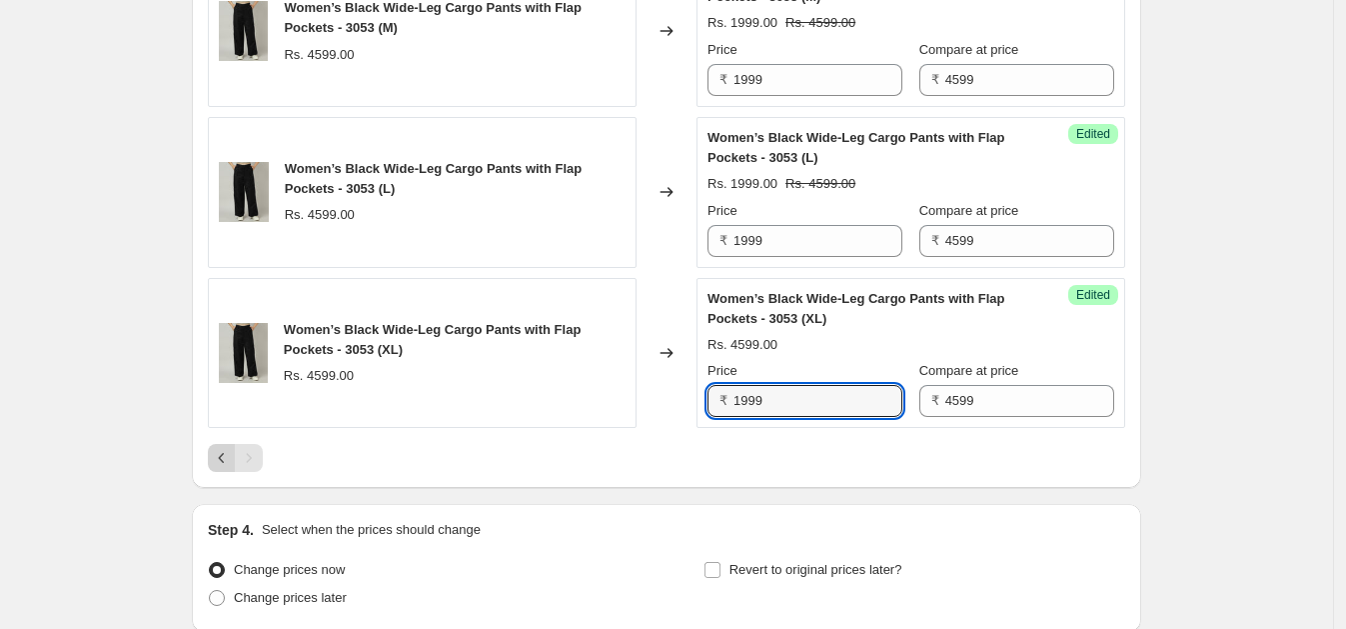
type input "1999"
click at [231, 450] on icon "Previous" at bounding box center [222, 458] width 20 height 20
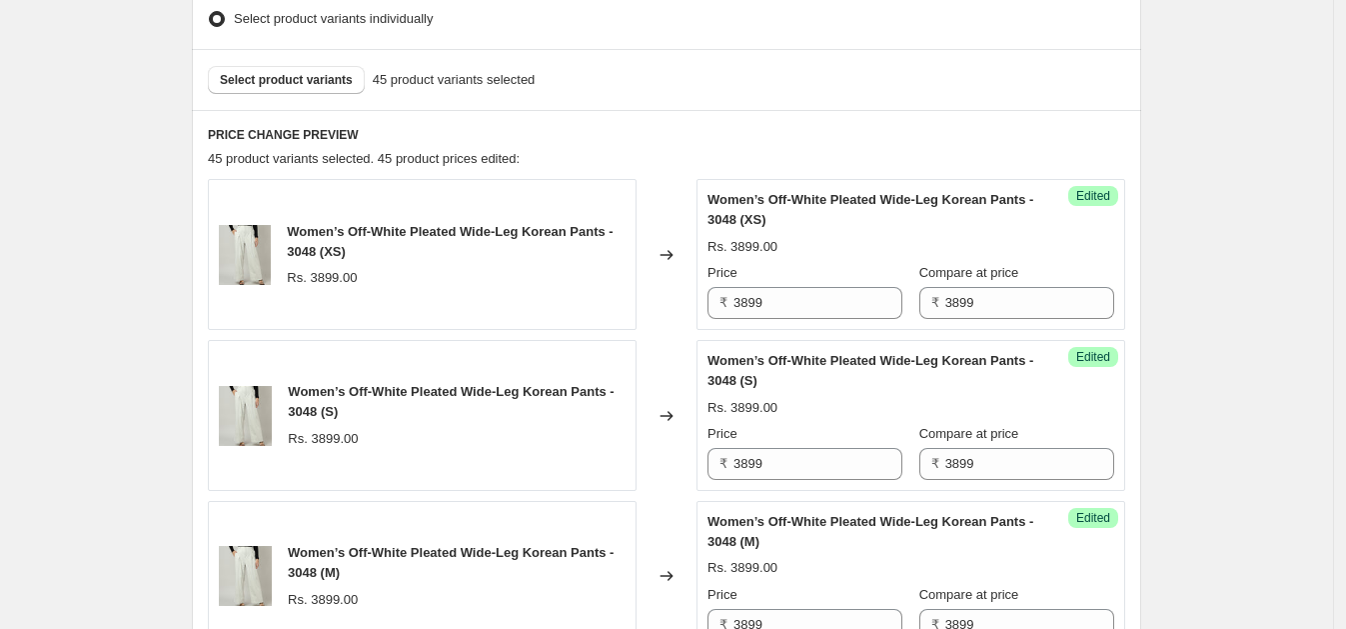
scroll to position [651, 0]
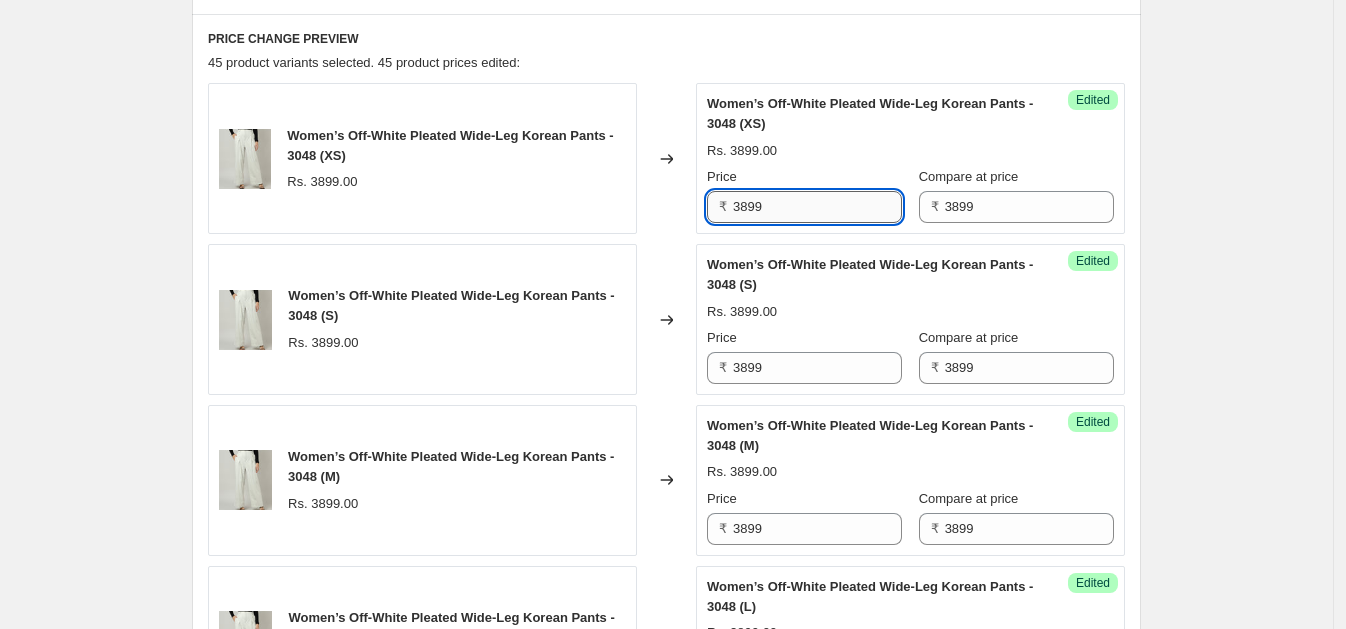
click at [825, 217] on input "3899" at bounding box center [817, 207] width 169 height 32
click at [820, 217] on input "1999" at bounding box center [817, 207] width 169 height 32
click at [813, 210] on input "1999" at bounding box center [817, 207] width 169 height 32
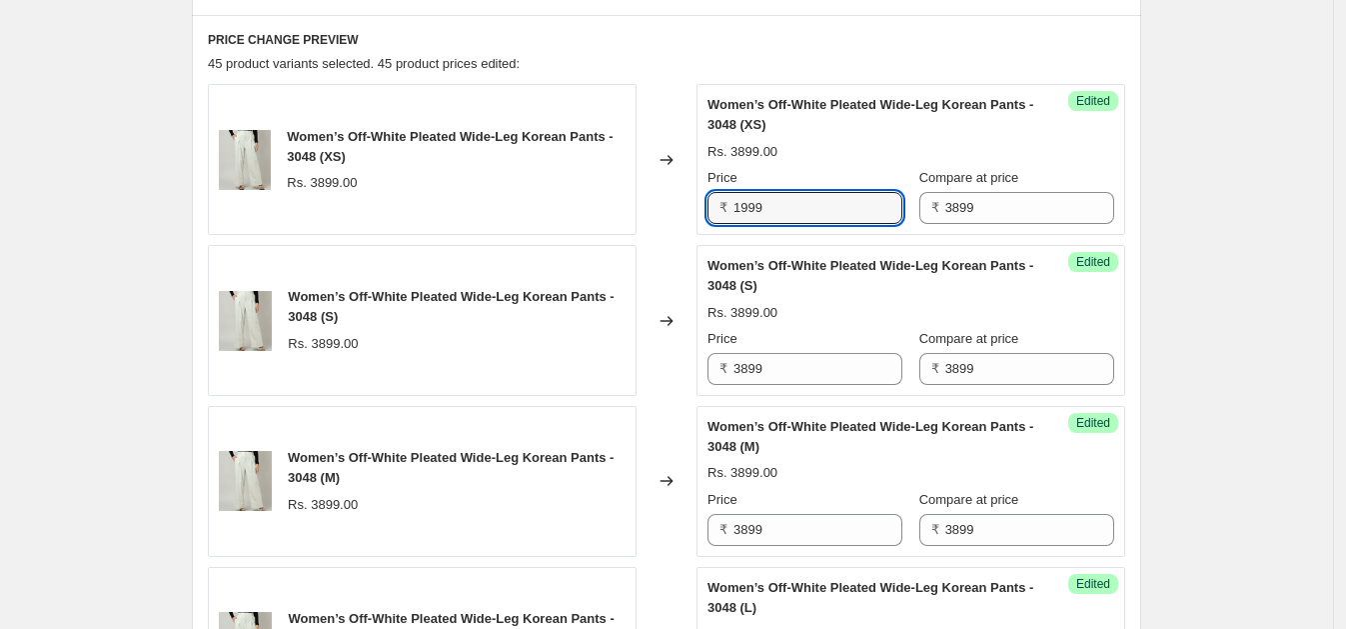
scroll to position [631, 0]
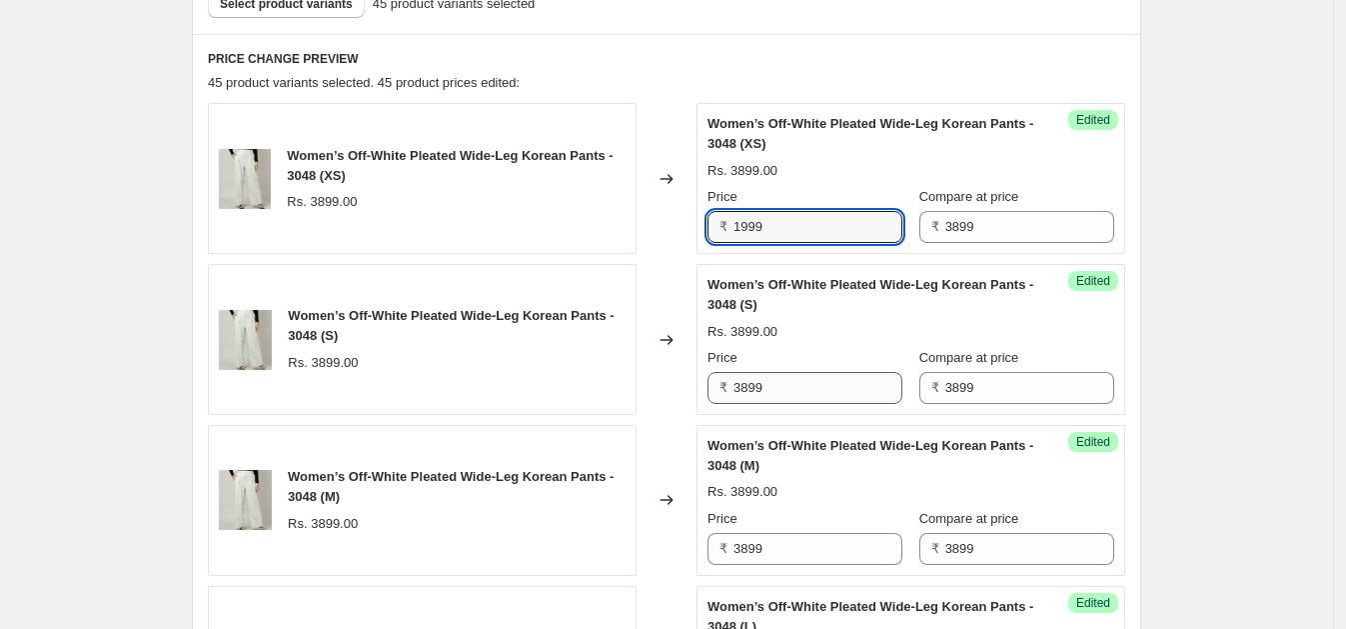
type input "1999"
click at [834, 387] on input "3899" at bounding box center [817, 388] width 169 height 32
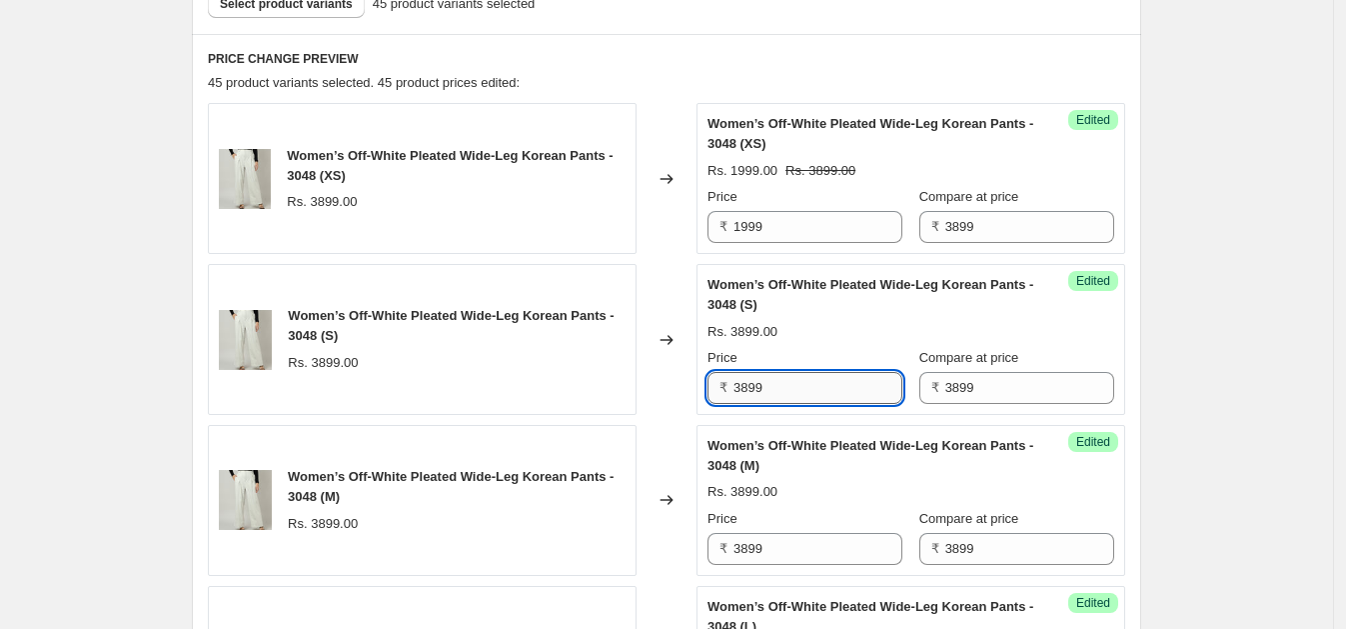
click at [835, 387] on input "3899" at bounding box center [817, 388] width 169 height 32
paste input "19"
type input "1999"
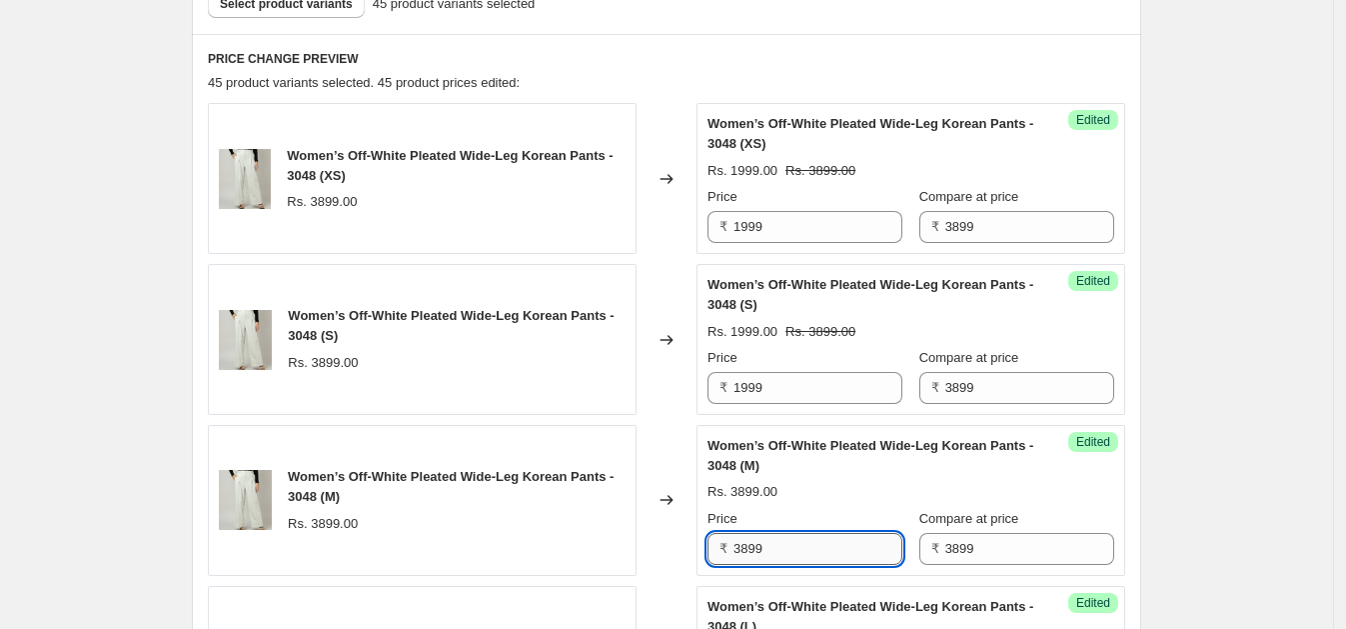
click at [782, 549] on input "3899" at bounding box center [817, 549] width 169 height 32
paste input "19"
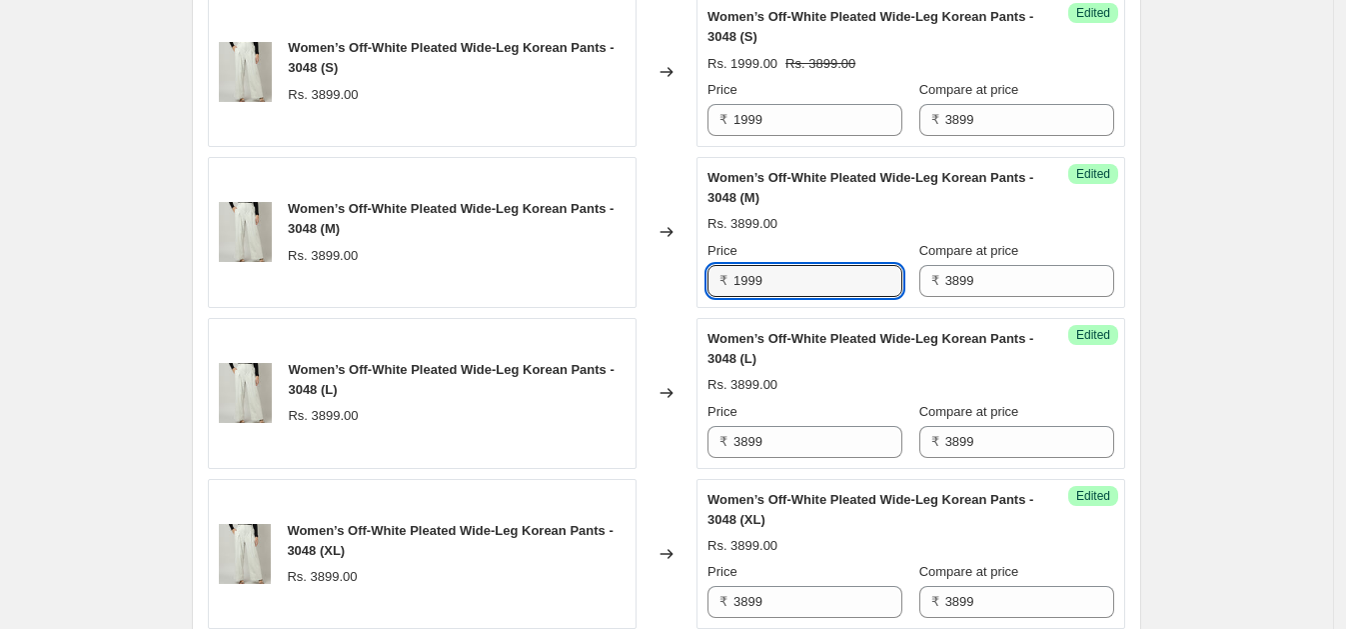
scroll to position [934, 0]
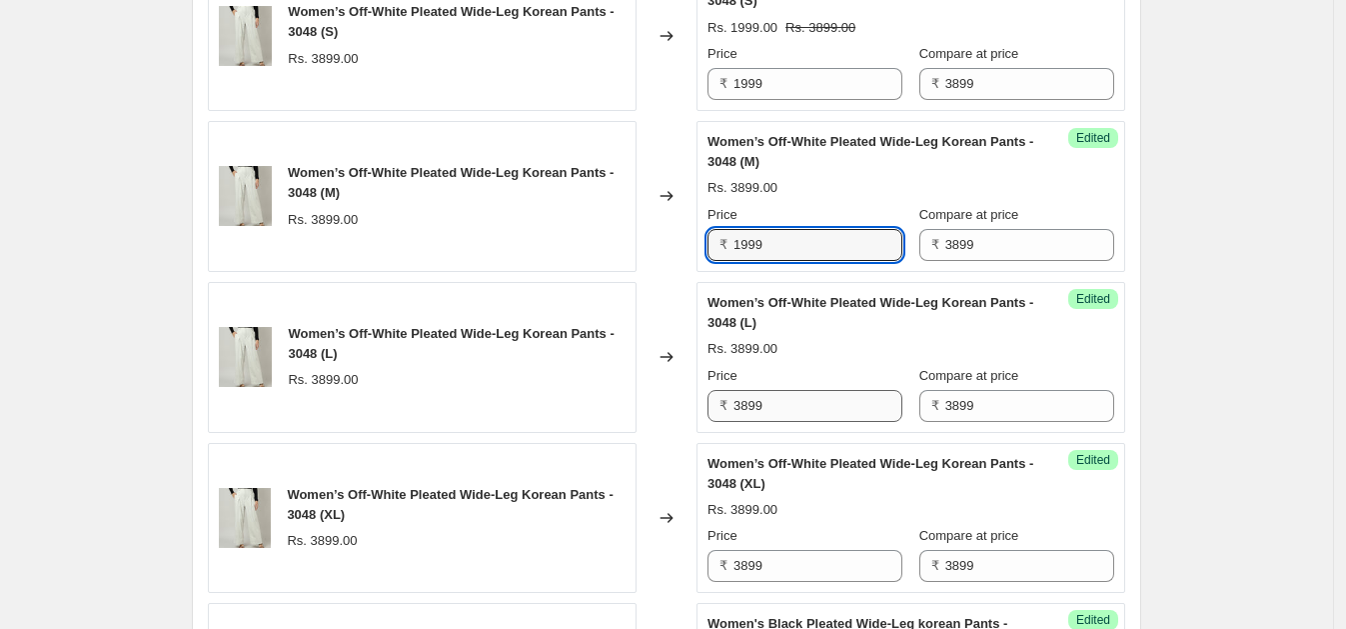
type input "1999"
click at [772, 400] on input "3899" at bounding box center [817, 406] width 169 height 32
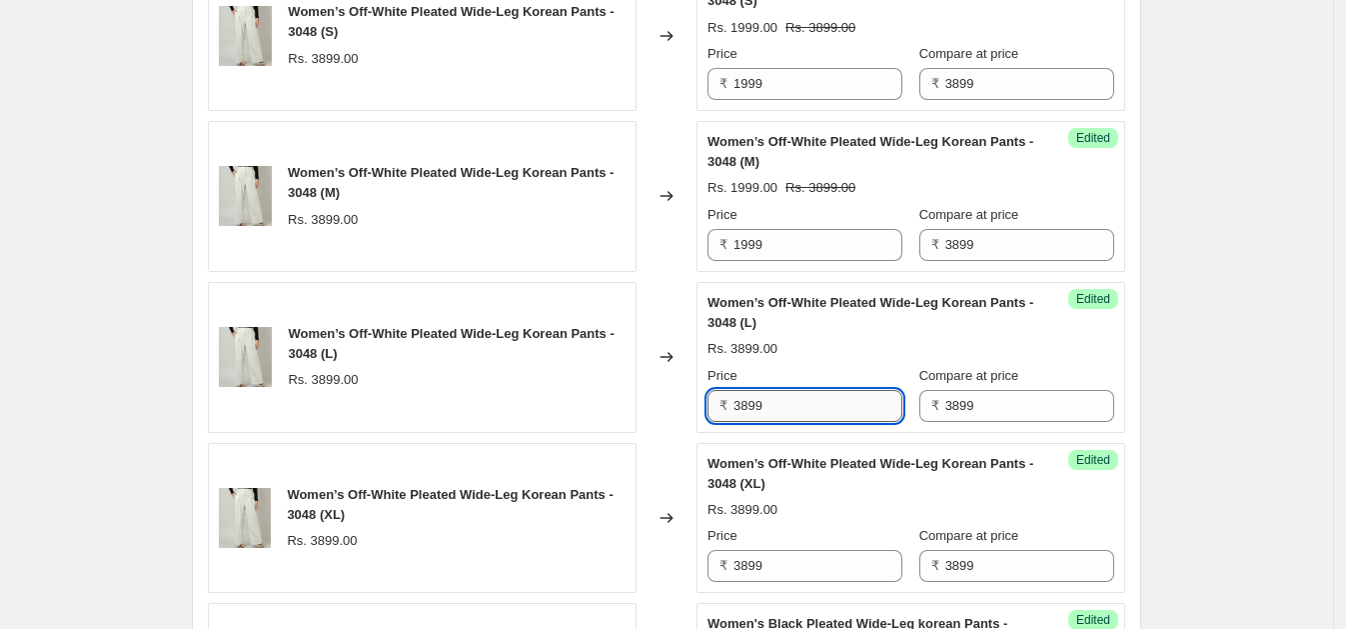
click at [772, 400] on input "3899" at bounding box center [817, 406] width 169 height 32
paste input "19"
type input "1999"
click at [785, 558] on input "3899" at bounding box center [817, 566] width 169 height 32
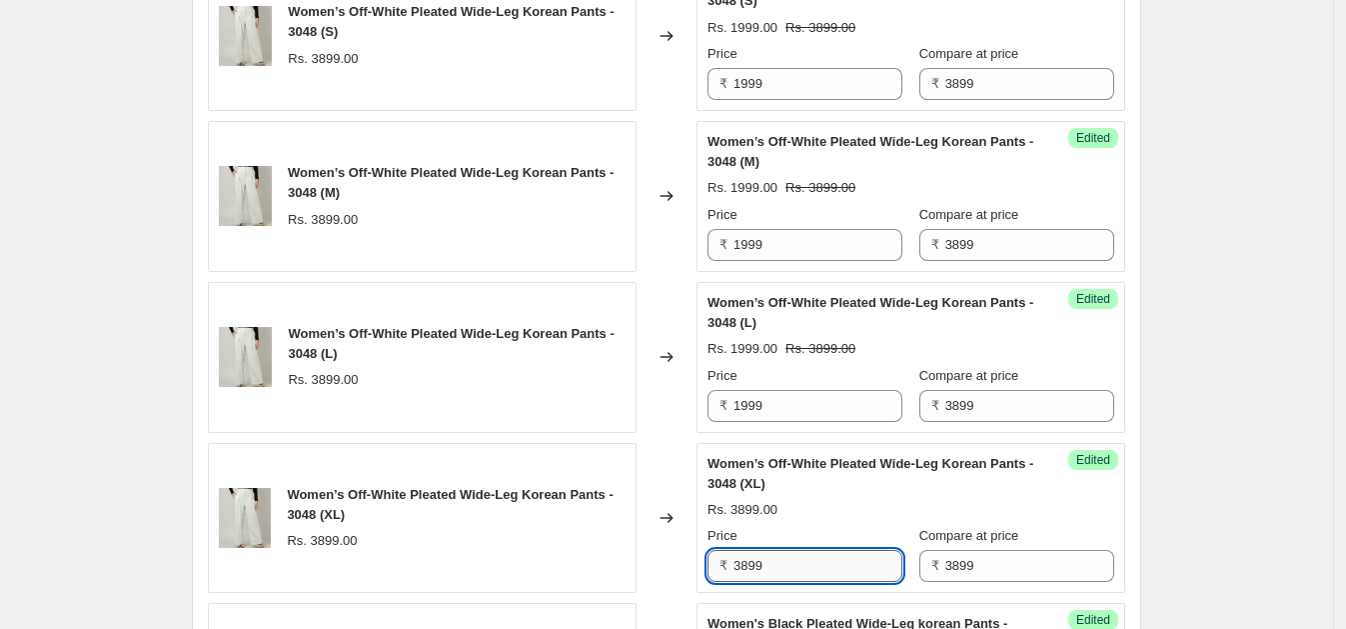
click at [785, 558] on input "3899" at bounding box center [817, 566] width 169 height 32
paste input "19"
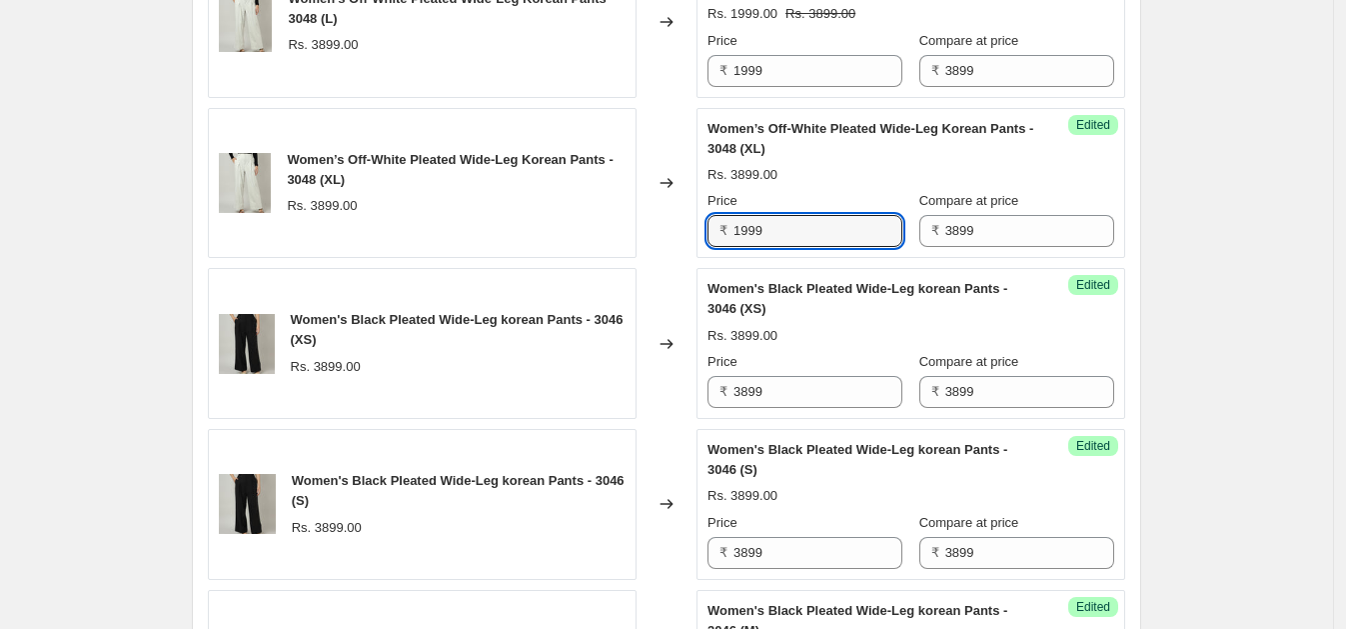
scroll to position [1287, 0]
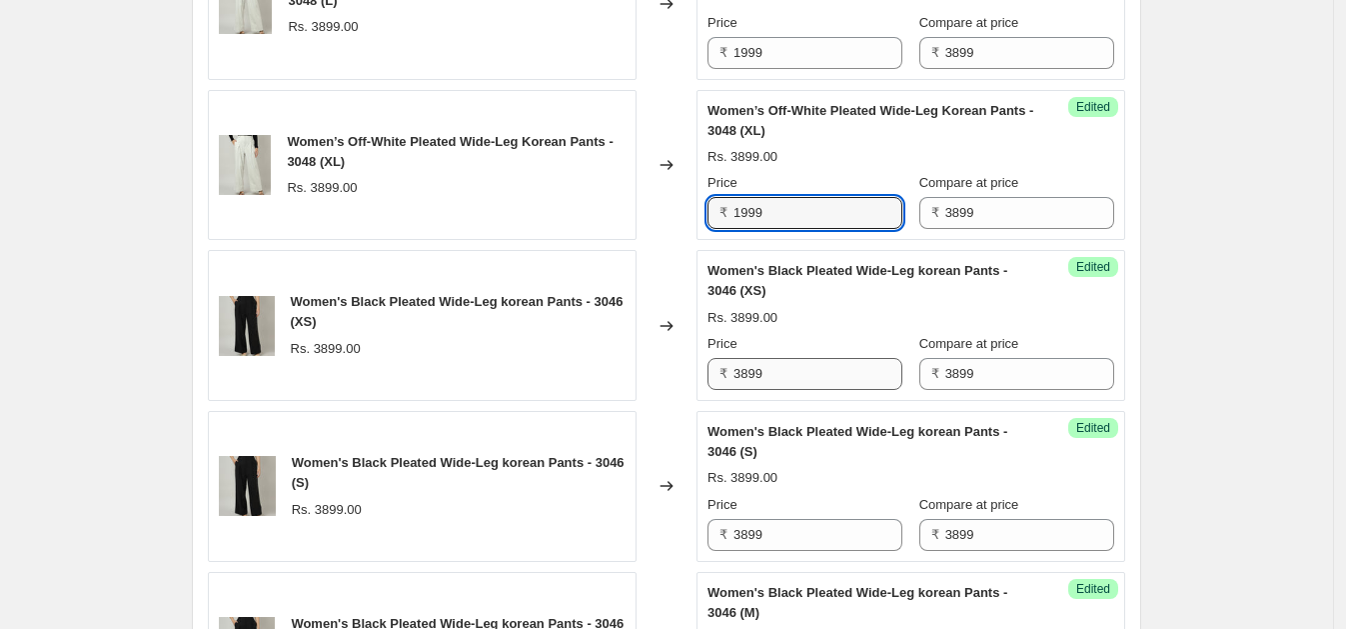
type input "1999"
click at [837, 384] on input "3899" at bounding box center [817, 374] width 169 height 32
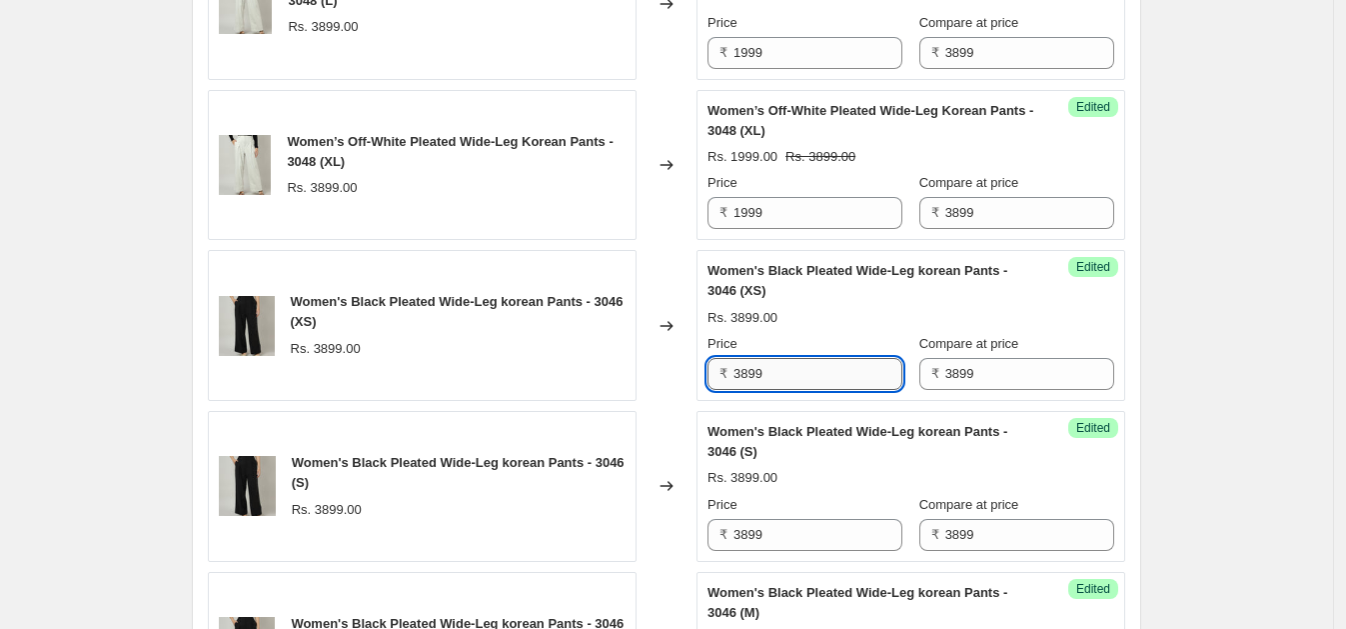
click at [837, 384] on input "3899" at bounding box center [817, 374] width 169 height 32
paste input "19"
type input "1999"
click at [787, 520] on input "3899" at bounding box center [817, 535] width 169 height 32
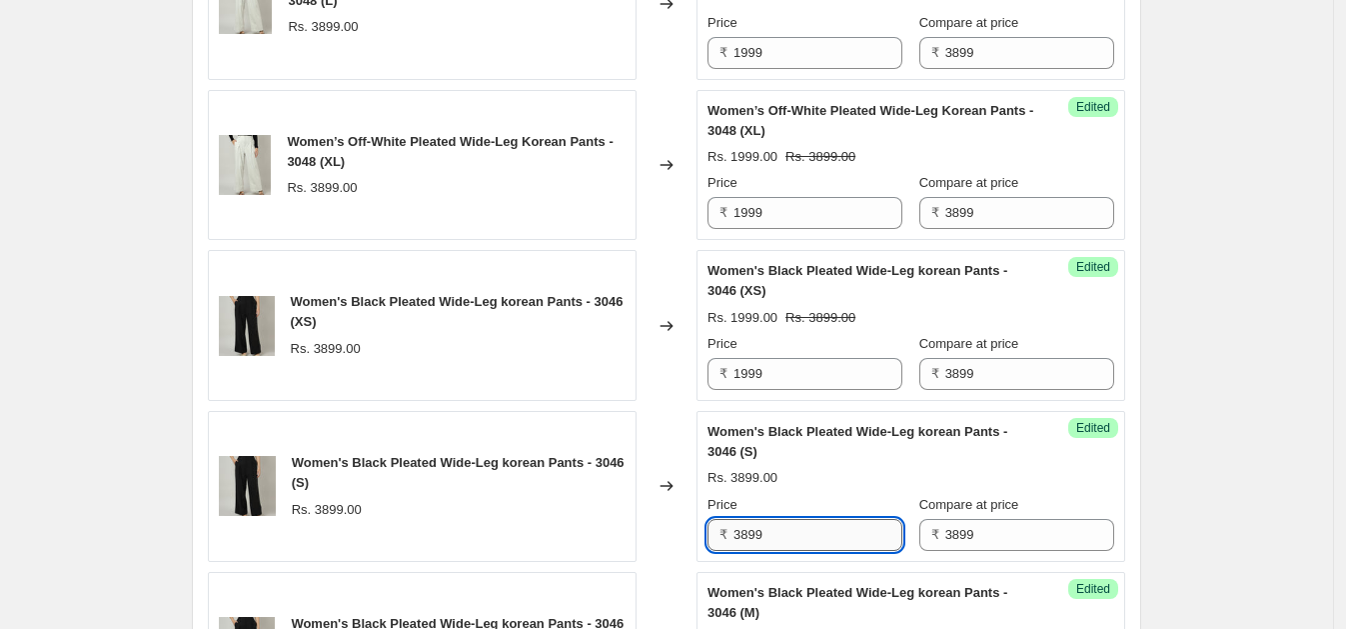
click at [787, 520] on input "3899" at bounding box center [817, 535] width 169 height 32
paste input "19"
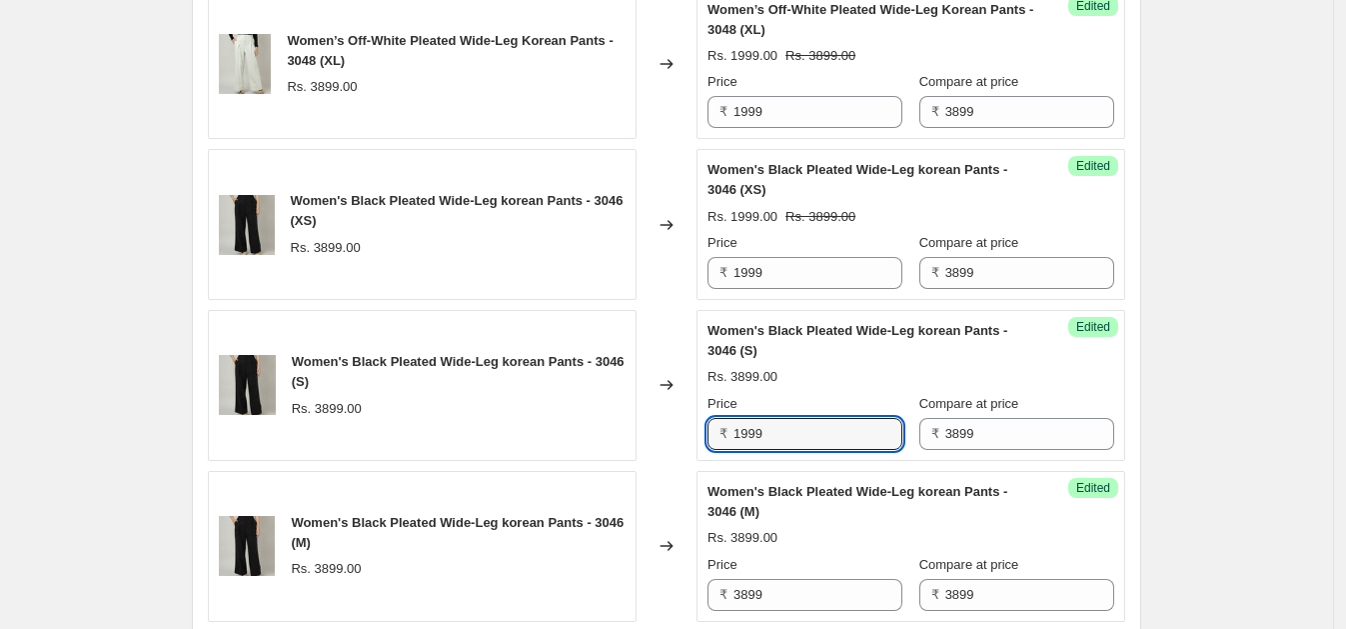
scroll to position [1561, 0]
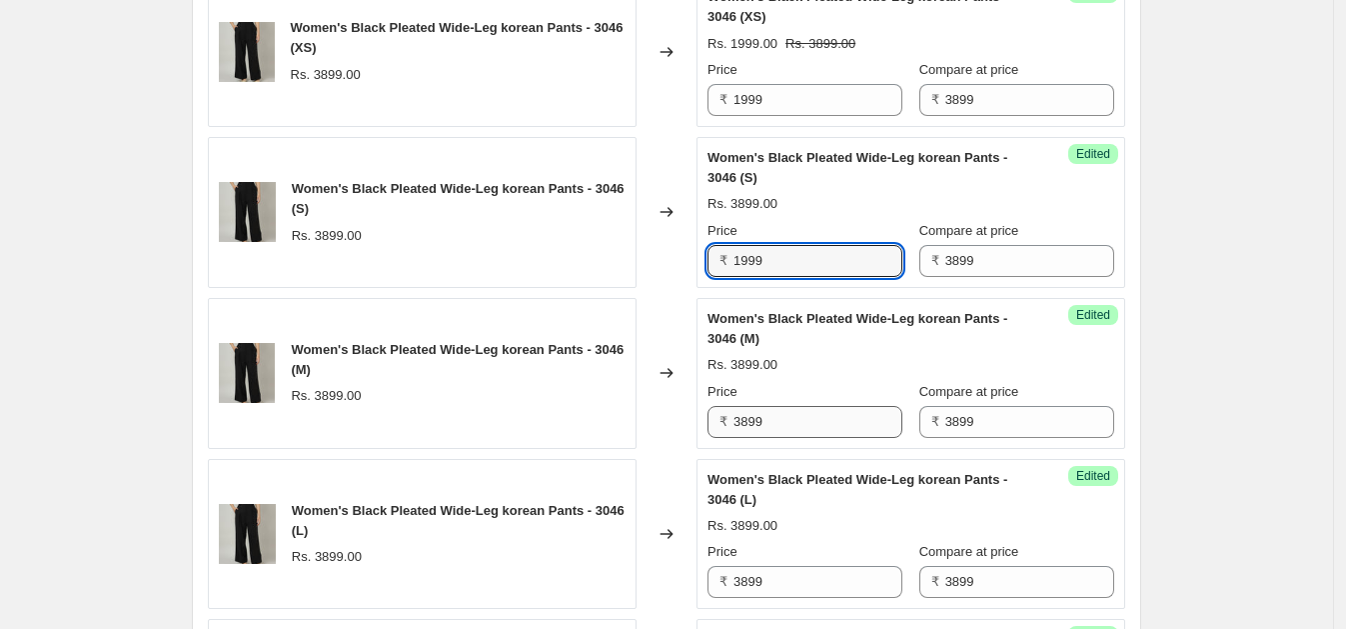
type input "1999"
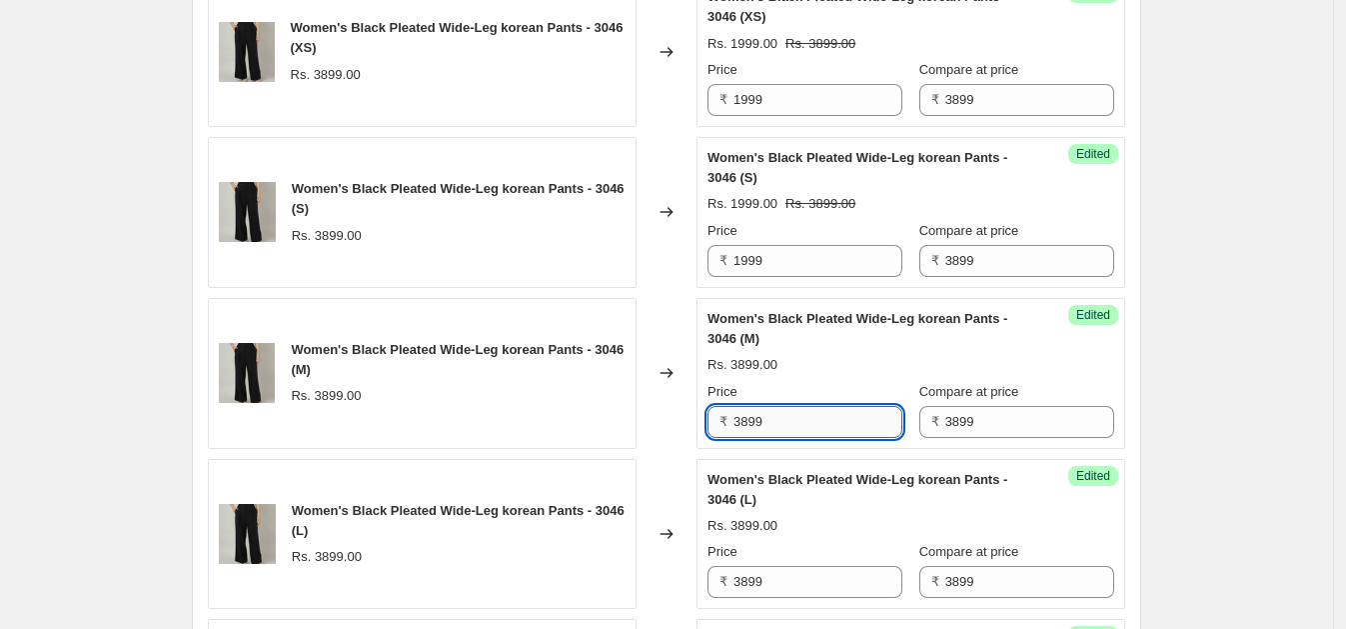
click at [841, 420] on input "3899" at bounding box center [817, 422] width 169 height 32
paste input "19"
type input "1999"
click at [797, 583] on input "3899" at bounding box center [817, 582] width 169 height 32
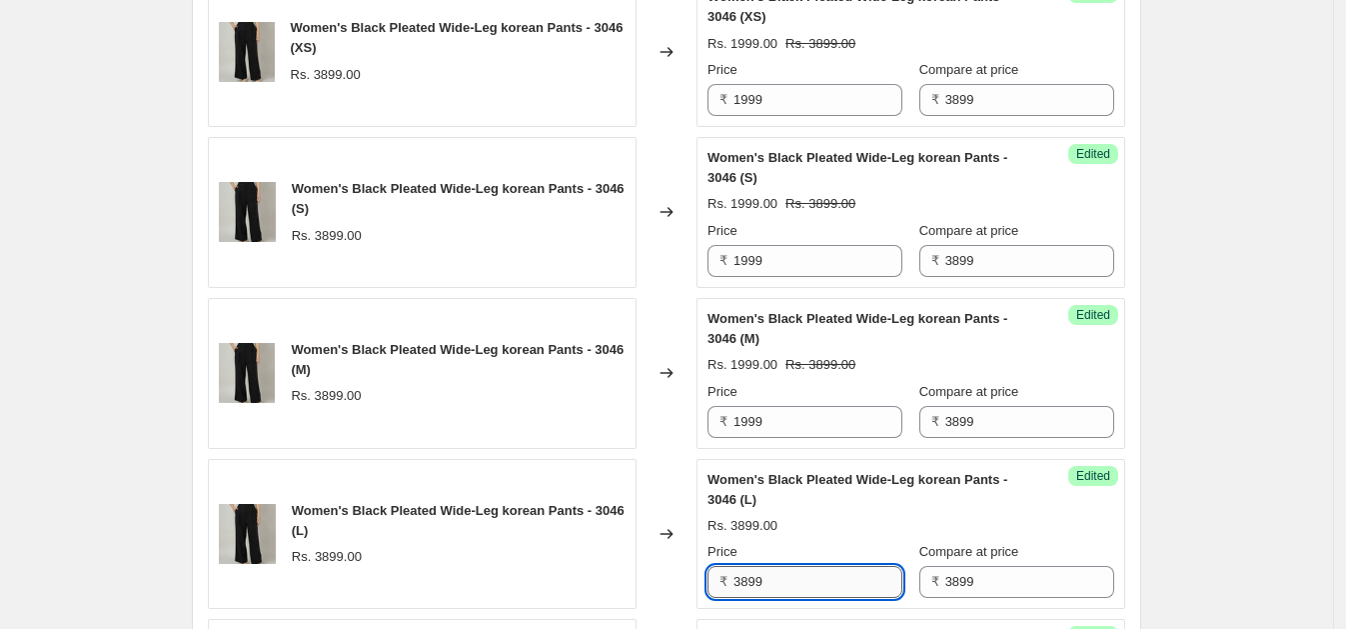
click at [797, 583] on input "3899" at bounding box center [817, 582] width 169 height 32
paste input "19"
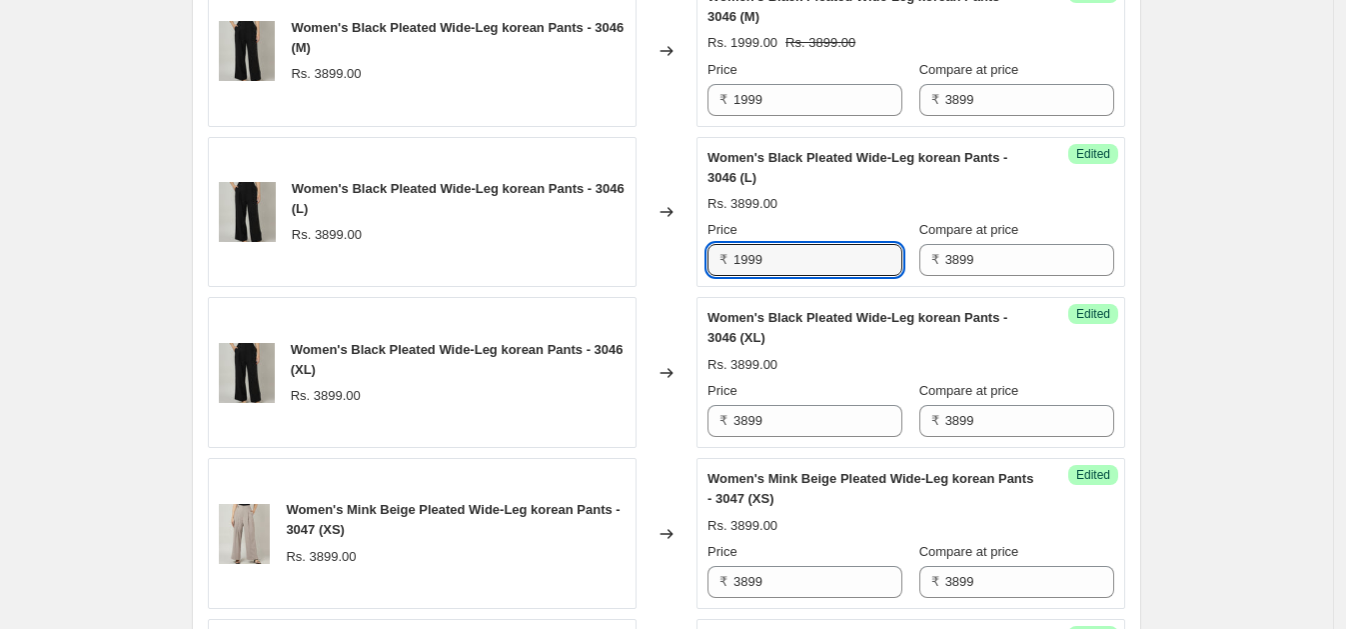
scroll to position [1925, 0]
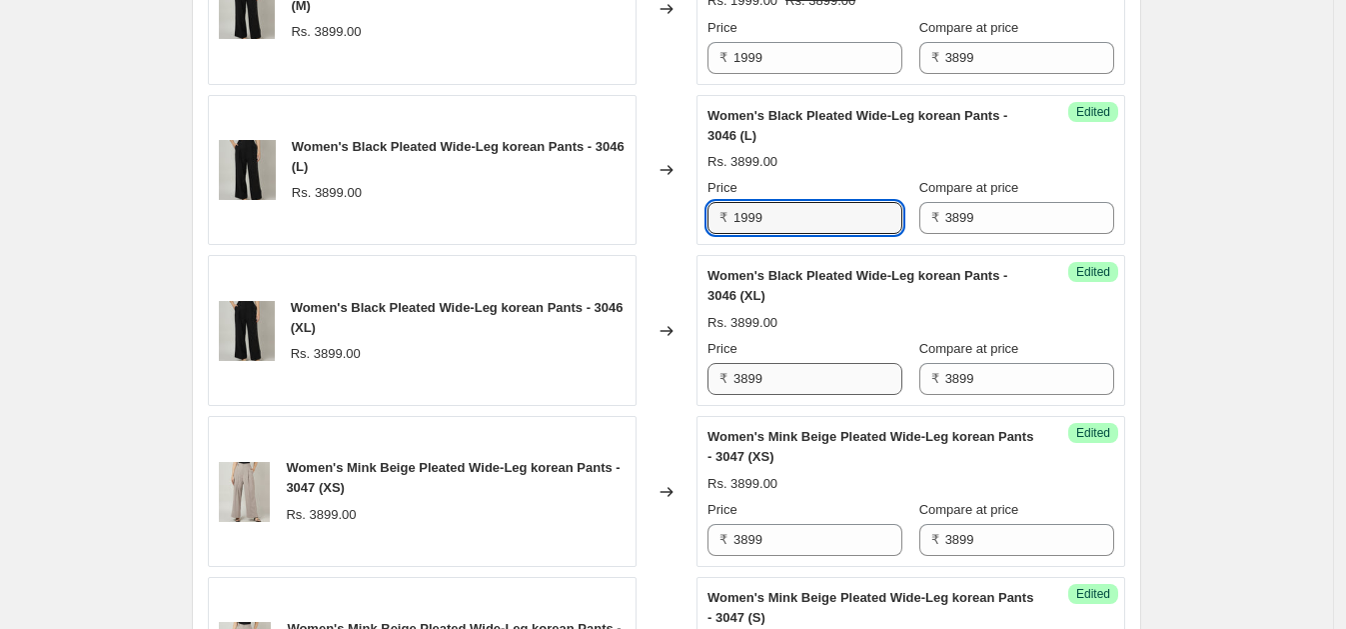
type input "1999"
click at [809, 385] on input "3899" at bounding box center [817, 379] width 169 height 32
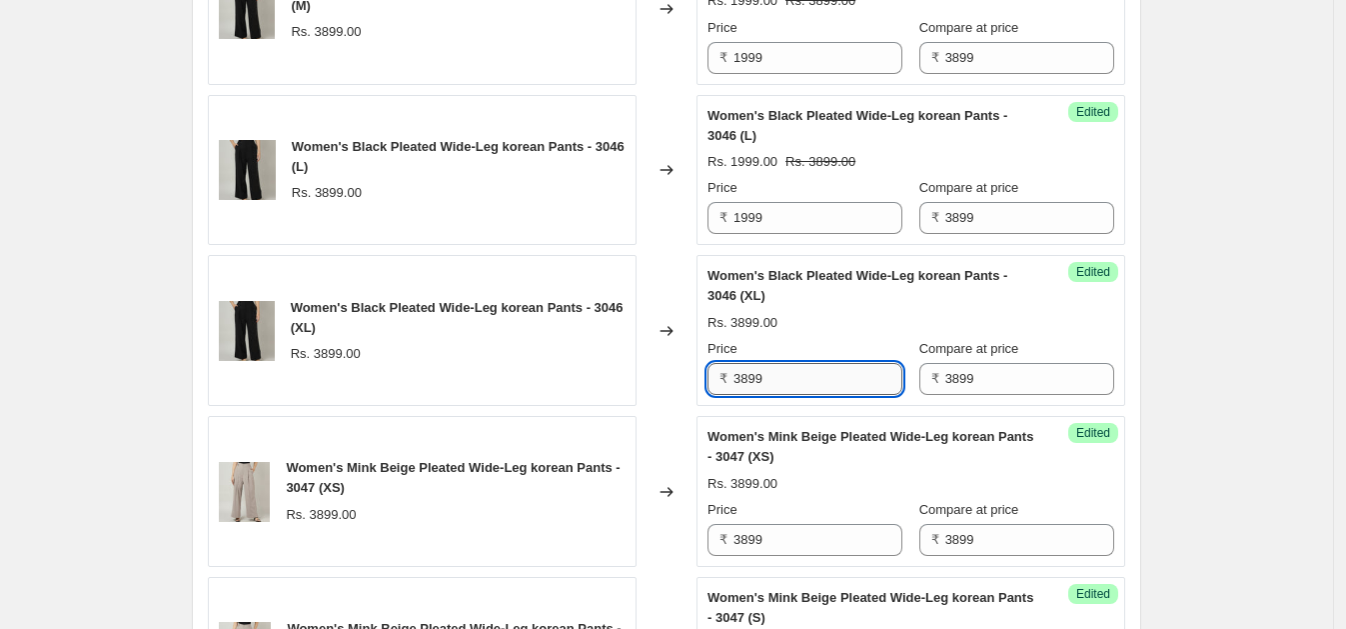
click at [810, 386] on input "3899" at bounding box center [817, 379] width 169 height 32
paste input "19"
type input "1999"
click at [791, 516] on div "Price ₹ 3899" at bounding box center [805, 528] width 195 height 56
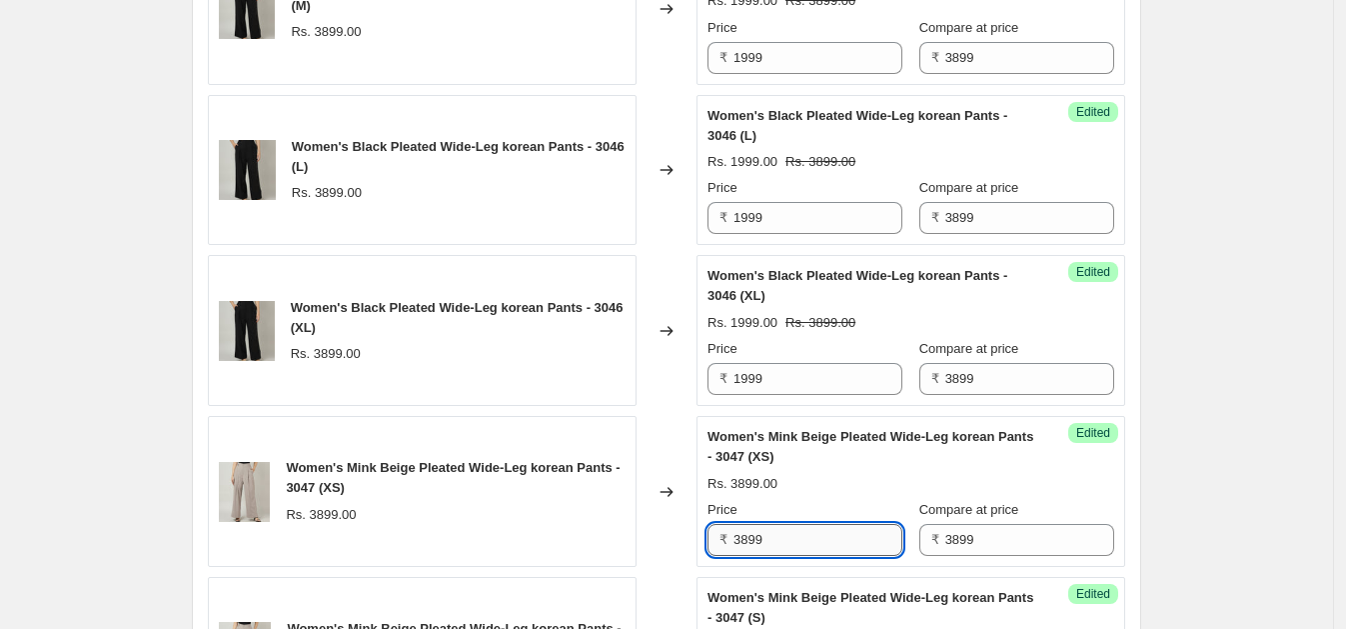
click at [786, 535] on input "3899" at bounding box center [817, 540] width 169 height 32
paste input "19"
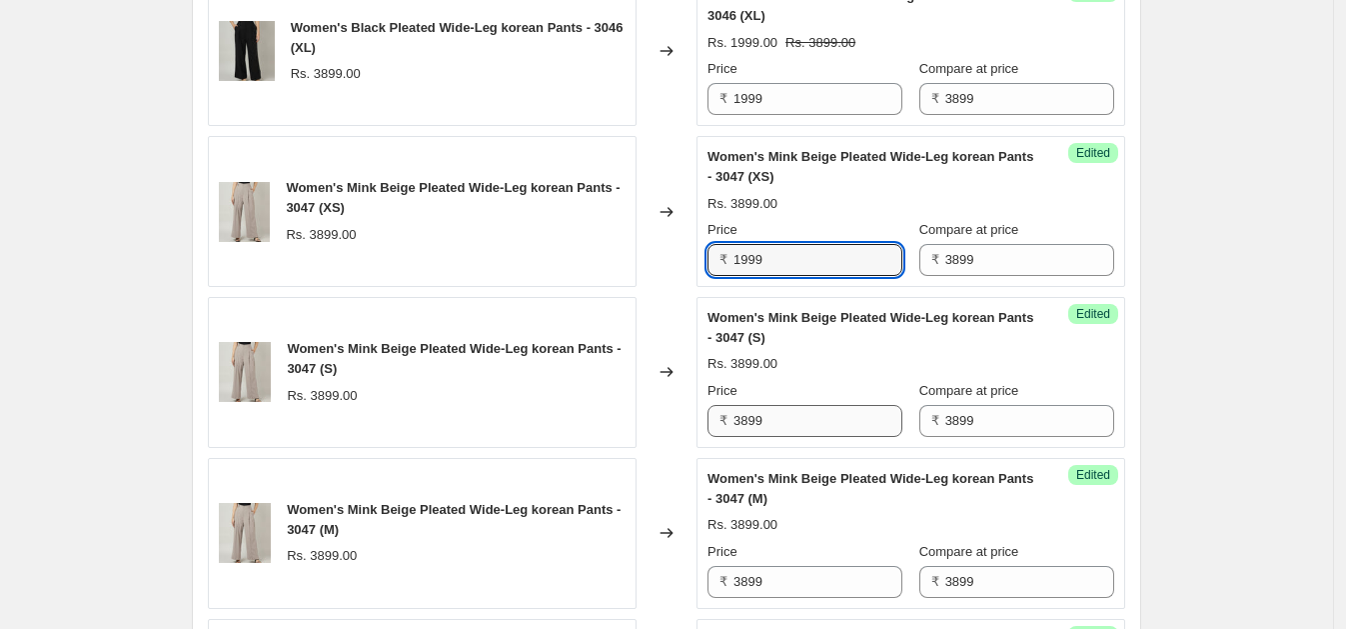
scroll to position [2264, 0]
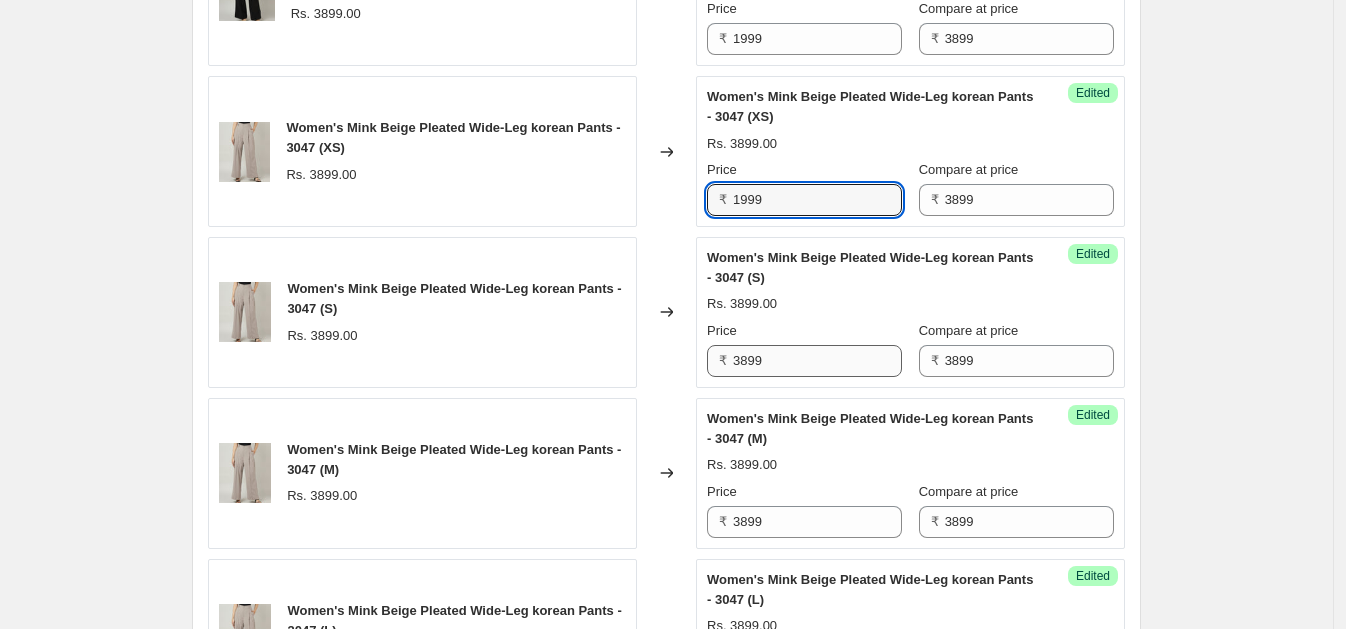
type input "1999"
click at [821, 369] on input "3899" at bounding box center [817, 361] width 169 height 32
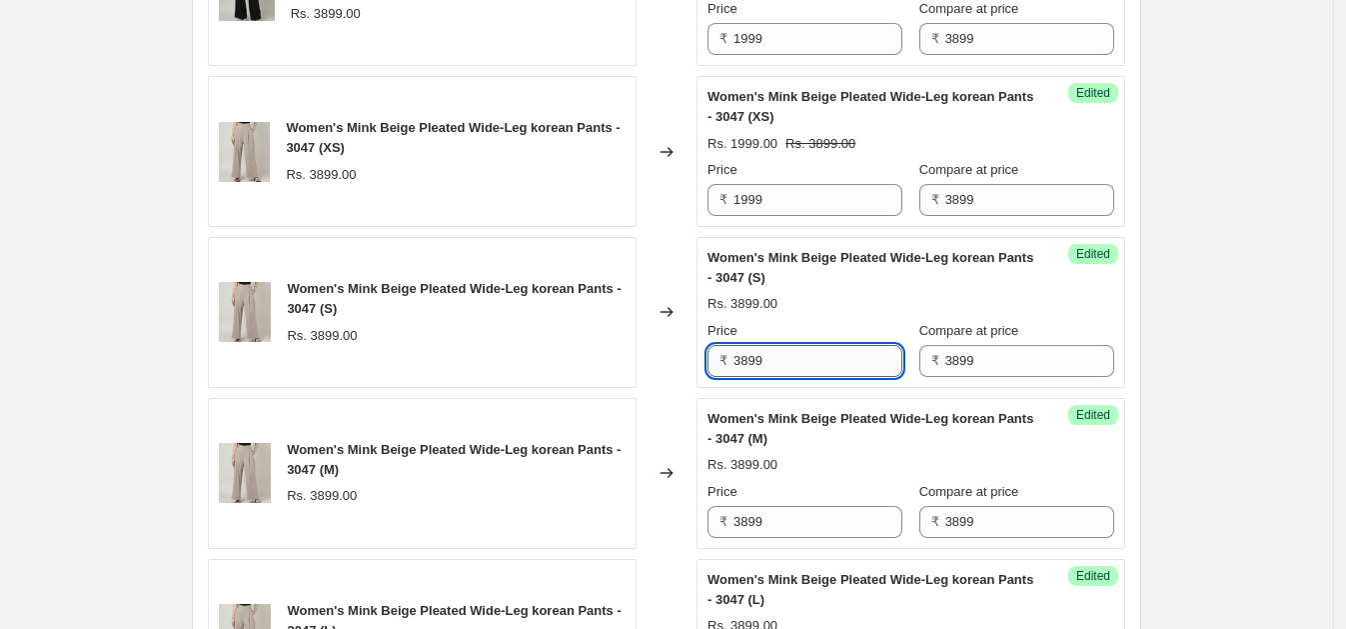
click at [821, 369] on input "3899" at bounding box center [817, 361] width 169 height 32
paste input "19"
type input "1999"
click at [784, 515] on input "3899" at bounding box center [817, 522] width 169 height 32
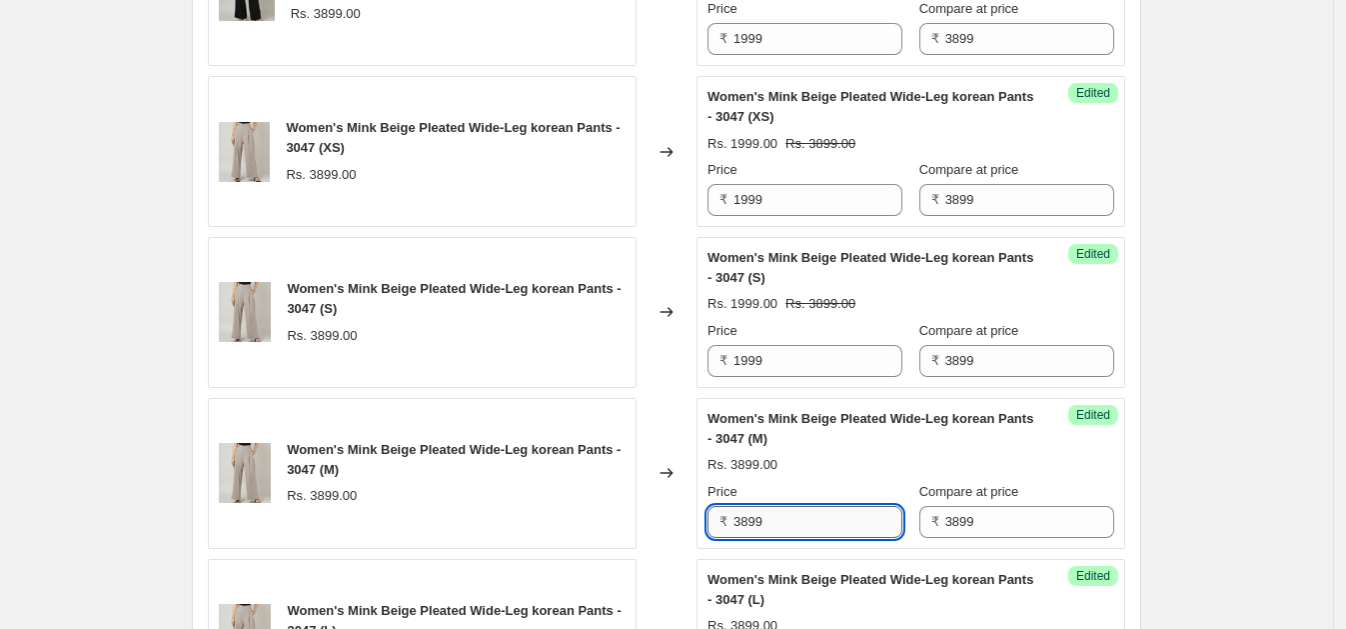
click at [784, 515] on input "3899" at bounding box center [817, 522] width 169 height 32
paste input "19"
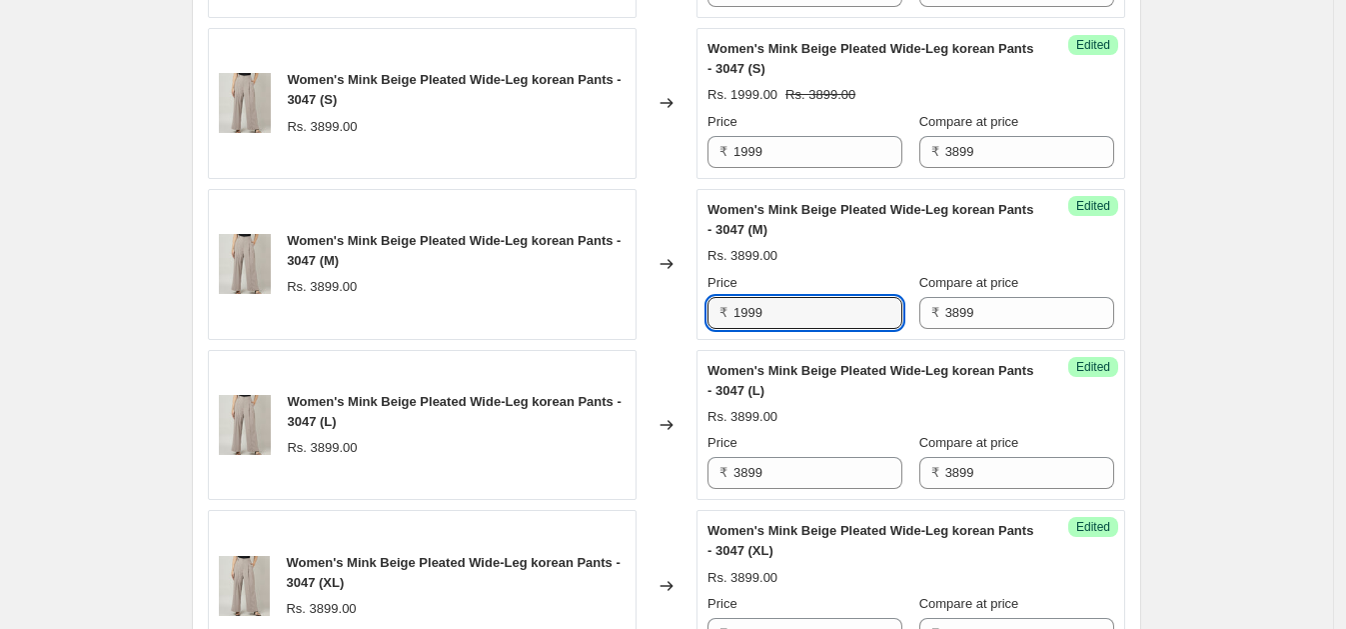
scroll to position [2503, 0]
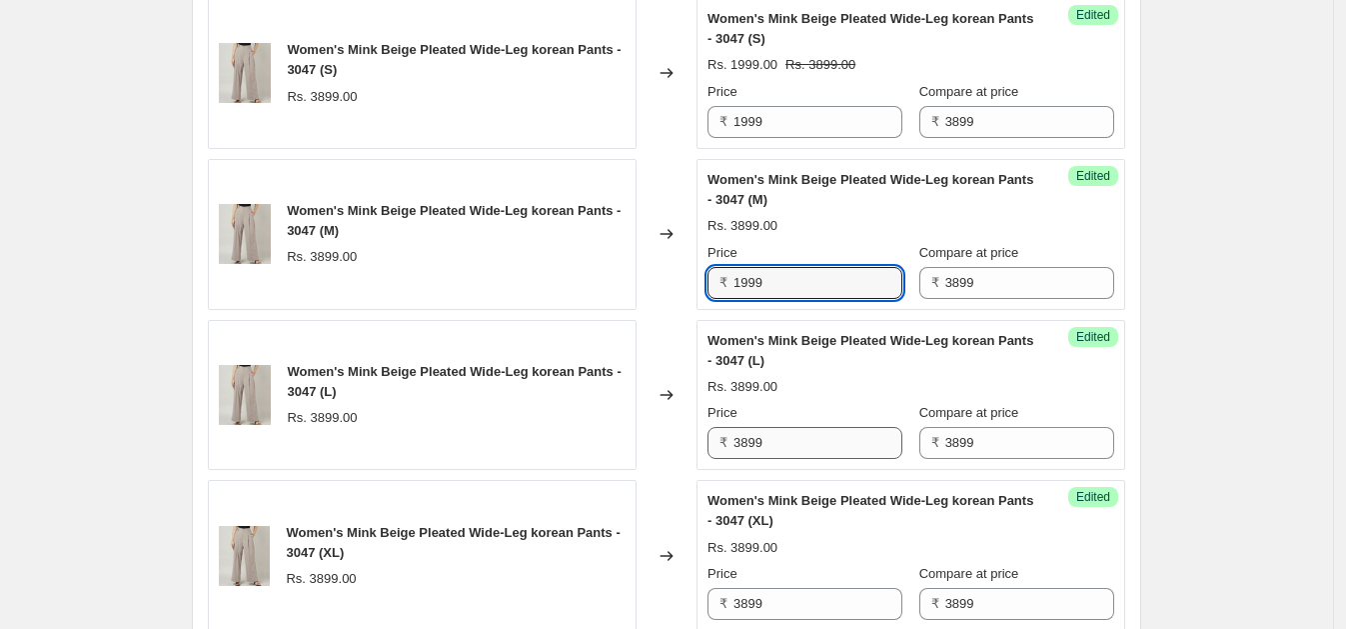
type input "1999"
click at [779, 443] on input "3899" at bounding box center [817, 443] width 169 height 32
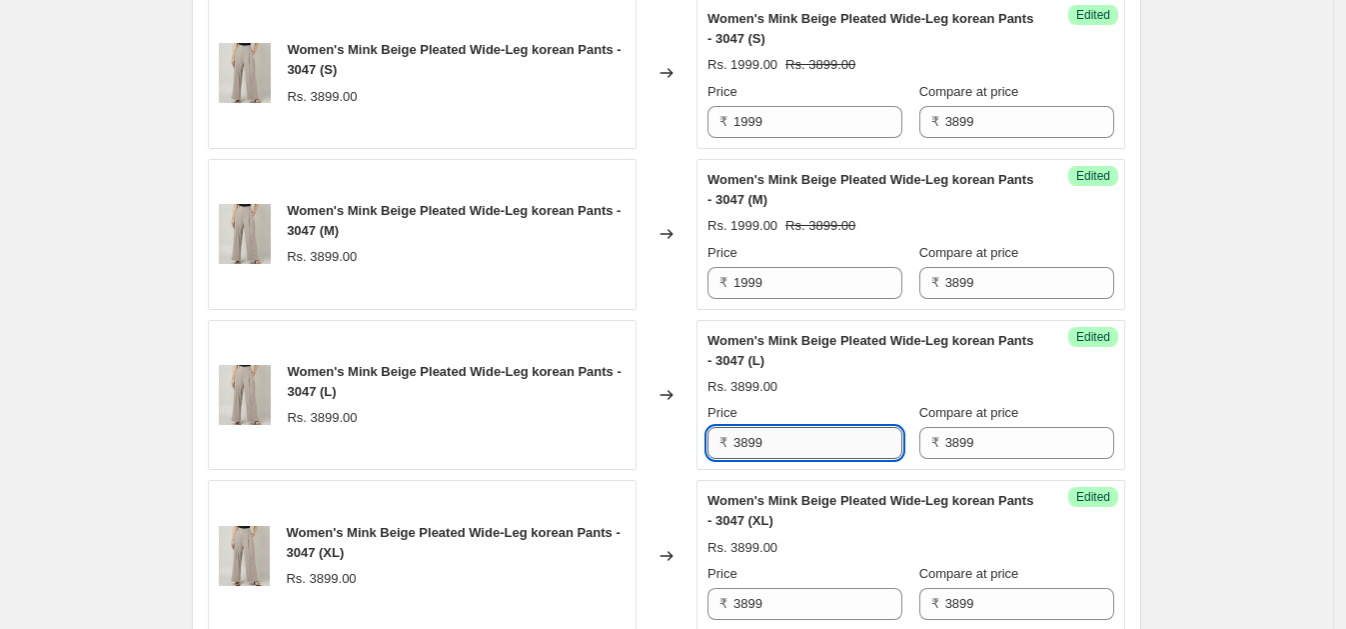
click at [779, 443] on input "3899" at bounding box center [817, 443] width 169 height 32
paste input "19"
type input "1999"
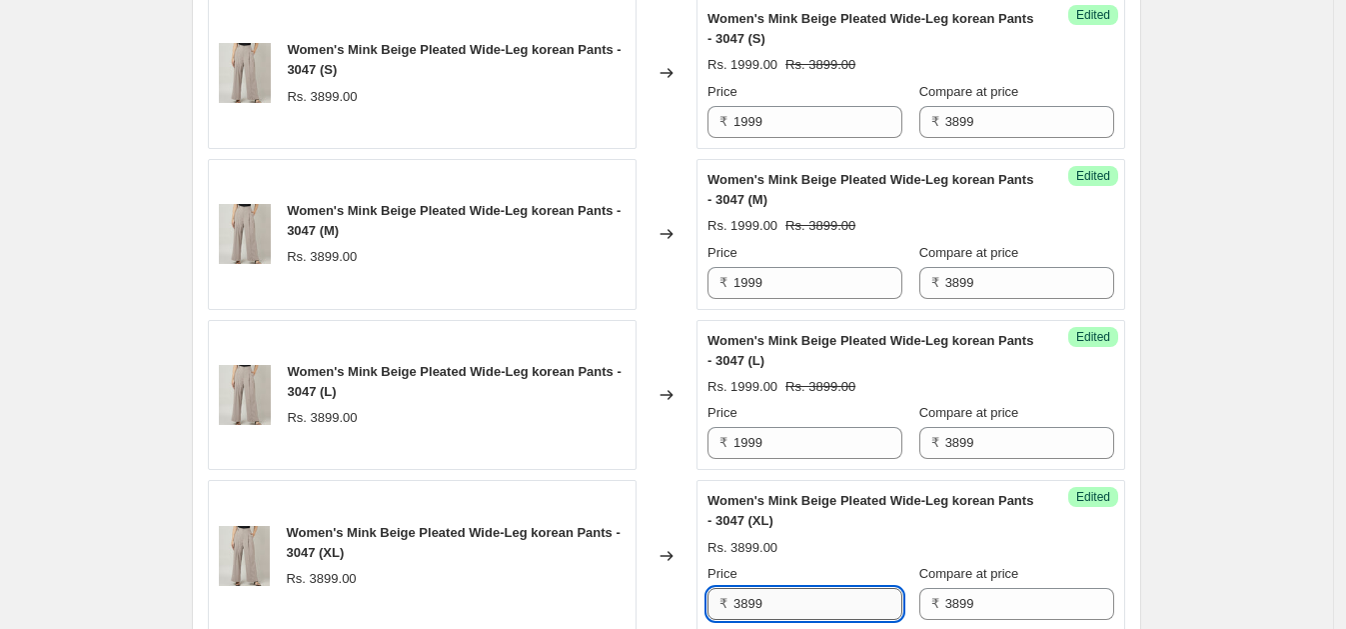
click at [779, 607] on input "3899" at bounding box center [817, 604] width 169 height 32
paste input "19"
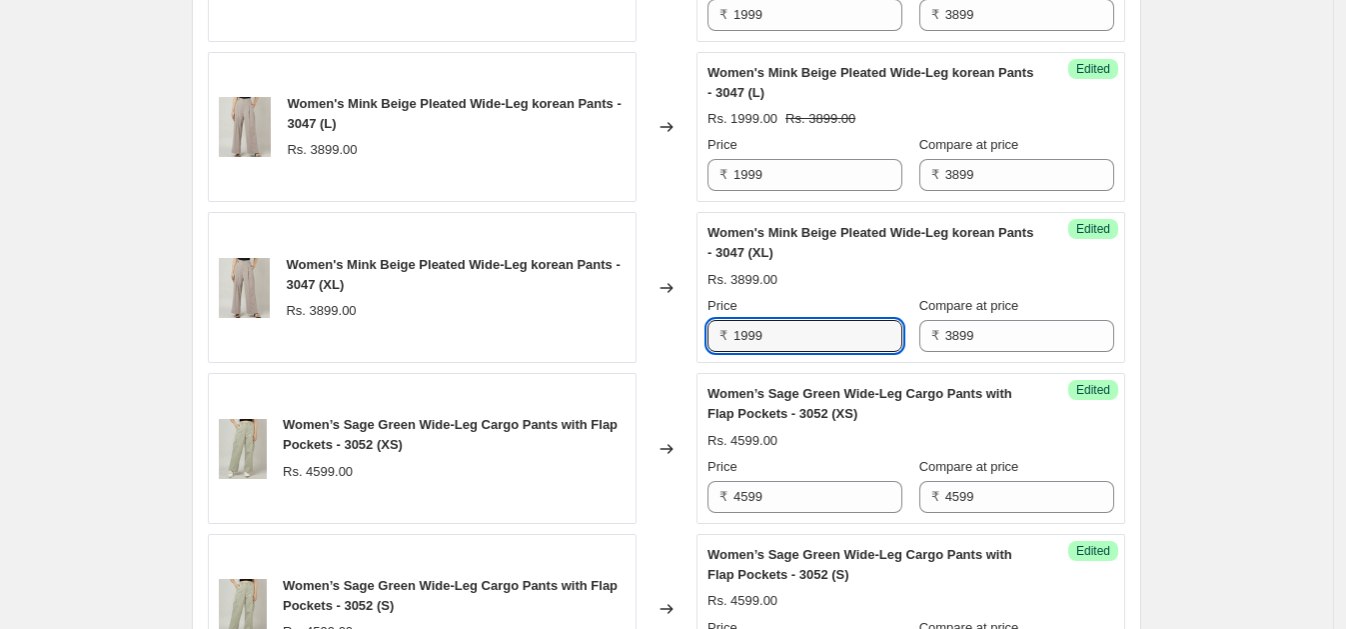
scroll to position [2813, 0]
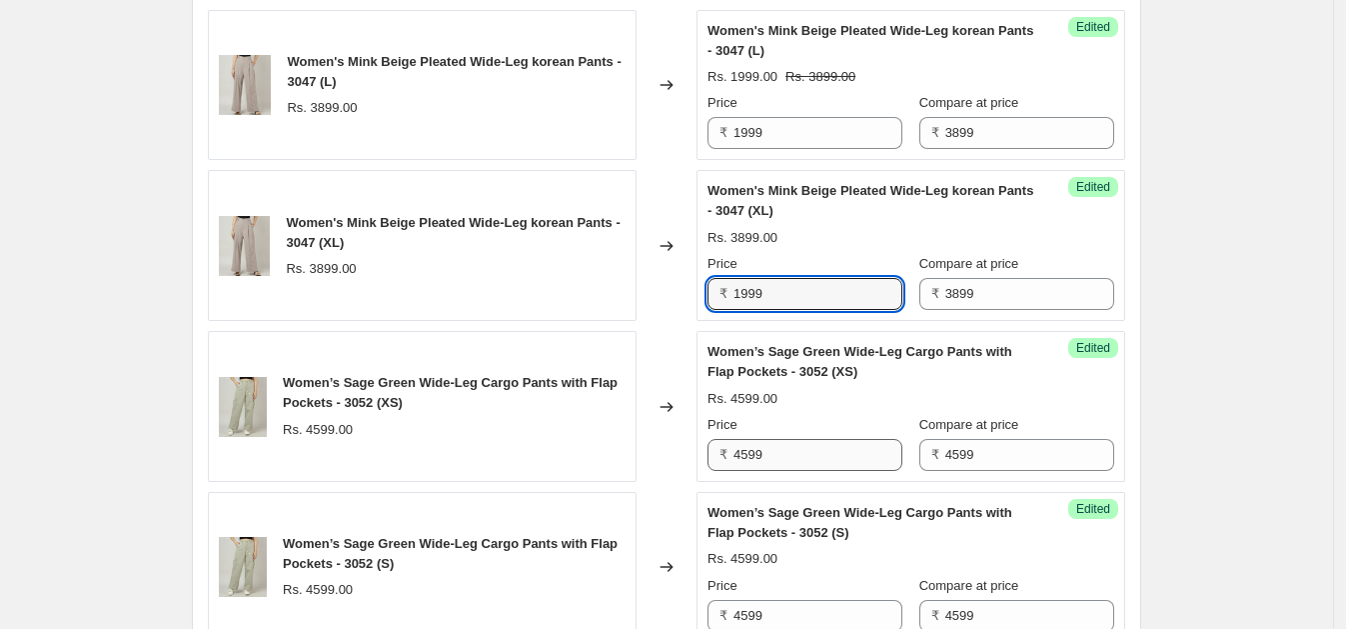
type input "1999"
click at [791, 447] on input "4599" at bounding box center [817, 455] width 169 height 32
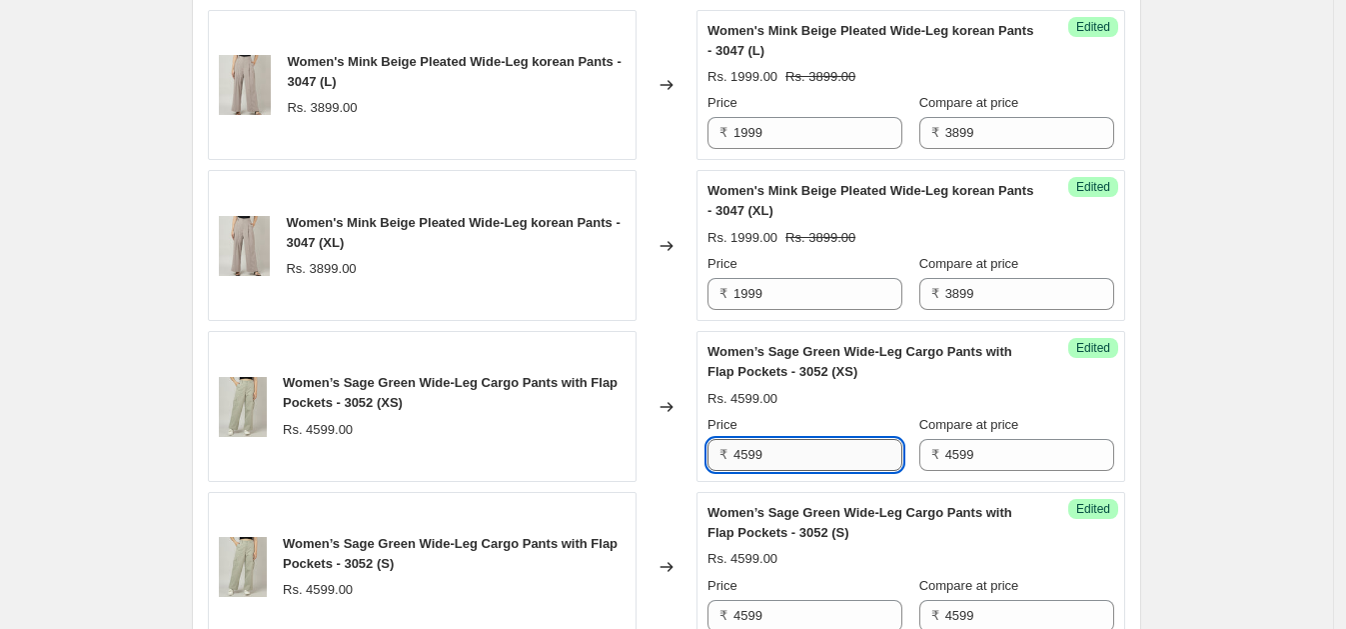
click at [791, 447] on input "4599" at bounding box center [817, 455] width 169 height 32
paste input "19"
type input "1999"
click at [778, 607] on input "4599" at bounding box center [817, 616] width 169 height 32
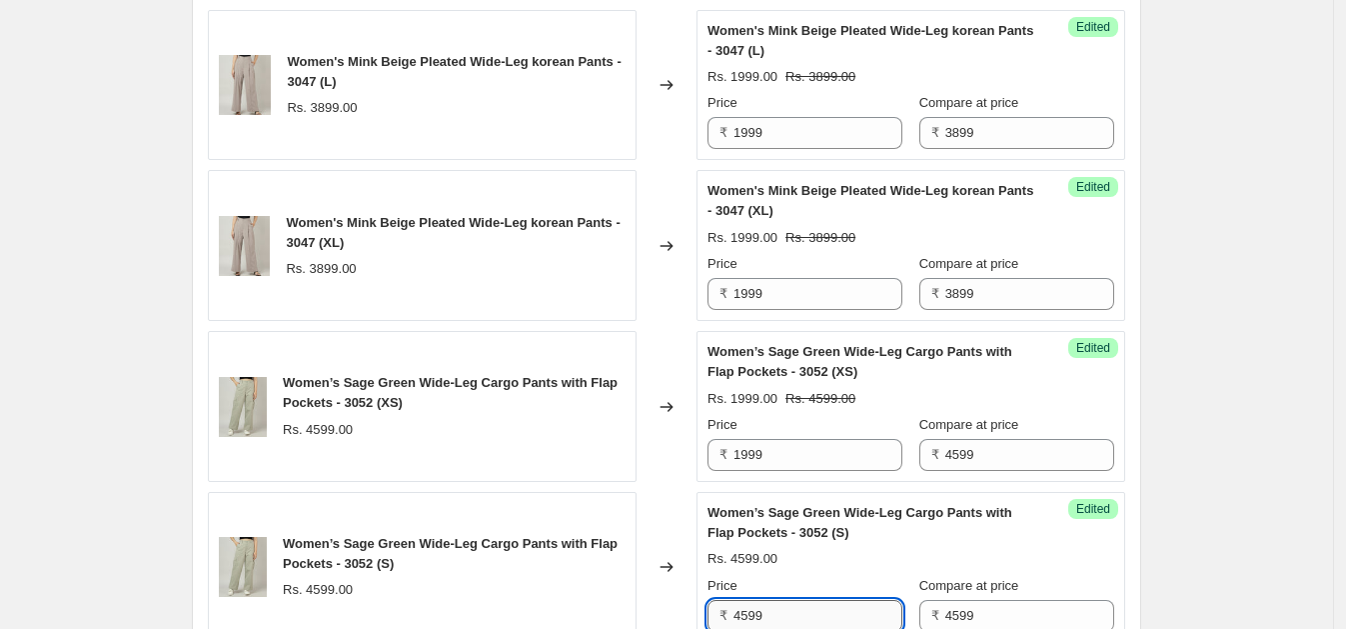
click at [778, 607] on input "4599" at bounding box center [817, 616] width 169 height 32
paste input "19"
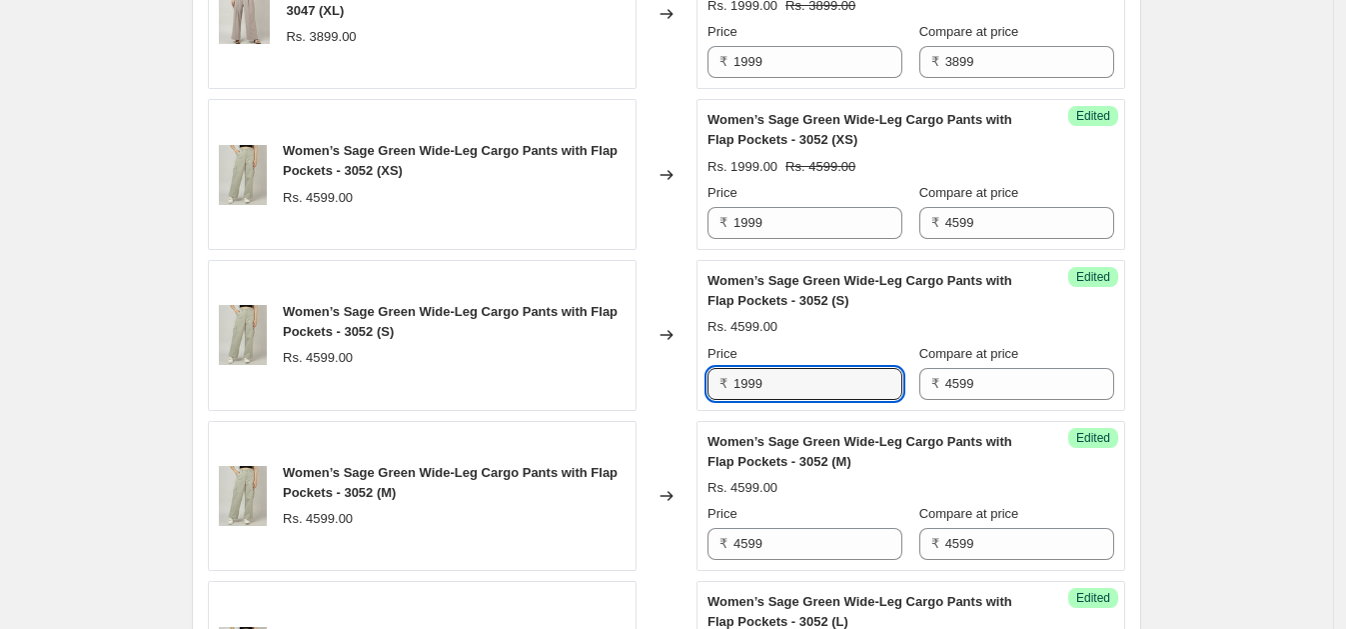
scroll to position [3093, 0]
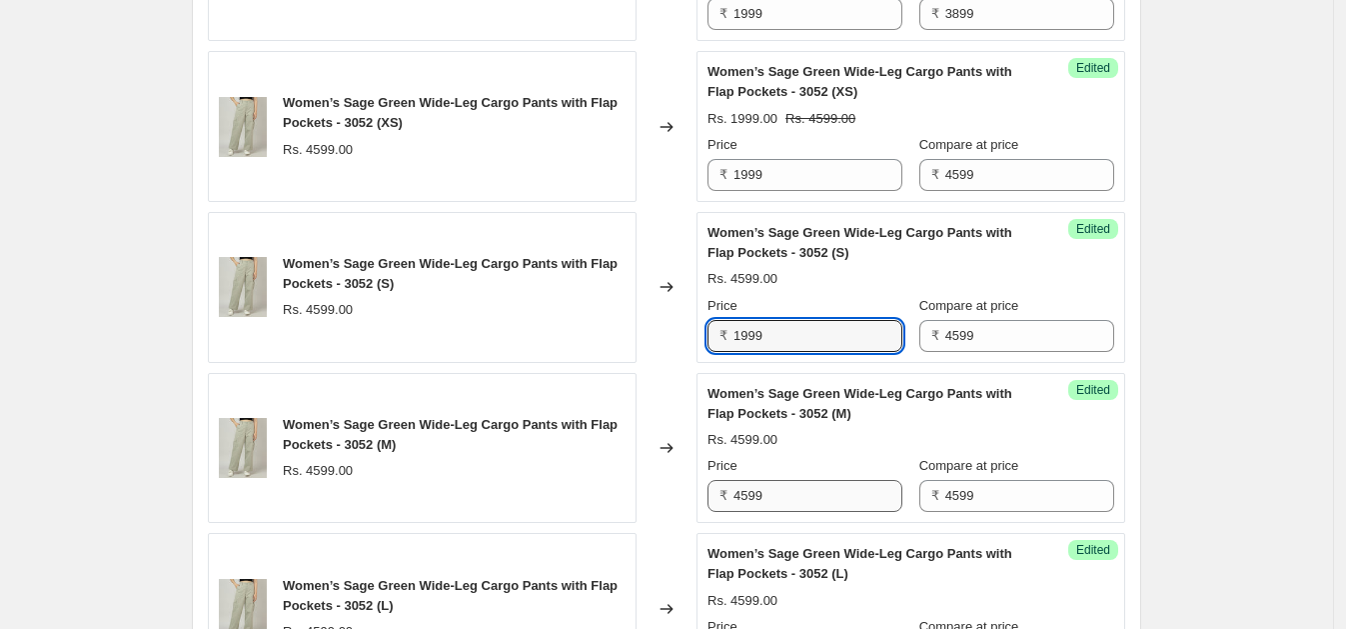
type input "1999"
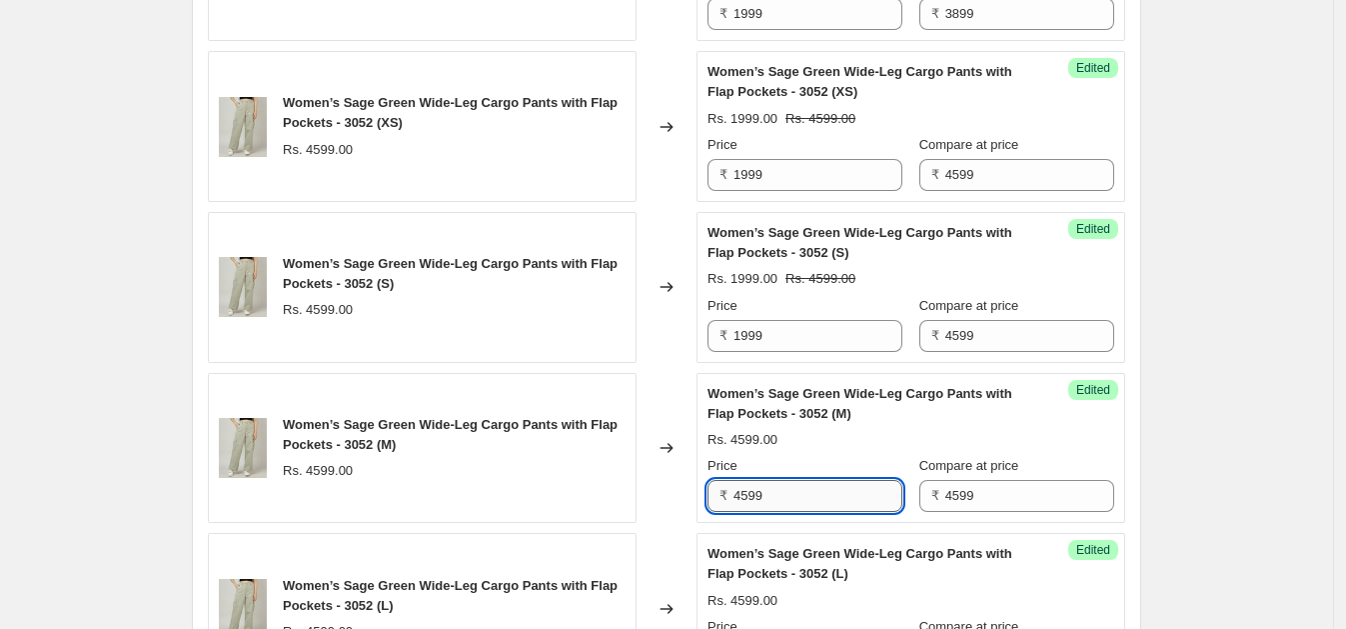
click at [806, 481] on input "4599" at bounding box center [817, 496] width 169 height 32
paste input "19"
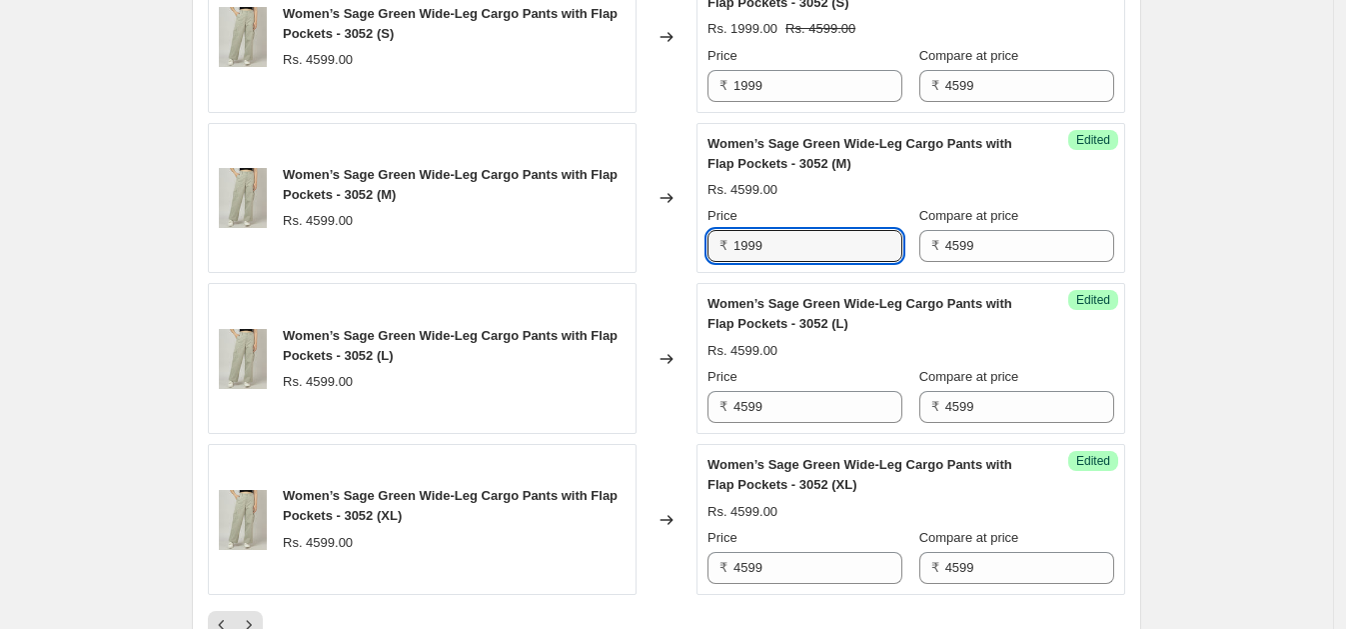
scroll to position [3362, 0]
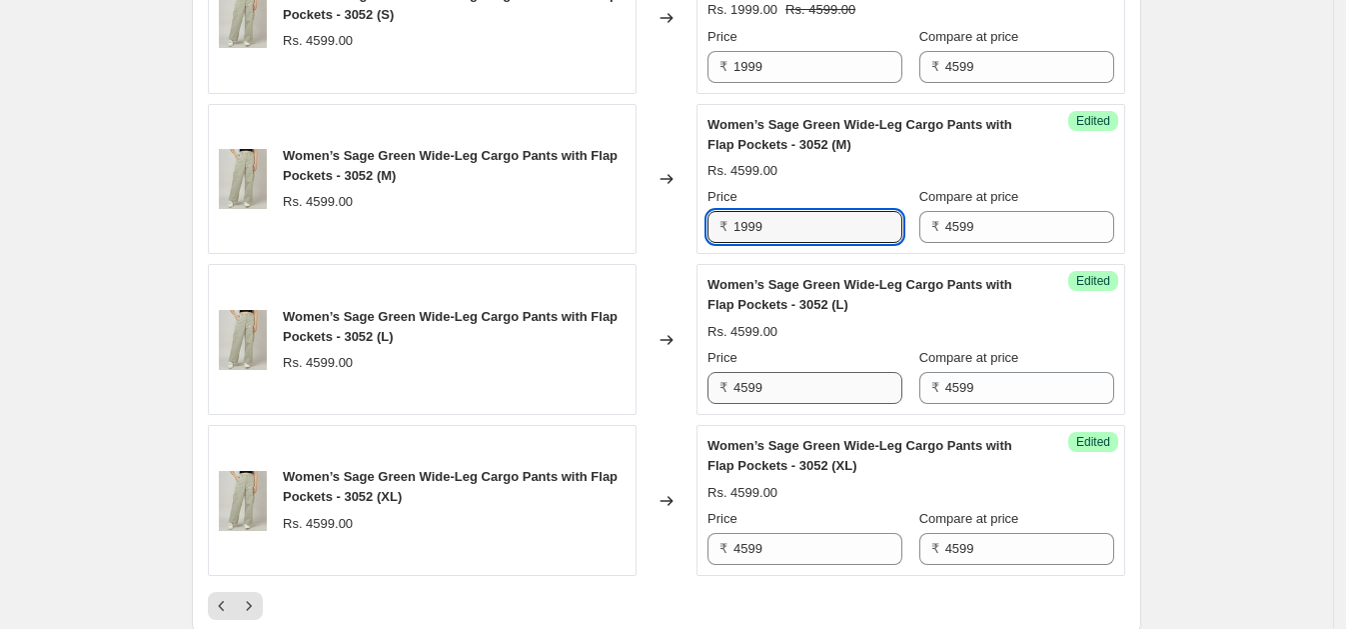
type input "1999"
click at [792, 381] on input "4599" at bounding box center [817, 388] width 169 height 32
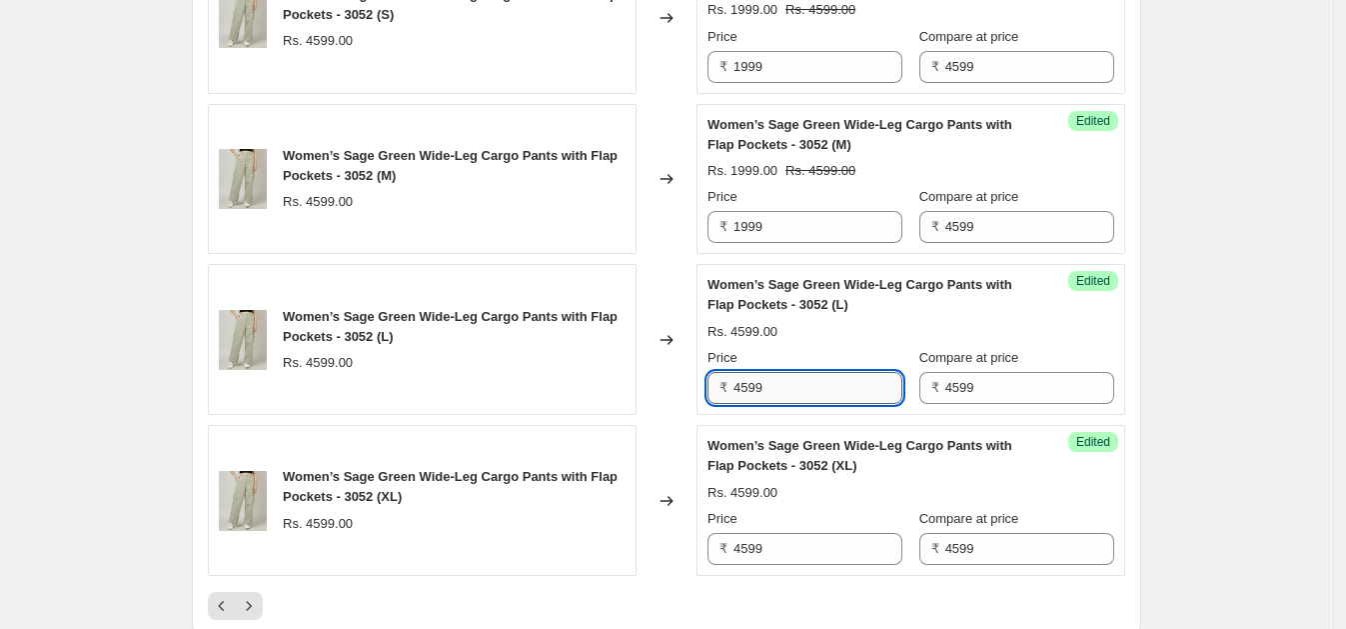
click at [792, 381] on input "4599" at bounding box center [817, 388] width 169 height 32
paste input "19"
type input "1999"
click at [781, 533] on input "4599" at bounding box center [817, 549] width 169 height 32
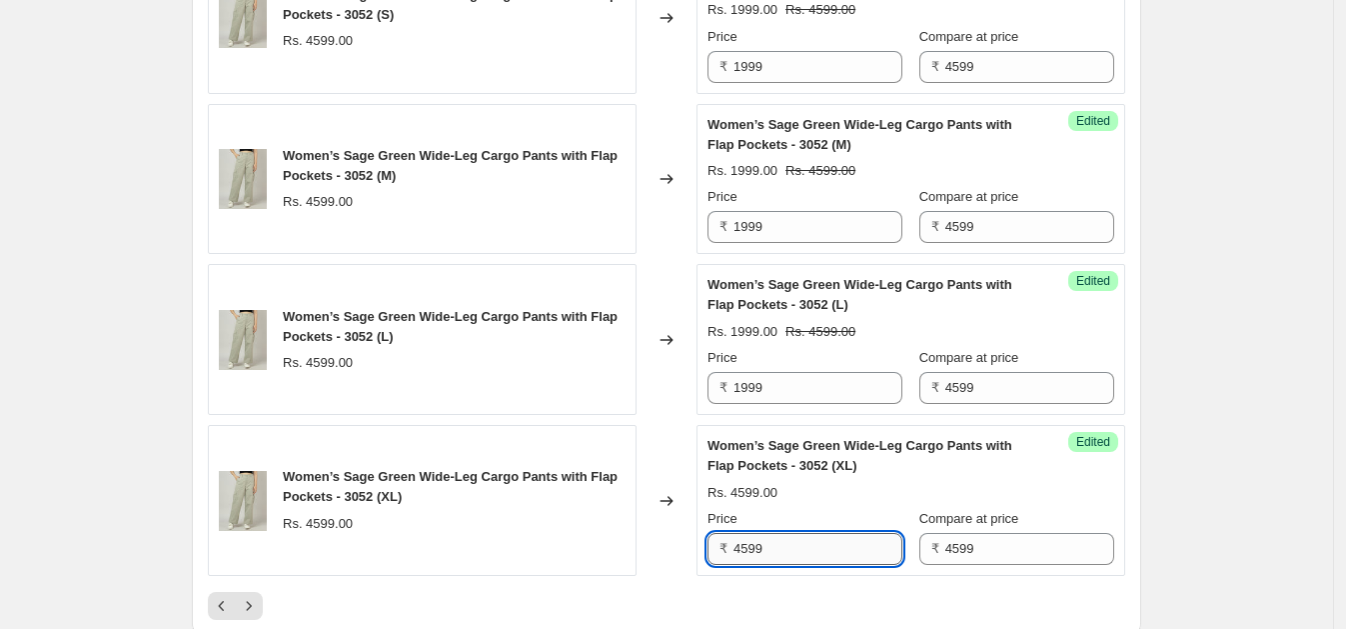
click at [781, 533] on input "4599" at bounding box center [817, 549] width 169 height 32
paste input "19"
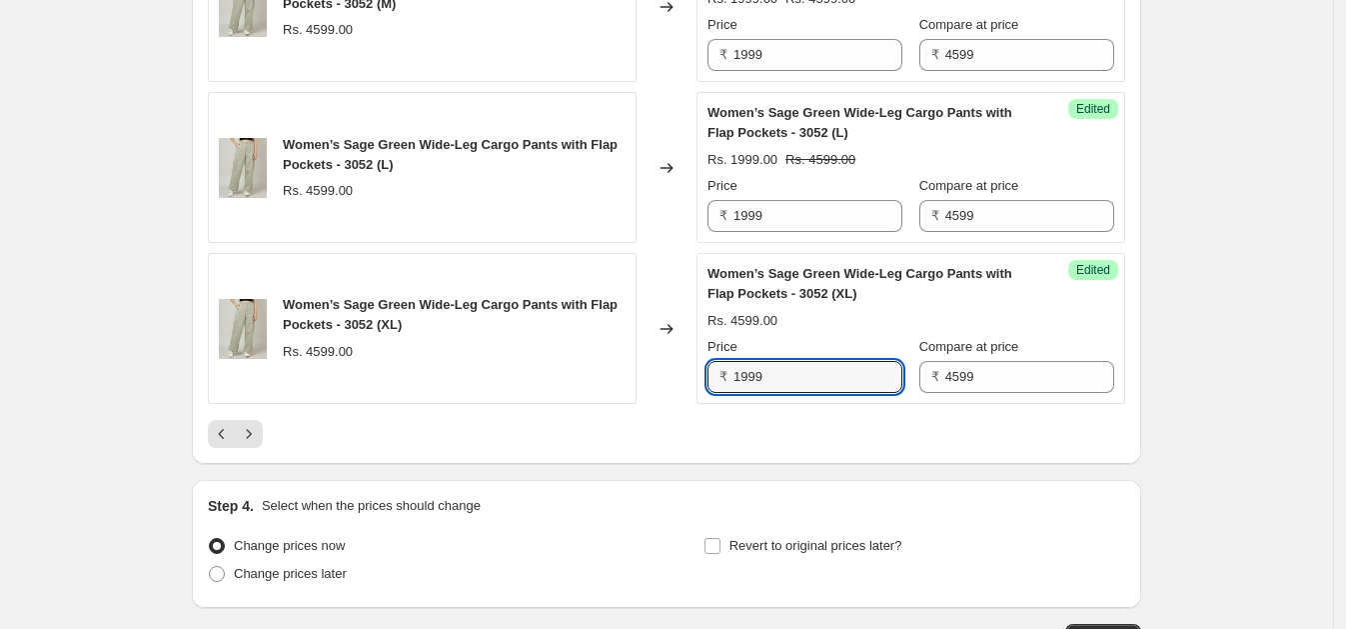
scroll to position [3564, 0]
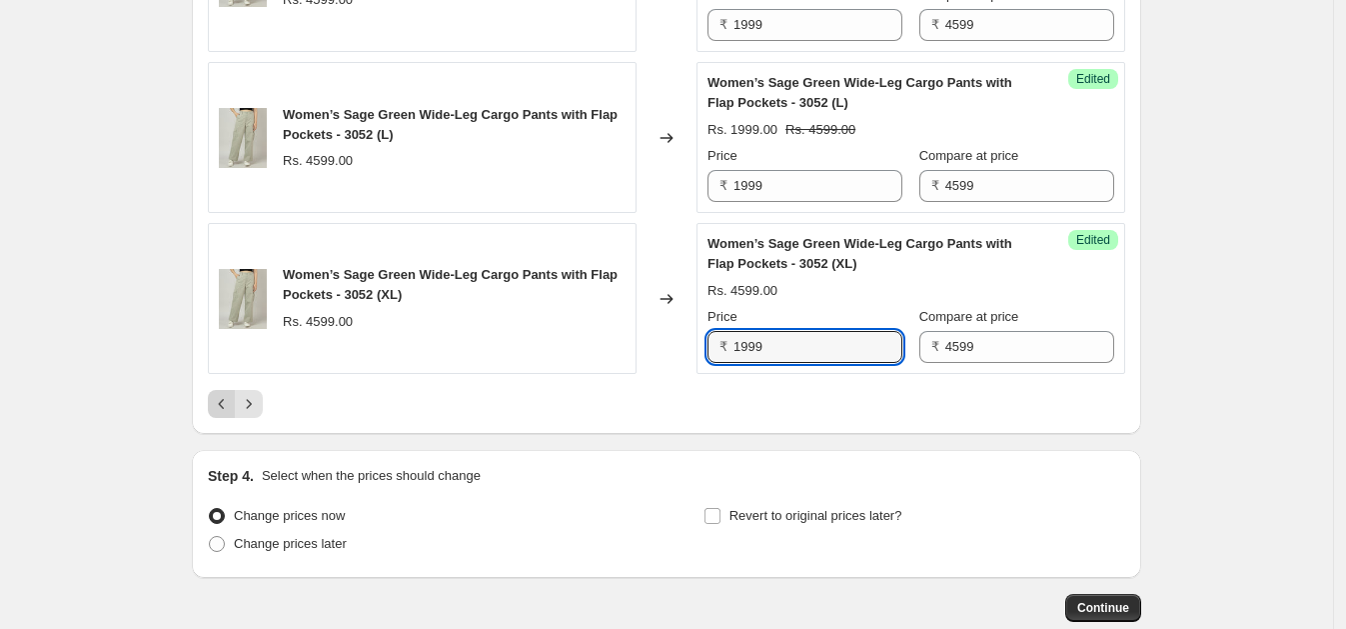
type input "1999"
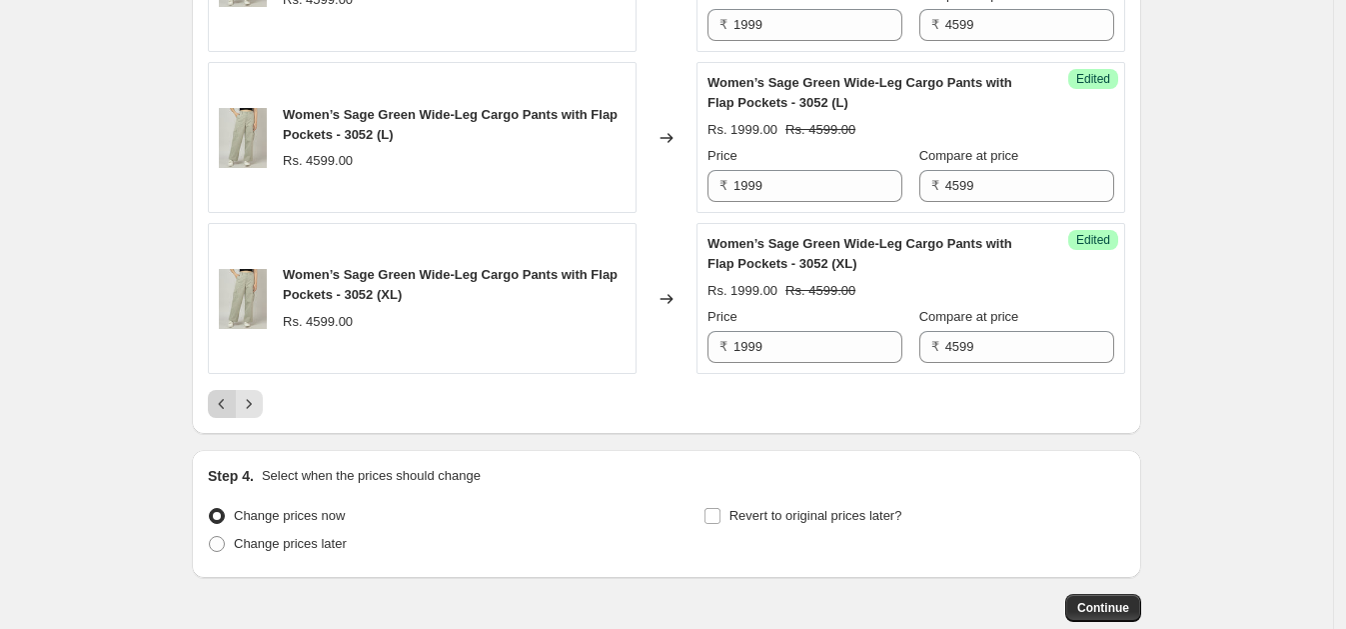
click at [223, 394] on icon "Previous" at bounding box center [222, 404] width 20 height 20
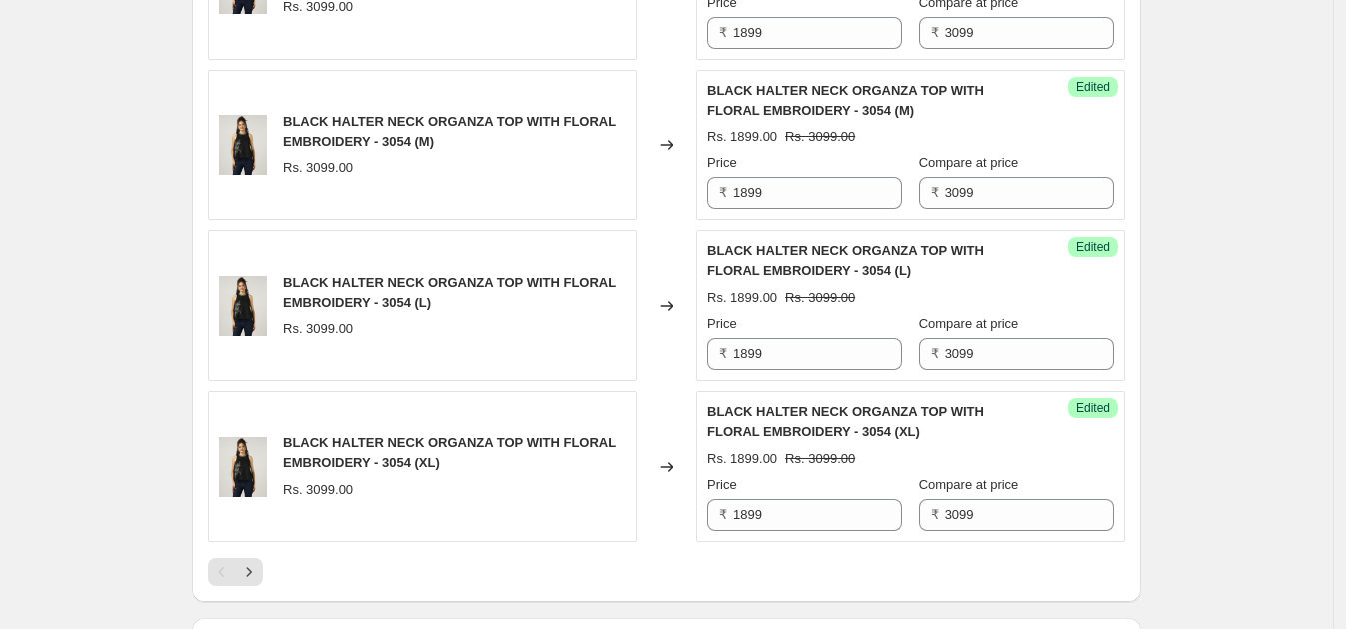
scroll to position [3670, 0]
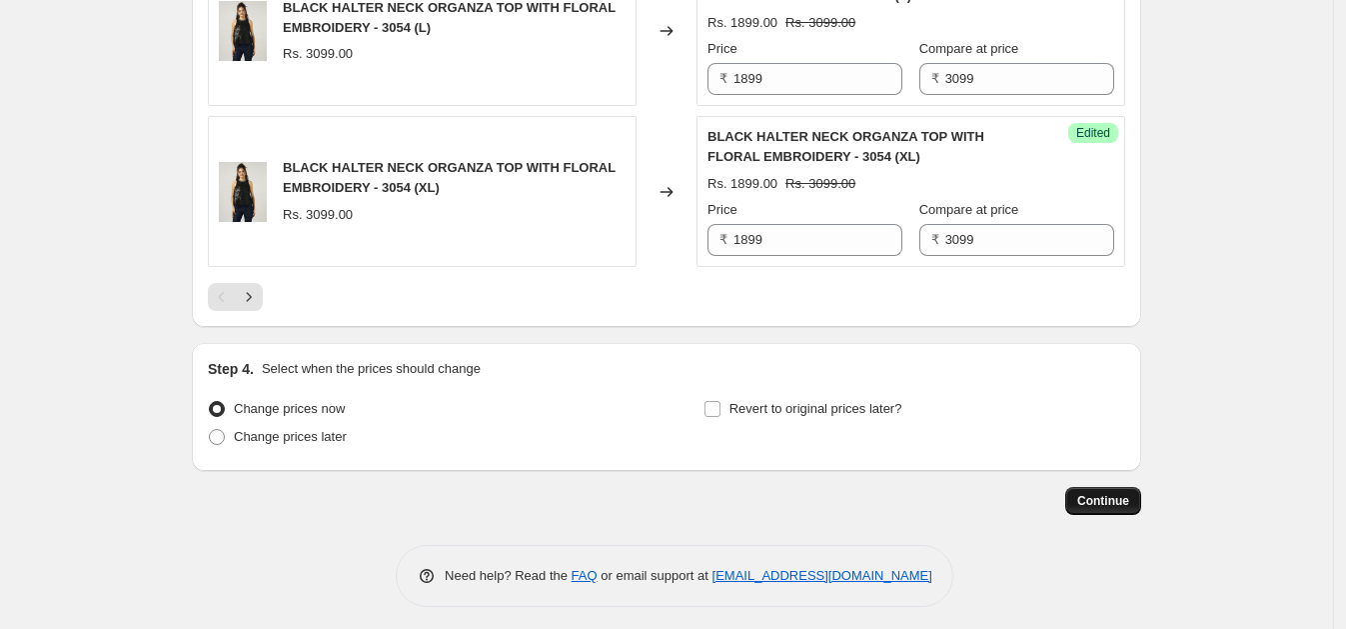
click at [1126, 493] on span "Continue" at bounding box center [1103, 501] width 52 height 16
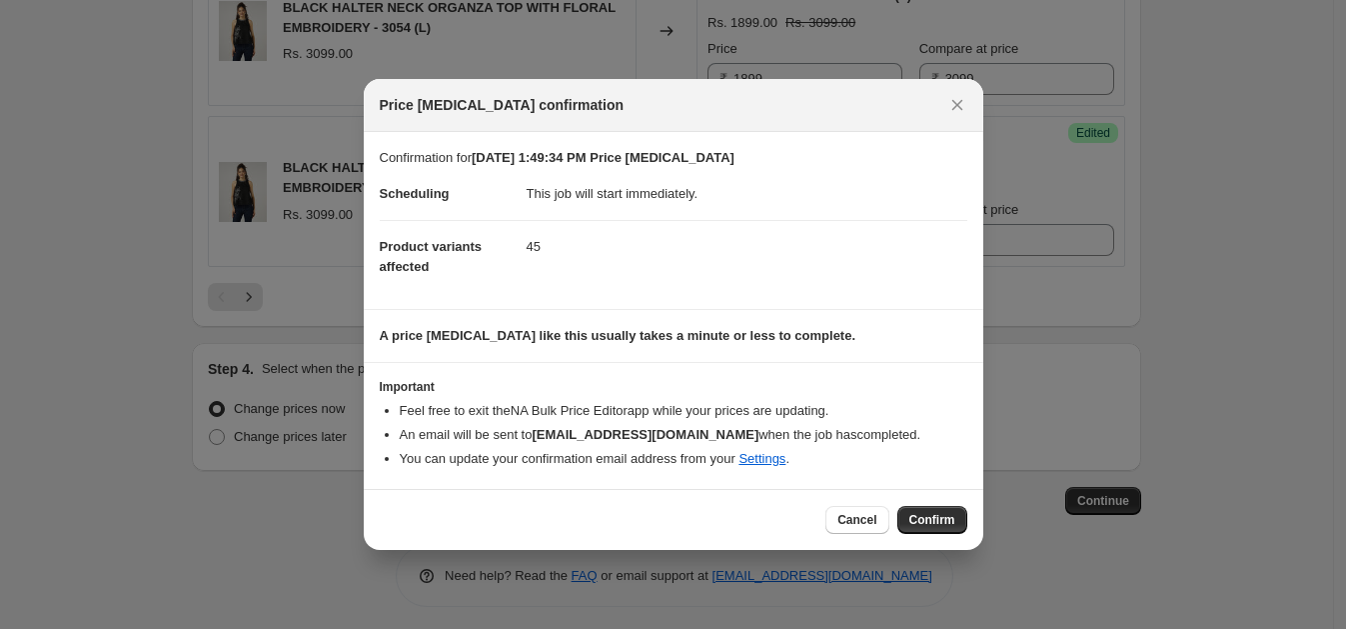
drag, startPoint x: 950, startPoint y: 520, endPoint x: 1011, endPoint y: 583, distance: 87.6
click at [1011, 628] on div "Price change job confirmation Confirmation for Aug 13, 2025, 1:49:34 PM Price c…" at bounding box center [673, 637] width 1346 height 0
click at [926, 520] on span "Confirm" at bounding box center [932, 520] width 46 height 16
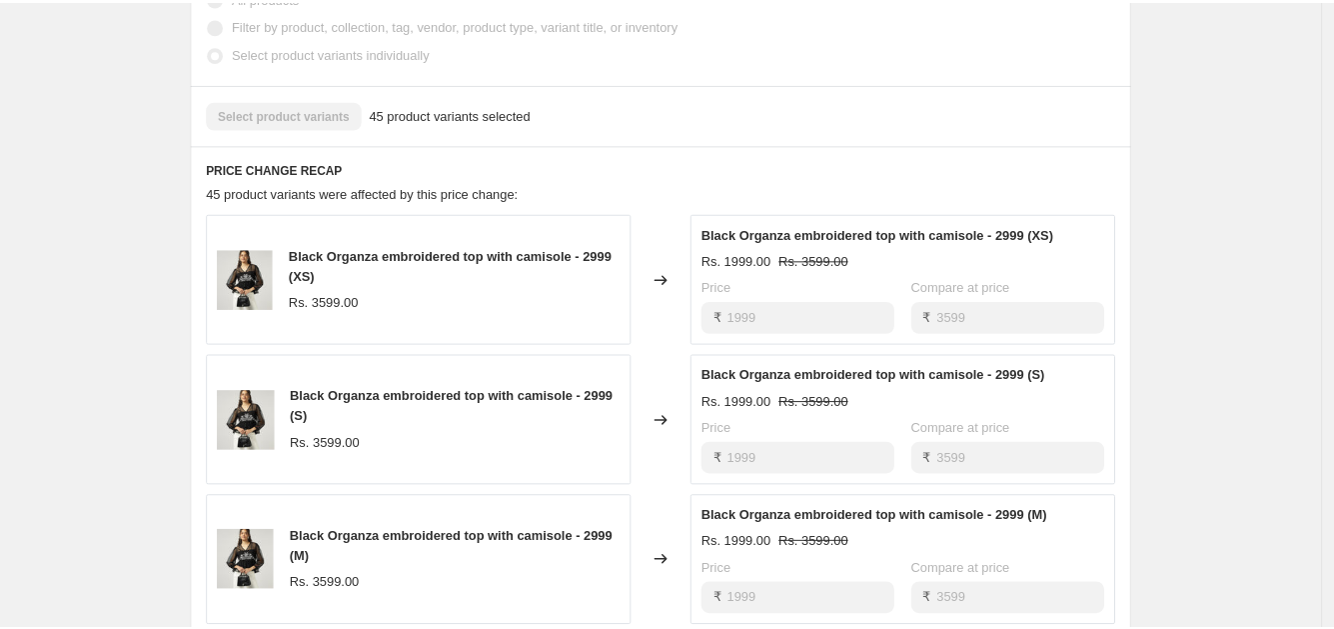
scroll to position [838, 0]
